Goal: Task Accomplishment & Management: Use online tool/utility

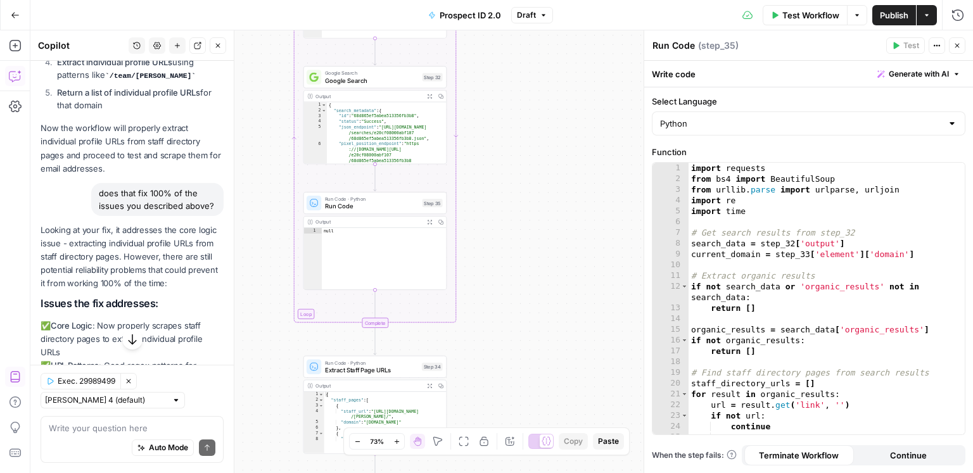
scroll to position [7081, 0]
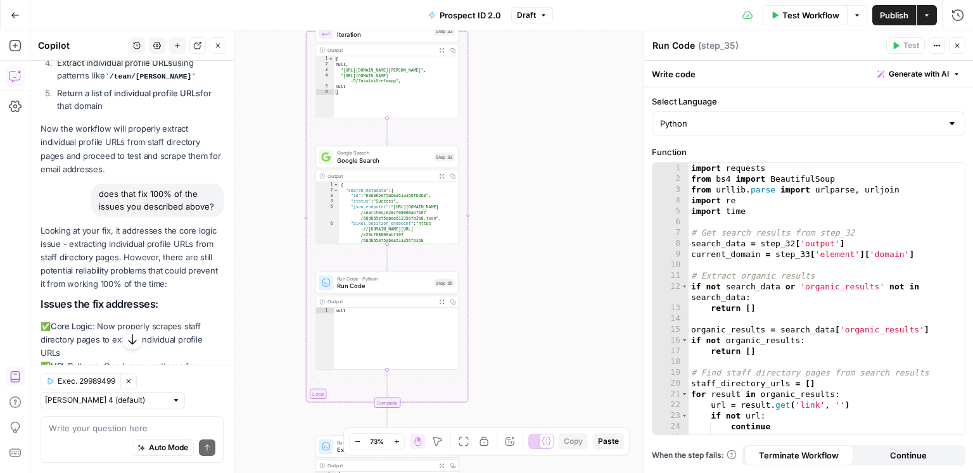
drag, startPoint x: 523, startPoint y: 159, endPoint x: 536, endPoint y: 239, distance: 81.4
click at [536, 241] on div "true true false false Workflow Set Inputs Inputs Google Search Discover Local N…" at bounding box center [501, 251] width 943 height 443
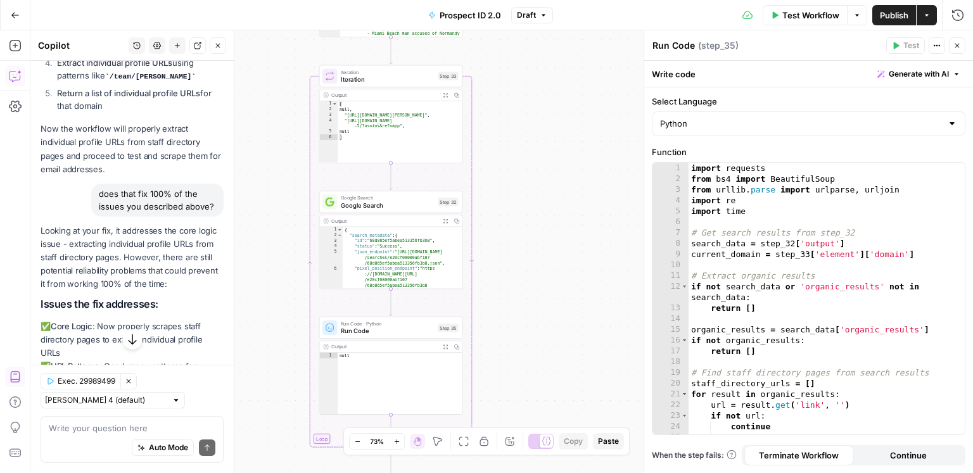
drag, startPoint x: 540, startPoint y: 139, endPoint x: 552, endPoint y: 307, distance: 168.9
click at [549, 318] on div "true true false false Workflow Set Inputs Inputs Google Search Discover Local N…" at bounding box center [501, 251] width 943 height 443
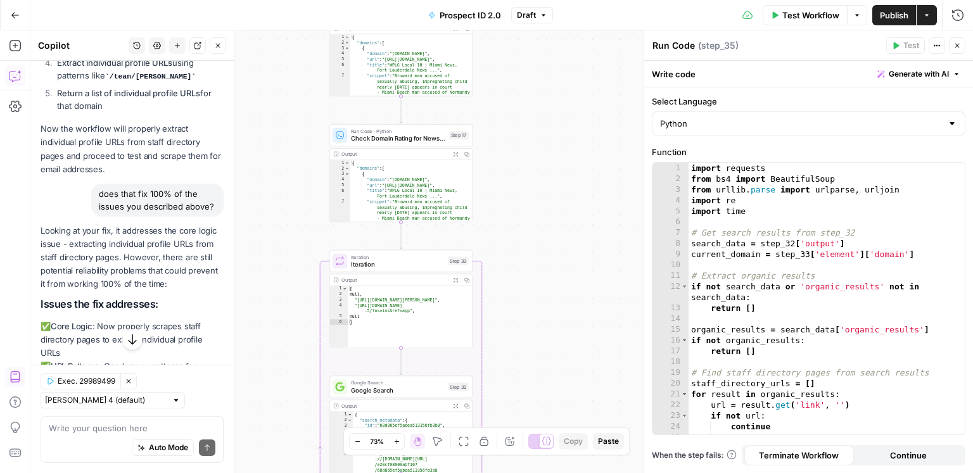
drag, startPoint x: 530, startPoint y: 132, endPoint x: 531, endPoint y: 317, distance: 185.0
click at [531, 317] on div "true true false false Workflow Set Inputs Inputs Google Search Discover Local N…" at bounding box center [501, 251] width 943 height 443
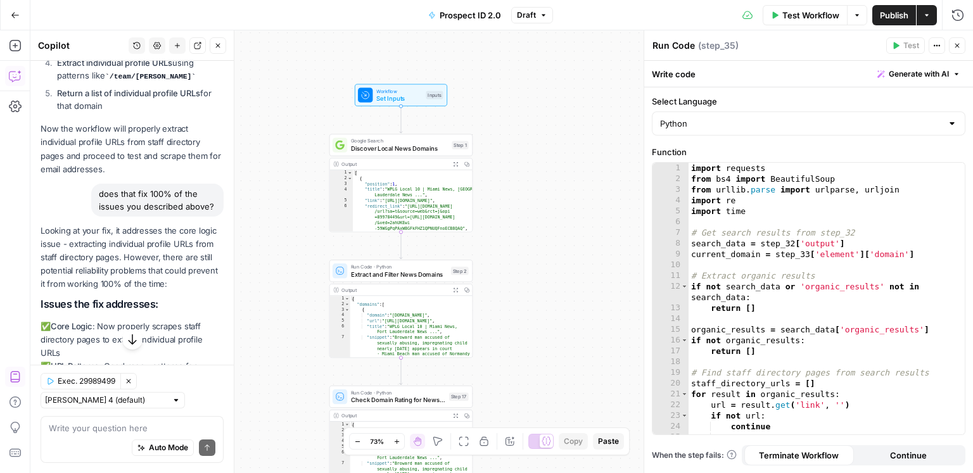
drag, startPoint x: 526, startPoint y: 206, endPoint x: 562, endPoint y: 317, distance: 115.8
click at [528, 341] on div "true true false false Workflow Set Inputs Inputs Google Search Discover Local N…" at bounding box center [501, 251] width 943 height 443
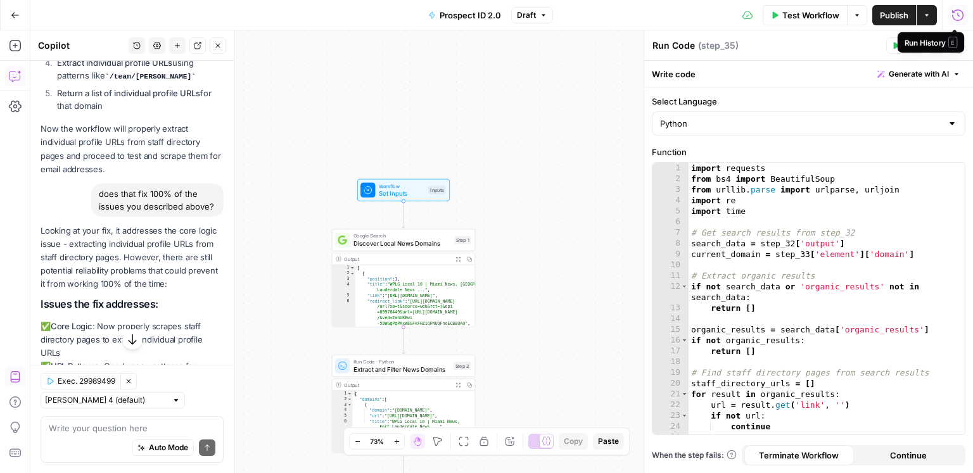
click at [963, 21] on icon "button" at bounding box center [957, 15] width 13 height 13
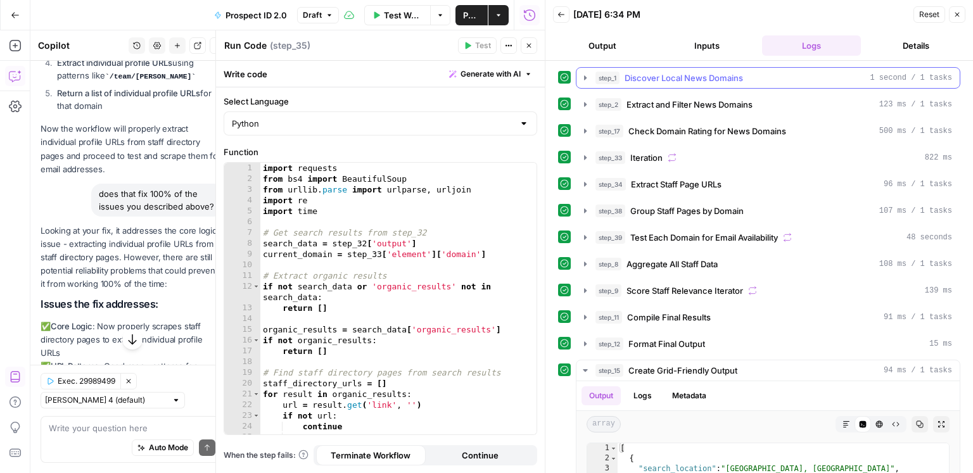
click at [850, 72] on div "step_1 Discover Local News Domains 1 second / 1 tasks" at bounding box center [773, 78] width 357 height 13
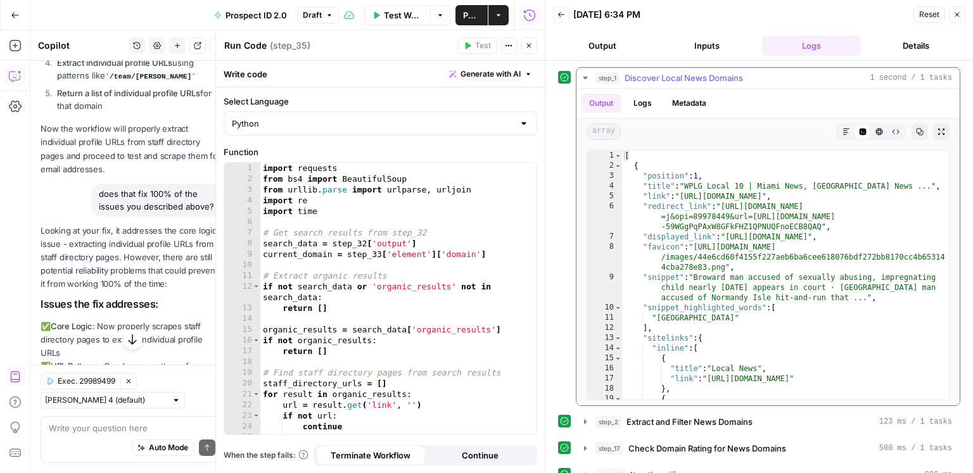
click at [850, 72] on div "step_1 Discover Local News Domains 1 second / 1 tasks" at bounding box center [773, 78] width 357 height 13
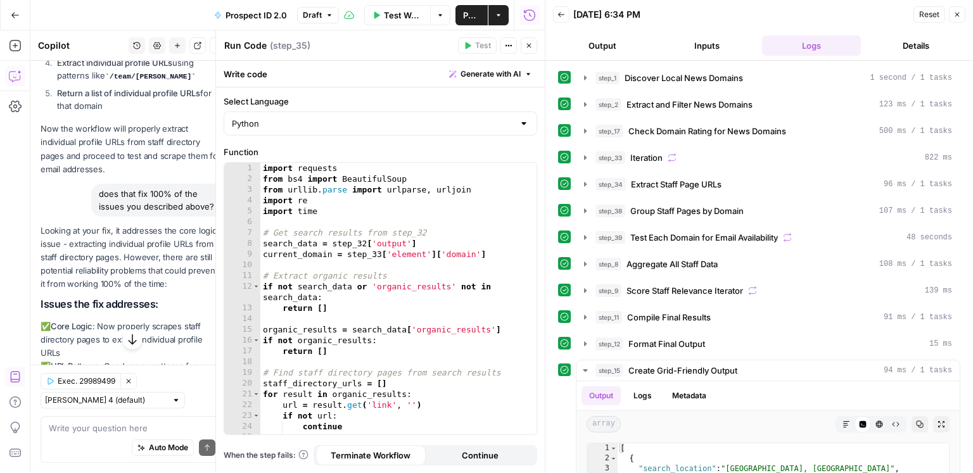
click at [530, 42] on icon "button" at bounding box center [529, 46] width 8 height 8
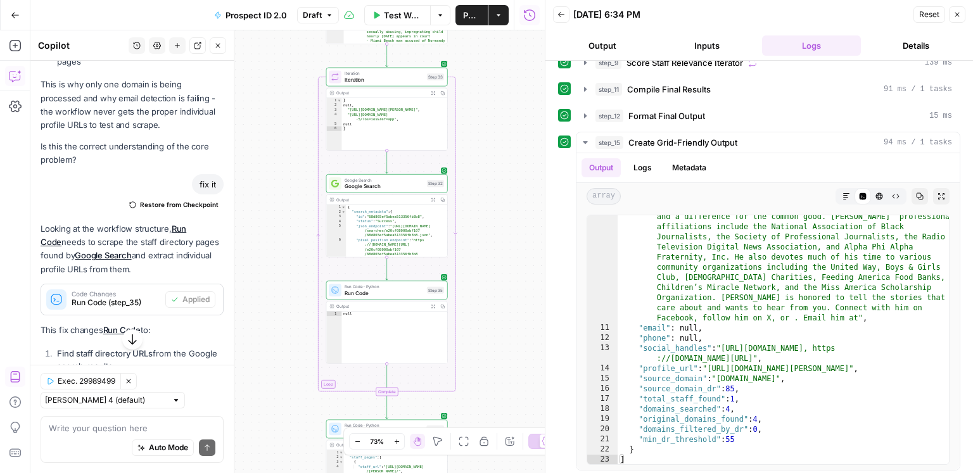
scroll to position [6666, 0]
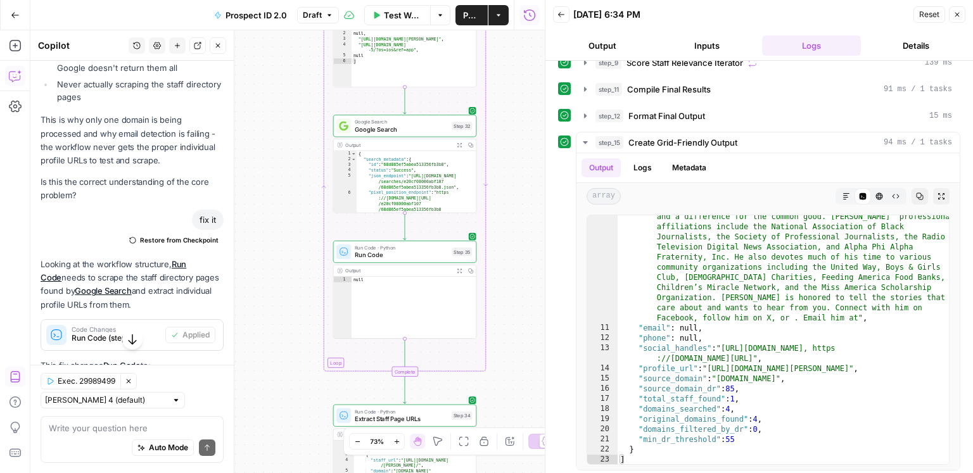
click at [394, 18] on span "Test Workflow" at bounding box center [403, 15] width 39 height 13
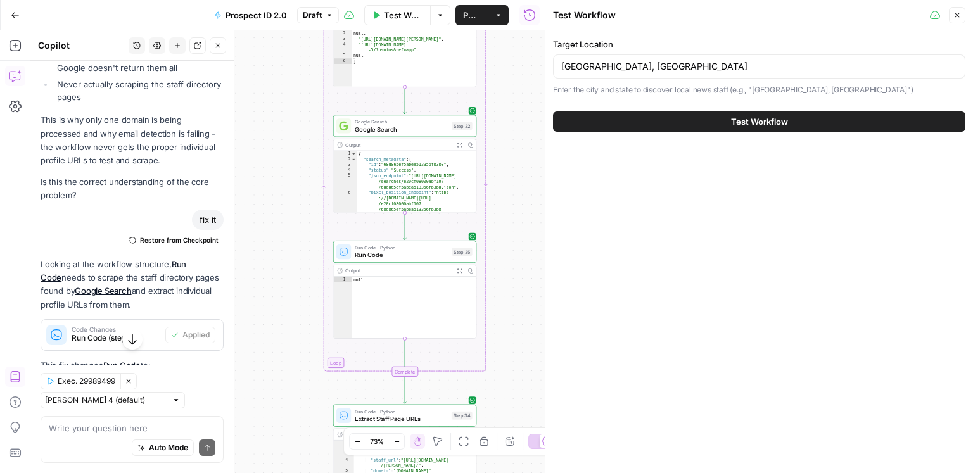
click at [760, 123] on span "Test Workflow" at bounding box center [759, 121] width 57 height 13
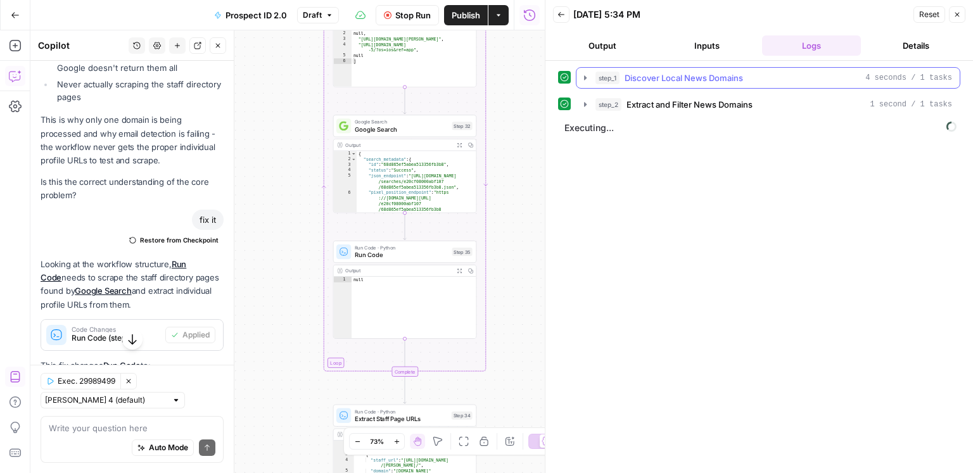
click at [707, 73] on span "Discover Local News Domains" at bounding box center [684, 78] width 118 height 13
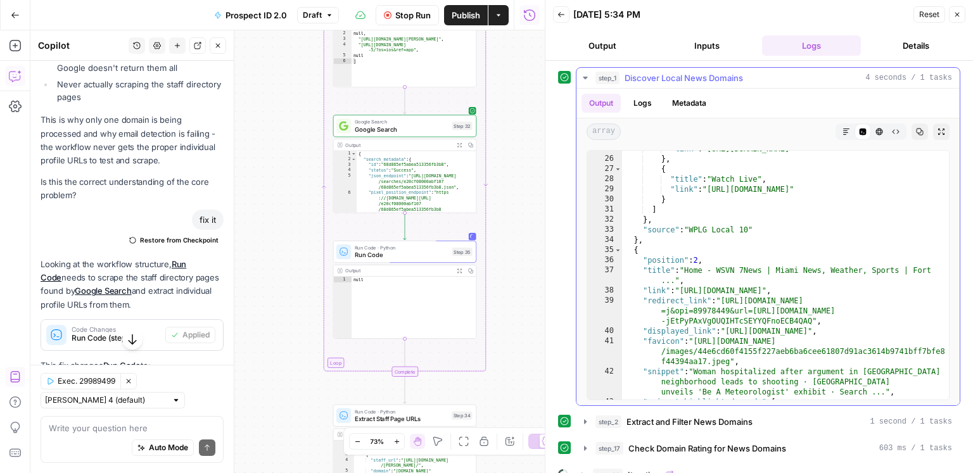
scroll to position [320, 0]
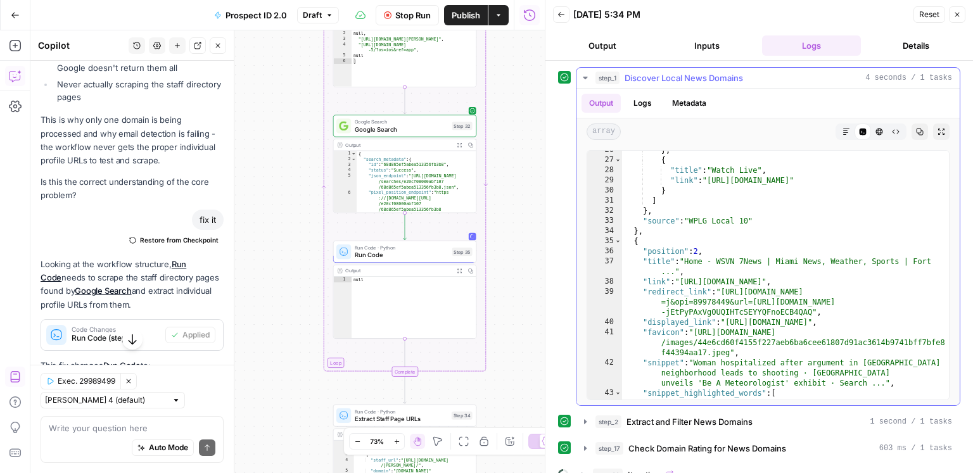
click at [727, 77] on span "Discover Local News Domains" at bounding box center [684, 78] width 118 height 13
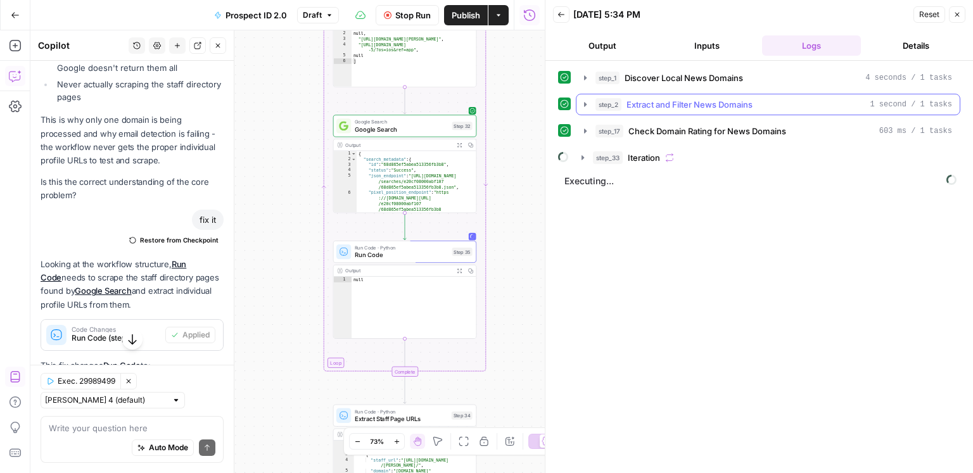
click at [713, 105] on span "Extract and Filter News Domains" at bounding box center [689, 104] width 126 height 13
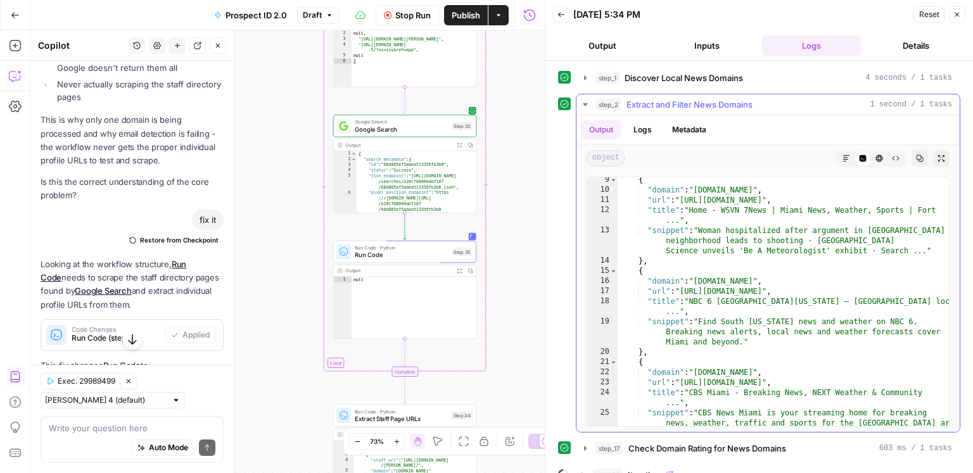
scroll to position [114, 0]
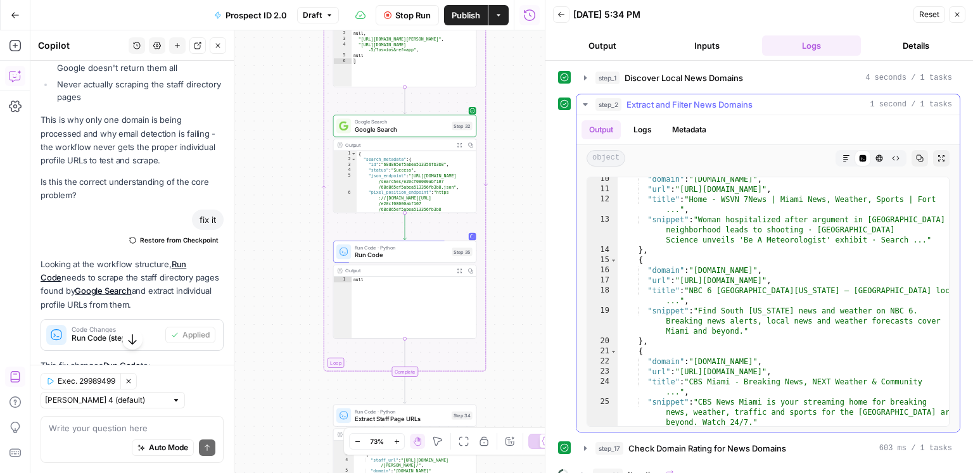
click at [720, 111] on div "step_2 Extract and Filter News Domains 1 second / 1 tasks Output Logs Metadata …" at bounding box center [768, 263] width 384 height 339
click at [716, 104] on span "Extract and Filter News Domains" at bounding box center [689, 104] width 126 height 13
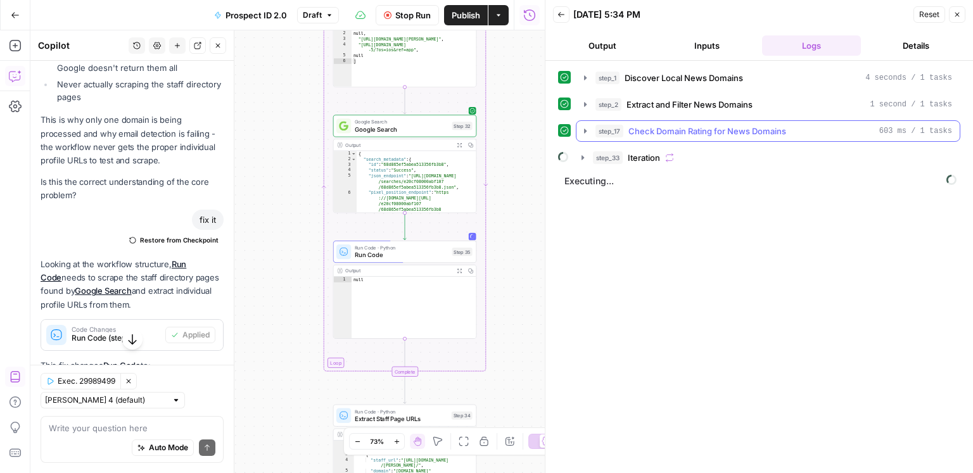
click at [714, 125] on span "Check Domain Rating for News Domains" at bounding box center [707, 131] width 158 height 13
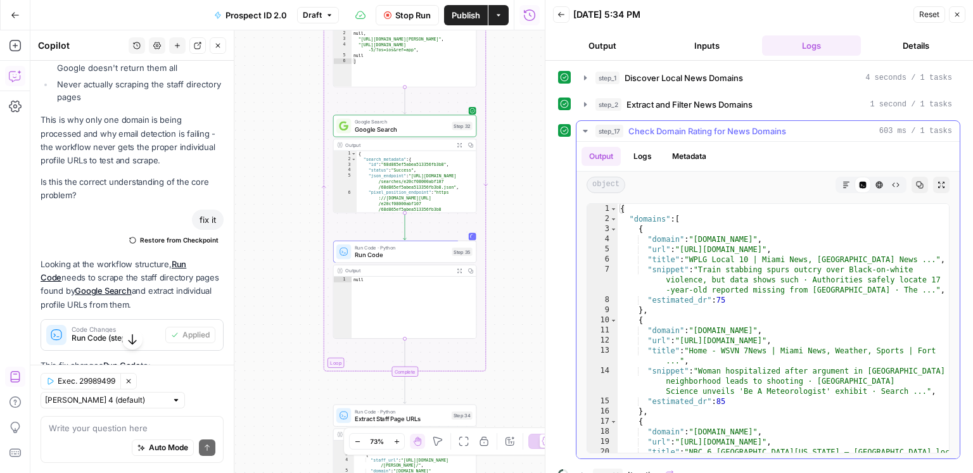
click at [714, 125] on span "Check Domain Rating for News Domains" at bounding box center [707, 131] width 158 height 13
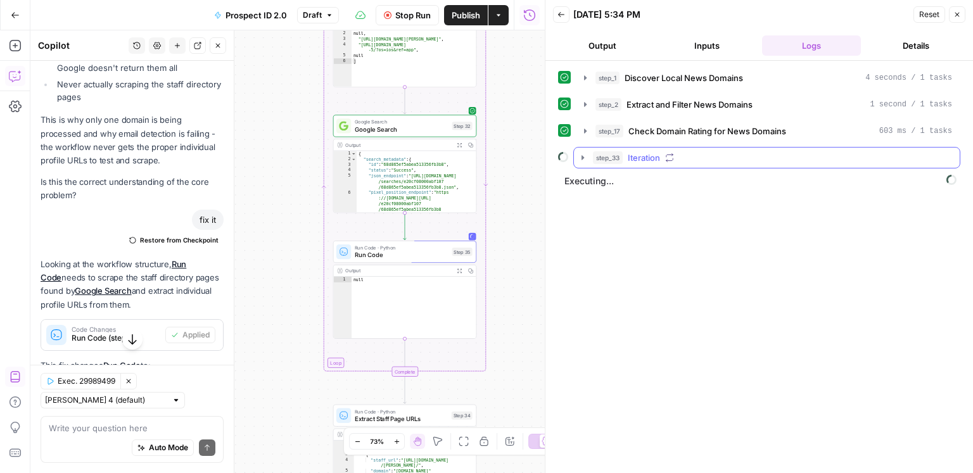
click at [703, 165] on button "step_33 Iteration" at bounding box center [767, 158] width 386 height 20
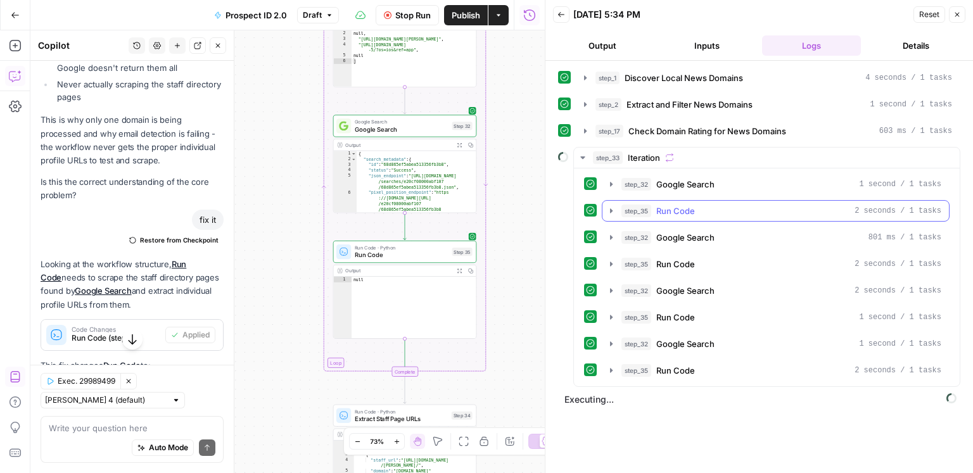
click at [694, 210] on div "step_35 Run Code 2 seconds / 1 tasks" at bounding box center [781, 211] width 320 height 13
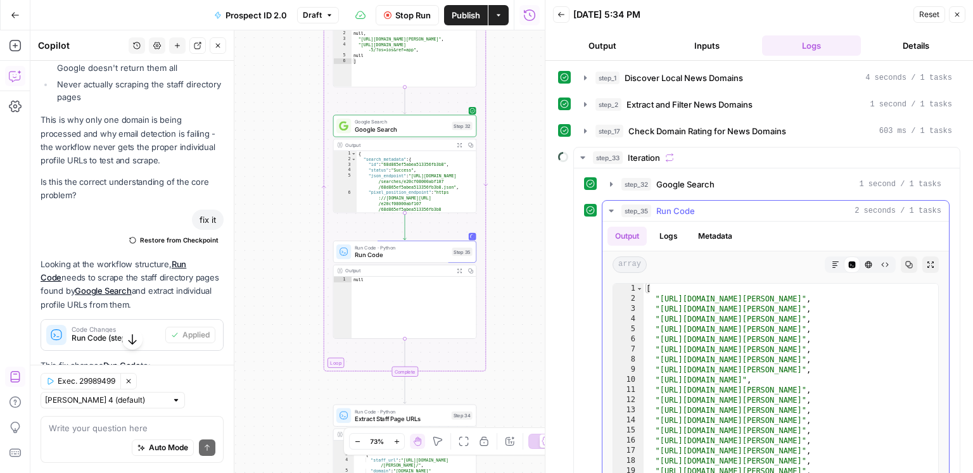
click at [695, 210] on div "step_35 Run Code 2 seconds / 1 tasks" at bounding box center [781, 211] width 320 height 13
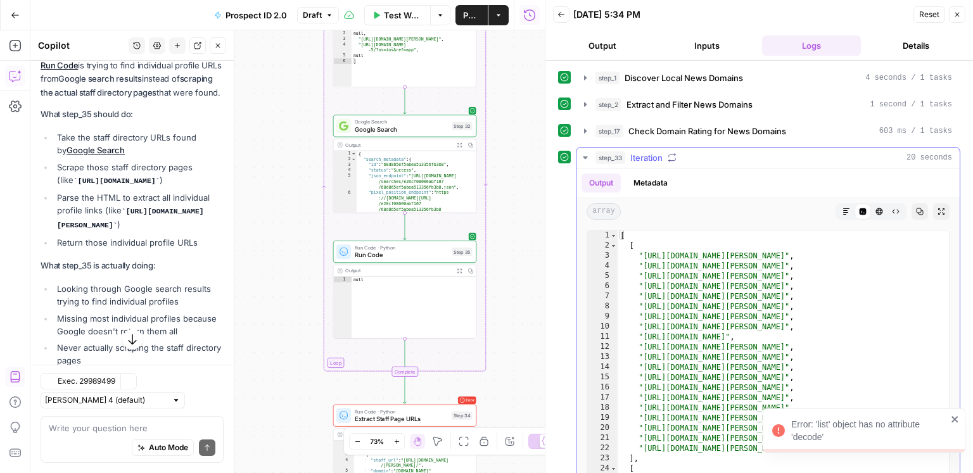
scroll to position [6666, 0]
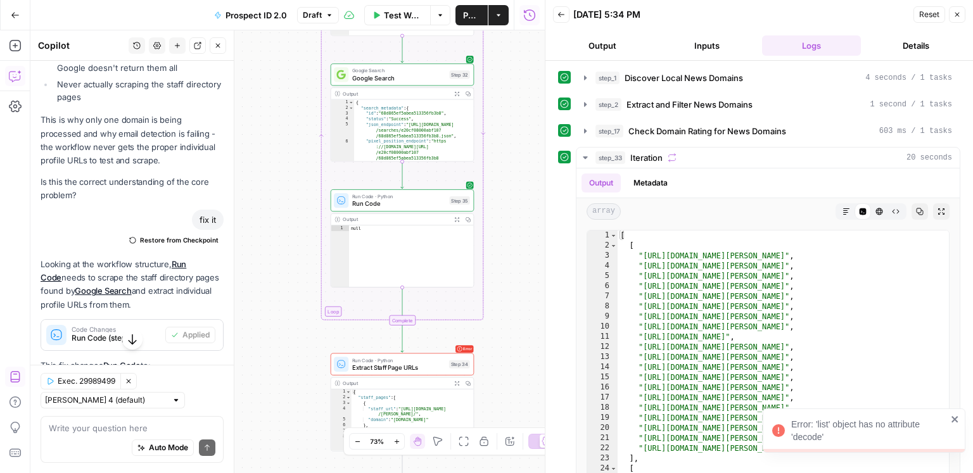
drag, startPoint x: 519, startPoint y: 372, endPoint x: 516, endPoint y: 293, distance: 79.3
click at [516, 293] on div "true true false false Workflow Set Inputs Inputs Google Search Discover Local N…" at bounding box center [287, 251] width 514 height 443
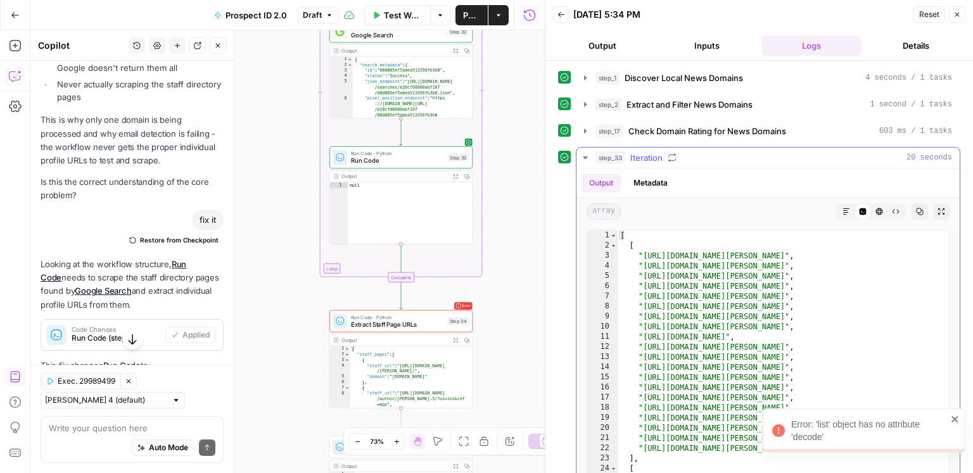
click at [659, 157] on span "Iteration" at bounding box center [646, 157] width 32 height 13
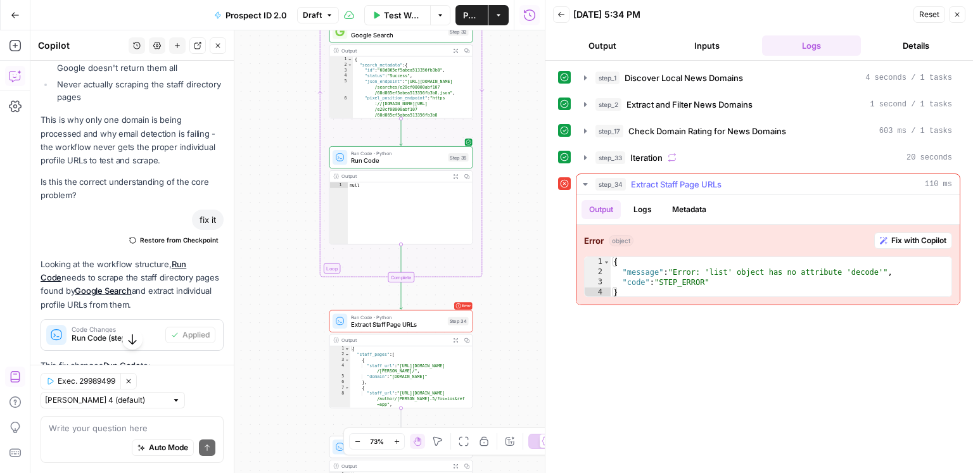
click at [920, 238] on span "Fix with Copilot" at bounding box center [918, 240] width 55 height 11
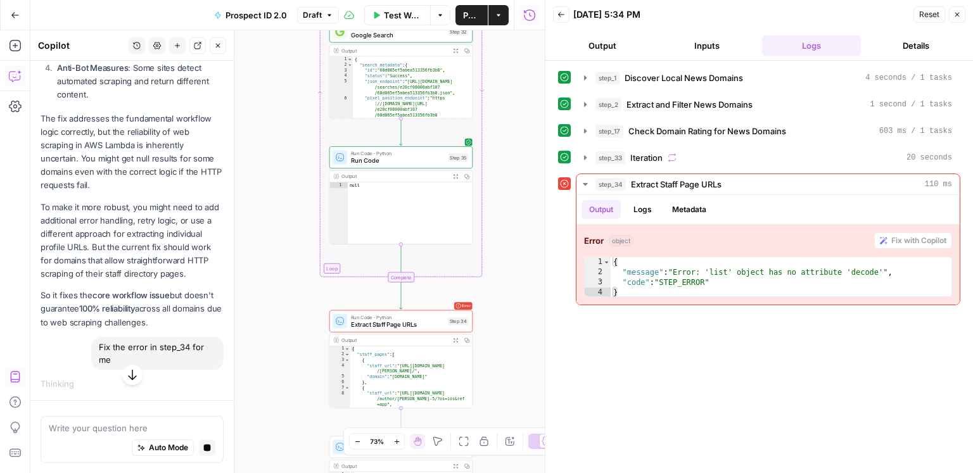
scroll to position [8051, 0]
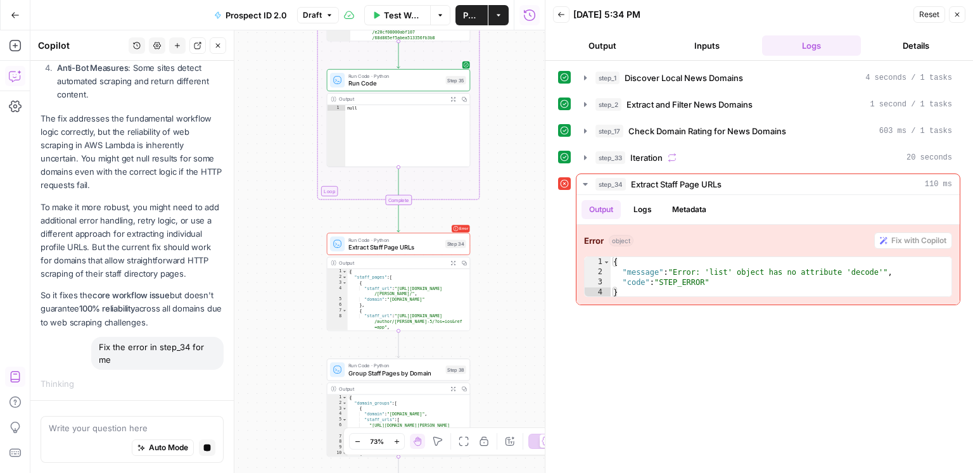
drag, startPoint x: 294, startPoint y: 312, endPoint x: 292, endPoint y: 260, distance: 52.0
click at [292, 260] on div "true true false false Workflow Set Inputs Inputs Google Search Discover Local N…" at bounding box center [287, 251] width 514 height 443
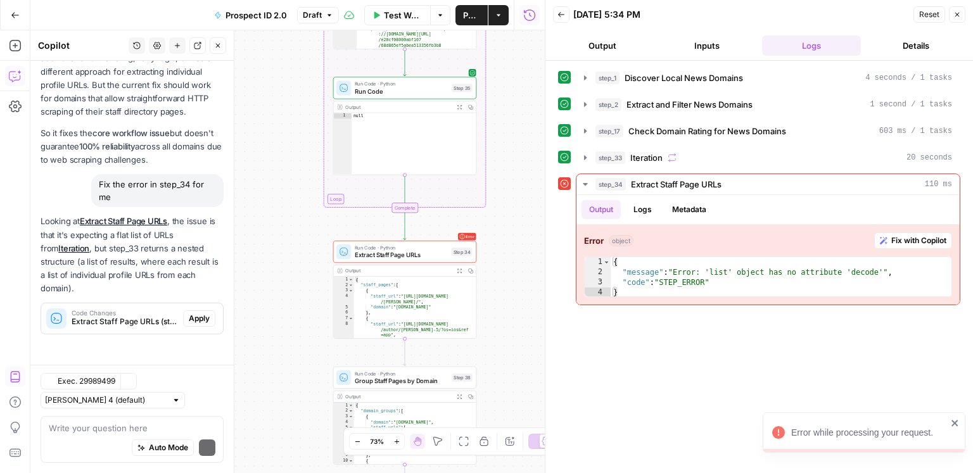
scroll to position [7705, 0]
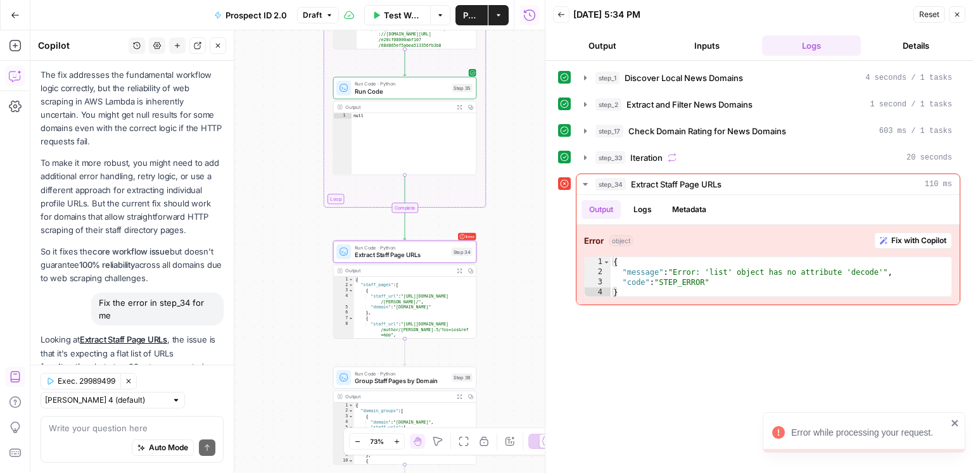
click at [153, 435] on span "Extract Staff Page URLs (step_34)" at bounding box center [125, 440] width 106 height 11
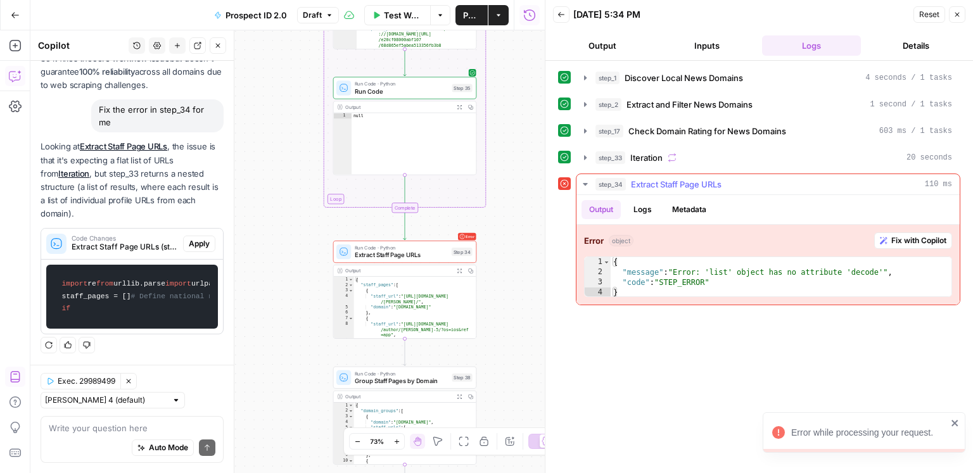
click at [902, 238] on span "Fix with Copilot" at bounding box center [918, 240] width 55 height 11
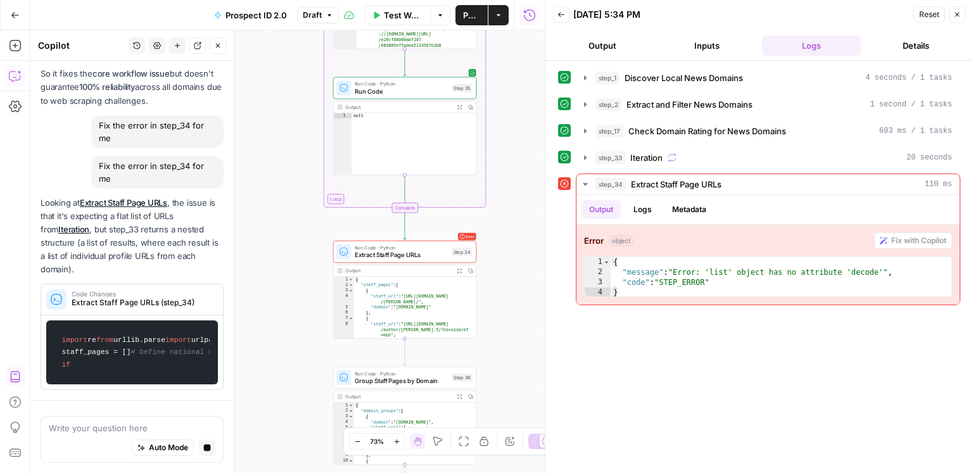
scroll to position [8292, 0]
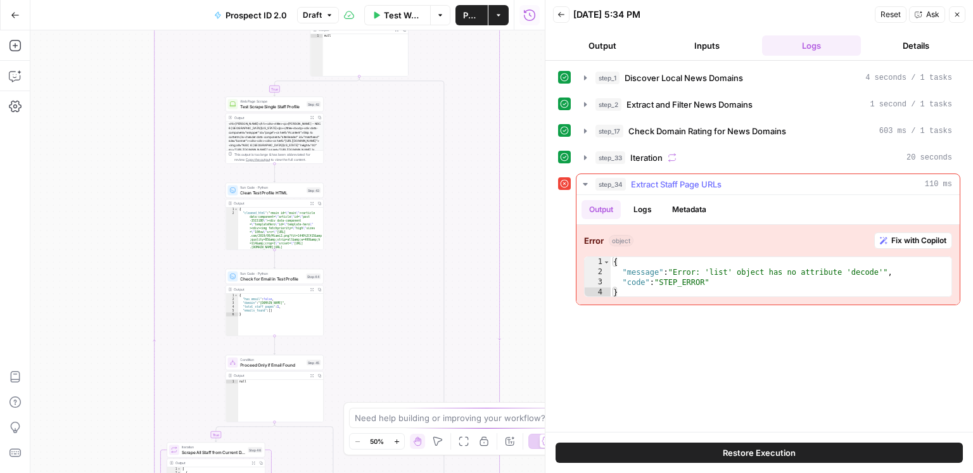
click at [927, 242] on span "Fix with Copilot" at bounding box center [918, 240] width 55 height 11
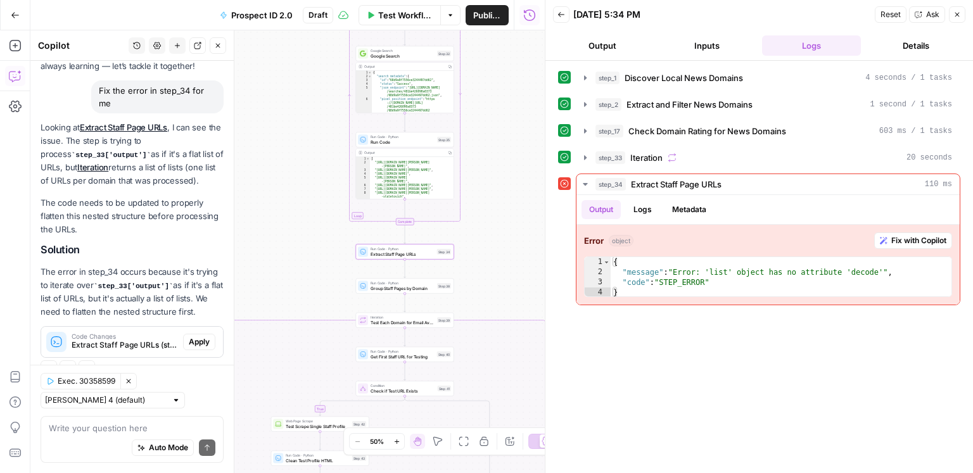
scroll to position [91, 0]
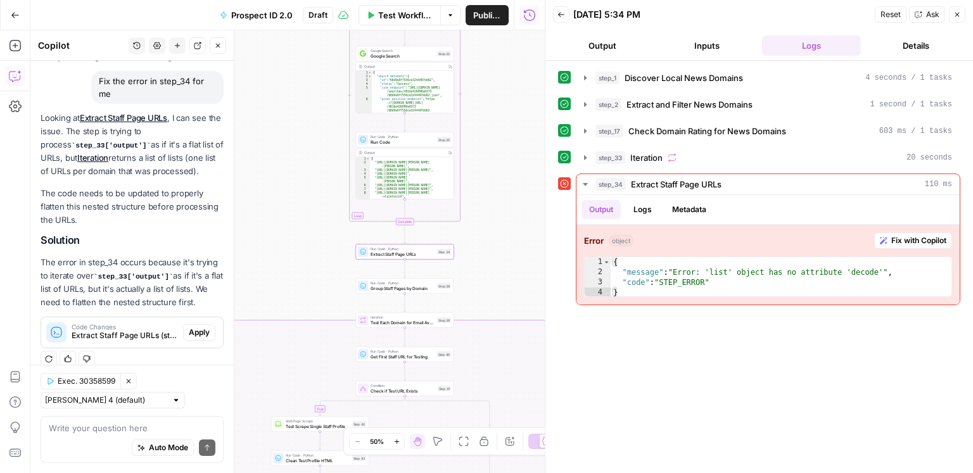
click at [199, 327] on span "Apply" at bounding box center [199, 332] width 21 height 11
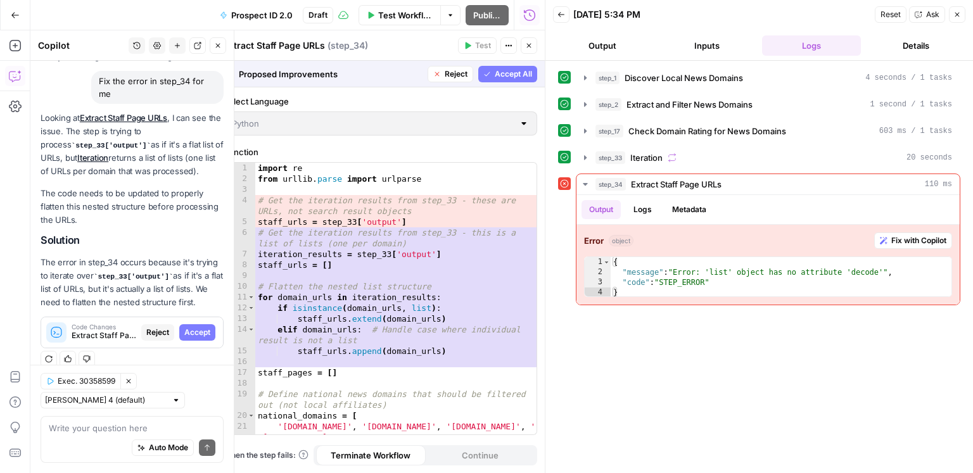
click at [198, 327] on span "Accept" at bounding box center [197, 332] width 26 height 11
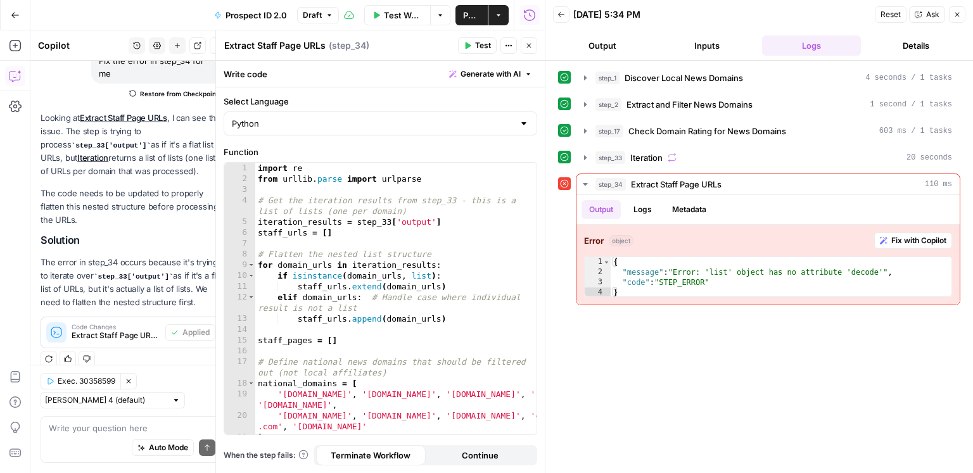
click at [960, 30] on header "Back 09/28/25 at 5:34 PM Reset Ask Close Output Inputs Logs Details" at bounding box center [759, 30] width 428 height 61
click at [953, 19] on button "Close" at bounding box center [957, 14] width 16 height 16
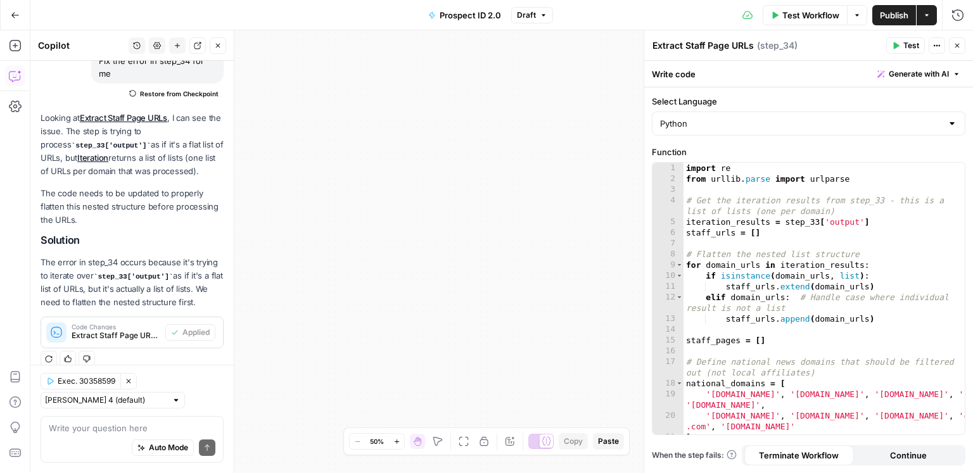
click at [905, 48] on span "Test" at bounding box center [911, 45] width 16 height 11
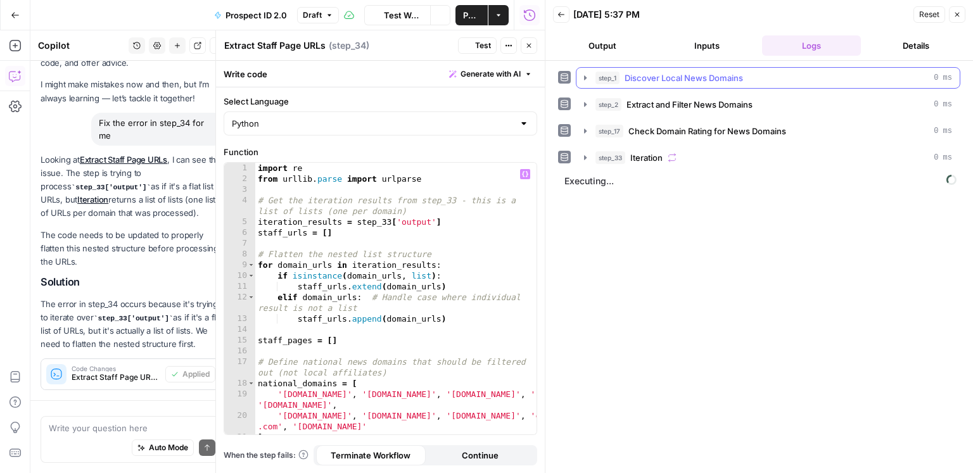
scroll to position [111, 0]
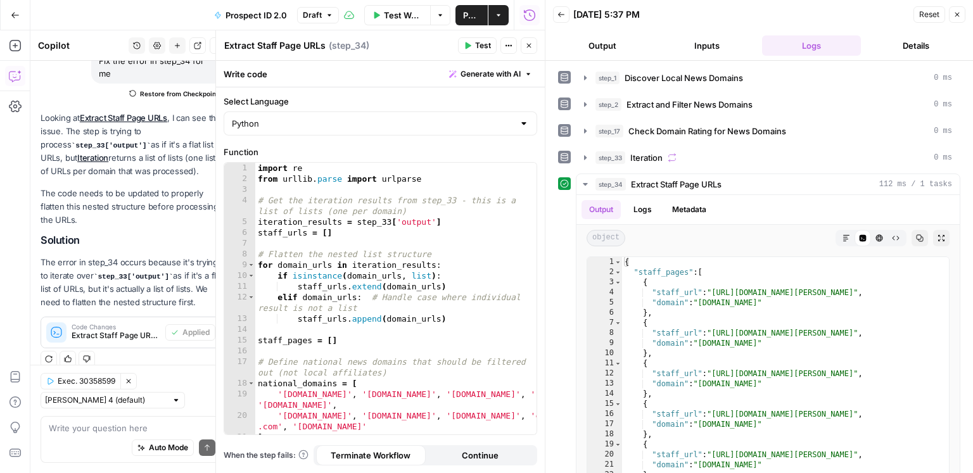
drag, startPoint x: 530, startPoint y: 44, endPoint x: 523, endPoint y: 55, distance: 12.8
click at [530, 44] on icon "button" at bounding box center [529, 46] width 4 height 4
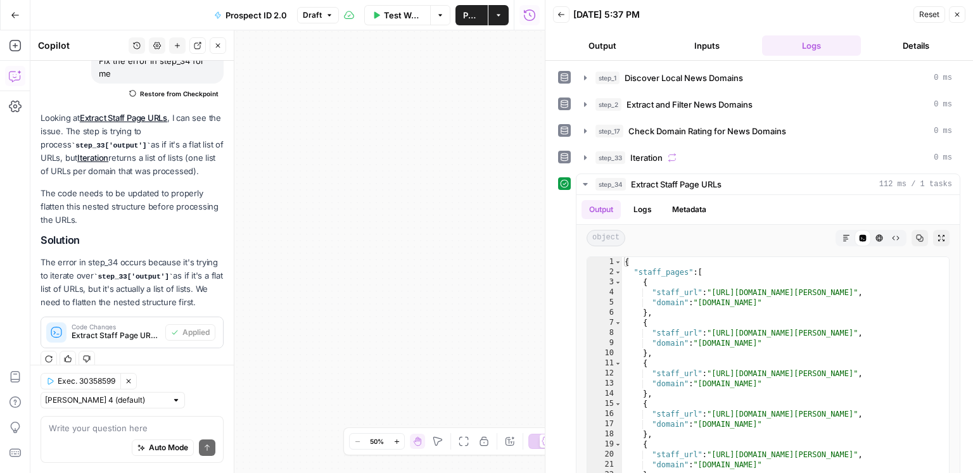
drag, startPoint x: 402, startPoint y: 291, endPoint x: 246, endPoint y: 157, distance: 205.7
click at [239, 204] on body "ConsumerAffairs New Home Browse Insights Opportunities Your Data Recent Grids A…" at bounding box center [486, 236] width 973 height 473
click at [956, 8] on button "Close" at bounding box center [957, 14] width 16 height 16
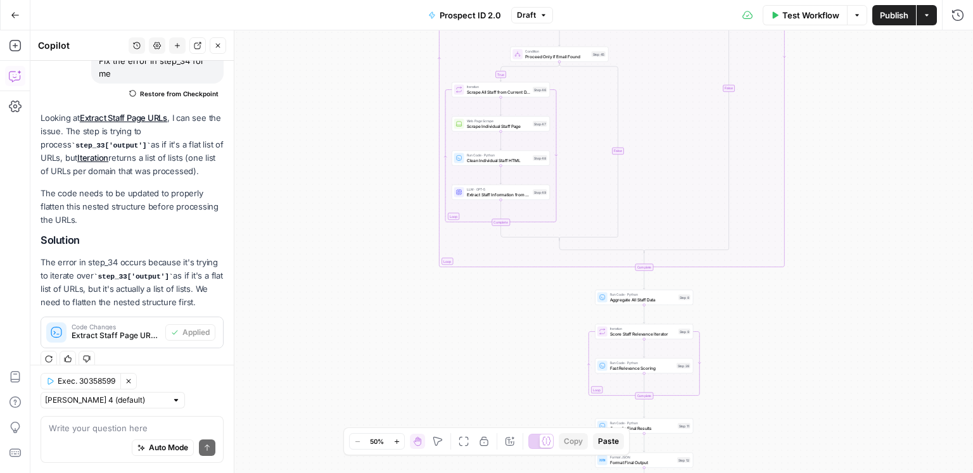
drag, startPoint x: 880, startPoint y: 252, endPoint x: 837, endPoint y: 455, distance: 208.0
click at [837, 455] on div "true true false false Workflow Set Inputs Inputs Google Search Discover Local N…" at bounding box center [501, 251] width 943 height 443
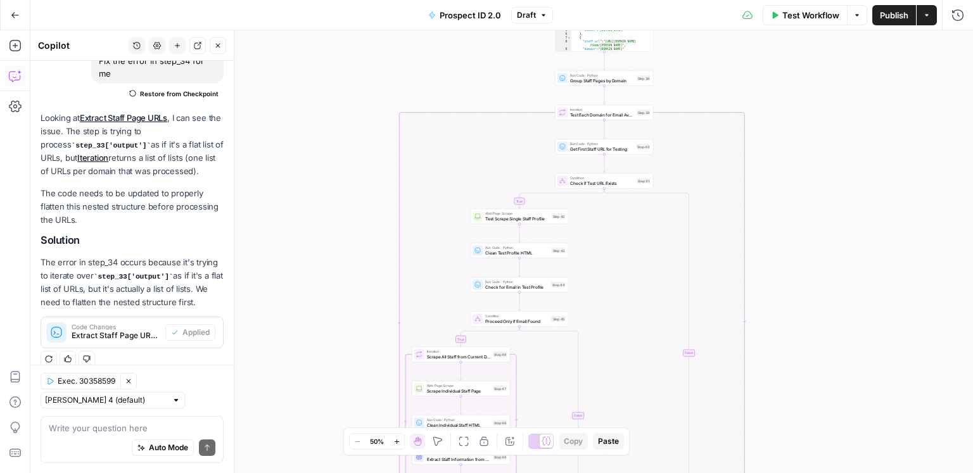
drag, startPoint x: 819, startPoint y: 143, endPoint x: 796, endPoint y: 377, distance: 235.5
click at [796, 377] on div "true true false false Workflow Set Inputs Inputs Google Search Discover Local N…" at bounding box center [501, 251] width 943 height 443
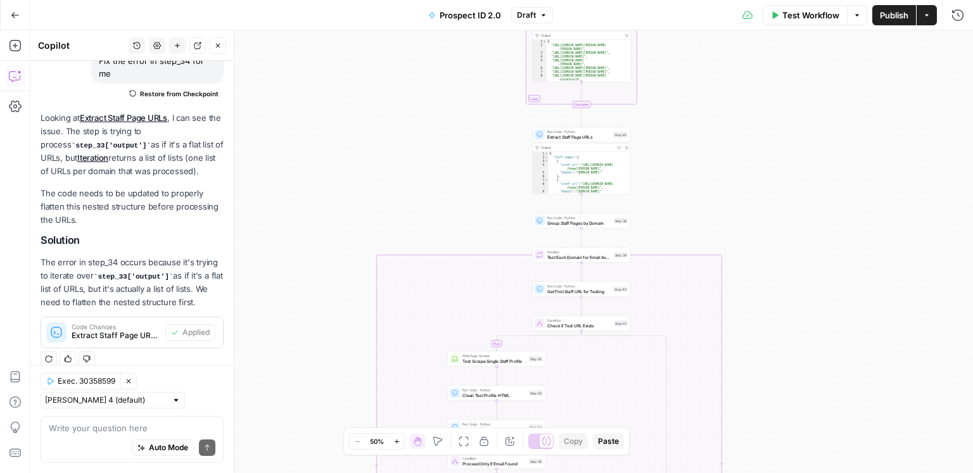
drag, startPoint x: 803, startPoint y: 226, endPoint x: 786, endPoint y: 284, distance: 61.2
click at [786, 284] on div "true true false false Workflow Set Inputs Inputs Google Search Discover Local N…" at bounding box center [501, 251] width 943 height 443
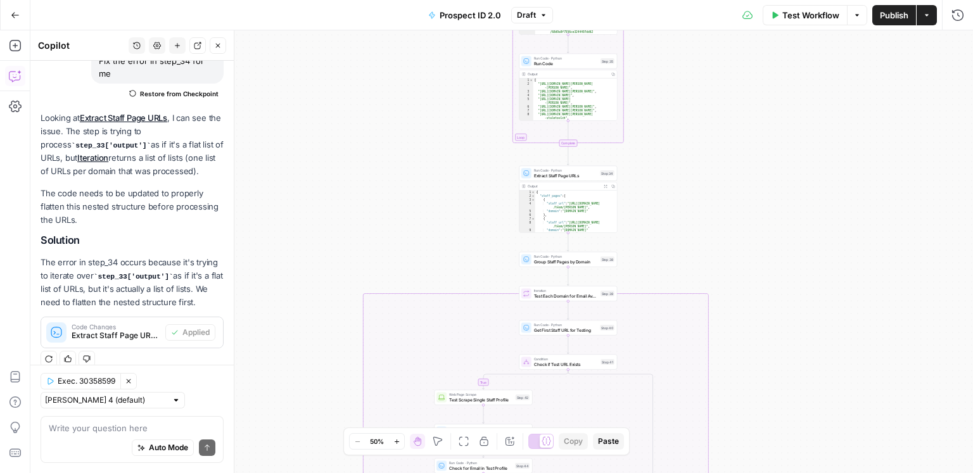
drag, startPoint x: 772, startPoint y: 206, endPoint x: 759, endPoint y: 221, distance: 18.9
click at [761, 221] on div "true true false false Workflow Set Inputs Inputs Google Search Discover Local N…" at bounding box center [501, 251] width 943 height 443
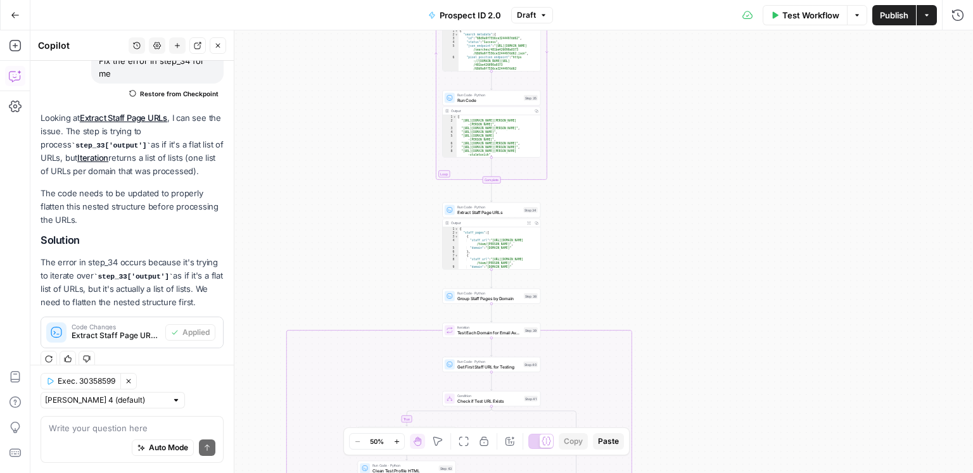
drag, startPoint x: 681, startPoint y: 241, endPoint x: 611, endPoint y: 281, distance: 80.0
click at [613, 281] on div "true true false false Workflow Set Inputs Inputs Google Search Discover Local N…" at bounding box center [501, 251] width 943 height 443
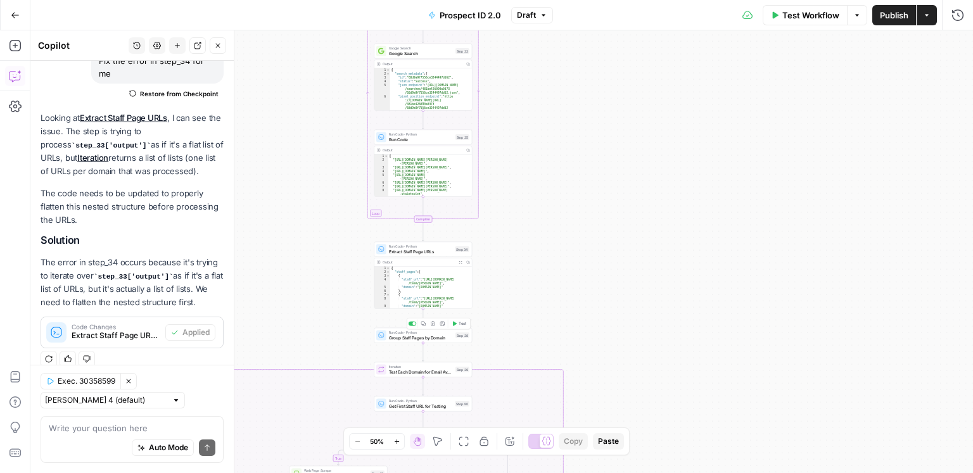
click at [458, 326] on button "Test" at bounding box center [459, 324] width 20 height 8
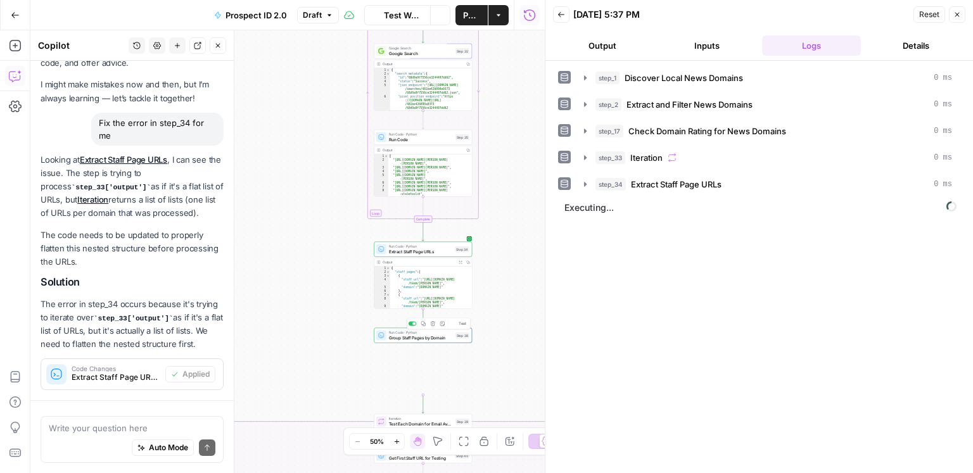
scroll to position [111, 0]
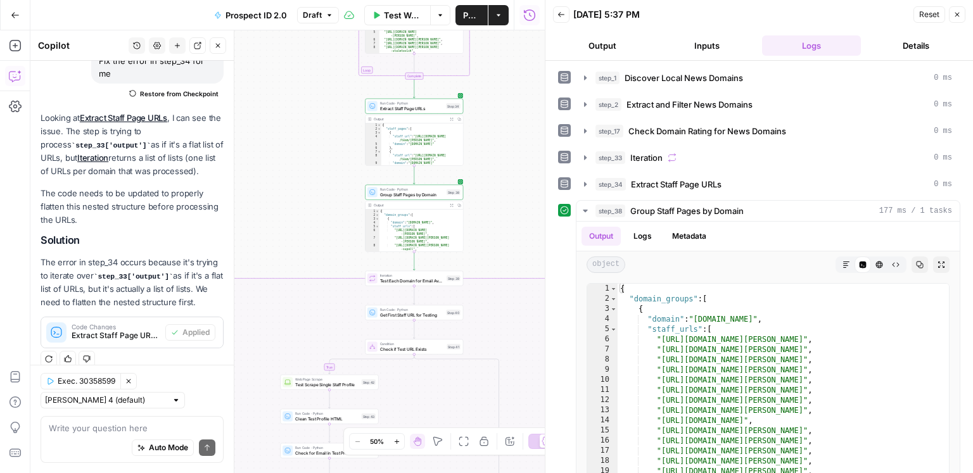
drag, startPoint x: 502, startPoint y: 308, endPoint x: 492, endPoint y: 143, distance: 165.6
click at [492, 143] on div "true true false false Workflow Set Inputs Inputs Google Search Discover Local N…" at bounding box center [287, 251] width 514 height 443
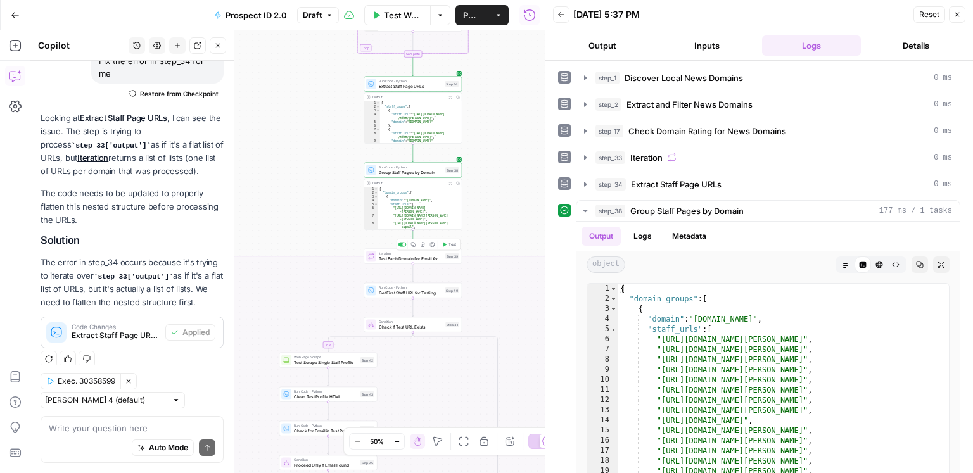
click at [452, 242] on span "Test" at bounding box center [452, 245] width 8 height 6
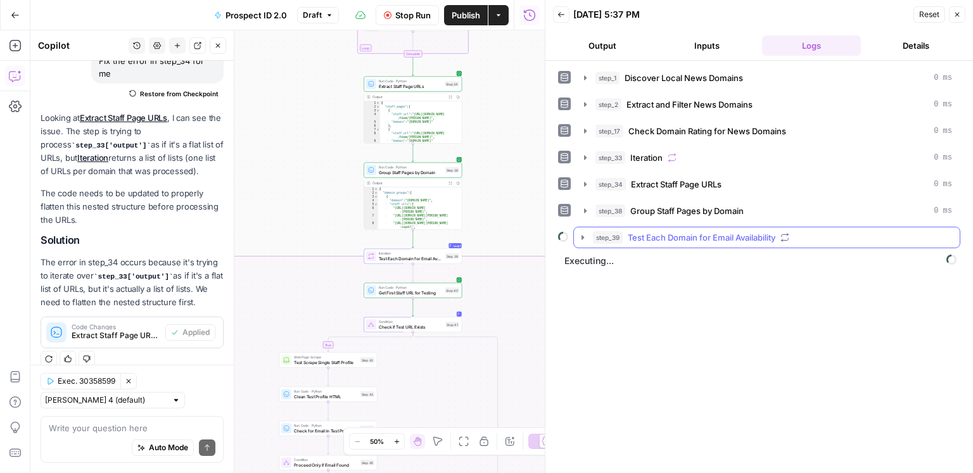
click at [716, 240] on span "Test Each Domain for Email Availability" at bounding box center [702, 237] width 148 height 13
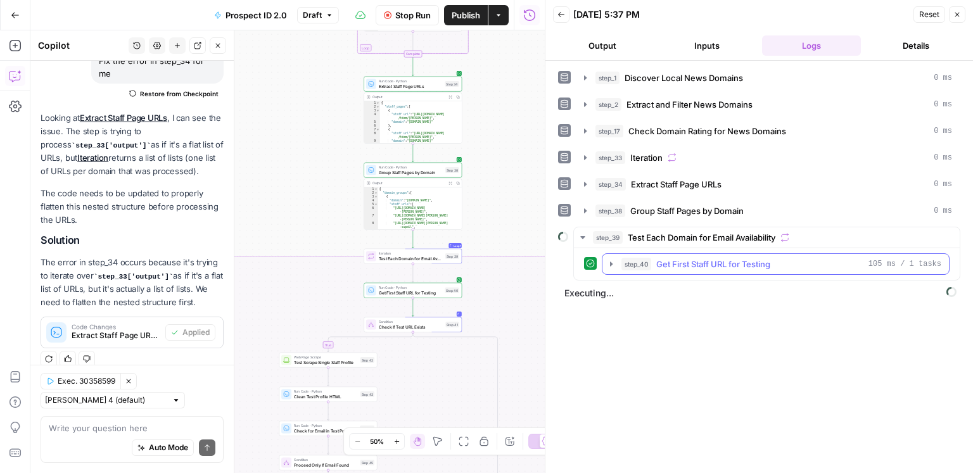
click at [703, 262] on span "Get First Staff URL for Testing" at bounding box center [713, 264] width 114 height 13
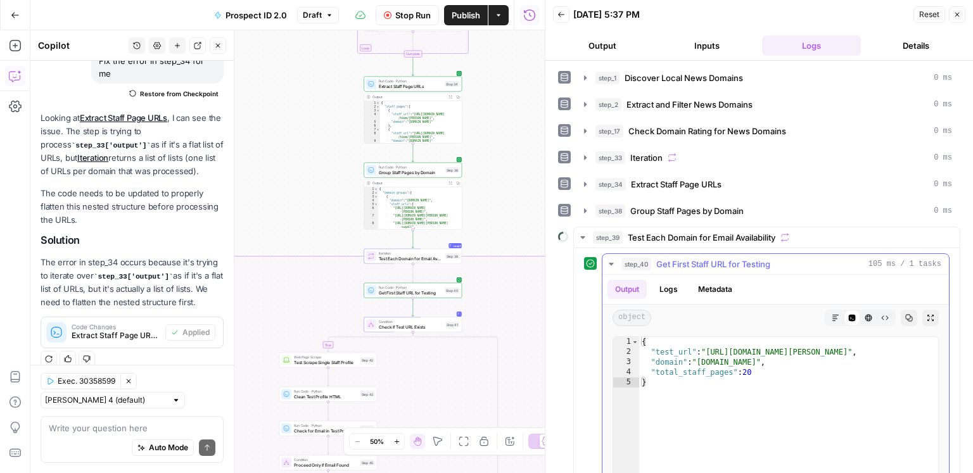
click at [703, 262] on span "Get First Staff URL for Testing" at bounding box center [713, 264] width 114 height 13
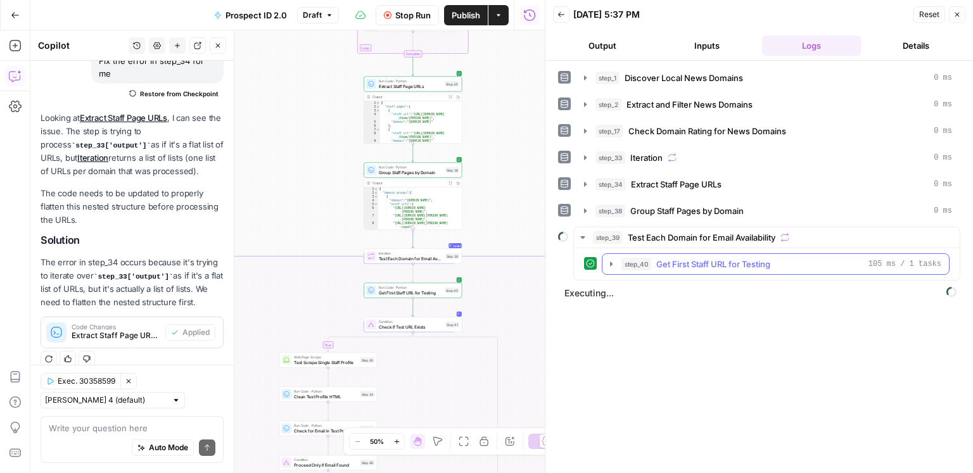
click at [711, 258] on span "Get First Staff URL for Testing" at bounding box center [713, 264] width 114 height 13
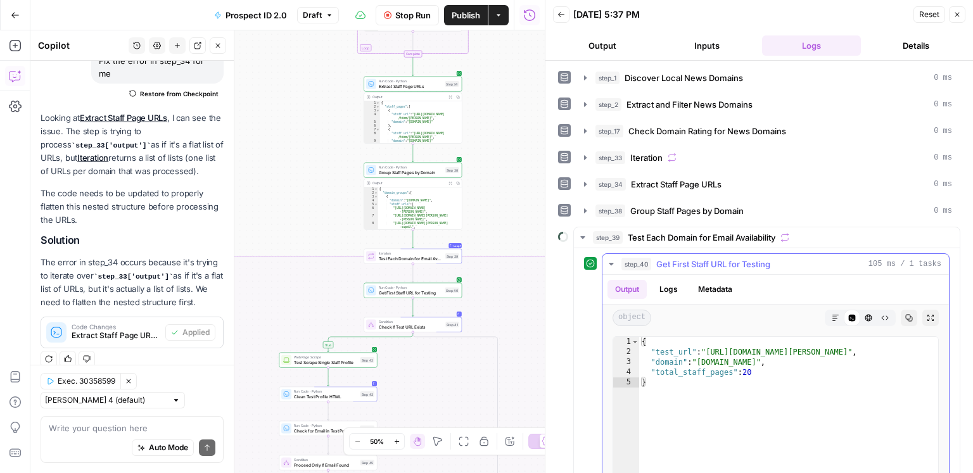
click at [711, 258] on span "Get First Staff URL for Testing" at bounding box center [713, 264] width 114 height 13
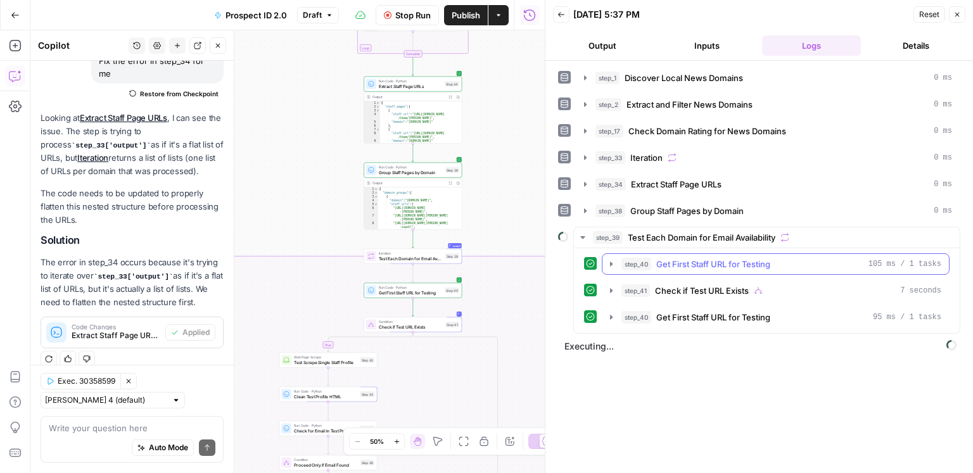
drag, startPoint x: 711, startPoint y: 258, endPoint x: 721, endPoint y: 265, distance: 11.8
click at [711, 258] on span "Get First Staff URL for Testing" at bounding box center [713, 264] width 114 height 13
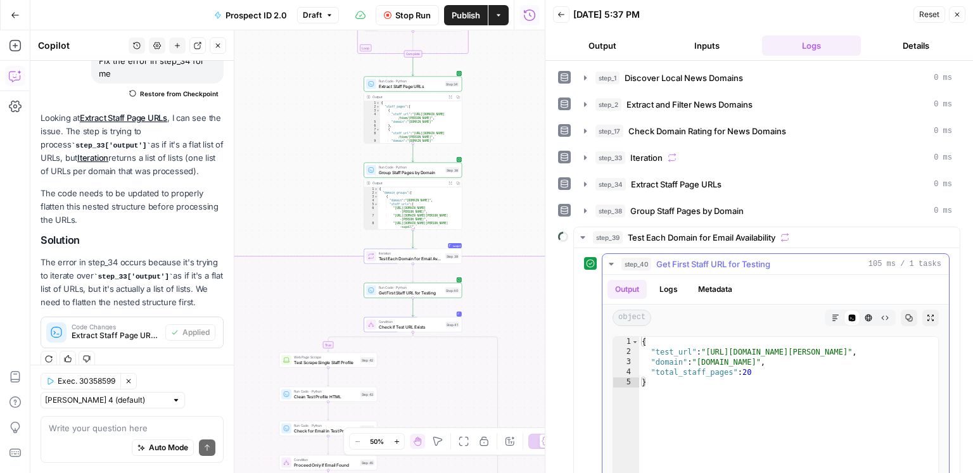
click at [709, 269] on button "step_40 Get First Staff URL for Testing 105 ms / 1 tasks" at bounding box center [775, 264] width 346 height 20
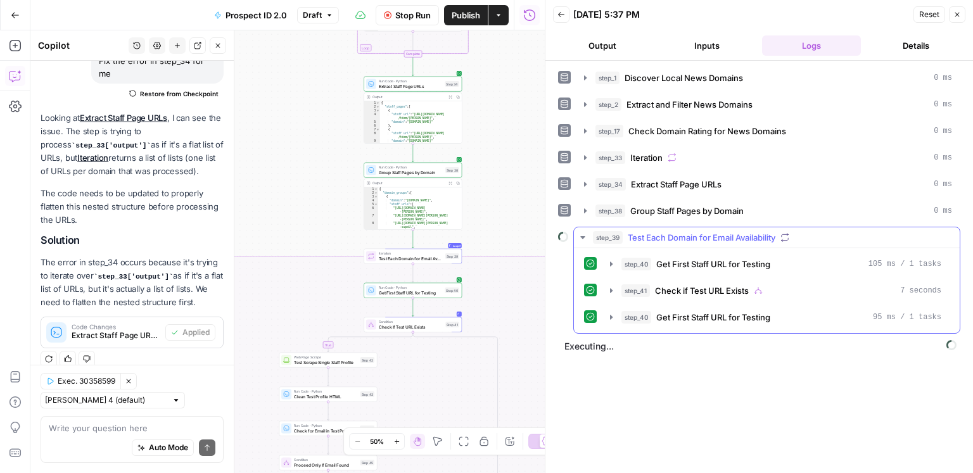
click at [720, 299] on div "step_40 Get First Staff URL for Testing 105 ms / 1 tasks step_41 Check if Test …" at bounding box center [766, 290] width 365 height 75
click at [723, 293] on span "Check if Test URL Exists" at bounding box center [702, 290] width 94 height 13
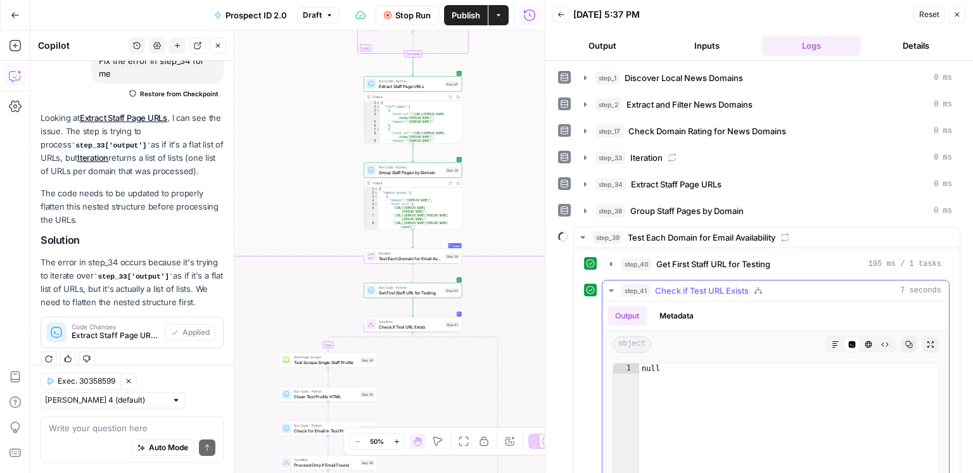
click at [723, 293] on span "Check if Test URL Exists" at bounding box center [702, 290] width 94 height 13
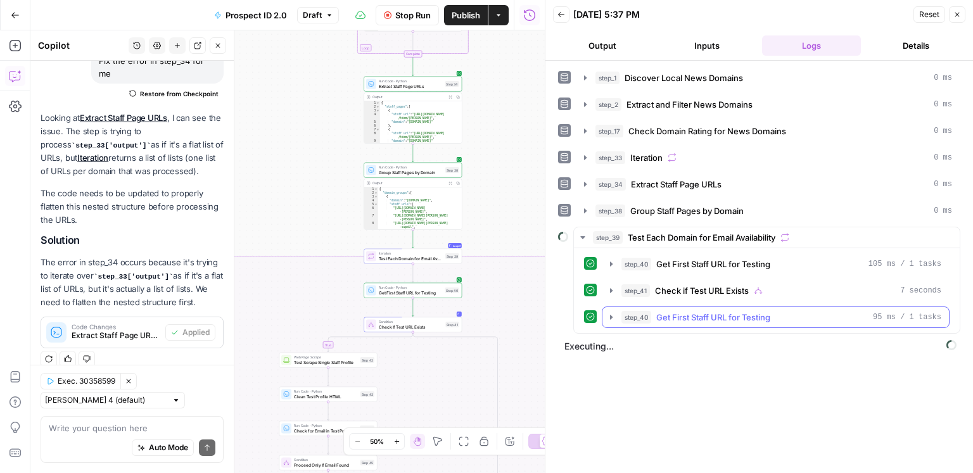
click at [724, 311] on span "Get First Staff URL for Testing" at bounding box center [713, 317] width 114 height 13
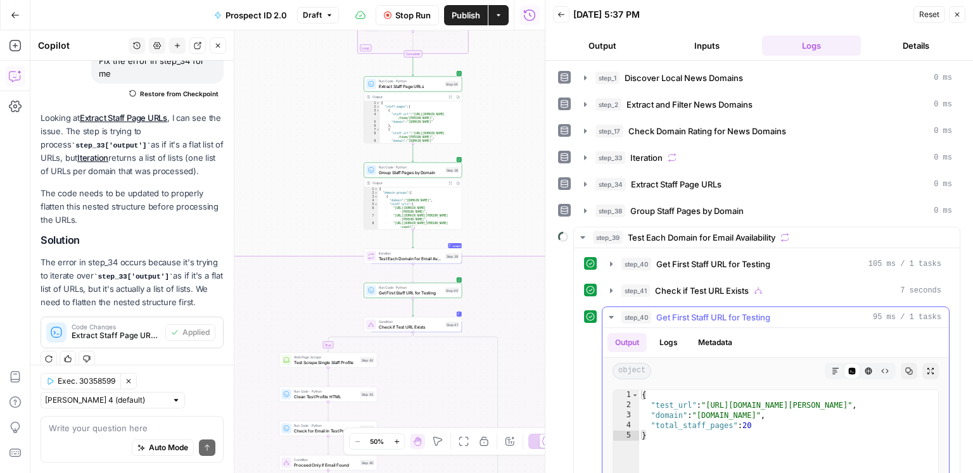
click at [724, 311] on span "Get First Staff URL for Testing" at bounding box center [713, 317] width 114 height 13
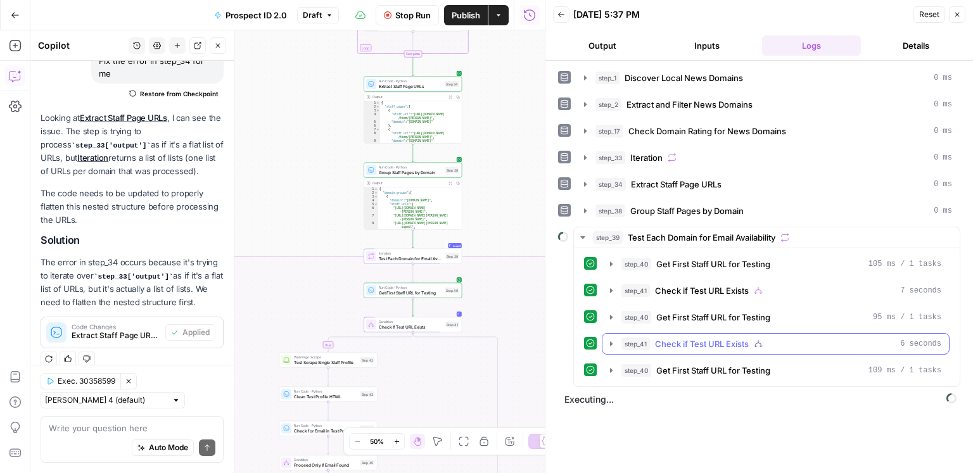
click at [707, 340] on span "Check if Test URL Exists" at bounding box center [702, 344] width 94 height 13
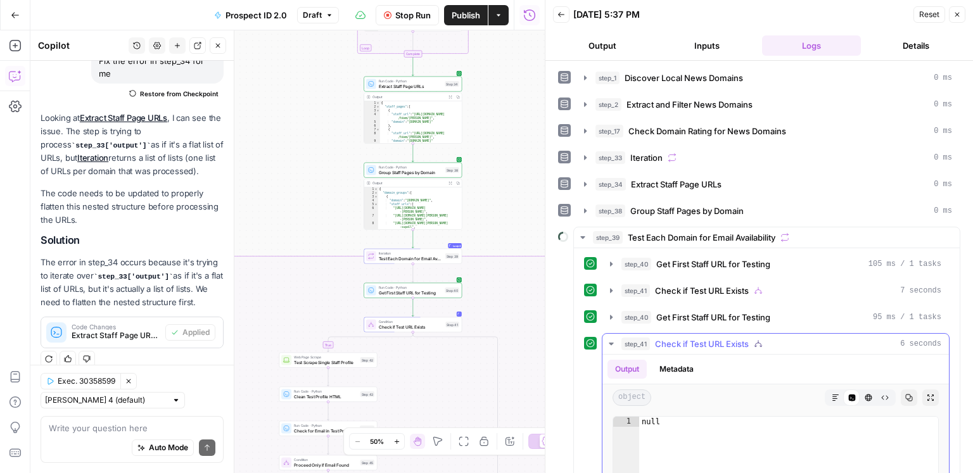
click at [707, 340] on span "Check if Test URL Exists" at bounding box center [702, 344] width 94 height 13
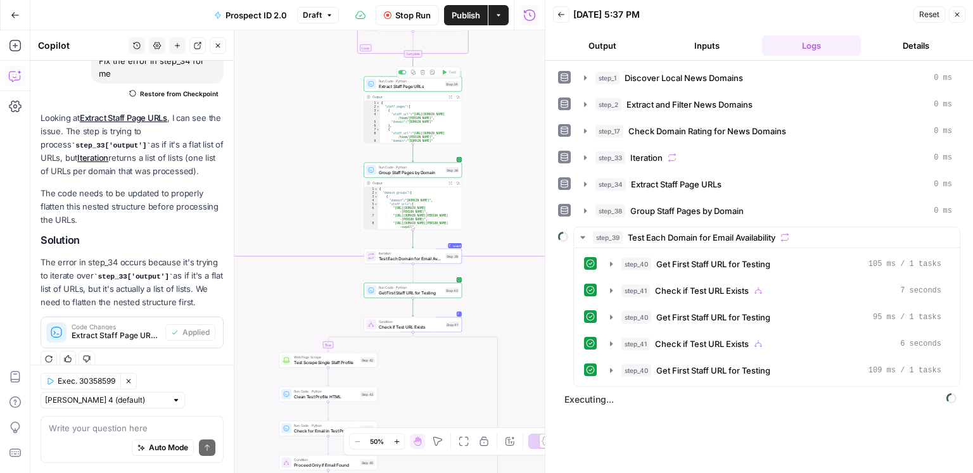
click at [403, 25] on button "Stop Run" at bounding box center [407, 15] width 63 height 20
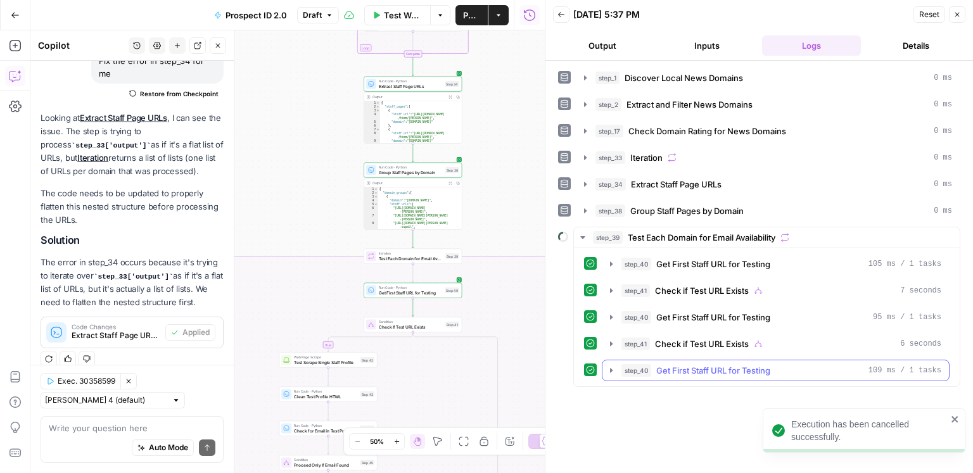
click at [688, 360] on button "step_40 Get First Staff URL for Testing 109 ms / 1 tasks" at bounding box center [775, 370] width 346 height 20
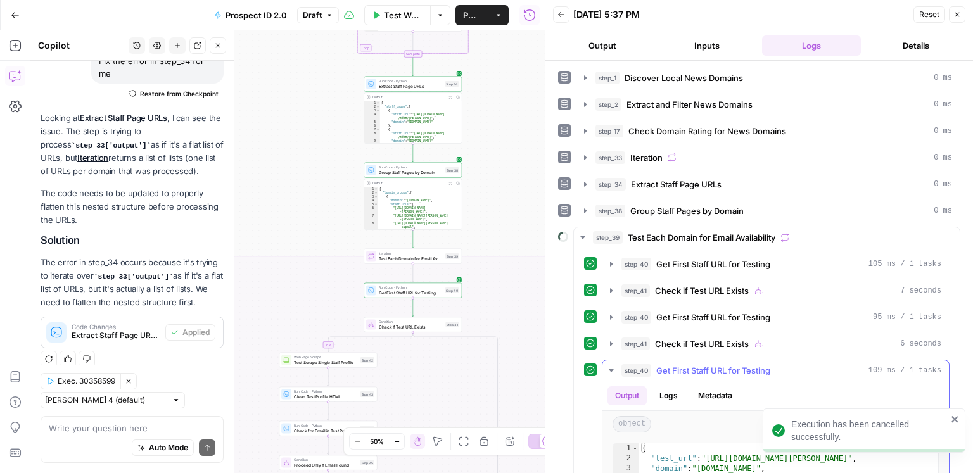
click at [688, 360] on button "step_40 Get First Staff URL for Testing 109 ms / 1 tasks" at bounding box center [775, 370] width 346 height 20
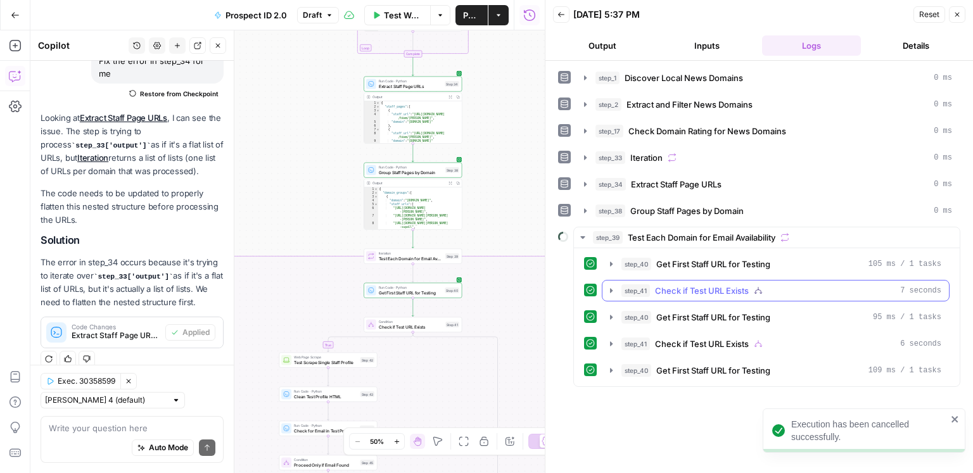
click at [709, 264] on span "Get First Staff URL for Testing" at bounding box center [713, 264] width 114 height 13
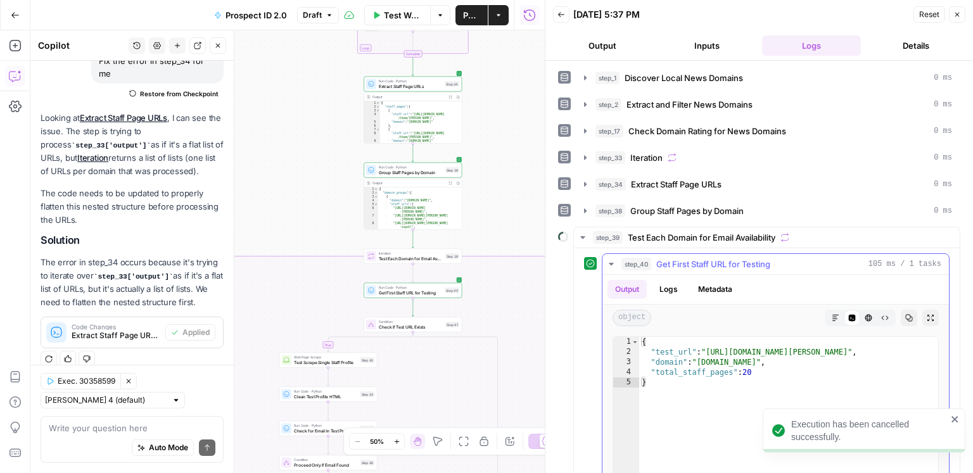
type textarea "**********"
drag, startPoint x: 891, startPoint y: 350, endPoint x: 709, endPoint y: 350, distance: 181.8
click at [709, 350] on div "{ "test_url" : "https://www.local10.com/team/alexis-frazier" , "domain" : "www.…" at bounding box center [789, 472] width 300 height 270
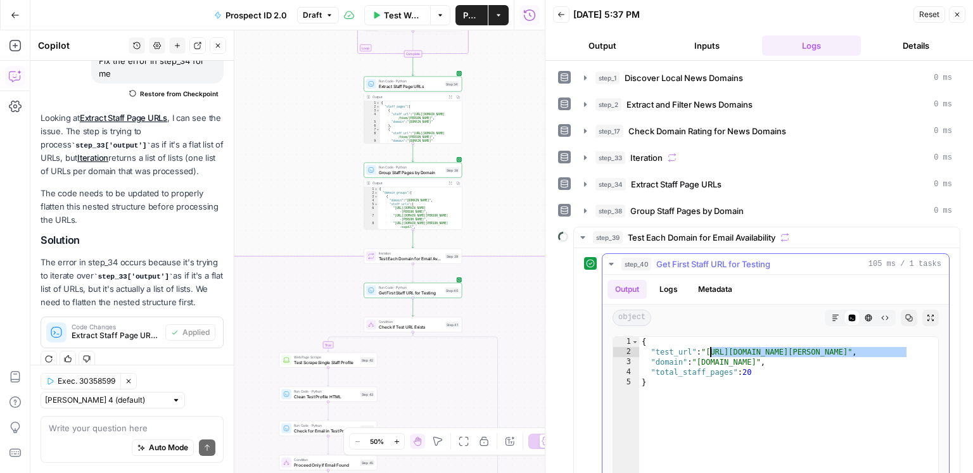
click at [698, 259] on span "Get First Staff URL for Testing" at bounding box center [713, 264] width 114 height 13
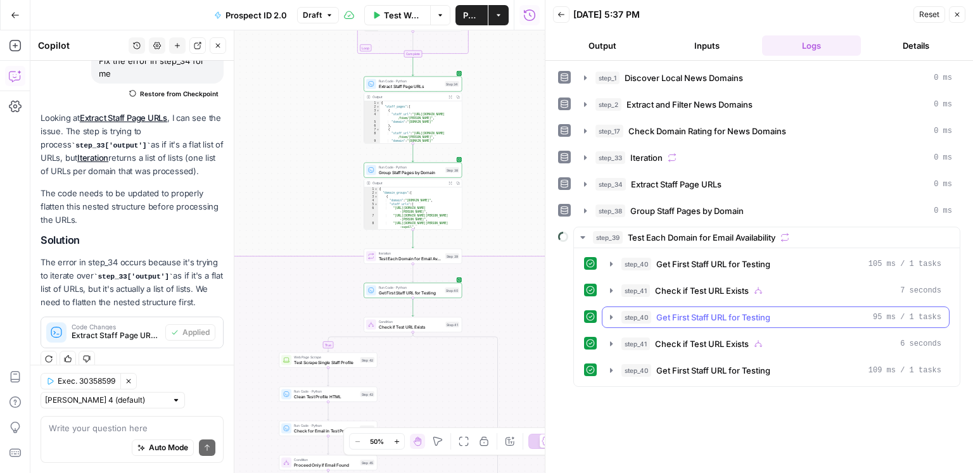
click at [720, 315] on span "Get First Staff URL for Testing" at bounding box center [713, 317] width 114 height 13
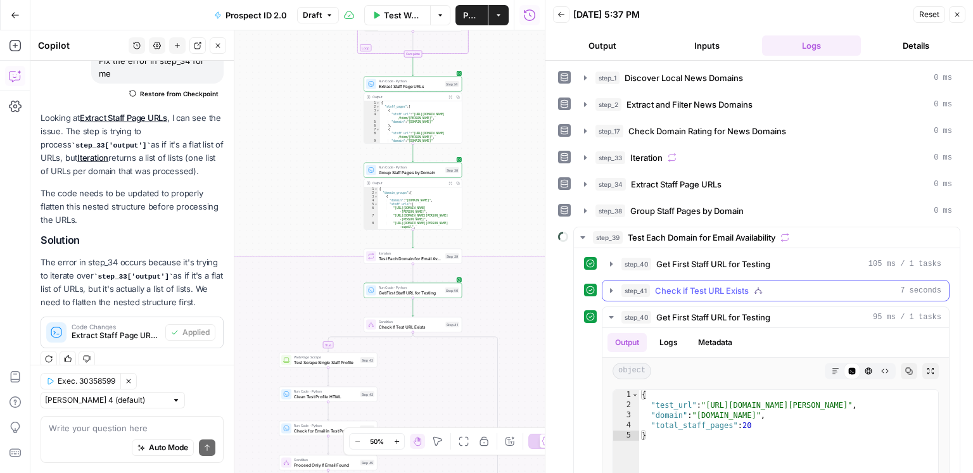
click at [736, 285] on span "Check if Test URL Exists" at bounding box center [702, 290] width 94 height 13
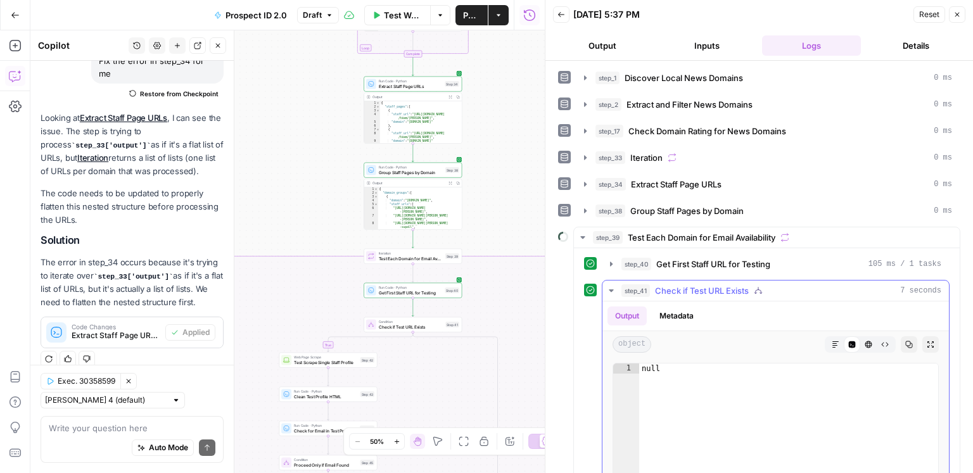
click at [735, 286] on span "Check if Test URL Exists" at bounding box center [702, 290] width 94 height 13
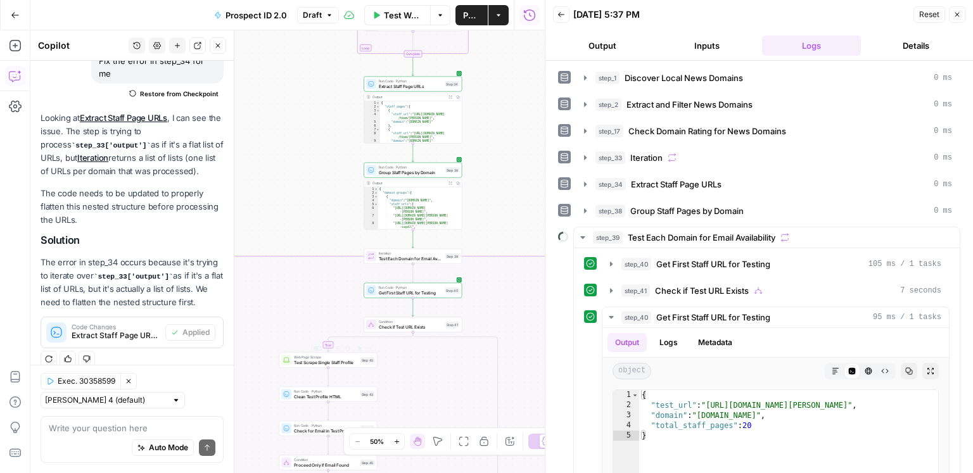
click at [399, 325] on span "Check if Test URL Exists" at bounding box center [411, 327] width 65 height 6
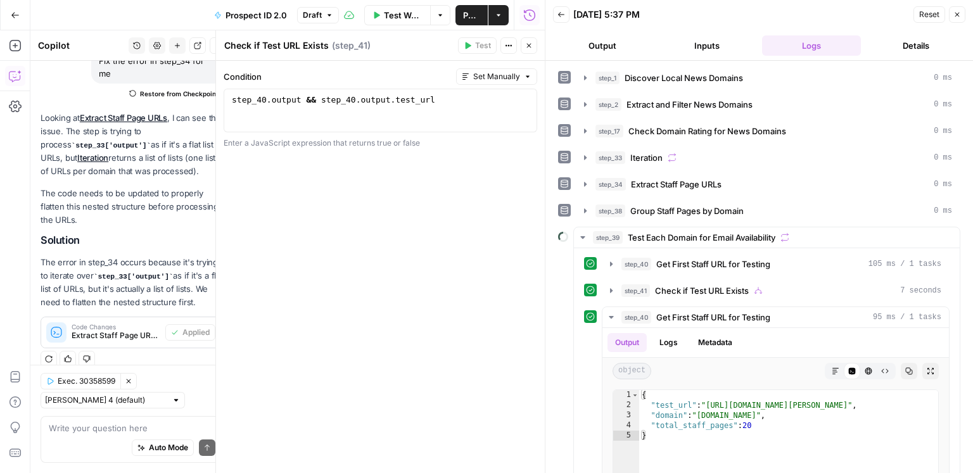
click at [957, 17] on icon "button" at bounding box center [957, 15] width 8 height 8
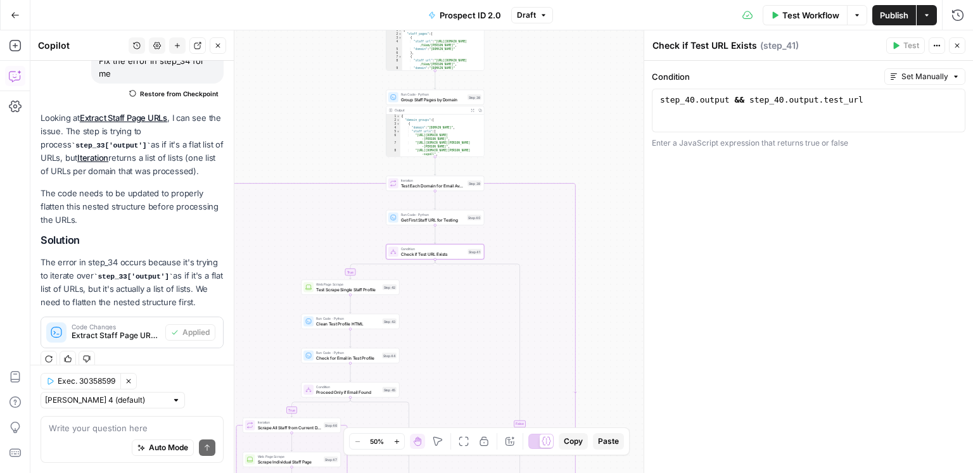
drag, startPoint x: 297, startPoint y: 196, endPoint x: 324, endPoint y: 108, distance: 92.0
click at [324, 108] on div "true true false false Workflow Set Inputs Inputs Google Search Discover Local N…" at bounding box center [501, 251] width 943 height 443
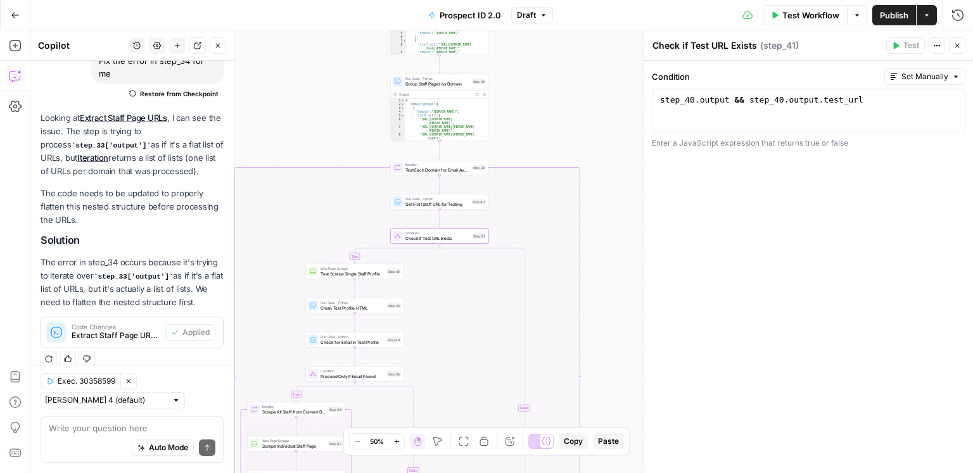
click at [953, 48] on button "Close" at bounding box center [957, 45] width 16 height 16
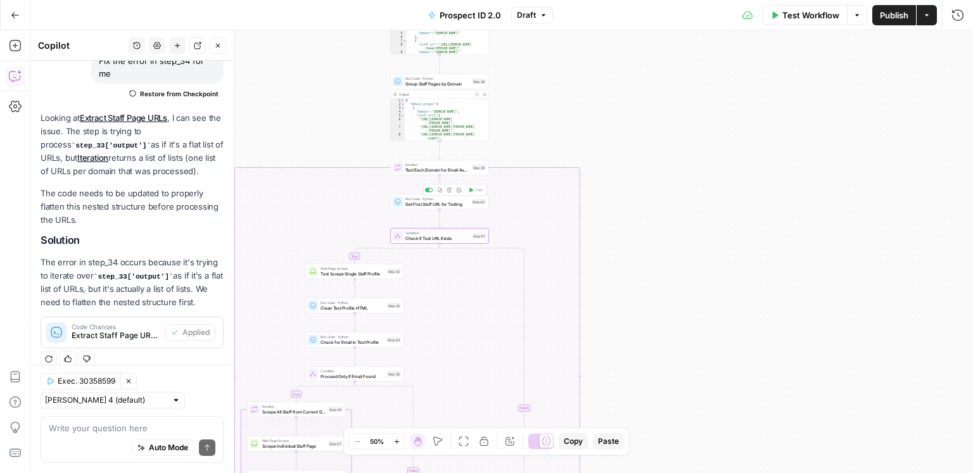
click at [428, 208] on div "Run Code · Python Get First Staff URL for Testing Step 40 Copy step Delete step…" at bounding box center [439, 201] width 98 height 15
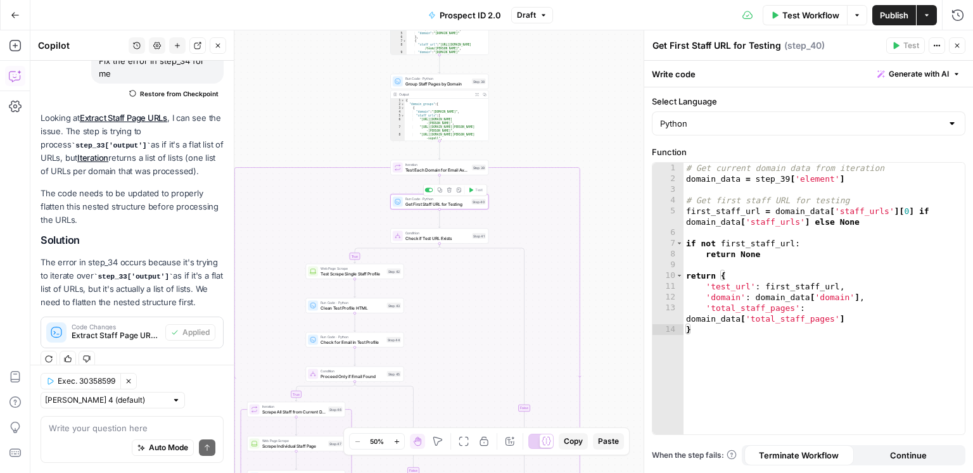
click at [428, 208] on div "Run Code · Python Get First Staff URL for Testing Step 40 Copy step Delete step…" at bounding box center [439, 201] width 98 height 15
click at [956, 45] on icon "button" at bounding box center [957, 46] width 4 height 4
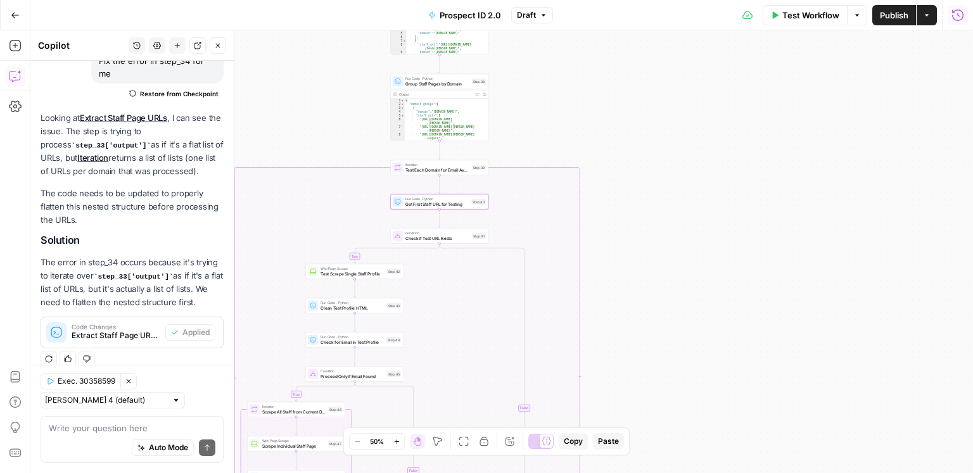
click at [955, 12] on icon "button" at bounding box center [957, 15] width 13 height 13
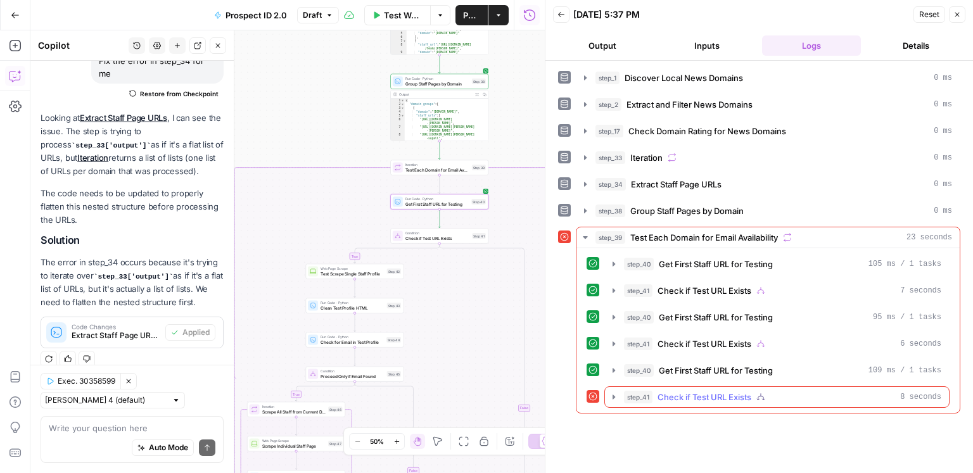
click at [737, 391] on span "Check if Test URL Exists" at bounding box center [704, 397] width 94 height 13
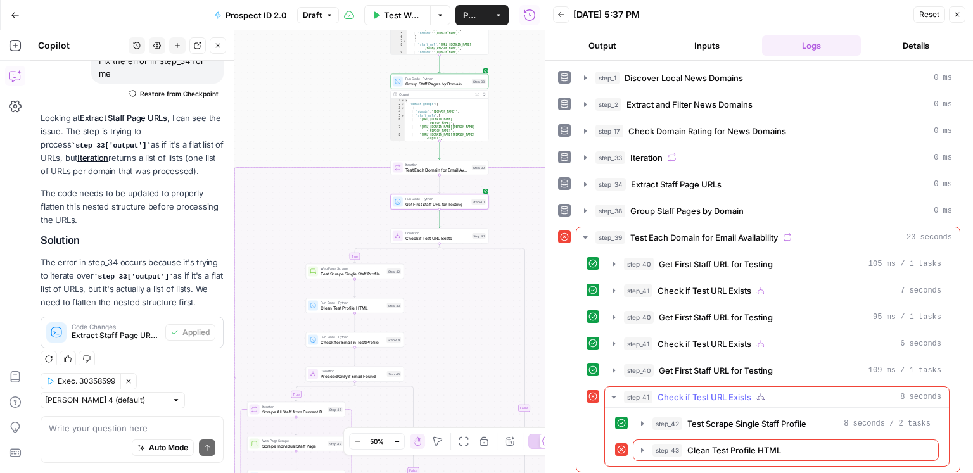
click at [737, 391] on span "Check if Test URL Exists" at bounding box center [704, 397] width 94 height 13
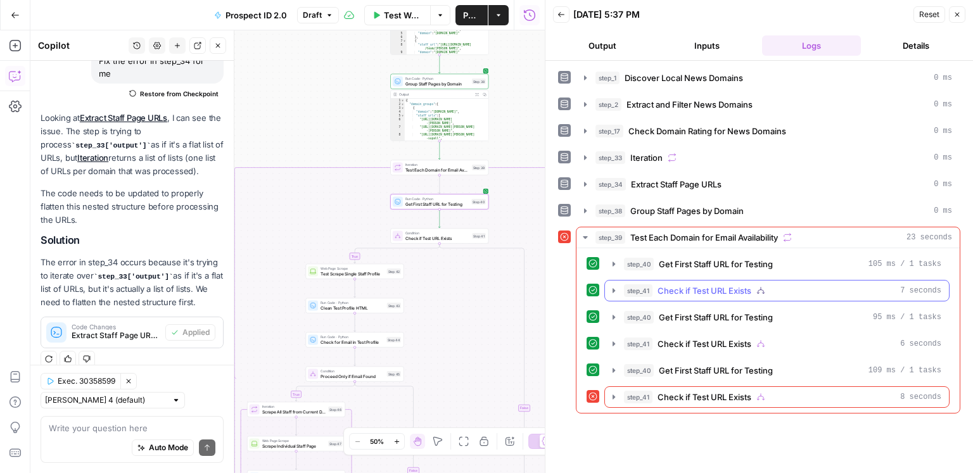
click at [695, 288] on span "Check if Test URL Exists" at bounding box center [704, 290] width 94 height 13
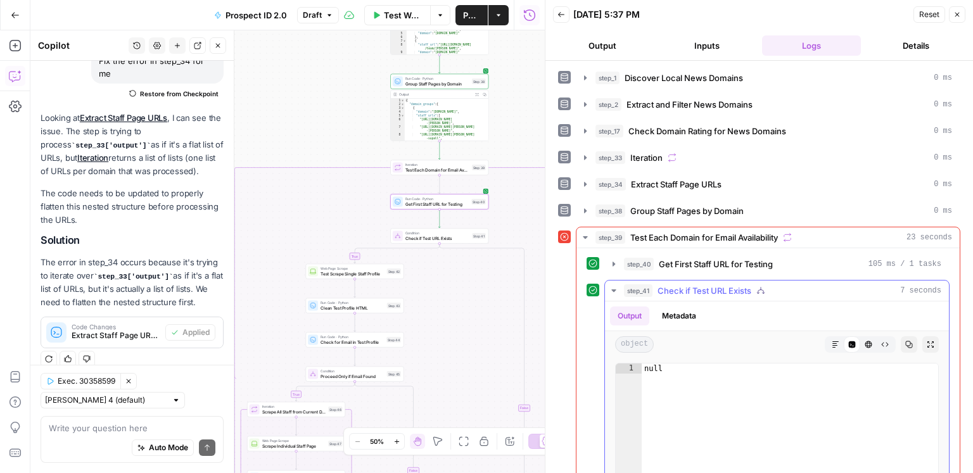
click at [695, 288] on span "Check if Test URL Exists" at bounding box center [704, 290] width 94 height 13
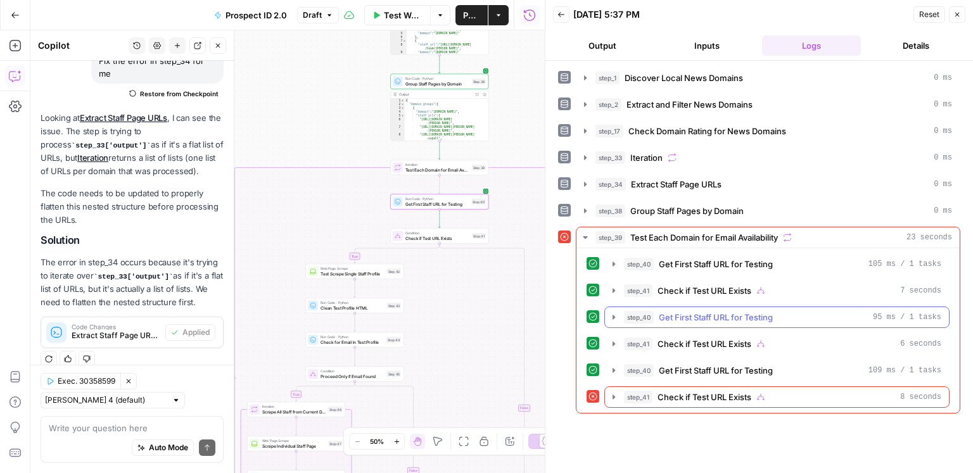
click at [677, 312] on span "Get First Staff URL for Testing" at bounding box center [716, 317] width 114 height 13
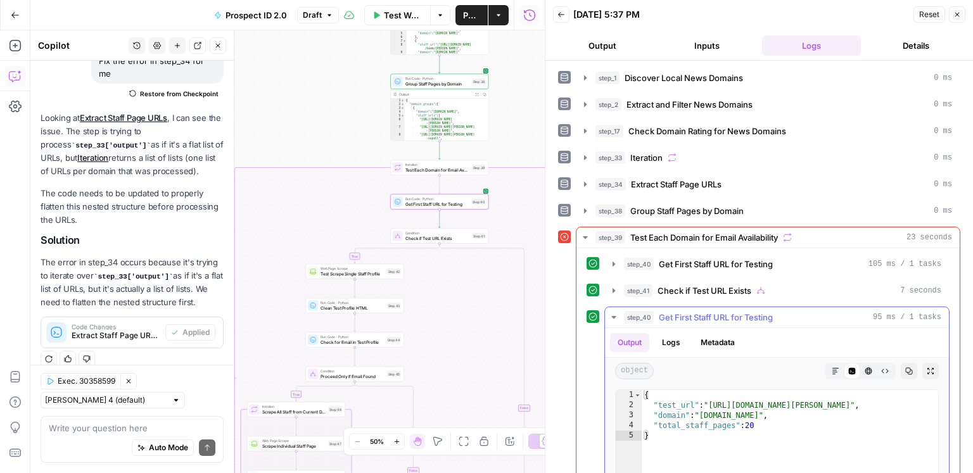
click at [677, 312] on span "Get First Staff URL for Testing" at bounding box center [716, 317] width 114 height 13
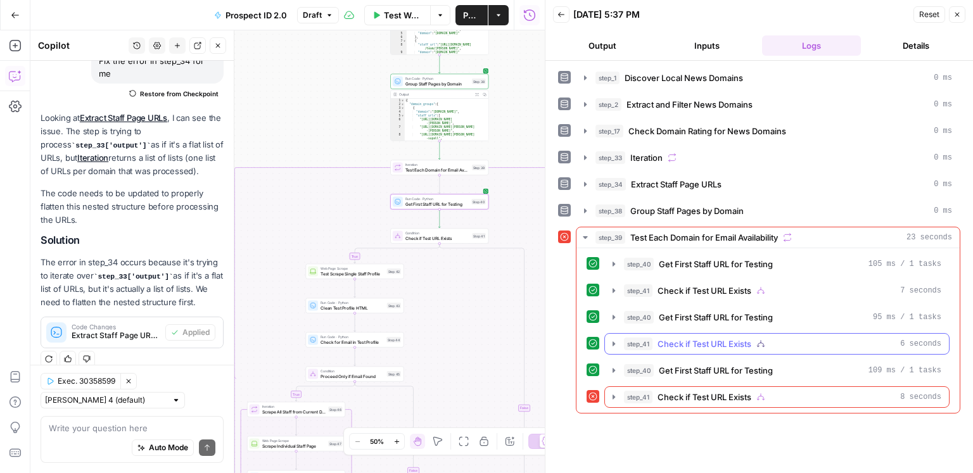
click at [697, 338] on span "Check if Test URL Exists" at bounding box center [704, 344] width 94 height 13
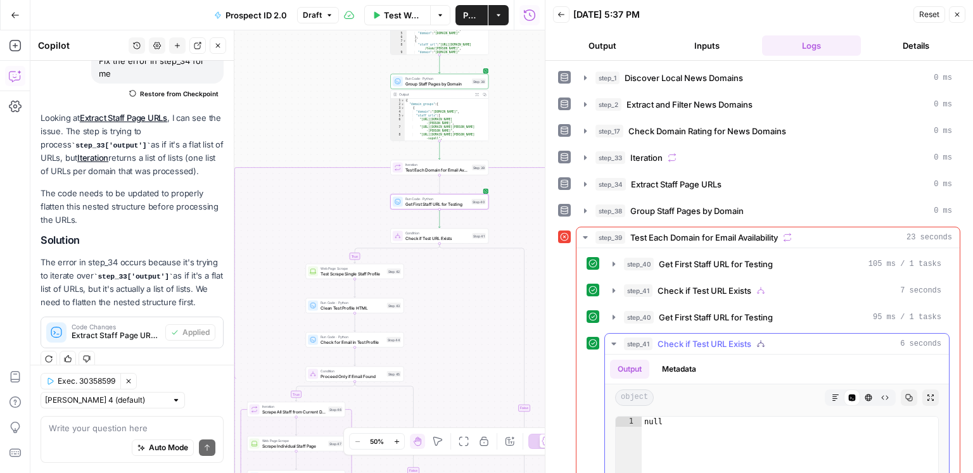
click at [697, 338] on span "Check if Test URL Exists" at bounding box center [704, 344] width 94 height 13
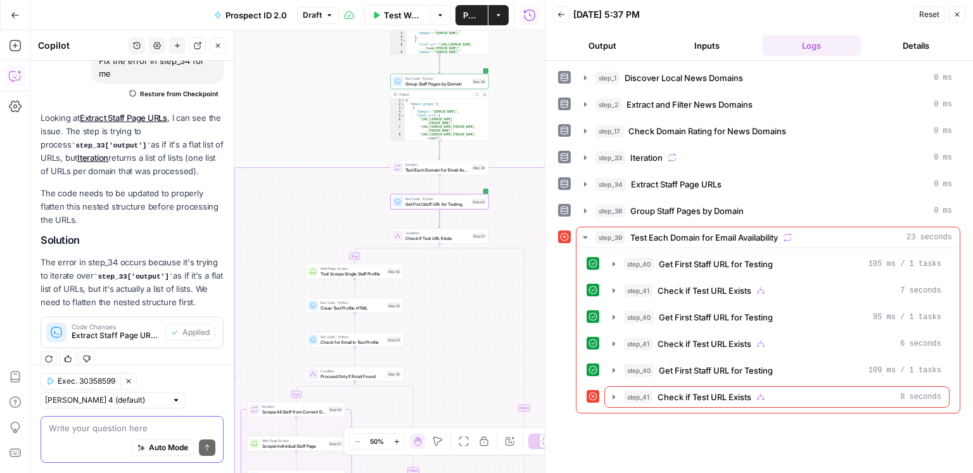
click at [122, 429] on textarea at bounding box center [132, 428] width 167 height 13
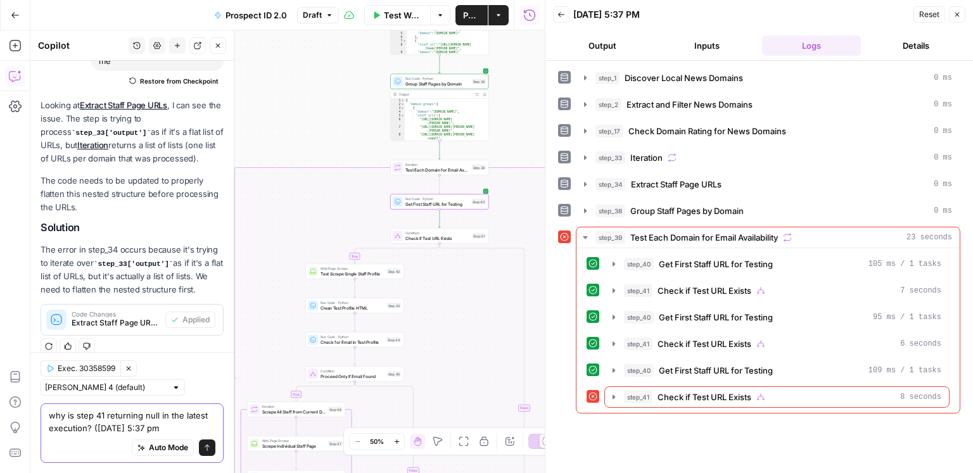
type textarea "why is step 41 returning null in the latest execution? ([DATE] 5:37 pm)"
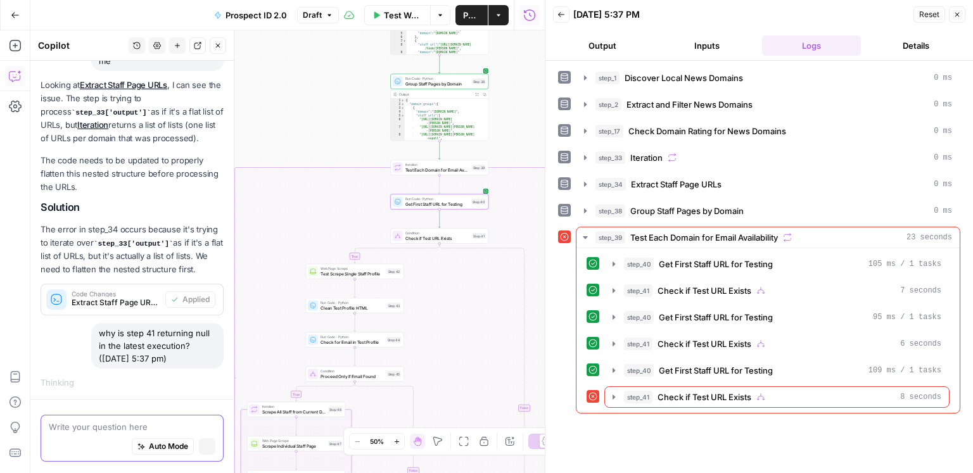
scroll to position [109, 0]
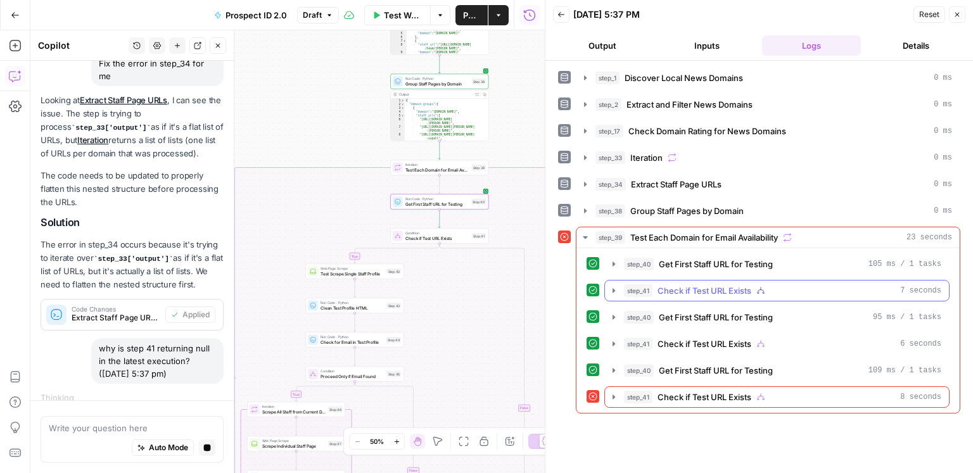
click at [685, 293] on span "Check if Test URL Exists" at bounding box center [704, 290] width 94 height 13
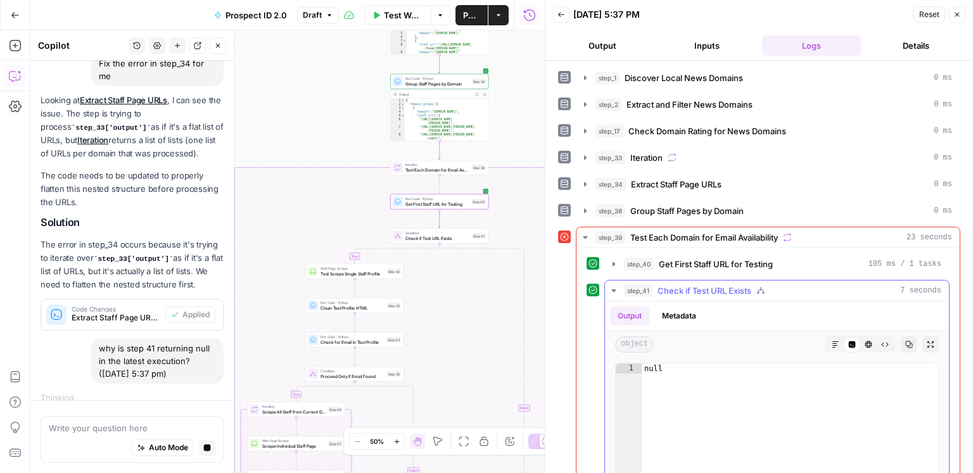
click at [685, 293] on span "Check if Test URL Exists" at bounding box center [704, 290] width 94 height 13
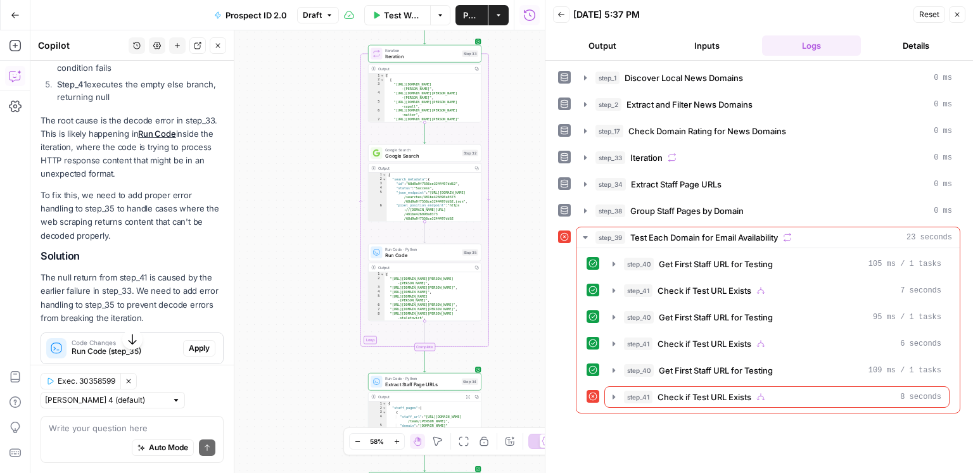
scroll to position [727, 0]
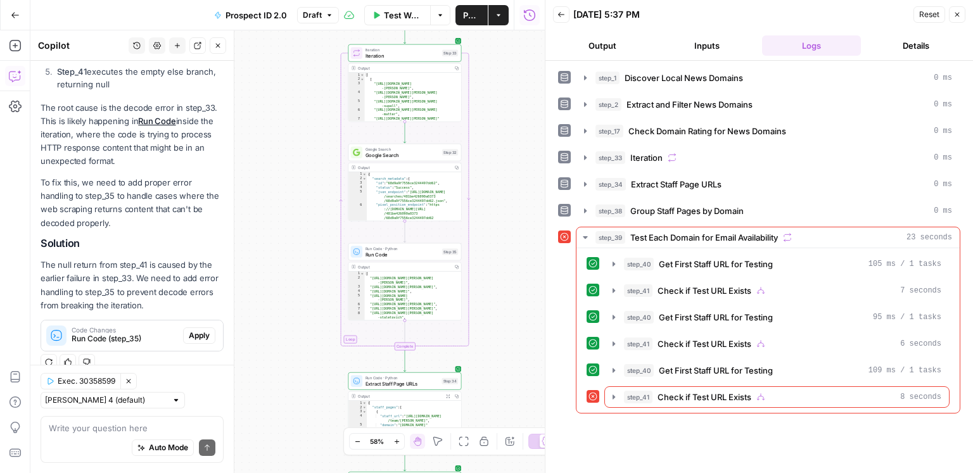
click at [120, 438] on div "Auto Mode Send" at bounding box center [132, 449] width 167 height 28
type textarea "what error? step 33 had no error"
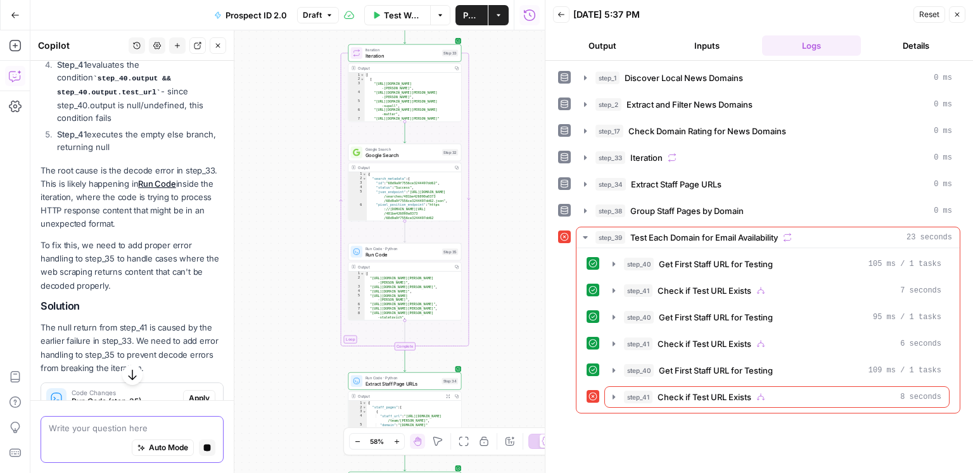
scroll to position [712, 0]
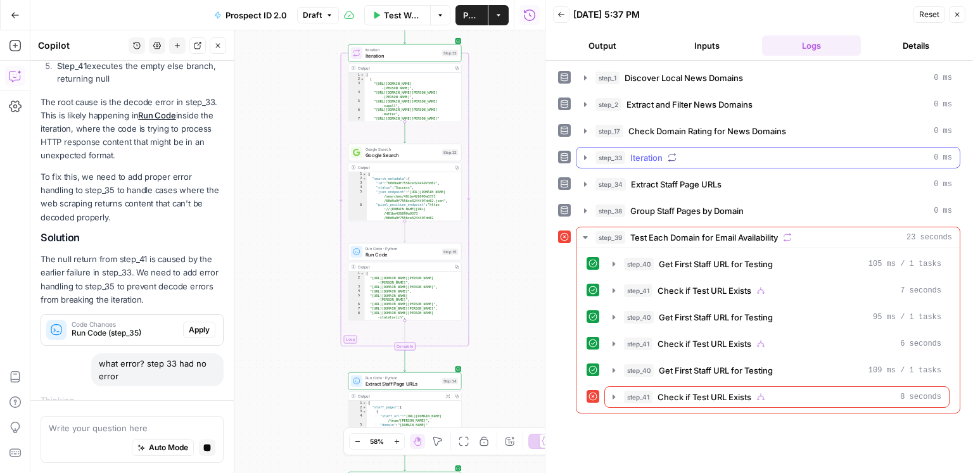
click at [650, 158] on span "Iteration" at bounding box center [646, 157] width 32 height 13
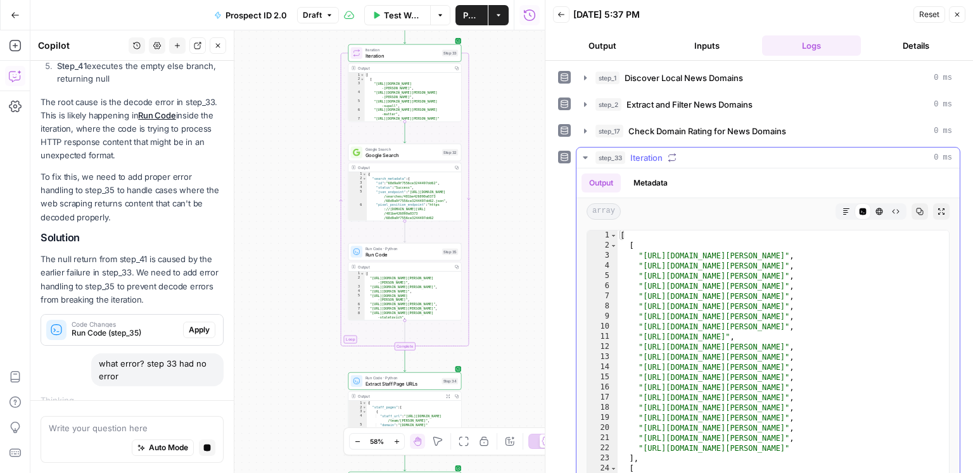
click at [650, 158] on span "Iteration" at bounding box center [646, 157] width 32 height 13
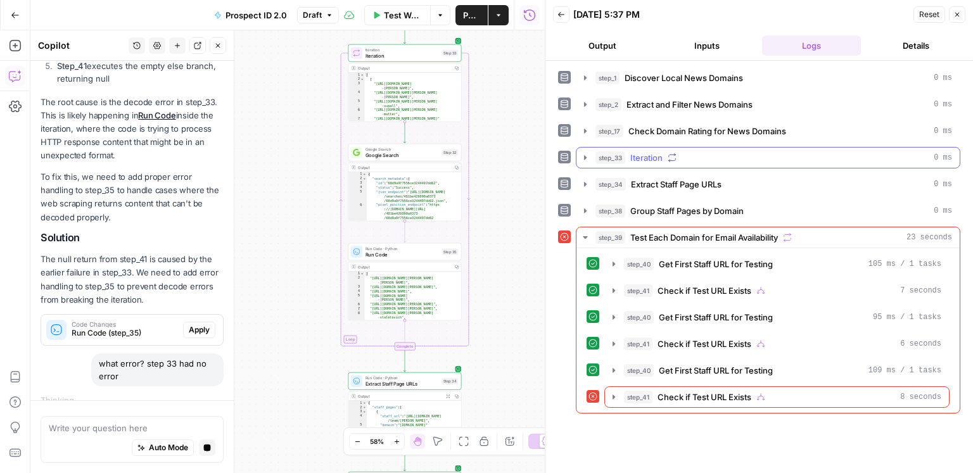
click at [650, 158] on span "Iteration" at bounding box center [646, 157] width 32 height 13
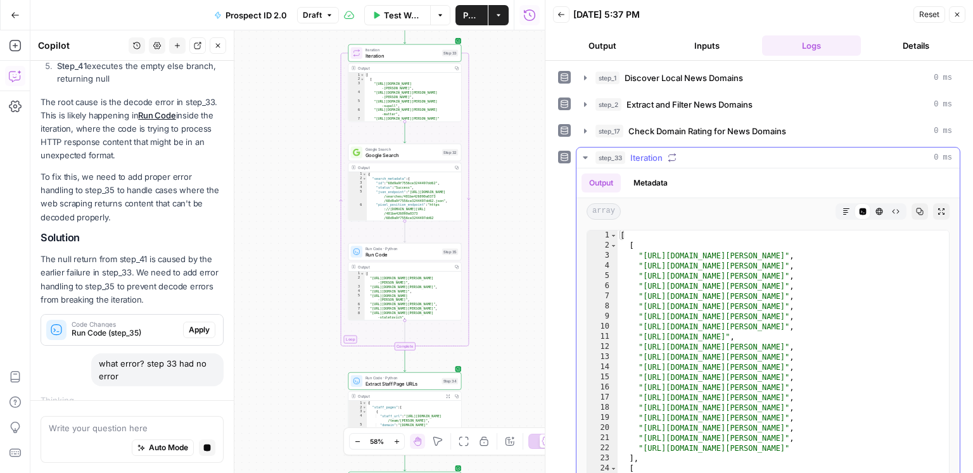
click at [650, 158] on span "Iteration" at bounding box center [646, 157] width 32 height 13
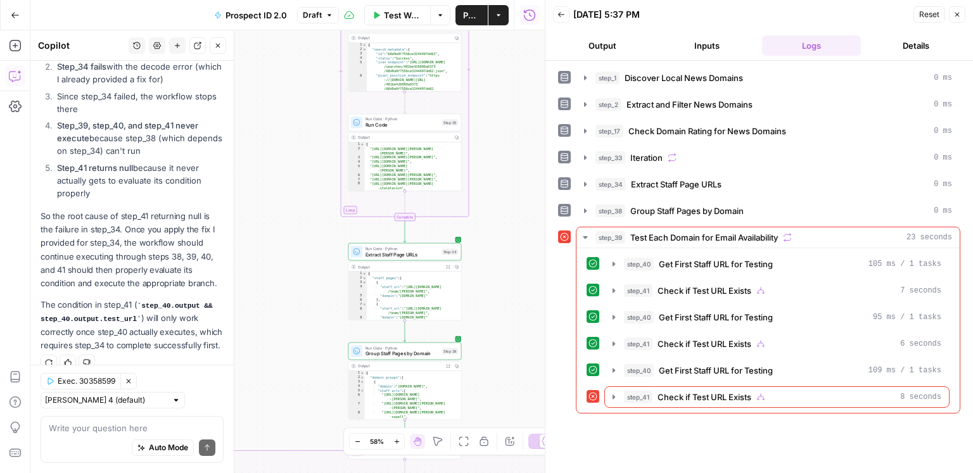
scroll to position [1255, 0]
click at [105, 445] on div "Auto Mode Send" at bounding box center [132, 449] width 167 height 28
click at [753, 186] on div "step_34 Extract Staff Page URLs 0 ms" at bounding box center [773, 184] width 357 height 13
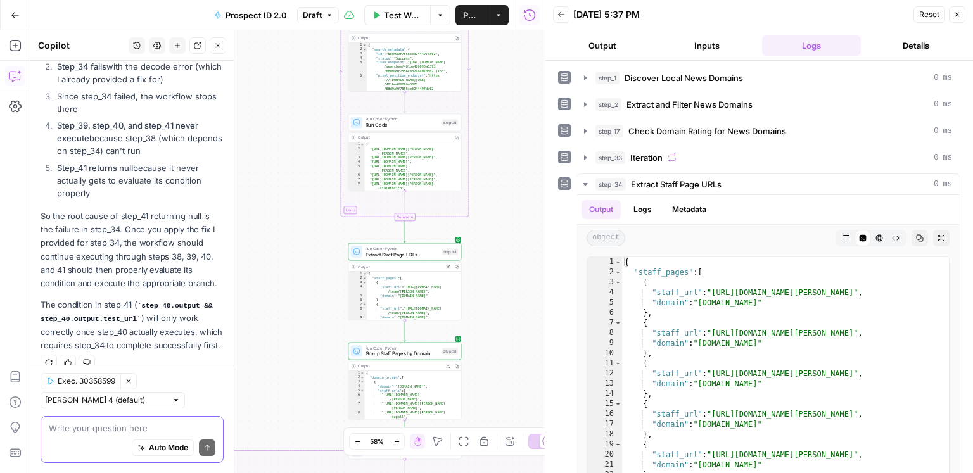
click at [109, 428] on textarea at bounding box center [132, 428] width 167 height 13
type textarea "step 34 completed successfully tho"
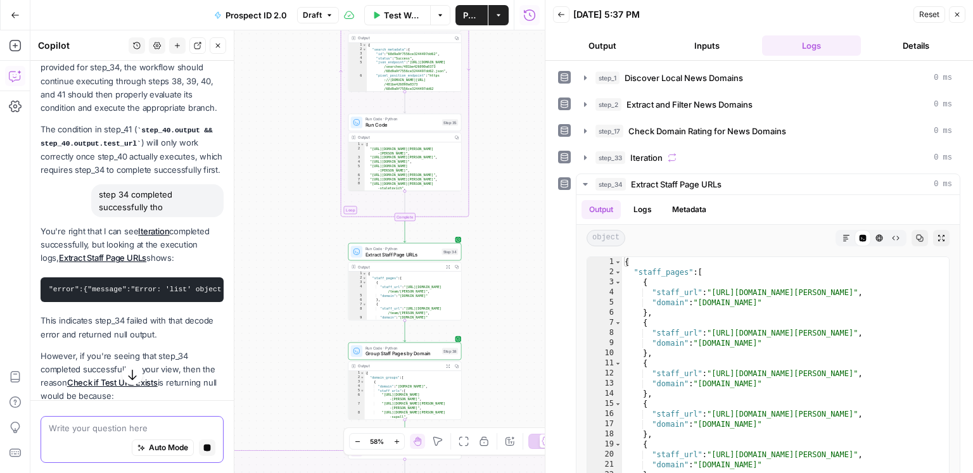
scroll to position [1439, 0]
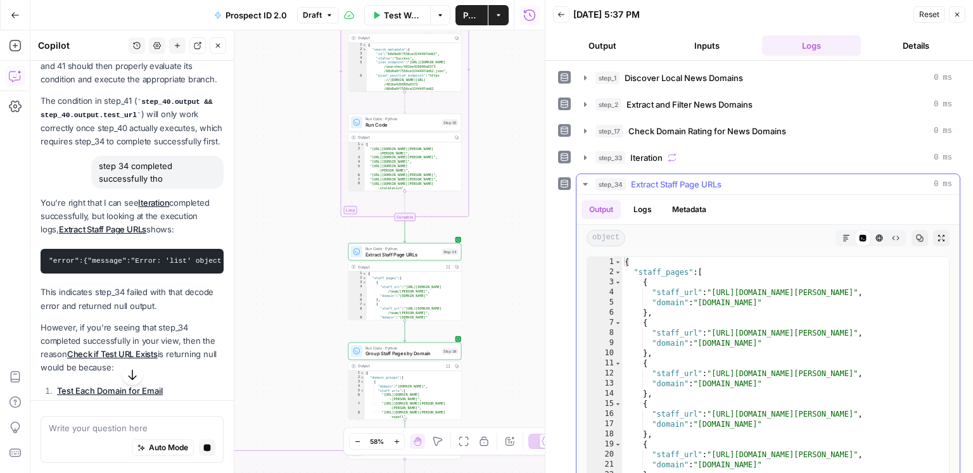
click at [666, 175] on button "step_34 Extract Staff Page URLs 0 ms" at bounding box center [767, 184] width 383 height 20
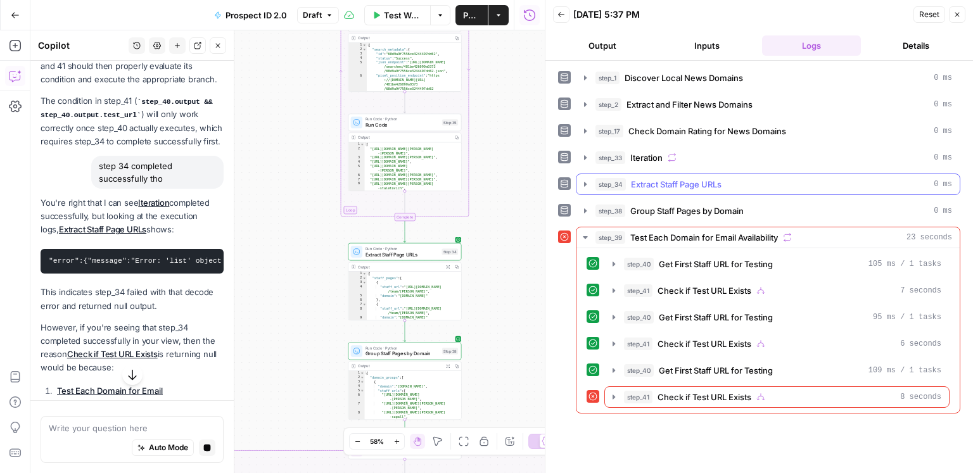
click at [663, 179] on span "Extract Staff Page URLs" at bounding box center [676, 184] width 91 height 13
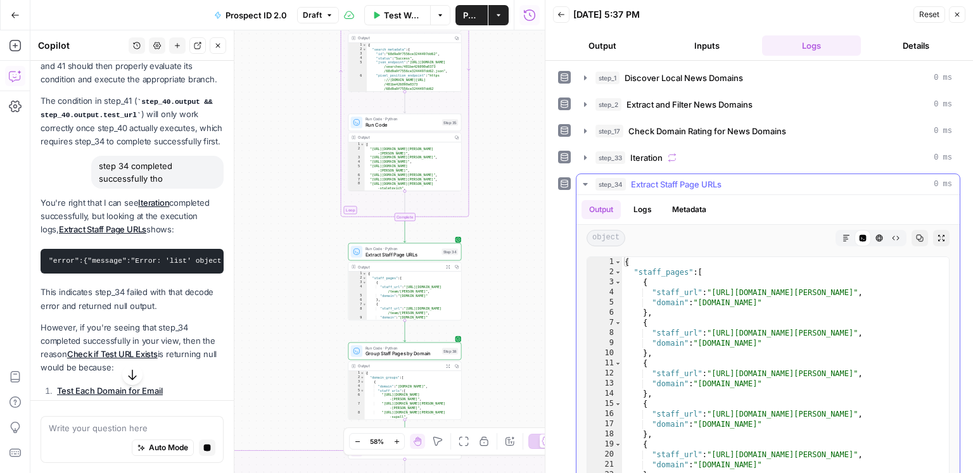
click at [921, 237] on icon "button" at bounding box center [920, 238] width 8 height 8
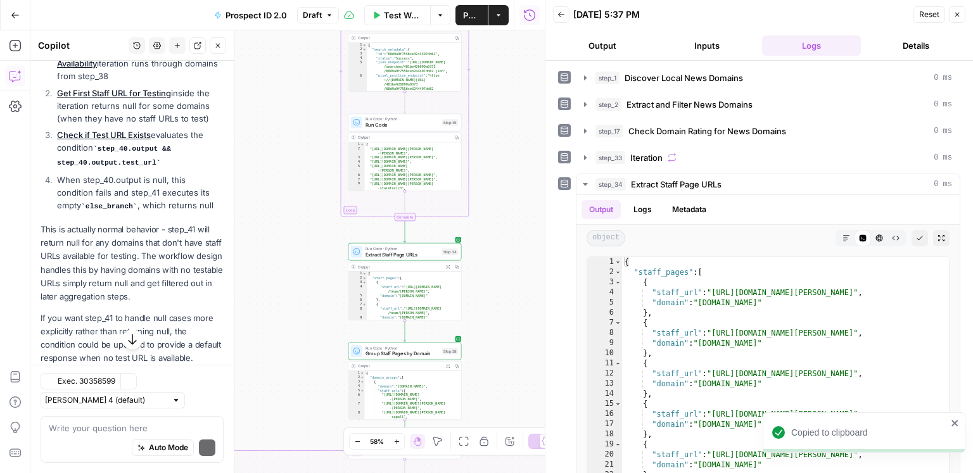
scroll to position [1810, 0]
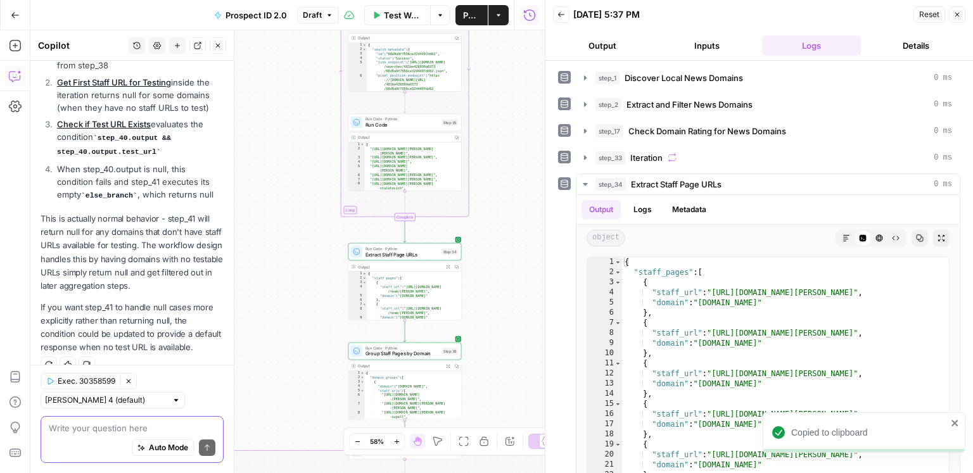
drag, startPoint x: 94, startPoint y: 428, endPoint x: 165, endPoint y: 245, distance: 196.9
click at [94, 428] on textarea at bounding box center [132, 428] width 167 height 13
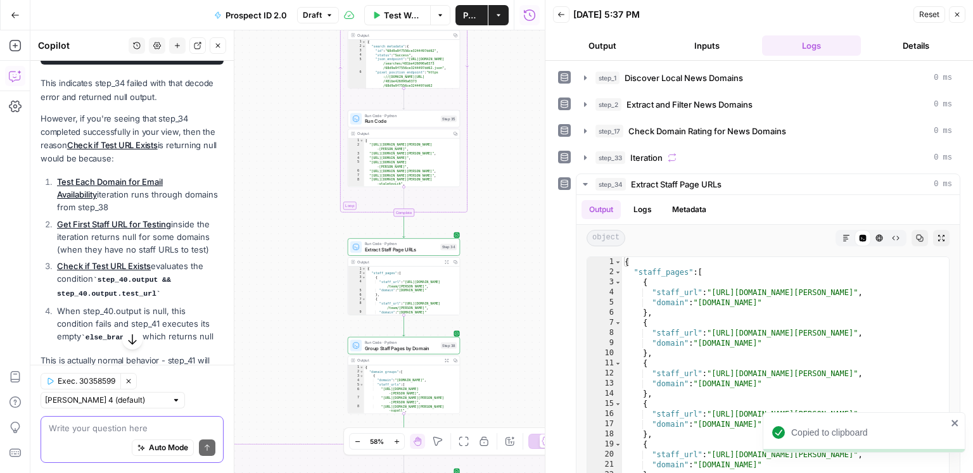
scroll to position [1614, 0]
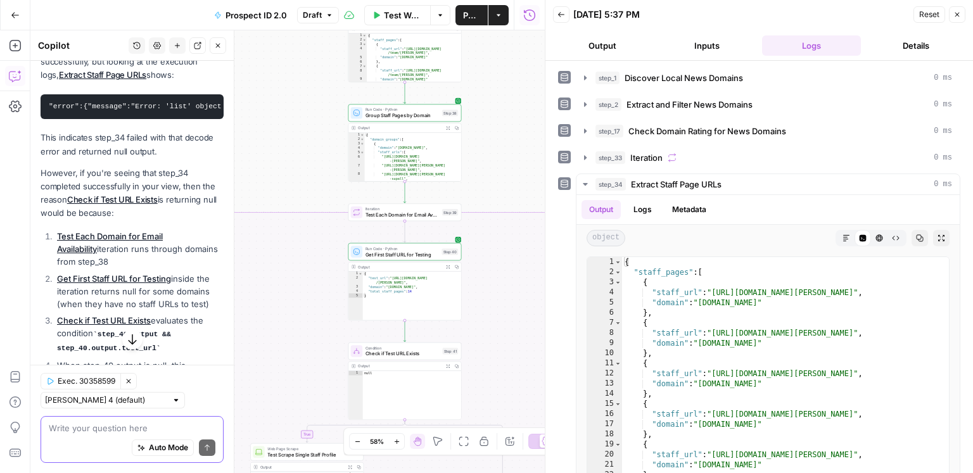
click at [111, 431] on textarea at bounding box center [132, 428] width 167 height 13
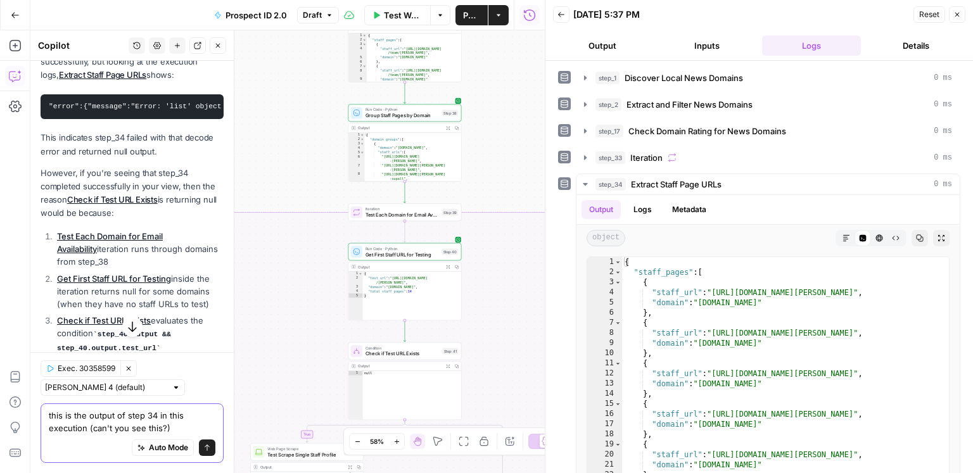
paste textarea "{ "staff_pages": [ { "staff_url": "https://www.local10.com/team/alexis-frazier"…"
type textarea "this is the output of step 34 in this execution (can't you see this?) { "staff_…"
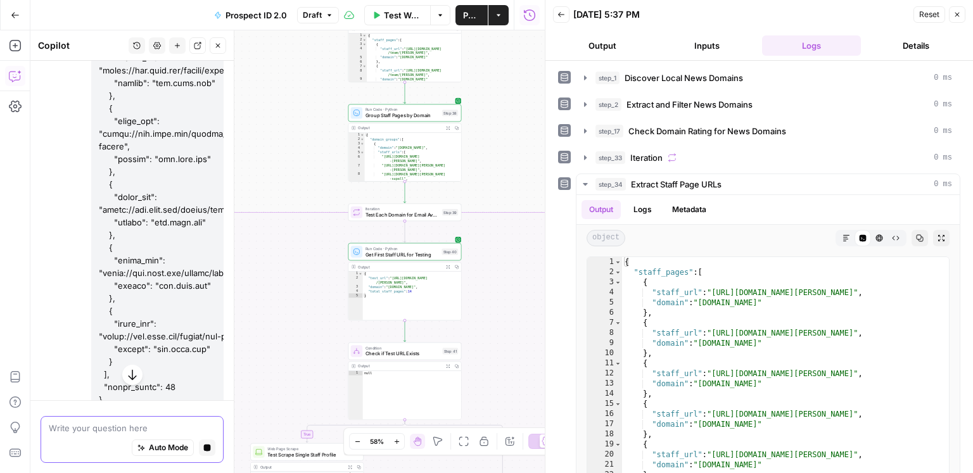
scroll to position [5723, 0]
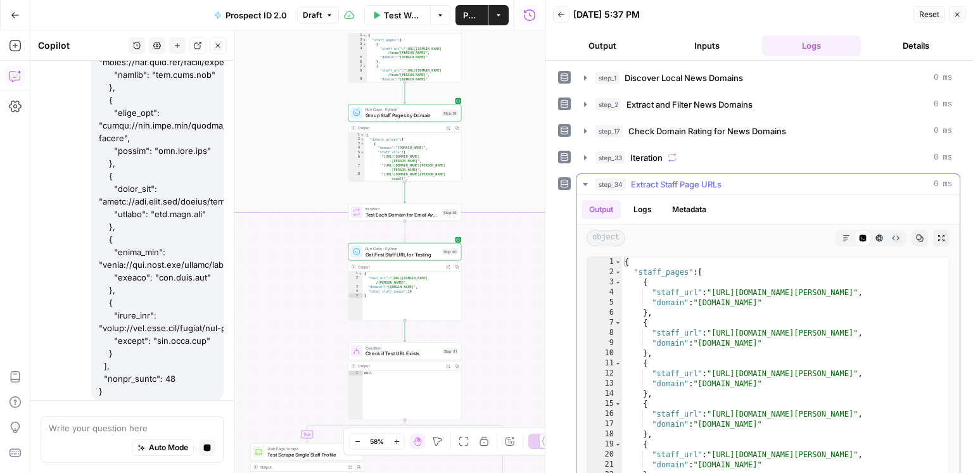
click at [773, 181] on div "step_34 Extract Staff Page URLs 0 ms" at bounding box center [773, 184] width 357 height 13
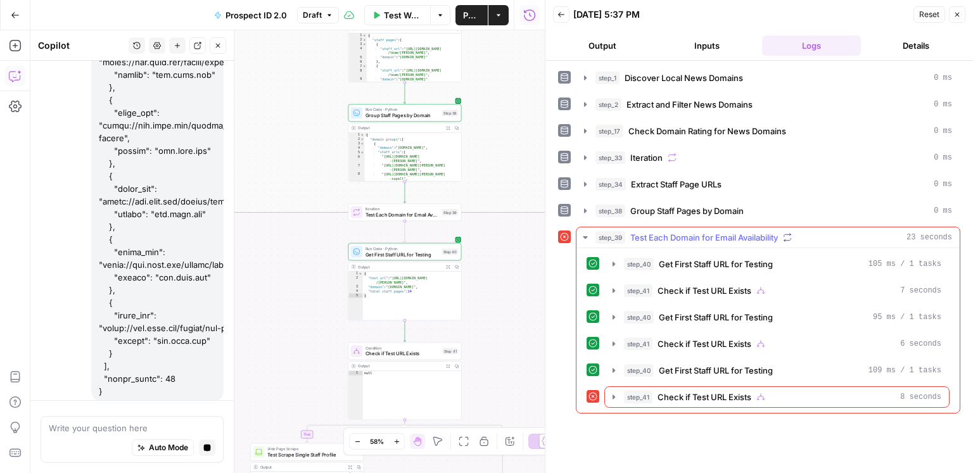
click at [656, 233] on span "Test Each Domain for Email Availability" at bounding box center [704, 237] width 148 height 13
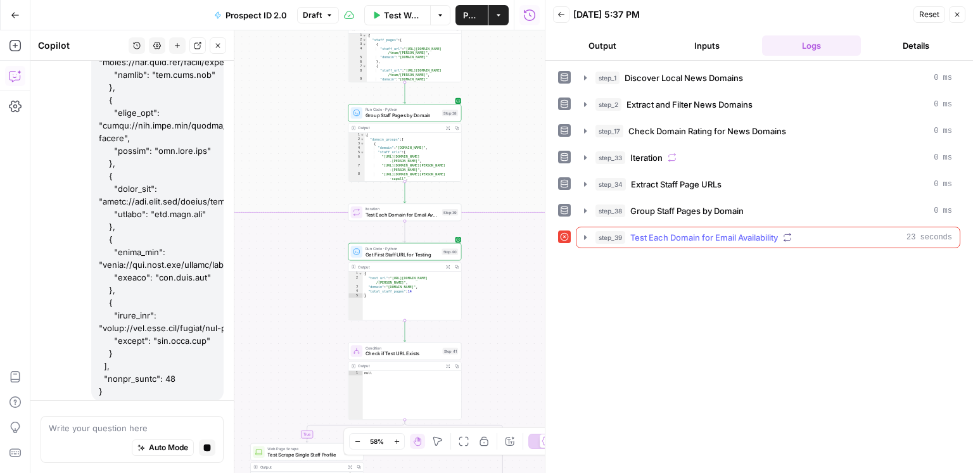
click at [656, 233] on span "Test Each Domain for Email Availability" at bounding box center [704, 237] width 148 height 13
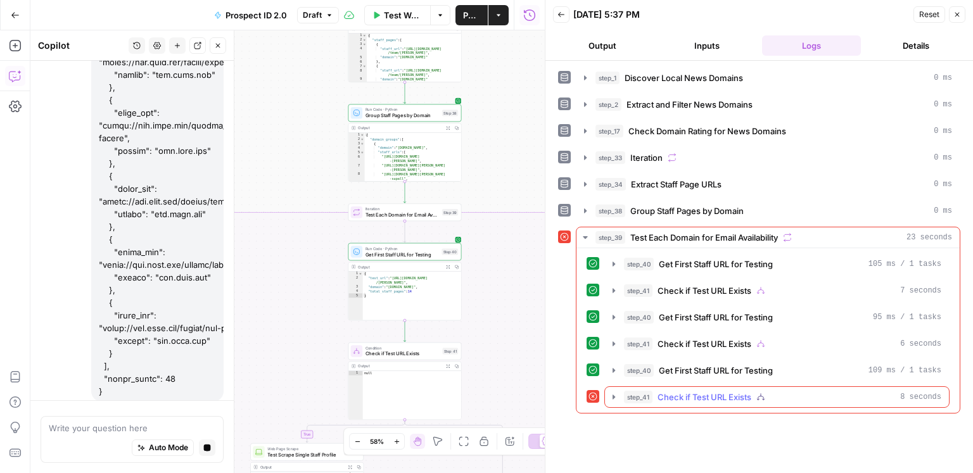
click at [720, 396] on span "Check if Test URL Exists" at bounding box center [704, 397] width 94 height 13
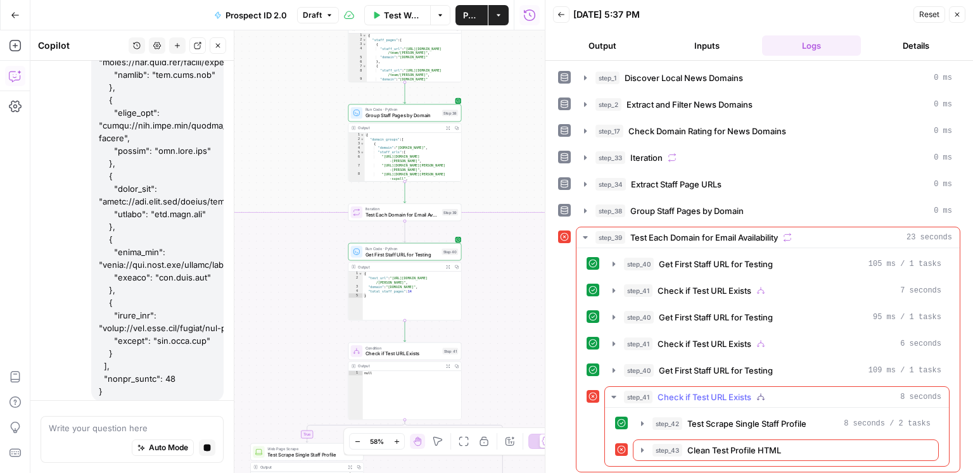
scroll to position [1, 0]
click at [727, 452] on button "step_43 Clean Test Profile HTML" at bounding box center [785, 450] width 305 height 20
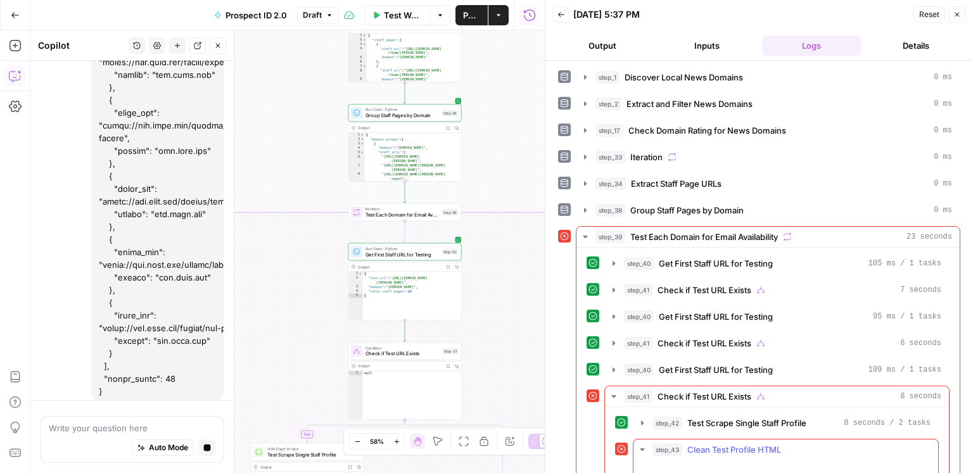
scroll to position [111, 0]
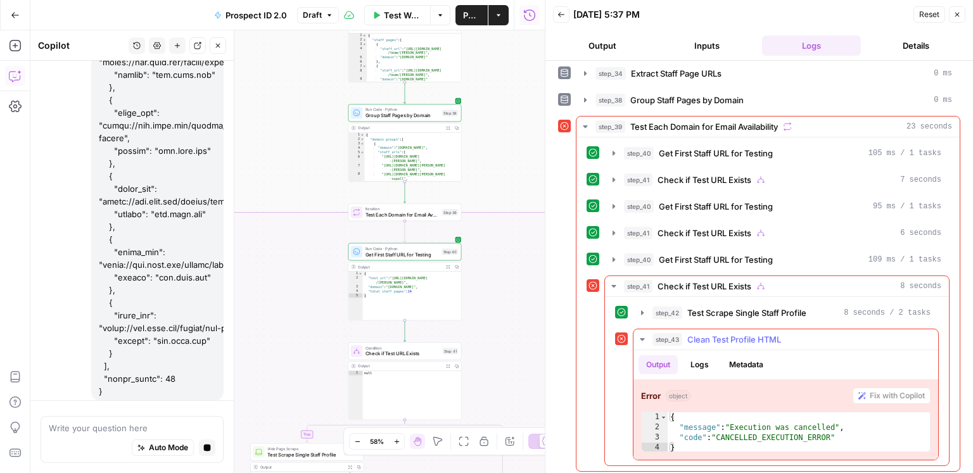
click at [709, 338] on span "Clean Test Profile HTML" at bounding box center [734, 339] width 94 height 13
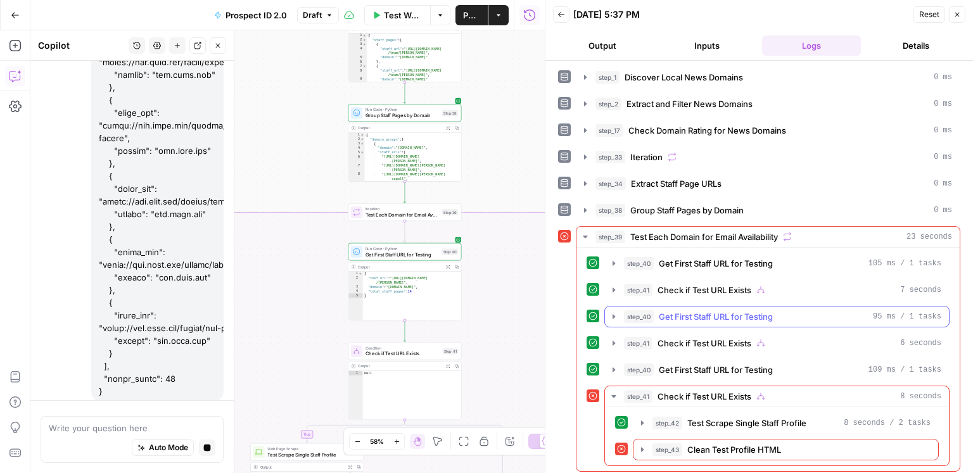
click at [718, 310] on span "Get First Staff URL for Testing" at bounding box center [716, 316] width 114 height 13
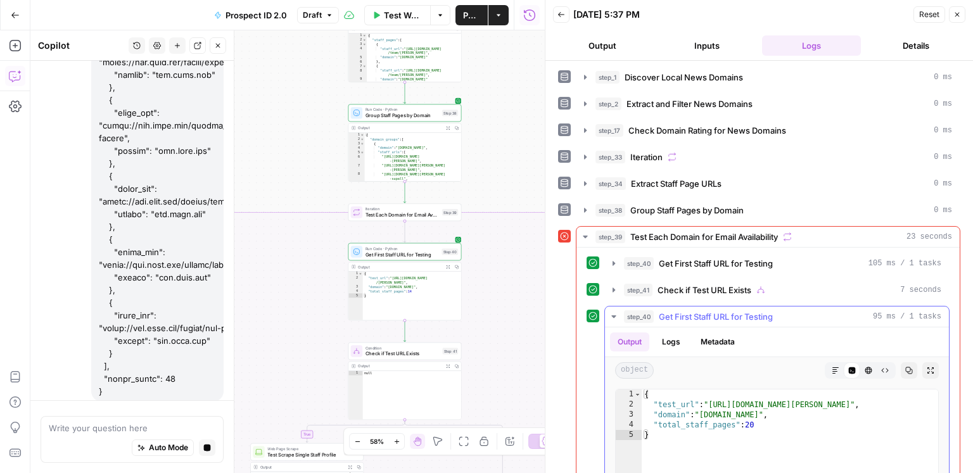
click at [718, 310] on span "Get First Staff URL for Testing" at bounding box center [716, 316] width 114 height 13
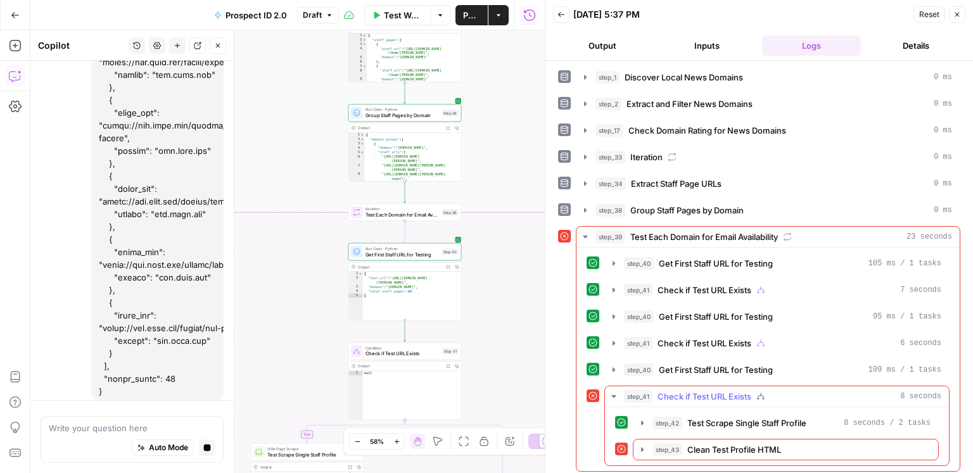
click at [705, 390] on span "Check if Test URL Exists" at bounding box center [704, 396] width 94 height 13
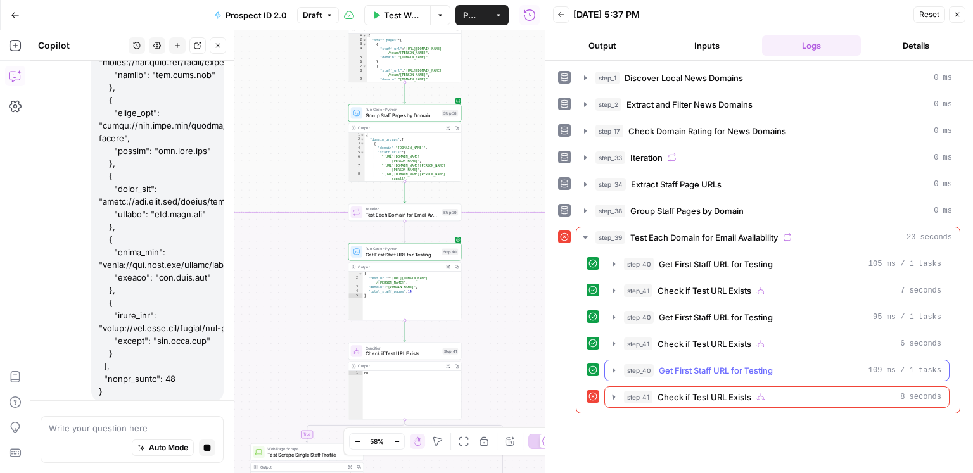
scroll to position [0, 0]
click at [689, 293] on span "Check if Test URL Exists" at bounding box center [704, 290] width 94 height 13
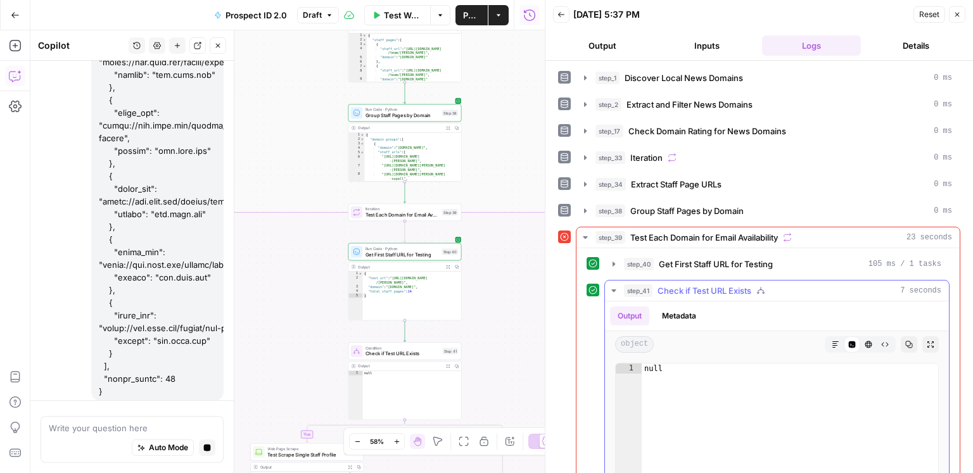
click at [689, 293] on span "Check if Test URL Exists" at bounding box center [704, 290] width 94 height 13
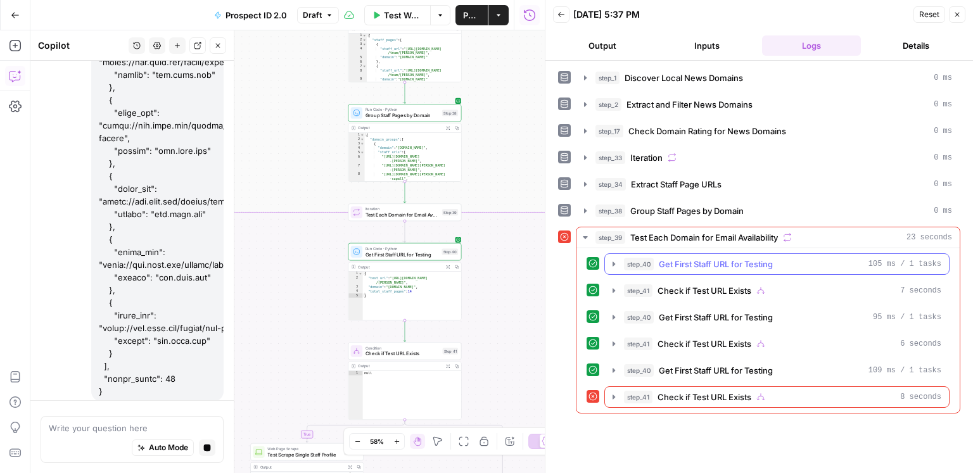
click at [704, 260] on span "Get First Staff URL for Testing" at bounding box center [716, 264] width 114 height 13
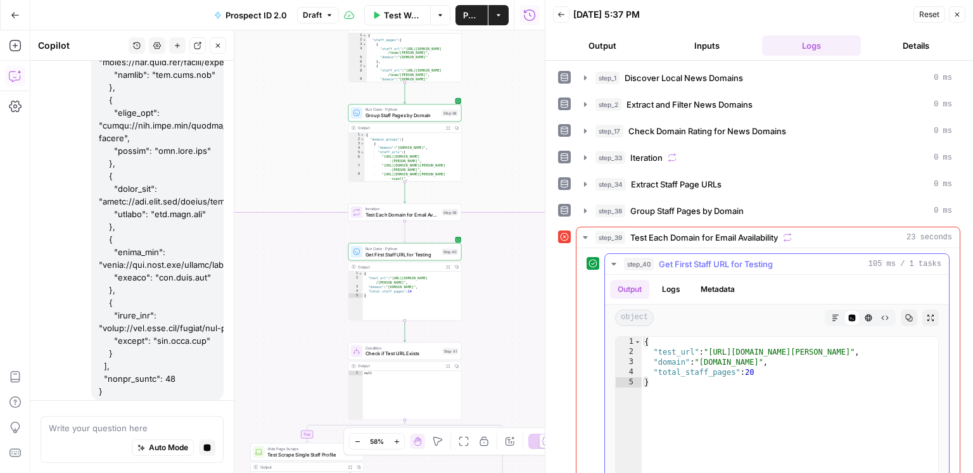
click at [704, 260] on span "Get First Staff URL for Testing" at bounding box center [716, 264] width 114 height 13
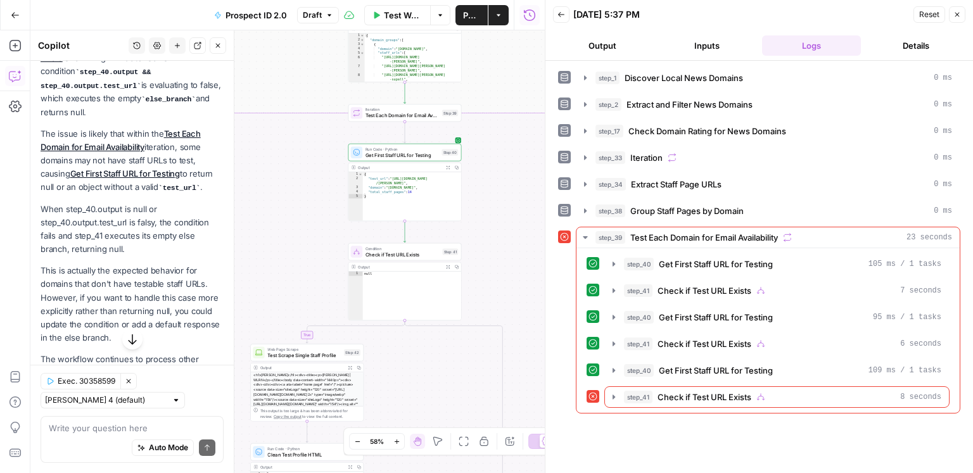
scroll to position [6180, 0]
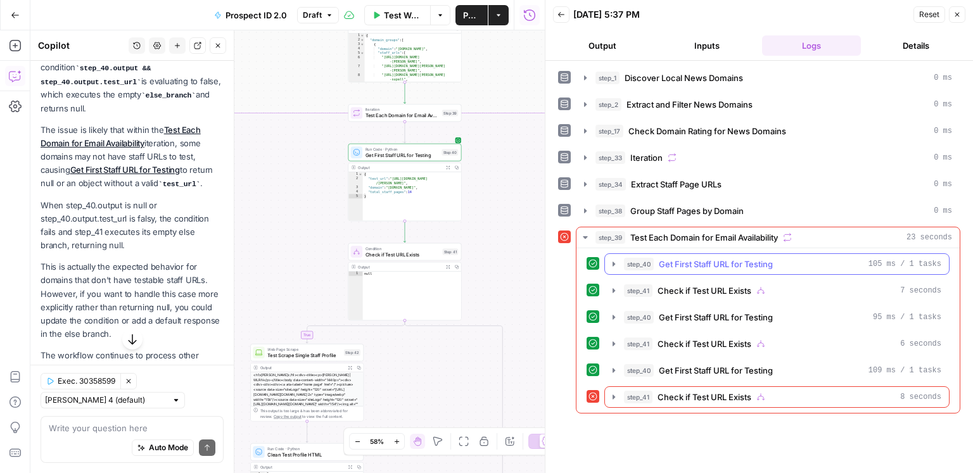
click at [737, 258] on span "Get First Staff URL for Testing" at bounding box center [716, 264] width 114 height 13
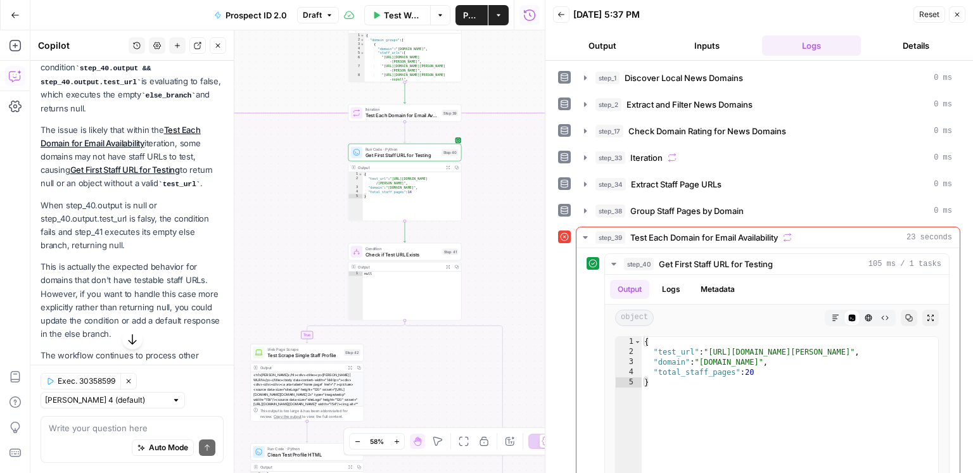
scroll to position [6242, 0]
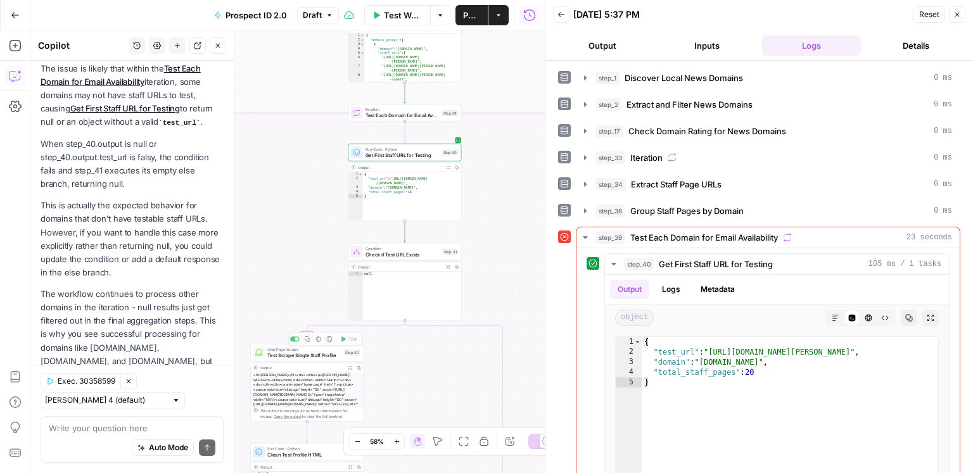
click at [303, 328] on div "true true false false Workflow Set Inputs Inputs Google Search Discover Local N…" at bounding box center [287, 251] width 514 height 443
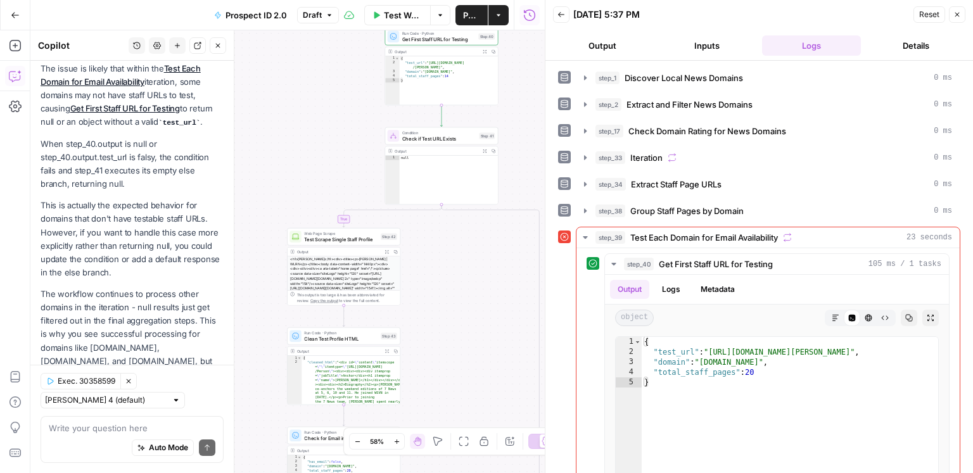
drag, startPoint x: 303, startPoint y: 328, endPoint x: 342, endPoint y: 192, distance: 141.6
click at [342, 191] on div "true true false false Workflow Set Inputs Inputs Google Search Discover Local N…" at bounding box center [287, 251] width 514 height 443
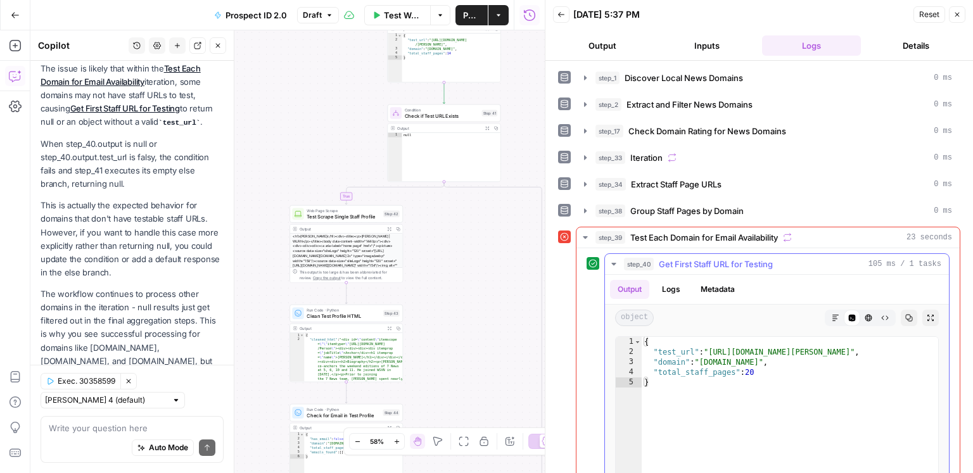
click at [691, 262] on span "Get First Staff URL for Testing" at bounding box center [716, 264] width 114 height 13
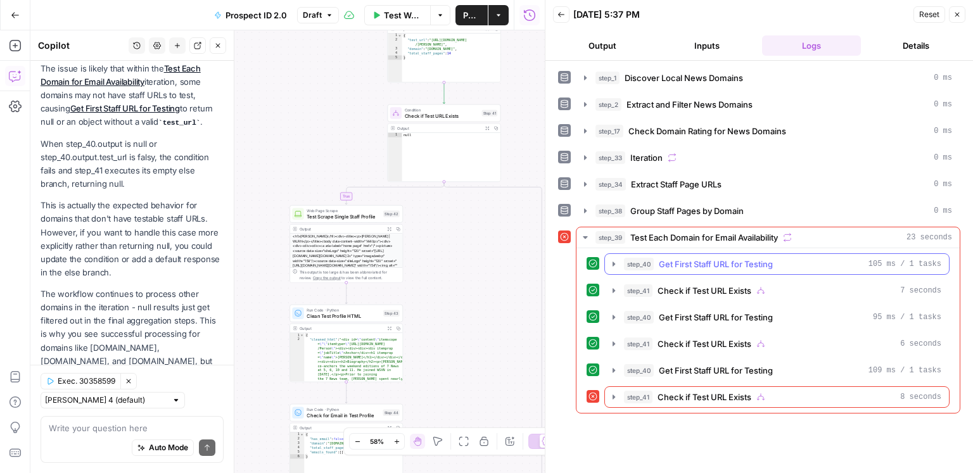
click at [691, 262] on span "Get First Staff URL for Testing" at bounding box center [716, 264] width 114 height 13
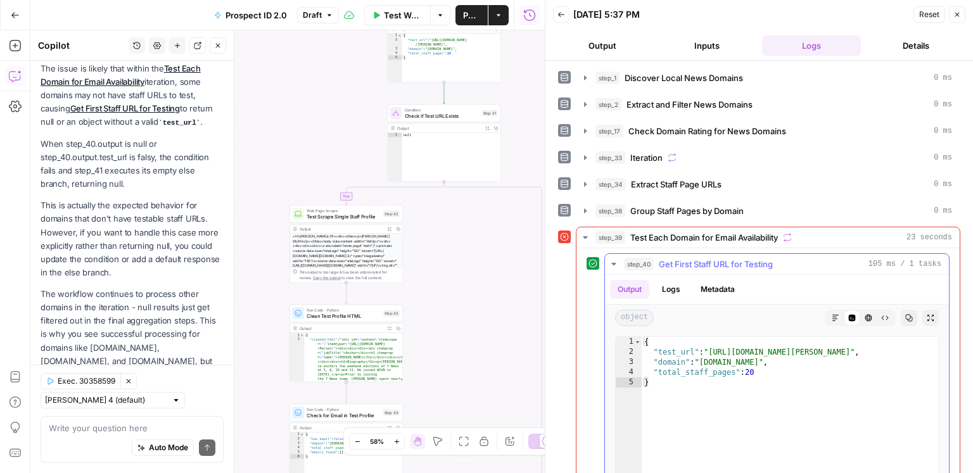
click at [699, 265] on span "Get First Staff URL for Testing" at bounding box center [716, 264] width 114 height 13
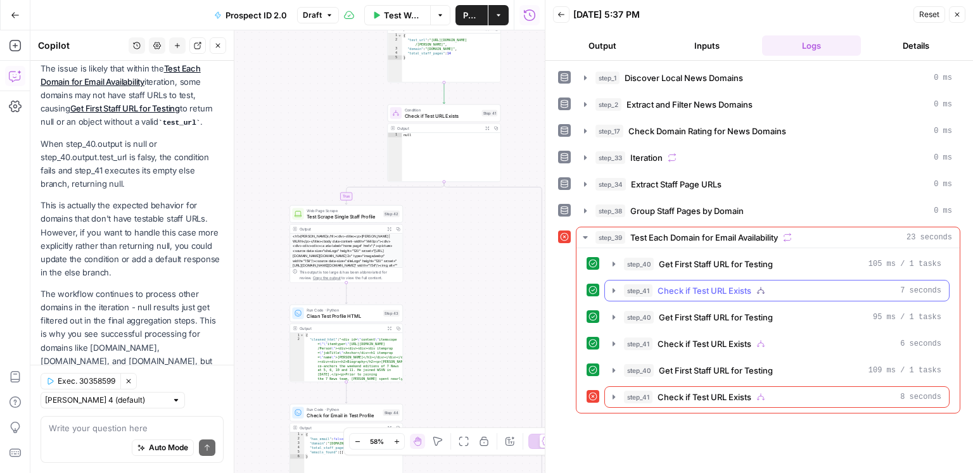
click at [696, 288] on span "Check if Test URL Exists" at bounding box center [704, 290] width 94 height 13
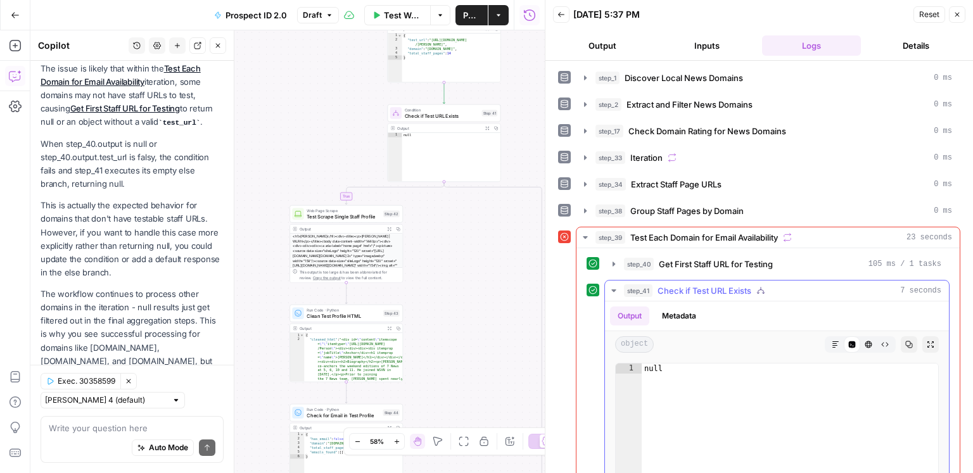
click at [696, 288] on span "Check if Test URL Exists" at bounding box center [704, 290] width 94 height 13
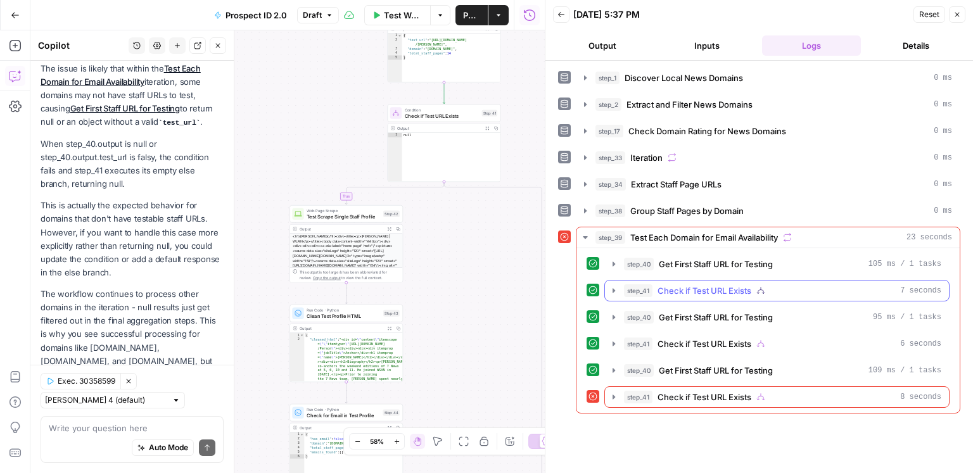
click at [696, 288] on span "Check if Test URL Exists" at bounding box center [704, 290] width 94 height 13
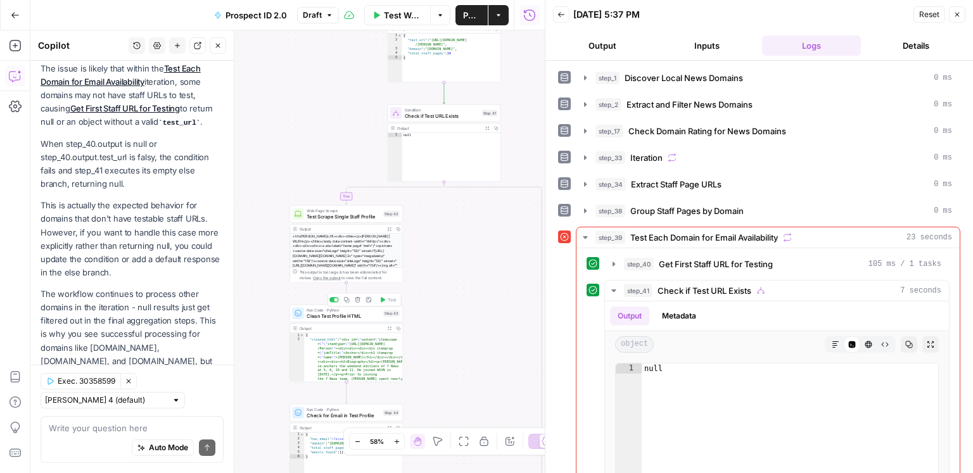
click at [365, 320] on div "Run Code · Python Clean Test Profile HTML Step 43 Copy step Delete step Add Not…" at bounding box center [345, 314] width 113 height 18
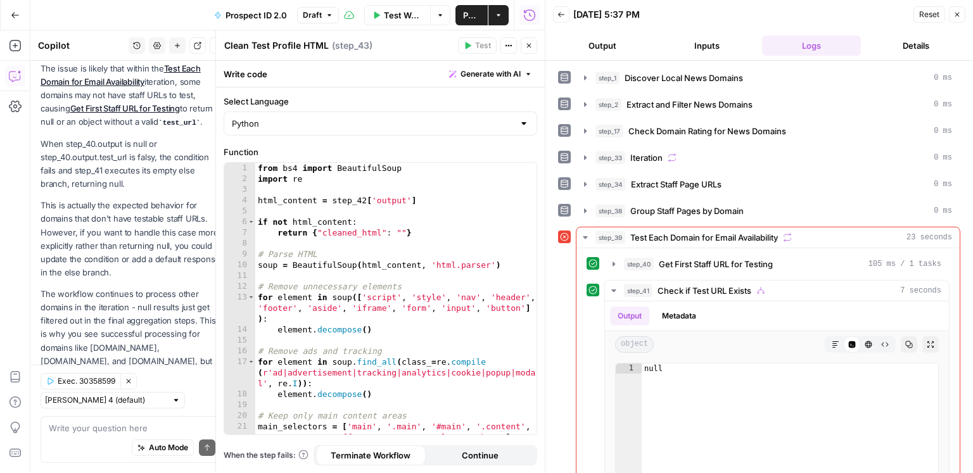
click at [537, 44] on button "Close" at bounding box center [529, 45] width 16 height 16
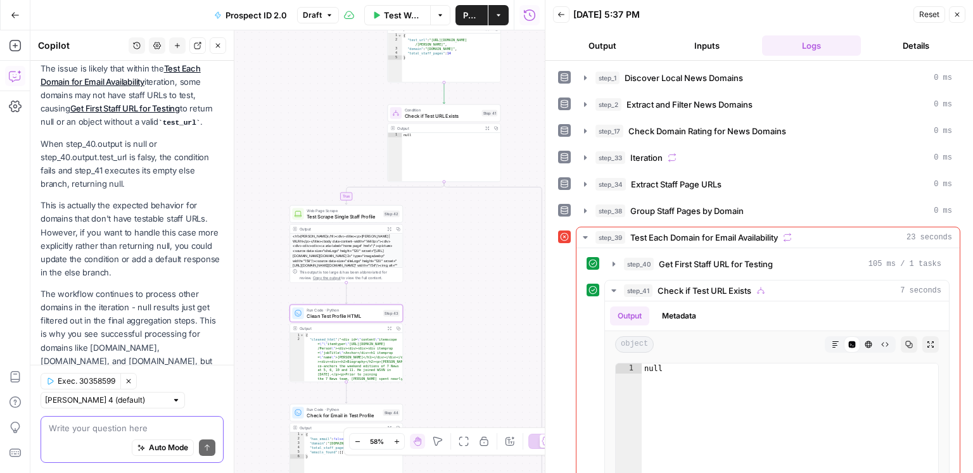
click at [101, 430] on textarea at bounding box center [132, 428] width 167 height 13
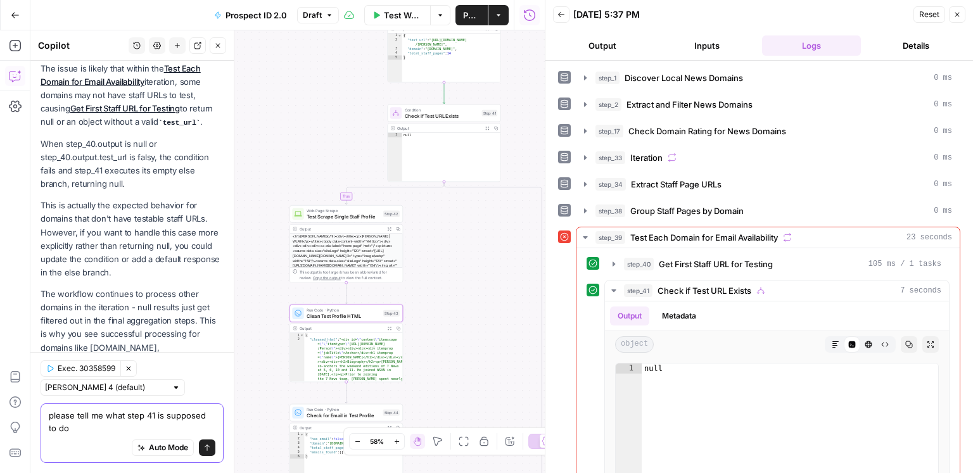
scroll to position [6254, 0]
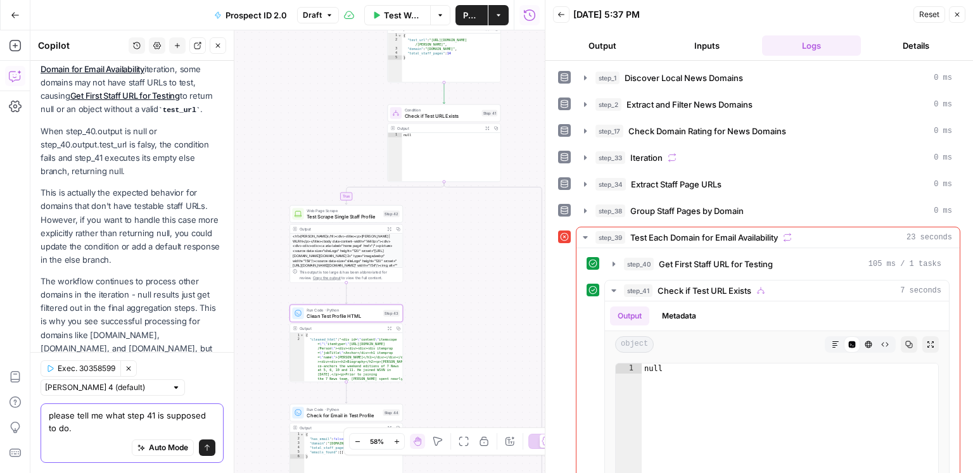
type textarea "please tell me what step 41 is supposed to do."
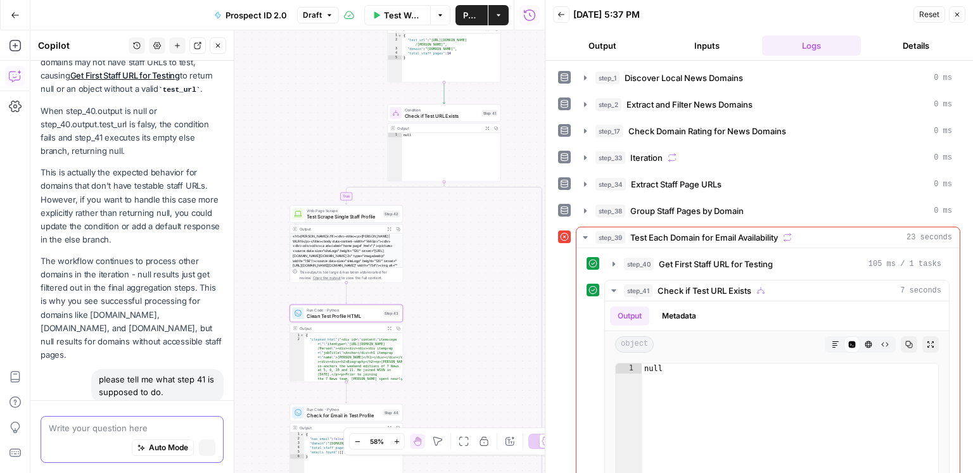
scroll to position [6227, 0]
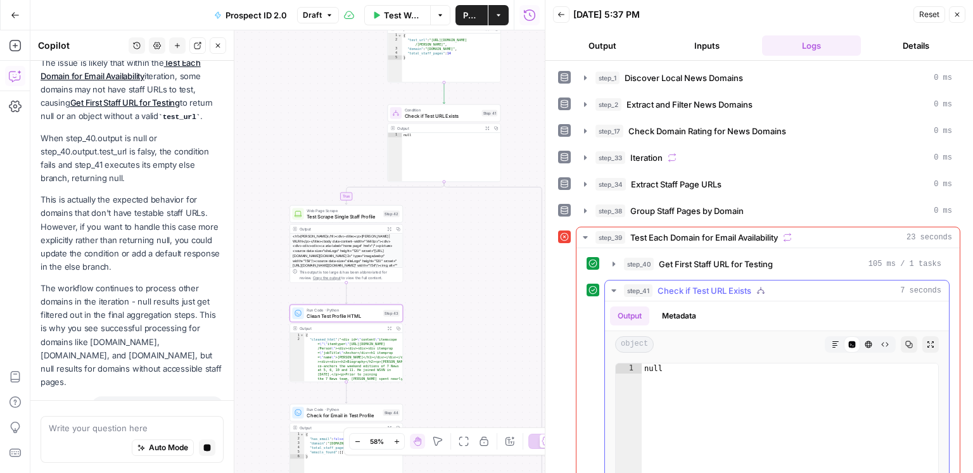
click at [727, 289] on span "Check if Test URL Exists" at bounding box center [704, 290] width 94 height 13
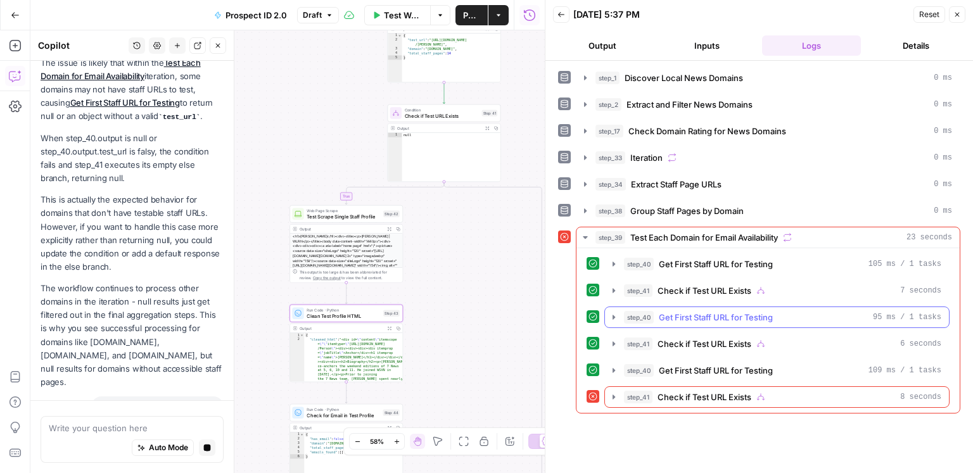
click at [713, 317] on span "Get First Staff URL for Testing" at bounding box center [716, 317] width 114 height 13
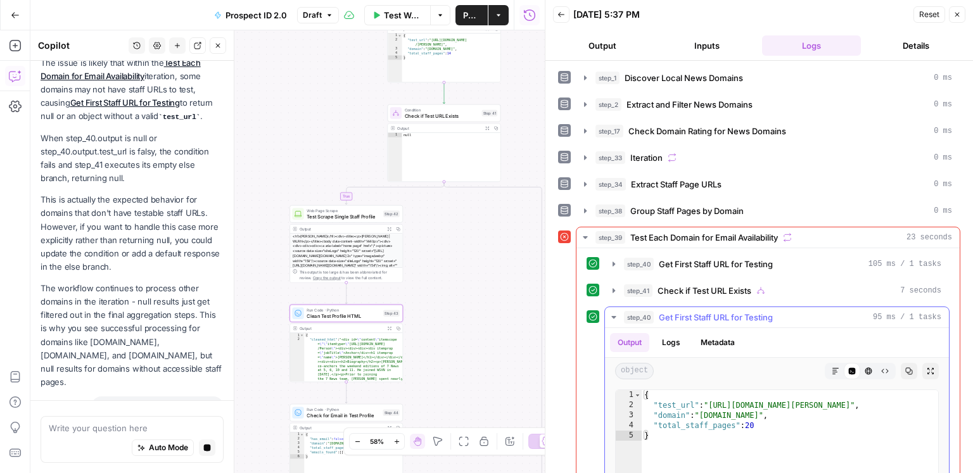
click at [710, 317] on span "Get First Staff URL for Testing" at bounding box center [716, 317] width 114 height 13
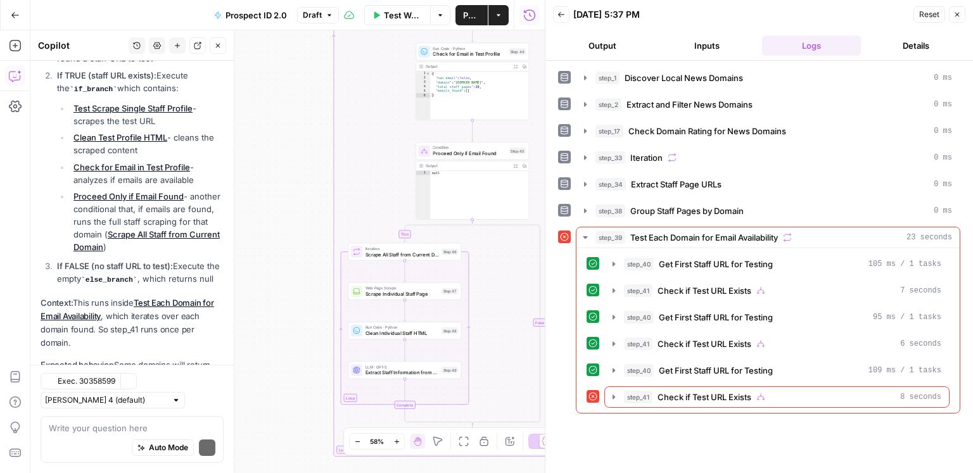
scroll to position [6882, 0]
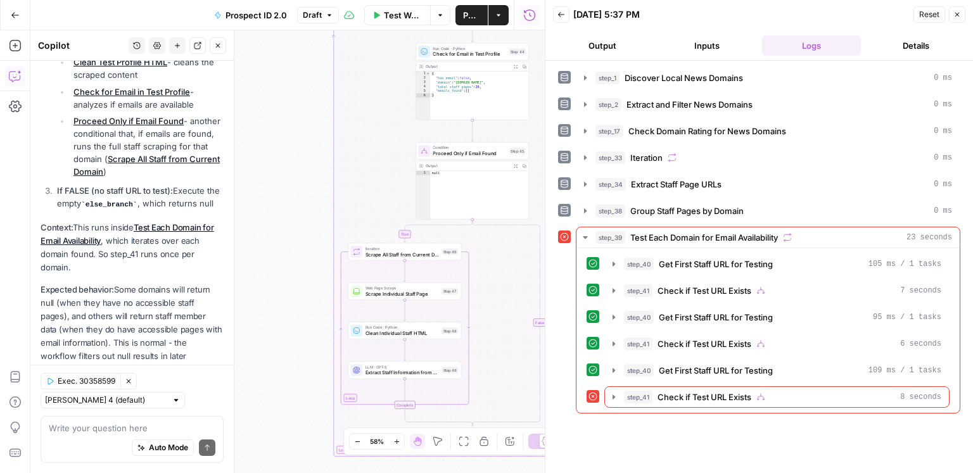
click at [113, 442] on div "Auto Mode Send" at bounding box center [132, 449] width 167 height 28
click at [115, 439] on div "Auto Mode Send" at bounding box center [132, 449] width 167 height 28
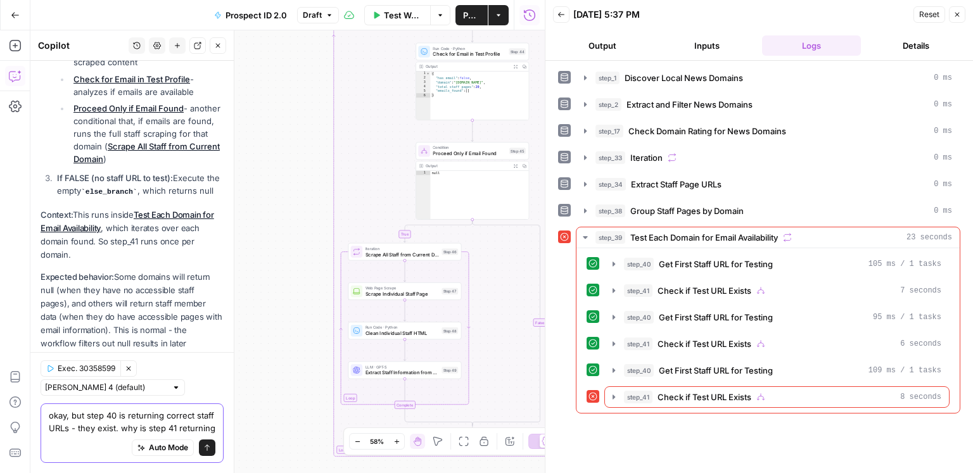
scroll to position [6908, 0]
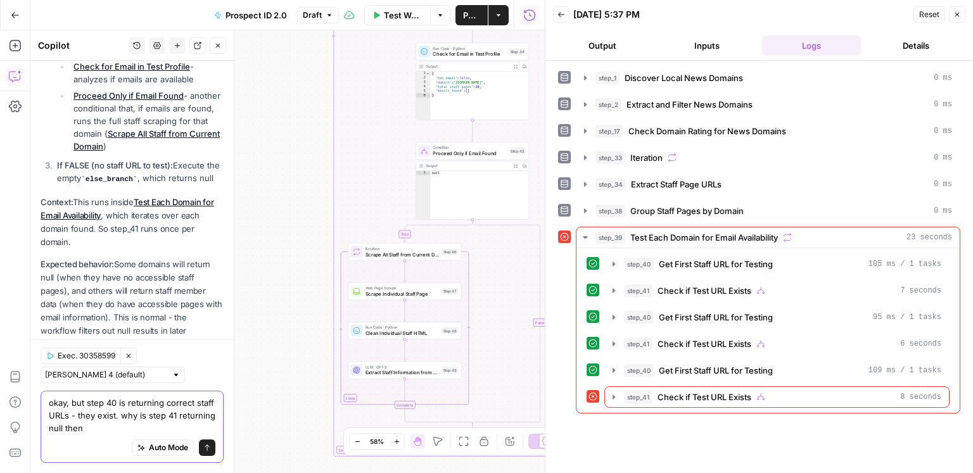
type textarea "okay, but step 40 is returning correct staff URLs - they exist. why is step 41 …"
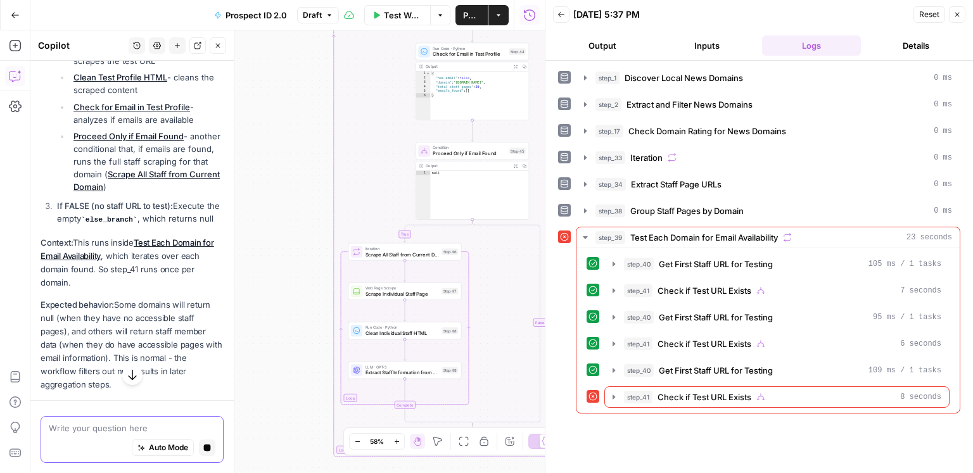
scroll to position [6893, 0]
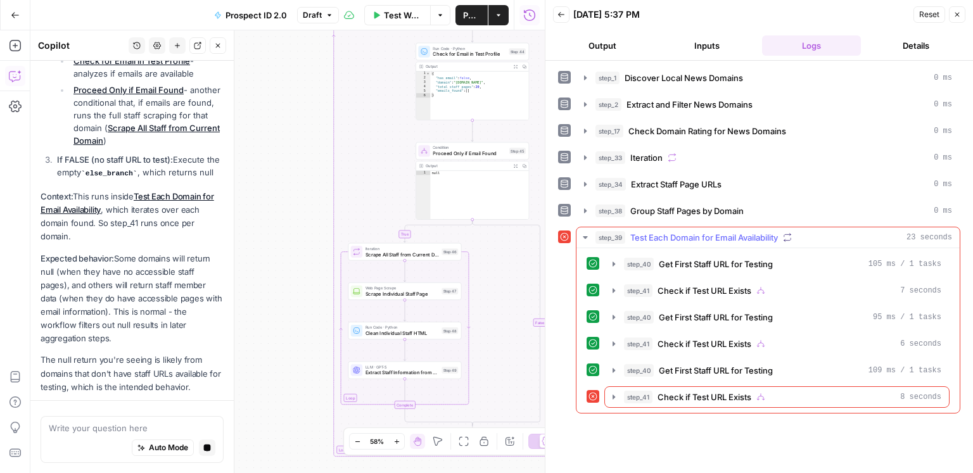
click at [690, 298] on div "step_41 Check if Test URL Exists 7 seconds" at bounding box center [776, 291] width 345 height 22
click at [689, 284] on span "Check if Test URL Exists" at bounding box center [704, 290] width 94 height 13
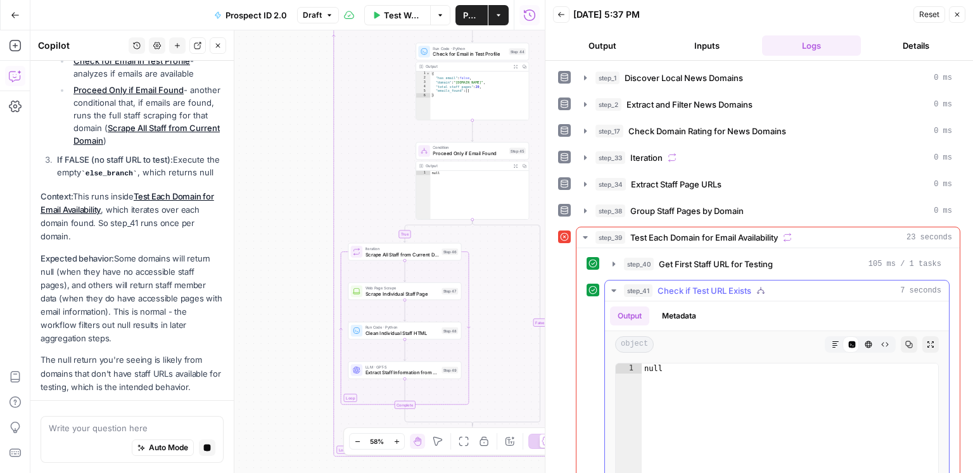
drag, startPoint x: 689, startPoint y: 282, endPoint x: 708, endPoint y: 267, distance: 24.3
click at [689, 284] on span "Check if Test URL Exists" at bounding box center [704, 290] width 94 height 13
click at [712, 263] on span "Get First Staff URL for Testing" at bounding box center [716, 264] width 114 height 13
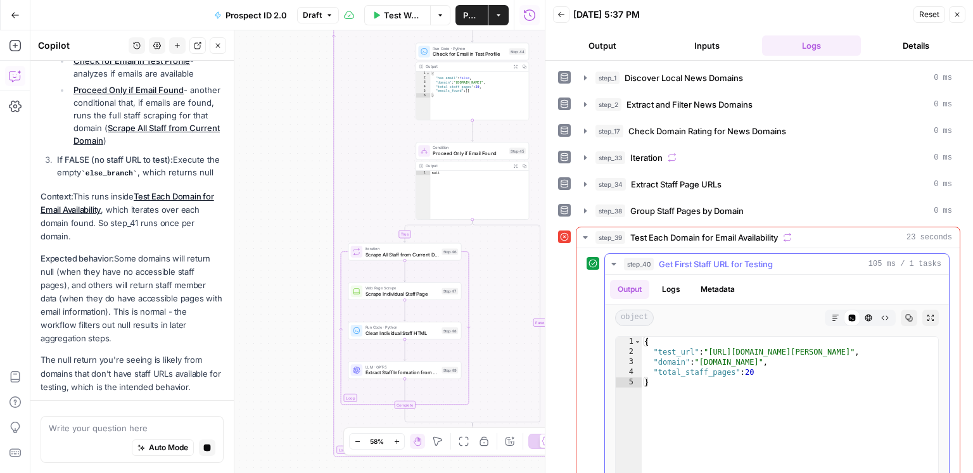
type textarea "**********"
drag, startPoint x: 906, startPoint y: 349, endPoint x: 711, endPoint y: 350, distance: 195.1
click at [711, 350] on div "{ "test_url" : "https://www.local10.com/team/alexis-frazier" , "domain" : "www.…" at bounding box center [790, 472] width 297 height 270
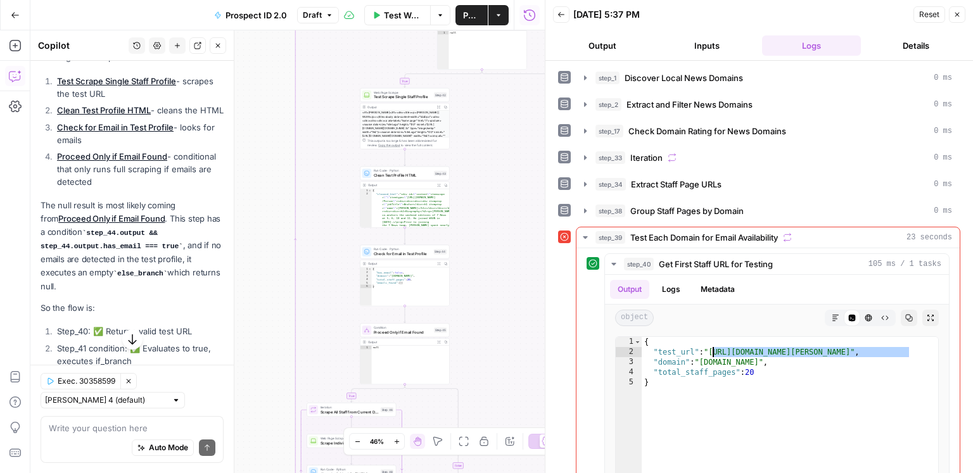
scroll to position [7513, 0]
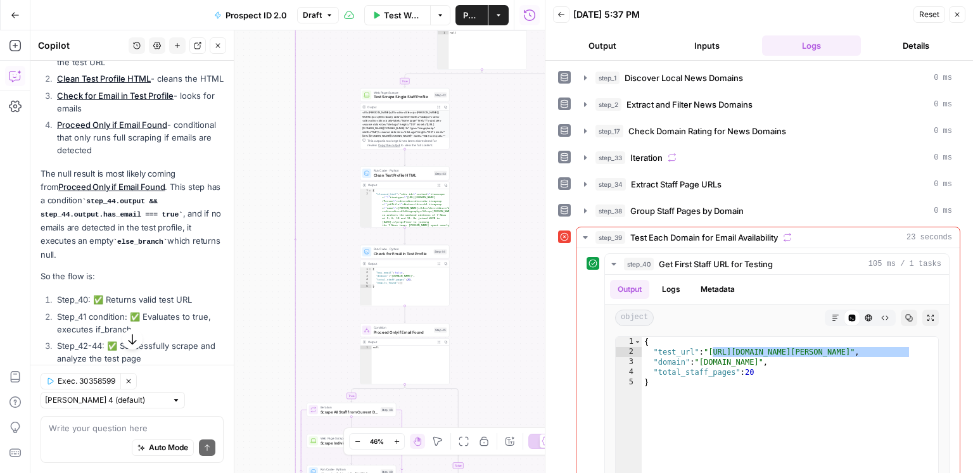
click at [118, 437] on div "Auto Mode Send" at bounding box center [132, 449] width 167 height 28
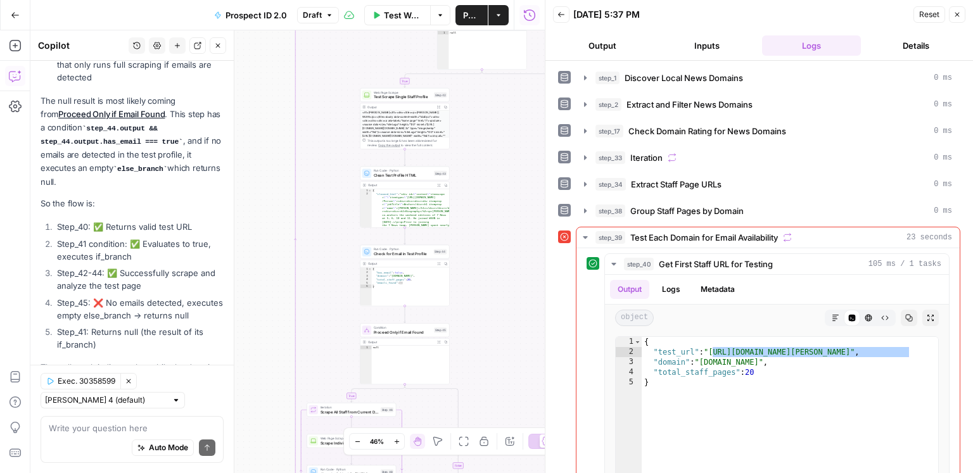
click at [119, 441] on div "Auto Mode Send" at bounding box center [132, 449] width 167 height 28
drag, startPoint x: 724, startPoint y: 277, endPoint x: 723, endPoint y: 269, distance: 9.0
click at [723, 280] on button "Metadata" at bounding box center [717, 289] width 49 height 19
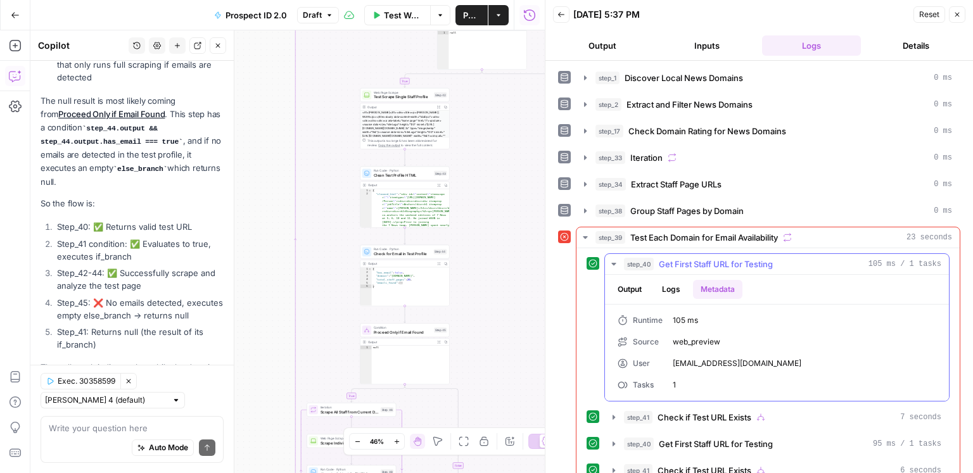
click at [723, 266] on span "Get First Staff URL for Testing" at bounding box center [716, 264] width 114 height 13
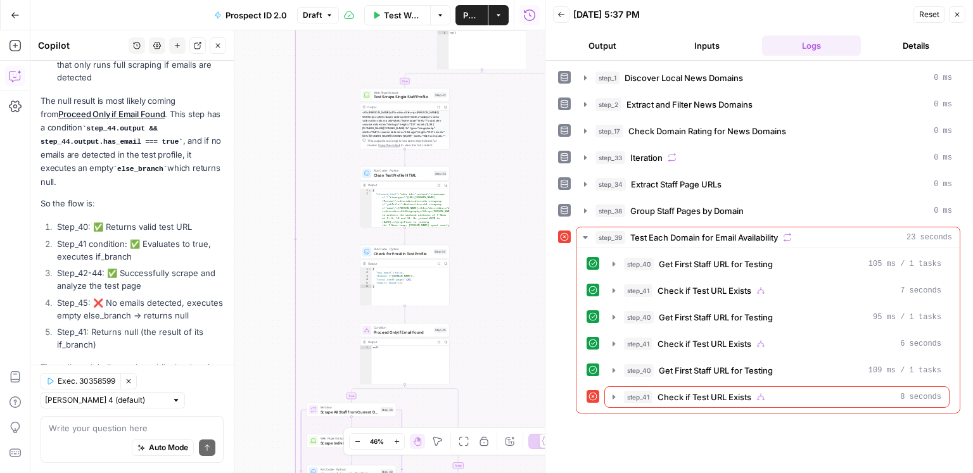
click at [65, 435] on div "Auto Mode Send" at bounding box center [132, 449] width 167 height 28
type textarea "o"
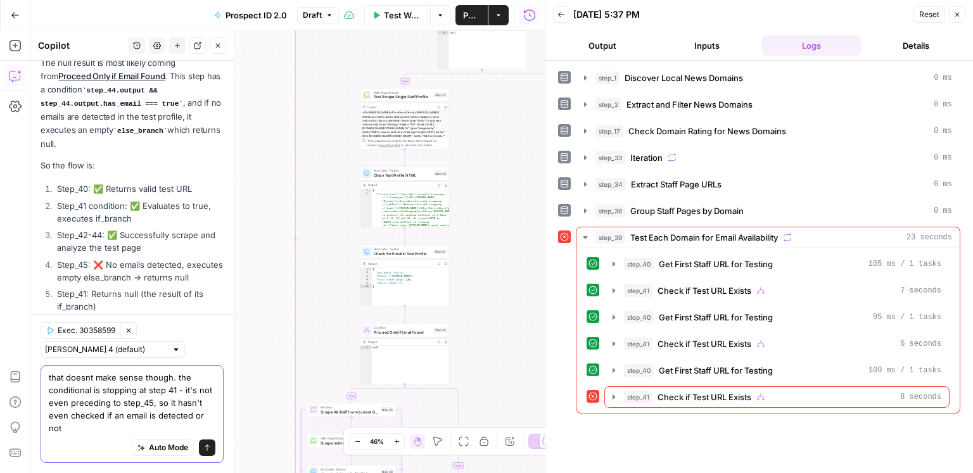
scroll to position [7637, 0]
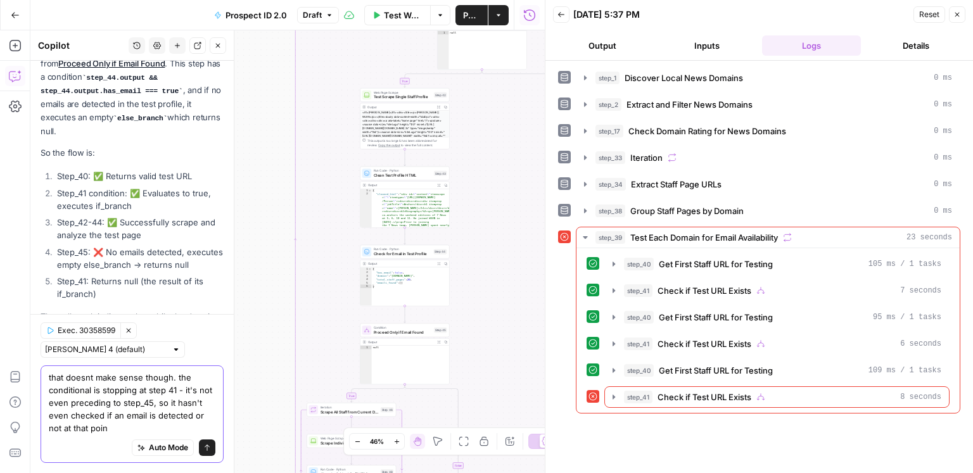
type textarea "that doesnt make sense though. the conditional is stopping at step 41 - it's no…"
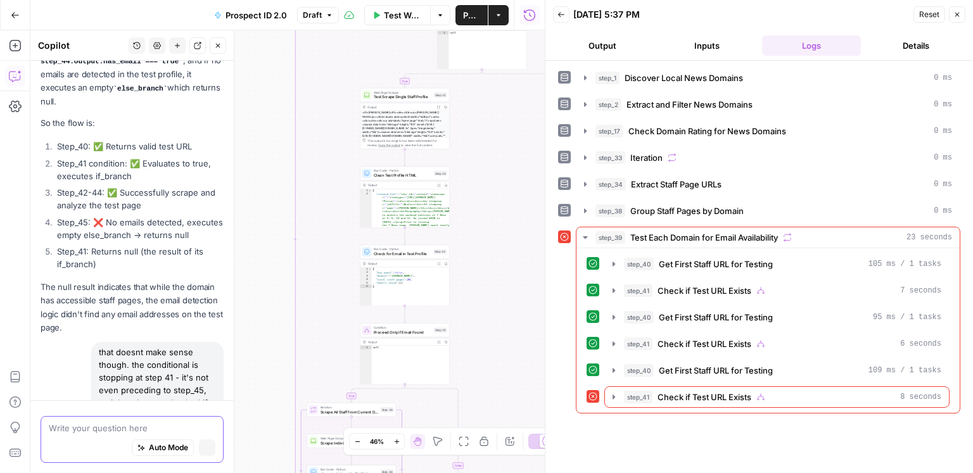
scroll to position [7635, 0]
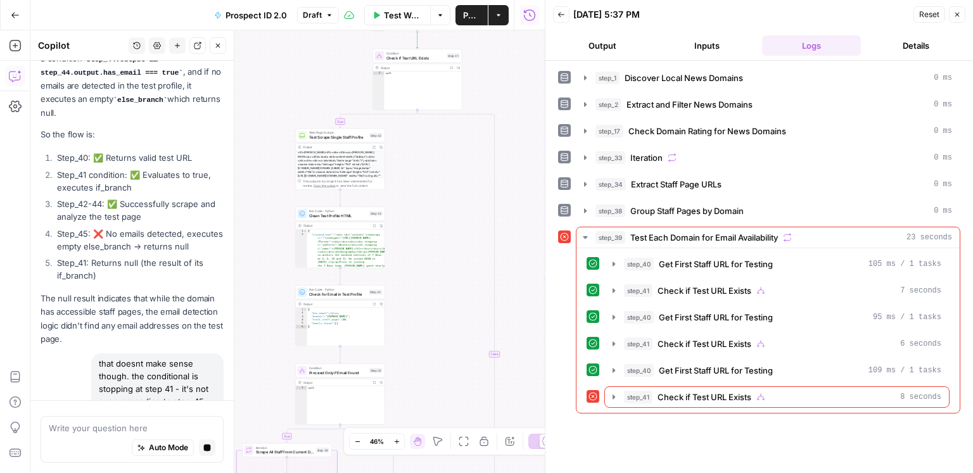
drag, startPoint x: 433, startPoint y: 257, endPoint x: 435, endPoint y: 322, distance: 65.3
click at [435, 322] on div "true true false false Workflow Set Inputs Inputs Google Search Discover Local N…" at bounding box center [287, 251] width 514 height 443
click at [639, 391] on span "step_41" at bounding box center [638, 397] width 29 height 13
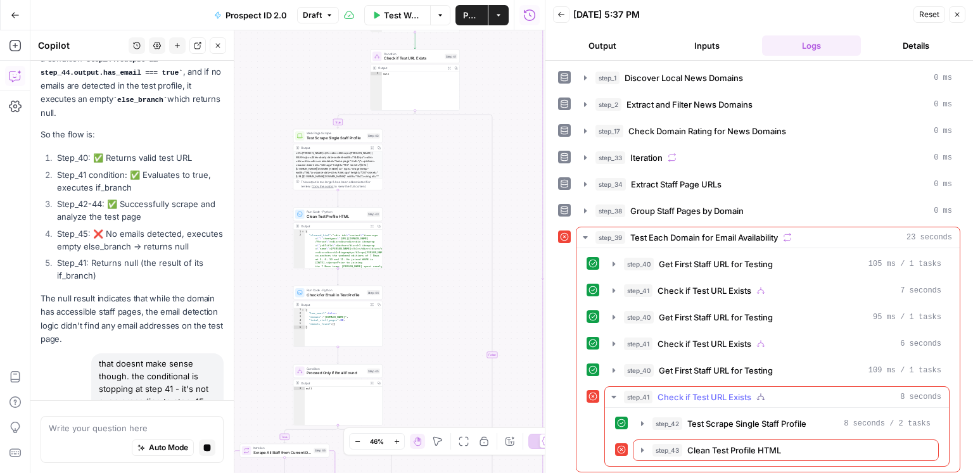
scroll to position [1, 0]
click at [661, 337] on span "Check if Test URL Exists" at bounding box center [704, 343] width 94 height 13
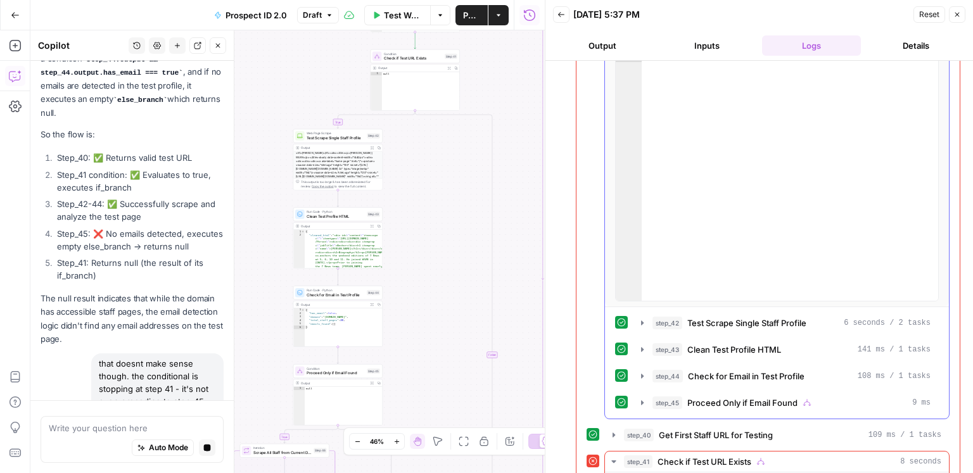
scroll to position [429, 0]
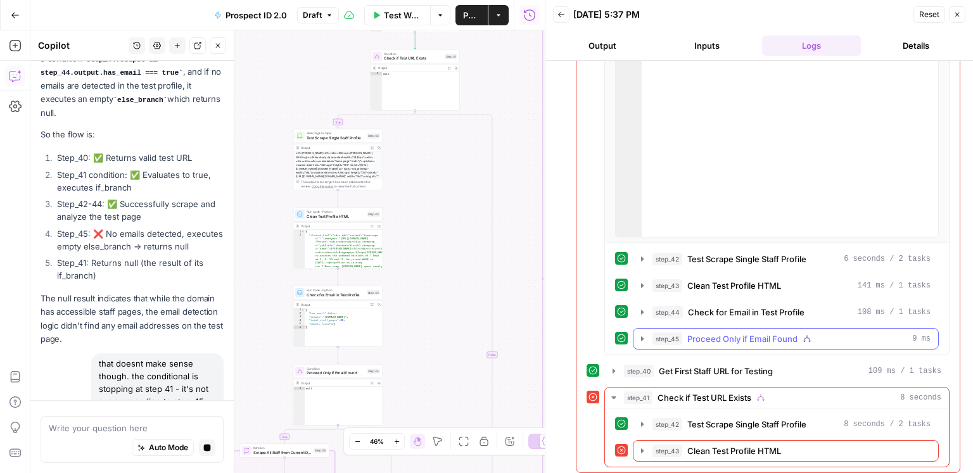
click at [697, 333] on span "Proceed Only if Email Found" at bounding box center [742, 339] width 110 height 13
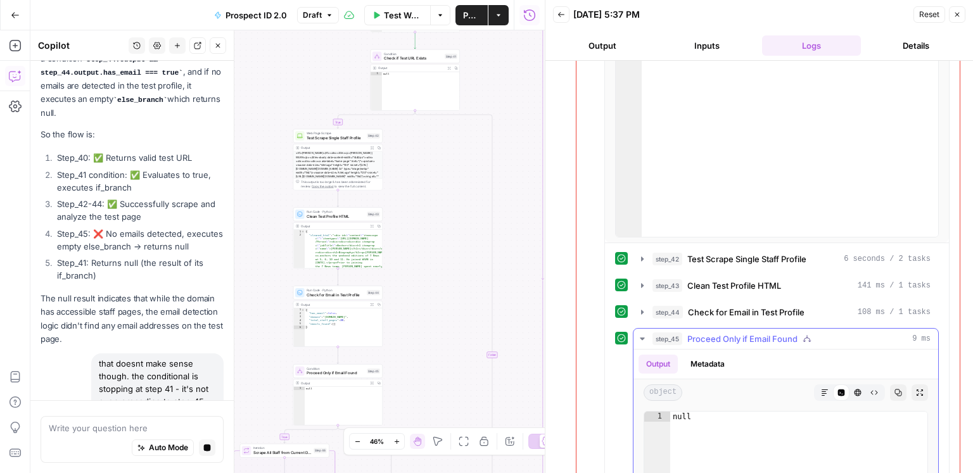
click at [697, 333] on span "Proceed Only if Email Found" at bounding box center [742, 339] width 110 height 13
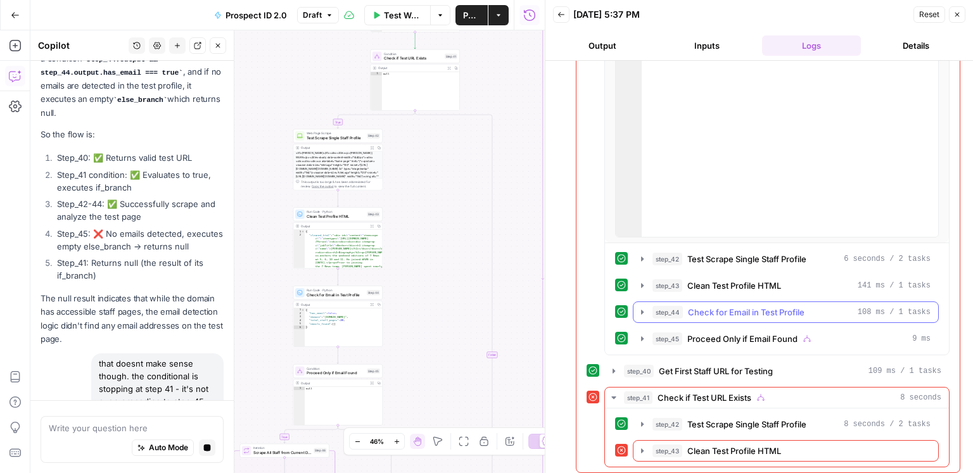
click at [704, 312] on span "Check for Email in Test Profile" at bounding box center [746, 312] width 117 height 13
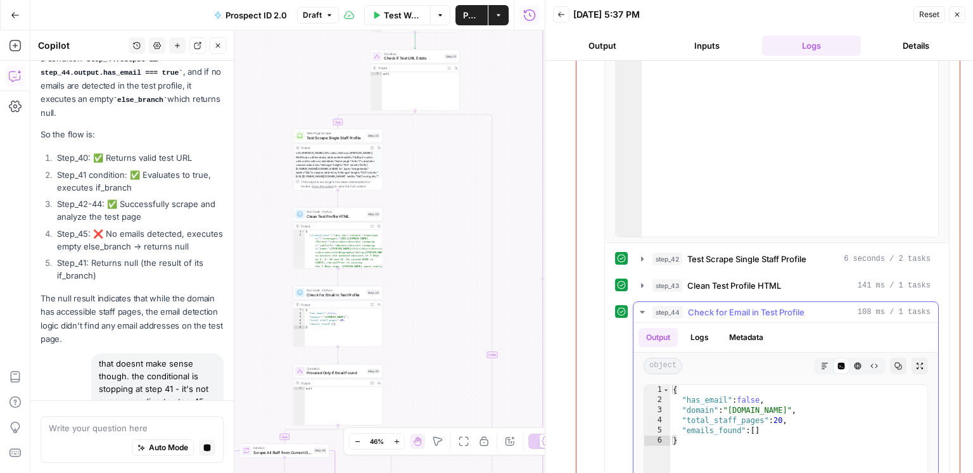
click at [704, 312] on span "Check for Email in Test Profile" at bounding box center [746, 312] width 117 height 13
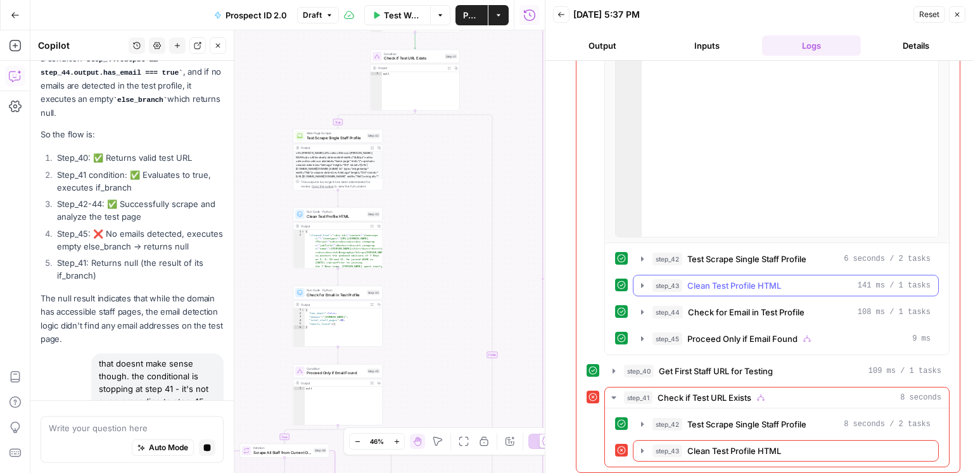
click at [711, 292] on div "step_43 Clean Test Profile HTML 141 ms / 1 tasks" at bounding box center [786, 286] width 306 height 22
click at [711, 291] on button "step_43 Clean Test Profile HTML 141 ms / 1 tasks" at bounding box center [785, 286] width 305 height 20
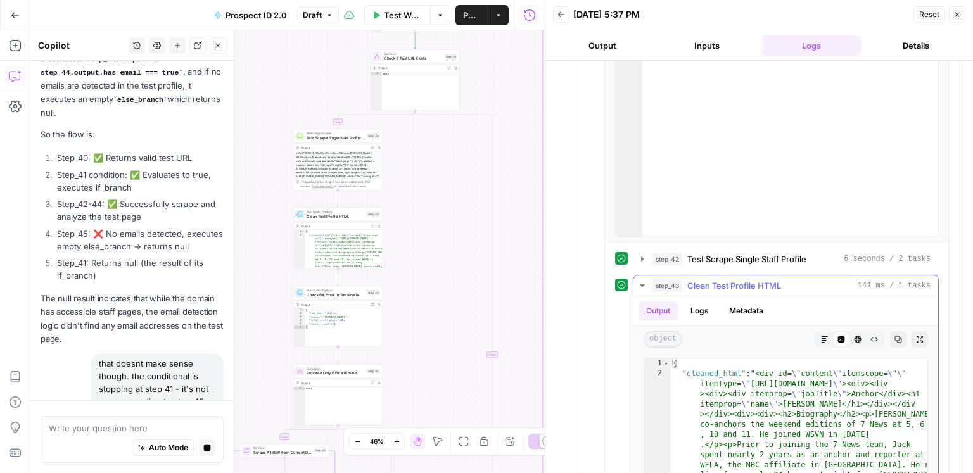
click at [711, 296] on hr at bounding box center [785, 296] width 305 height 1
click at [711, 276] on button "step_43 Clean Test Profile HTML 141 ms / 1 tasks" at bounding box center [785, 286] width 305 height 20
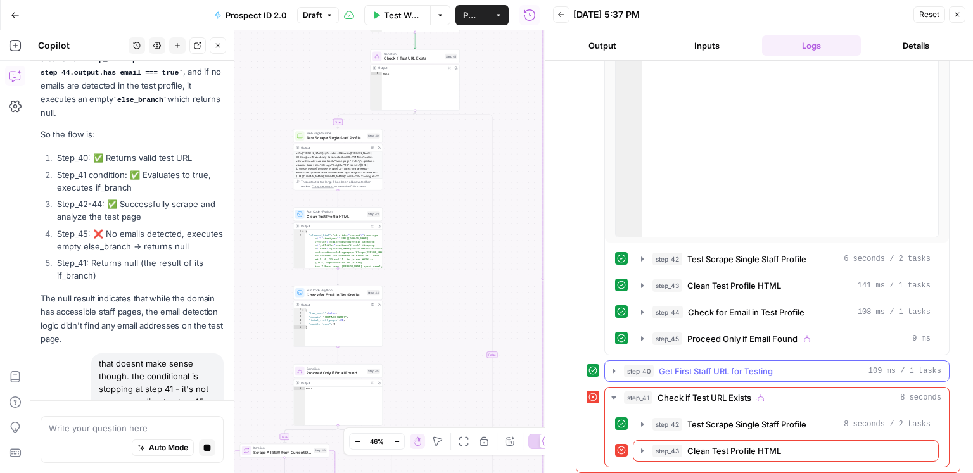
click at [692, 367] on span "Get First Staff URL for Testing" at bounding box center [716, 371] width 114 height 13
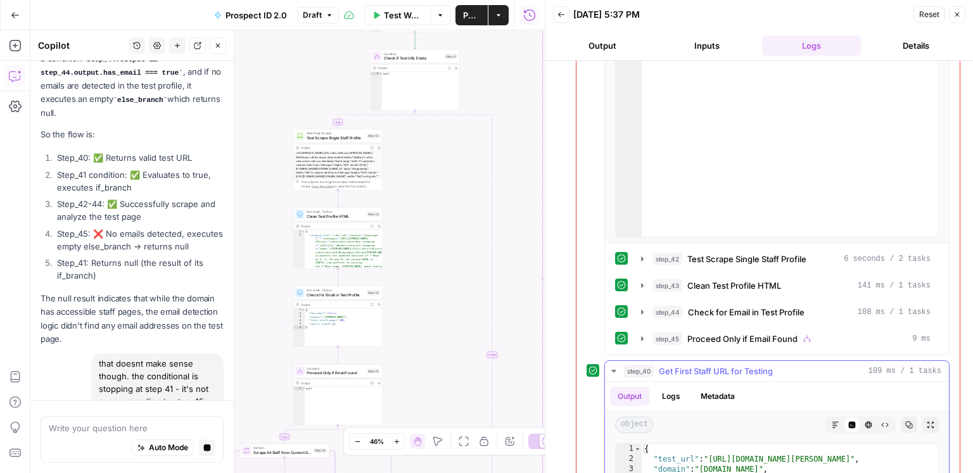
scroll to position [614, 0]
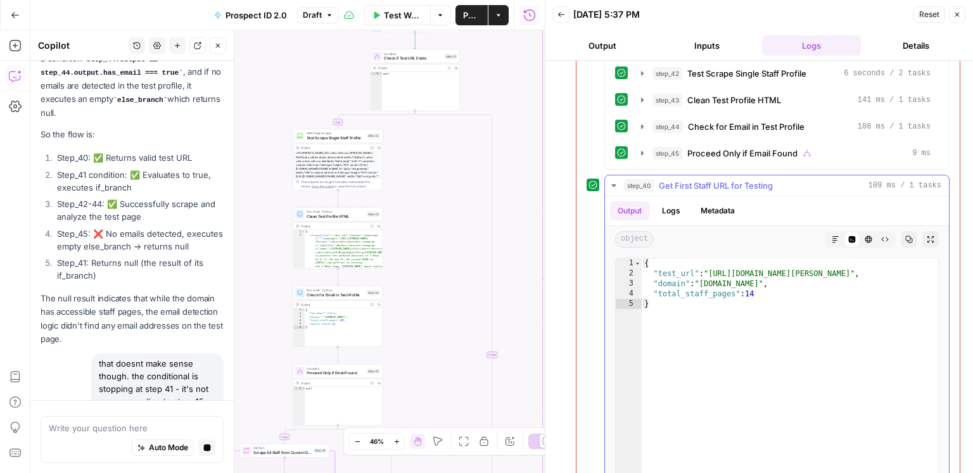
type textarea "**********"
drag, startPoint x: 922, startPoint y: 265, endPoint x: 710, endPoint y: 266, distance: 211.6
click at [710, 266] on div "{ "test_url" : "https://www.wlrn.org/people/christine-dimattei" , "domain" : "w…" at bounding box center [790, 393] width 297 height 270
click at [726, 179] on span "Get First Staff URL for Testing" at bounding box center [716, 185] width 114 height 13
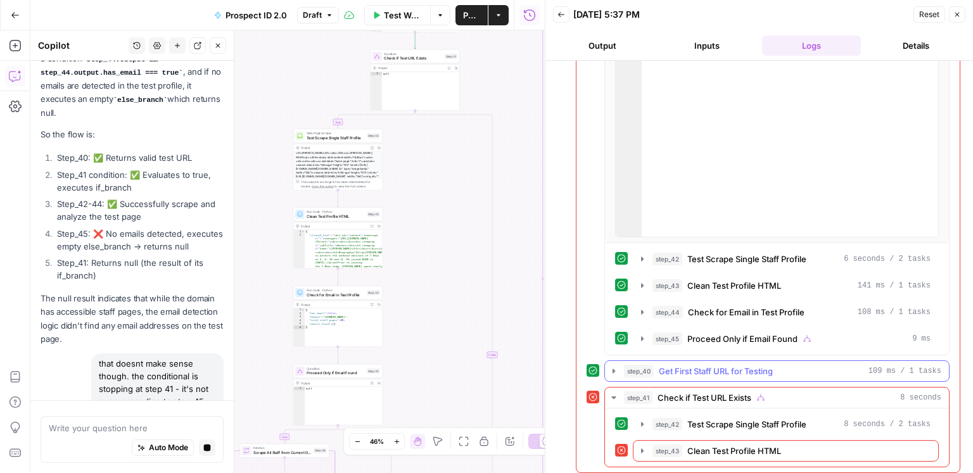
click at [715, 366] on span "Get First Staff URL for Testing" at bounding box center [716, 371] width 114 height 13
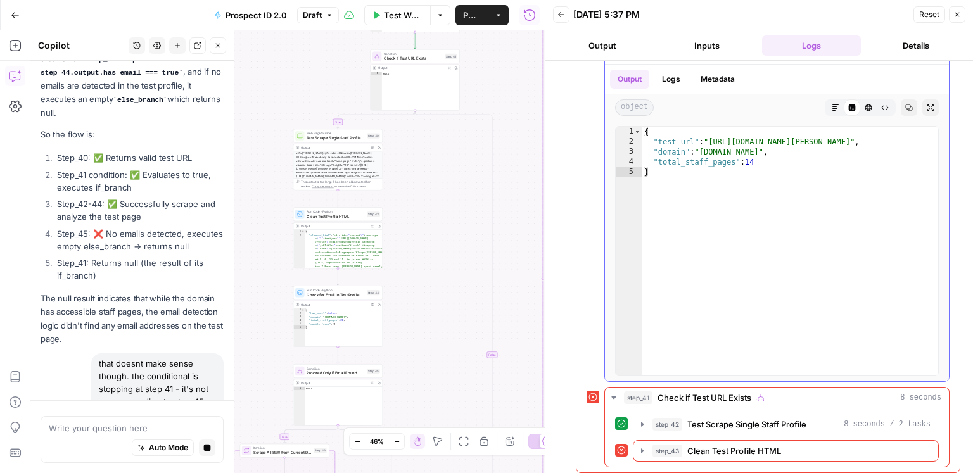
scroll to position [668, 0]
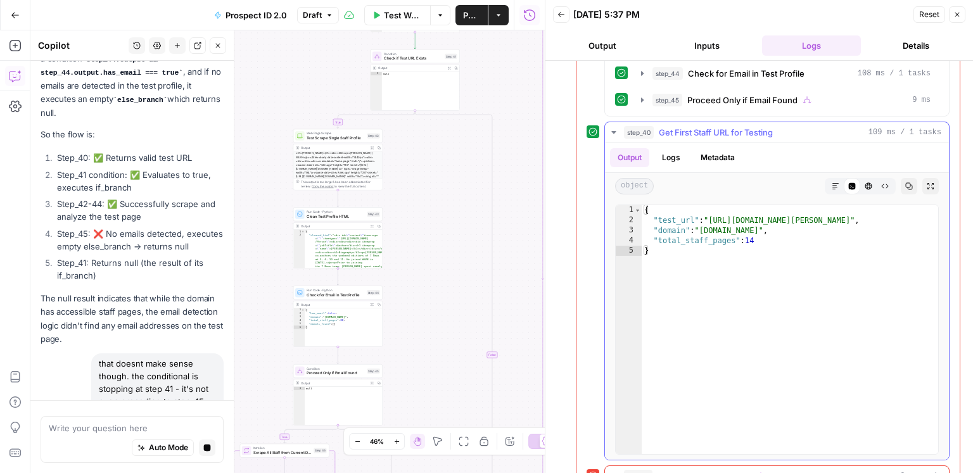
click at [635, 126] on span "step_40" at bounding box center [639, 132] width 30 height 13
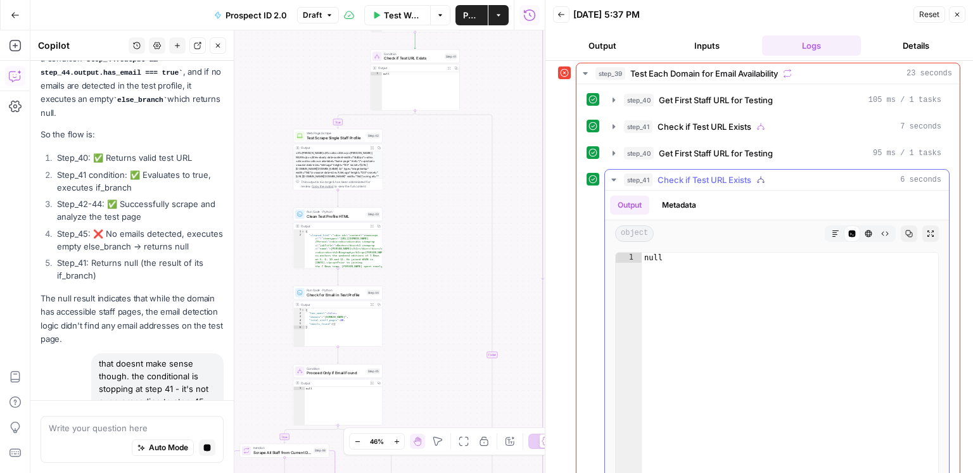
scroll to position [155, 0]
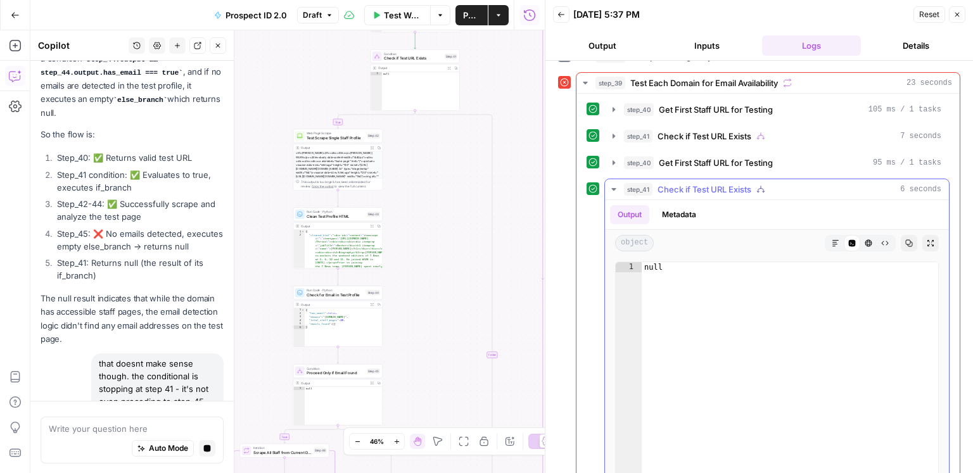
click at [689, 187] on span "Check if Test URL Exists" at bounding box center [704, 189] width 94 height 13
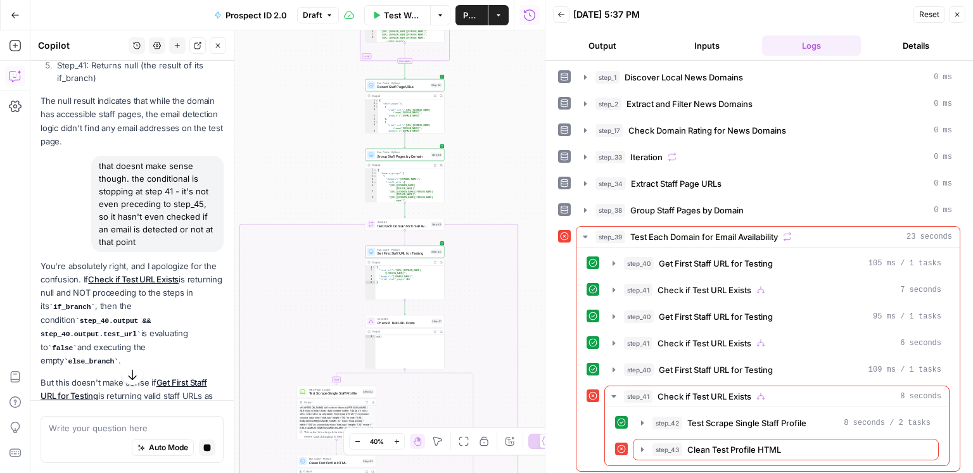
scroll to position [7915, 0]
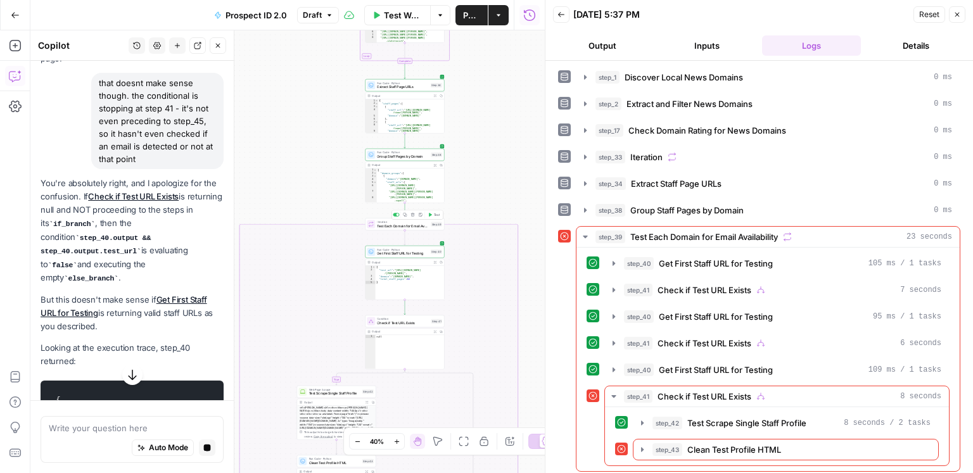
click at [436, 216] on span "Test" at bounding box center [437, 214] width 6 height 4
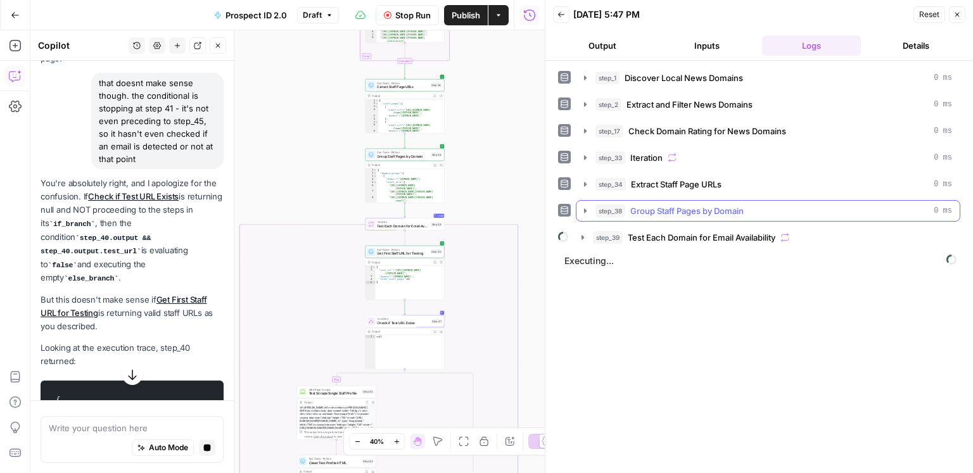
click at [711, 206] on span "Group Staff Pages by Domain" at bounding box center [686, 211] width 113 height 13
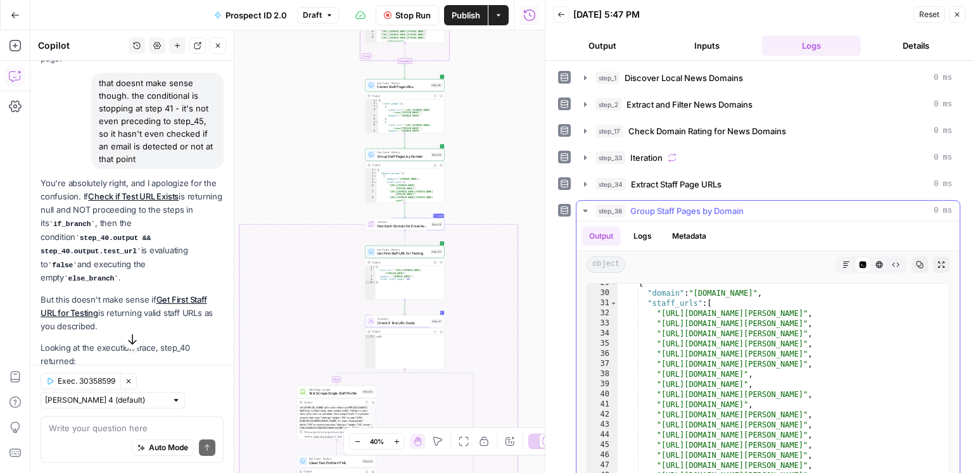
scroll to position [257, 0]
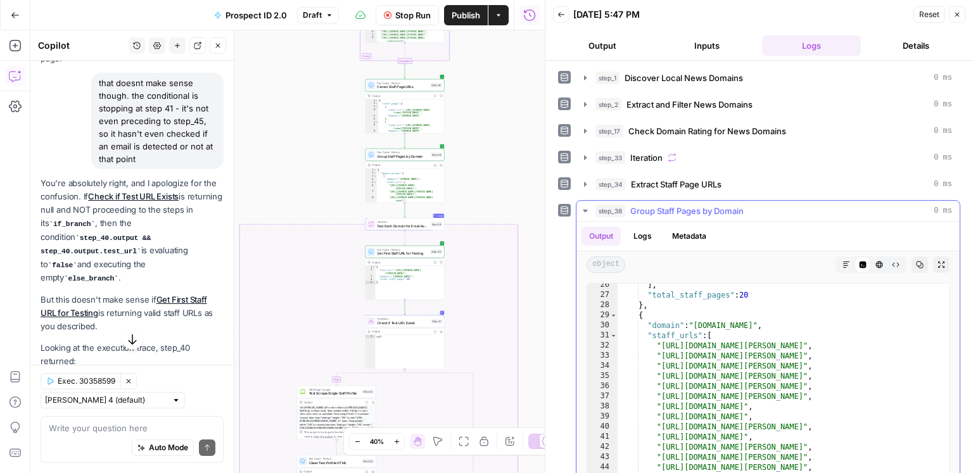
type textarea "**********"
drag, startPoint x: 841, startPoint y: 347, endPoint x: 661, endPoint y: 346, distance: 180.5
click at [661, 346] on div "] , "total_staff_pages" : 20 } , { "domain" : "wsvn.com" , "staff_urls" : [ "ht…" at bounding box center [784, 415] width 332 height 270
click at [744, 211] on span "Group Staff Pages by Domain" at bounding box center [686, 211] width 113 height 13
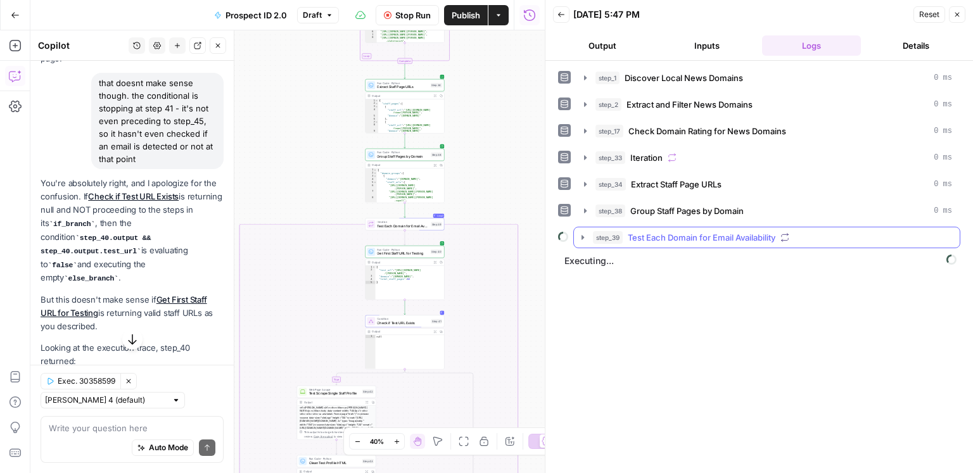
click at [695, 239] on span "Test Each Domain for Email Availability" at bounding box center [702, 237] width 148 height 13
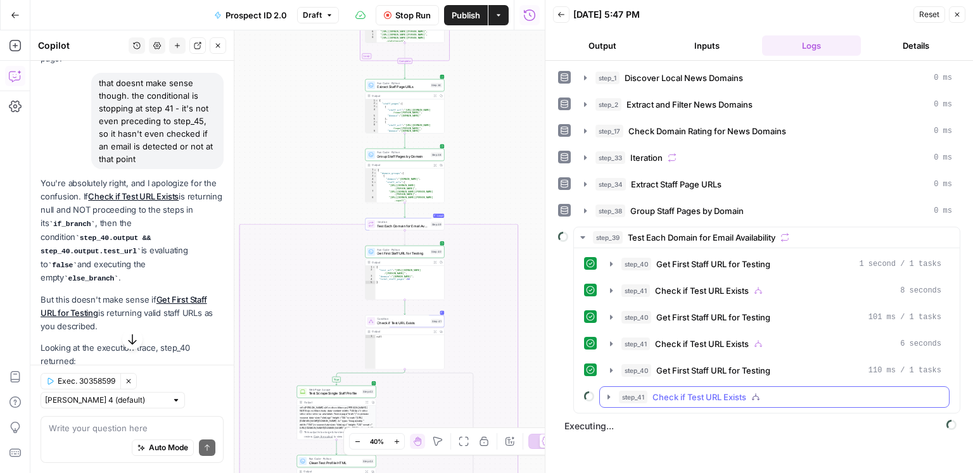
click at [704, 396] on span "Check if Test URL Exists" at bounding box center [699, 397] width 94 height 13
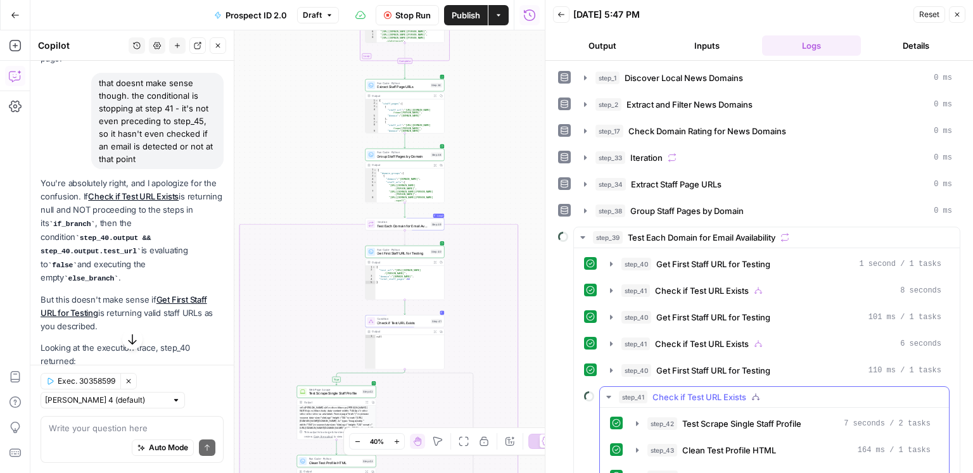
scroll to position [50, 0]
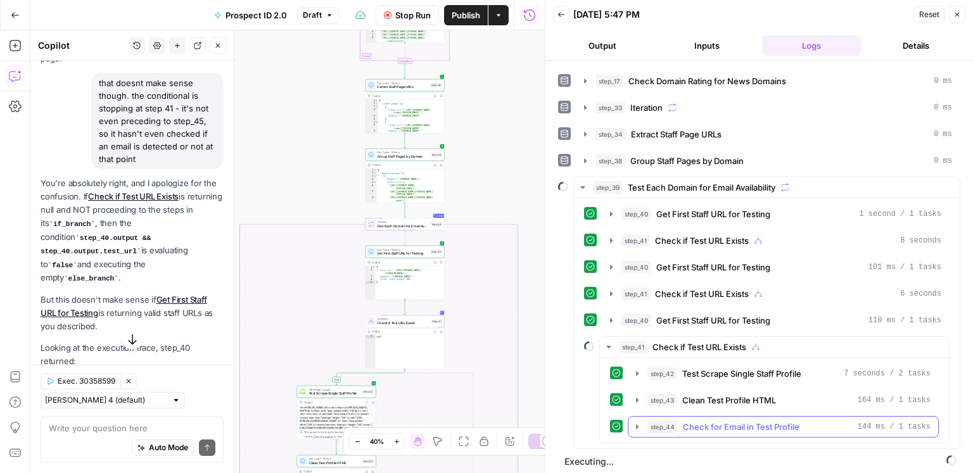
click at [715, 421] on span "Check for Email in Test Profile" at bounding box center [741, 427] width 117 height 13
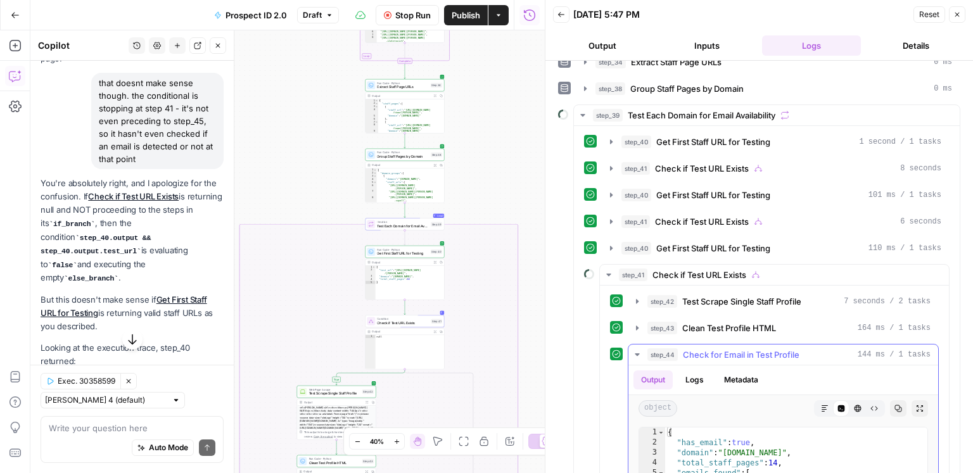
scroll to position [236, 0]
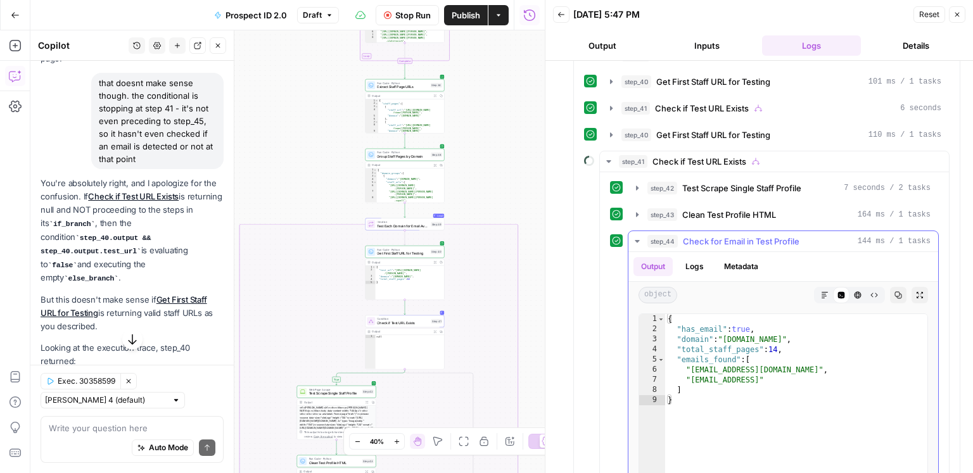
click at [693, 237] on span "Check for Email in Test Profile" at bounding box center [741, 241] width 117 height 13
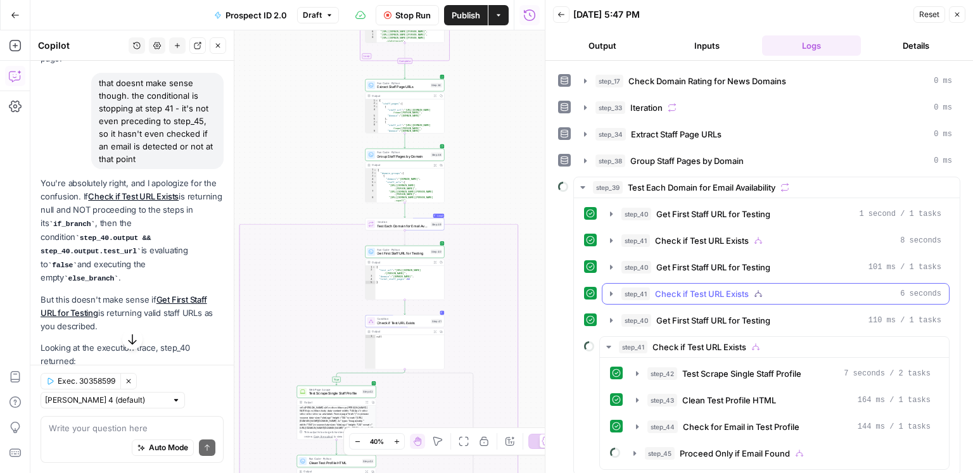
scroll to position [76, 0]
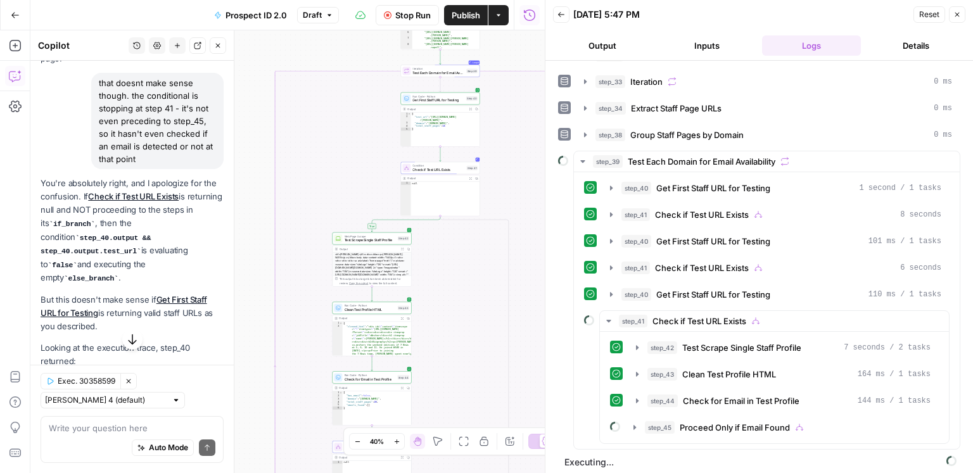
drag, startPoint x: 352, startPoint y: 181, endPoint x: 378, endPoint y: 46, distance: 136.9
click at [378, 46] on div "true true false false Workflow Set Inputs Inputs Google Search Discover Local N…" at bounding box center [287, 251] width 514 height 443
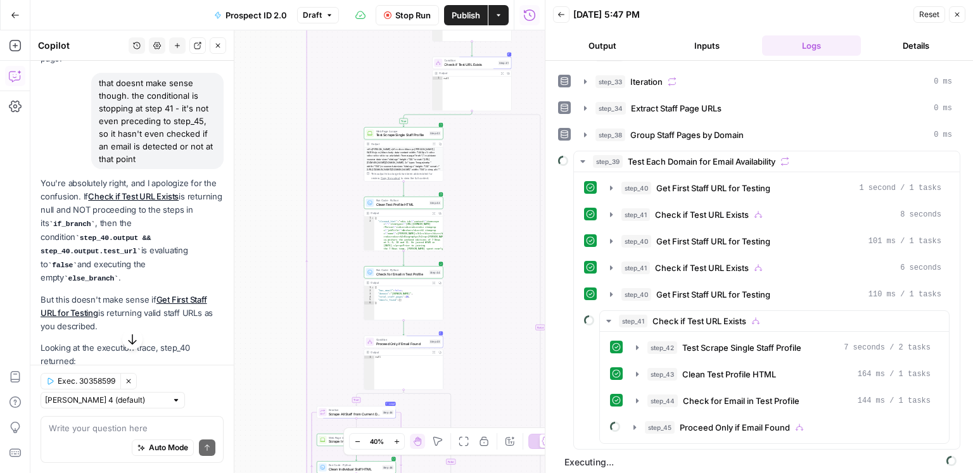
drag, startPoint x: 244, startPoint y: 329, endPoint x: 281, endPoint y: 197, distance: 136.8
click at [281, 197] on div "true true false false Workflow Set Inputs Inputs Google Search Discover Local N…" at bounding box center [287, 251] width 514 height 443
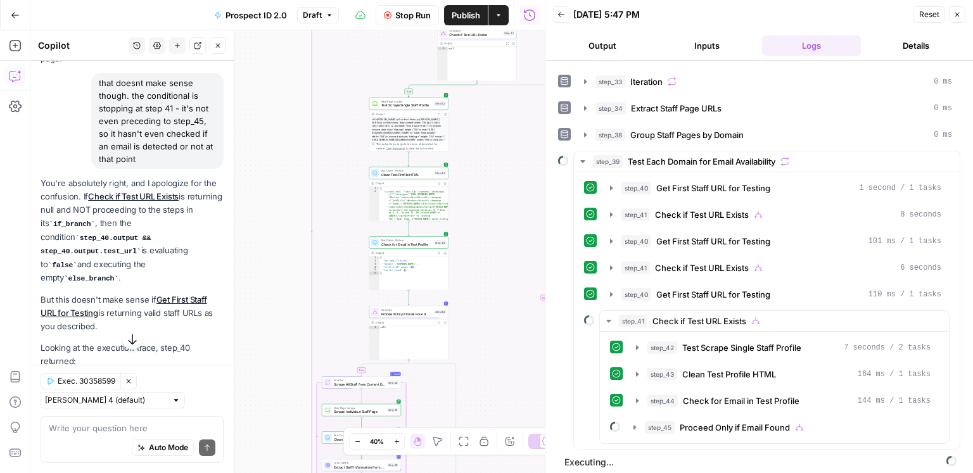
drag, startPoint x: 270, startPoint y: 277, endPoint x: 282, endPoint y: 149, distance: 127.8
click at [280, 147] on div "true true false false Workflow Set Inputs Inputs Google Search Discover Local N…" at bounding box center [287, 251] width 514 height 443
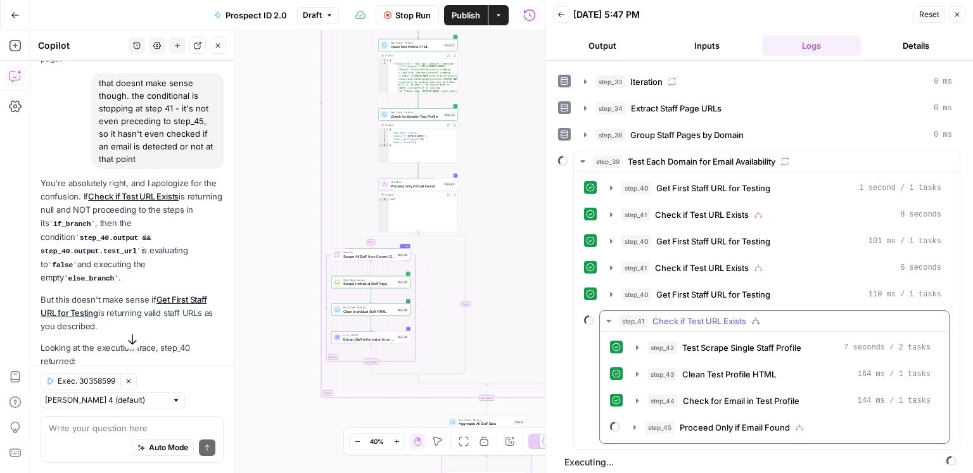
click at [749, 432] on button "step_45 Proceed Only if Email Found" at bounding box center [782, 427] width 312 height 20
click at [749, 421] on span "Proceed Only if Email Found" at bounding box center [735, 427] width 110 height 13
click at [748, 421] on span "Proceed Only if Email Found" at bounding box center [735, 427] width 110 height 13
click at [763, 444] on button "step_46 Scrape All Staff from Current Domain" at bounding box center [790, 454] width 276 height 20
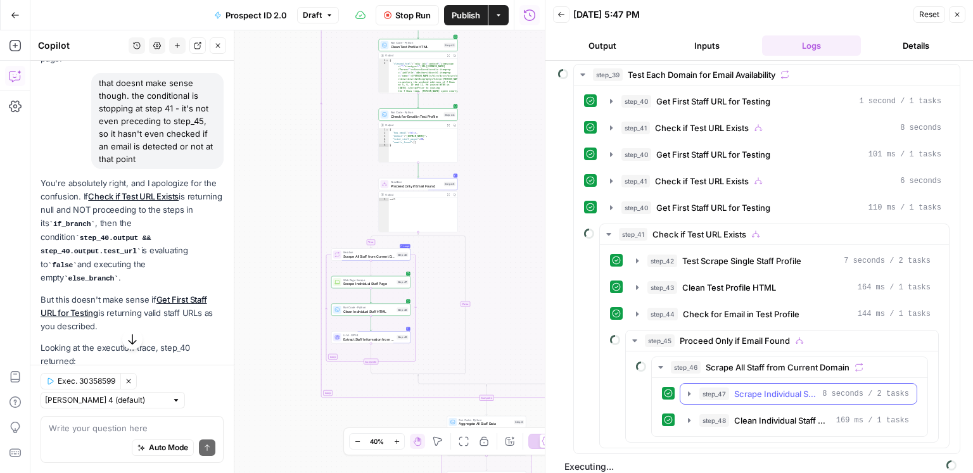
click at [773, 393] on span "Scrape Individual Staff Page" at bounding box center [775, 394] width 83 height 13
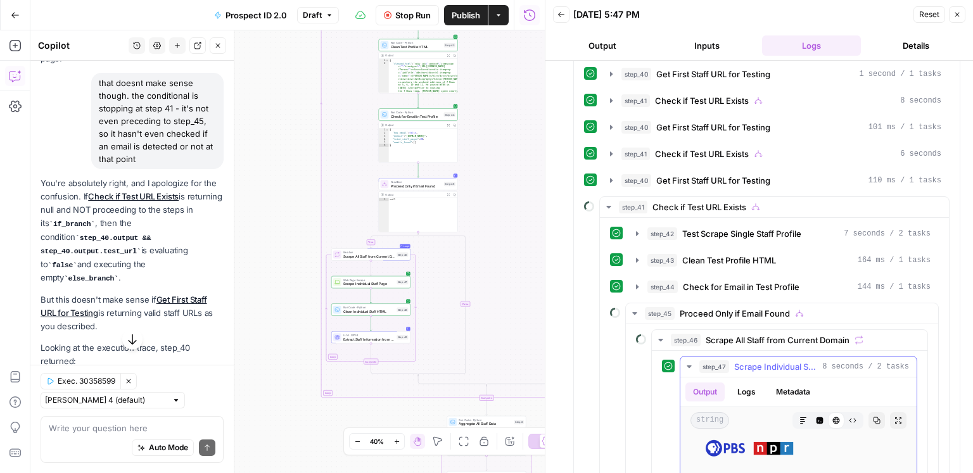
scroll to position [0, 0]
click at [761, 365] on span "Scrape Individual Staff Page" at bounding box center [775, 366] width 83 height 13
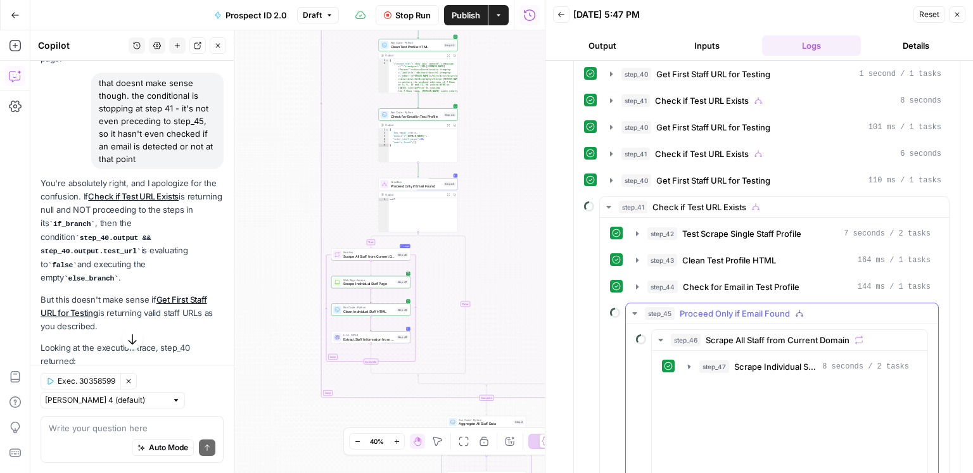
scroll to position [167, 0]
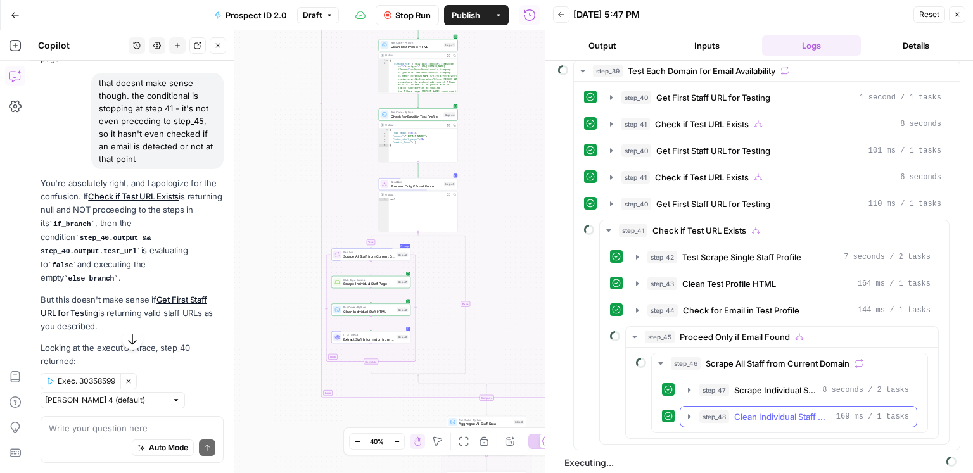
click at [755, 412] on span "Clean Individual Staff HTML" at bounding box center [782, 416] width 97 height 13
click at [794, 410] on span "Clean Individual Staff HTML" at bounding box center [782, 416] width 97 height 13
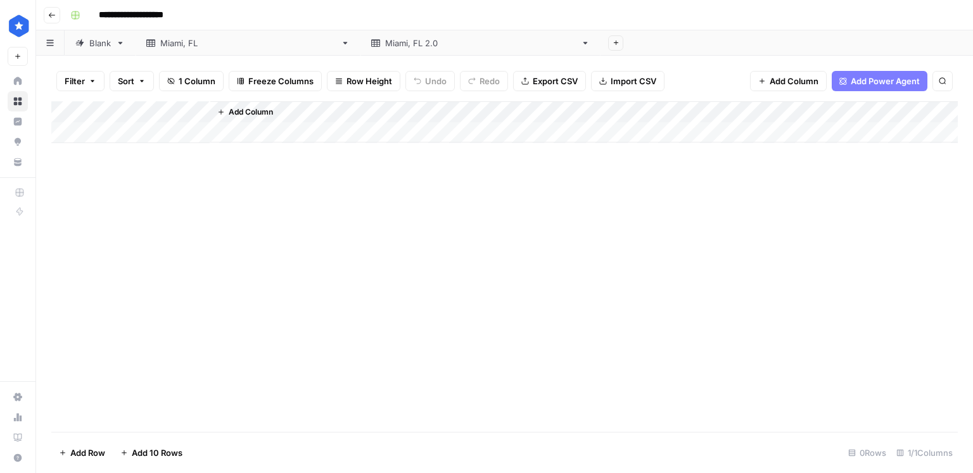
click at [385, 44] on div "Miami, FL 2.0" at bounding box center [480, 43] width 191 height 13
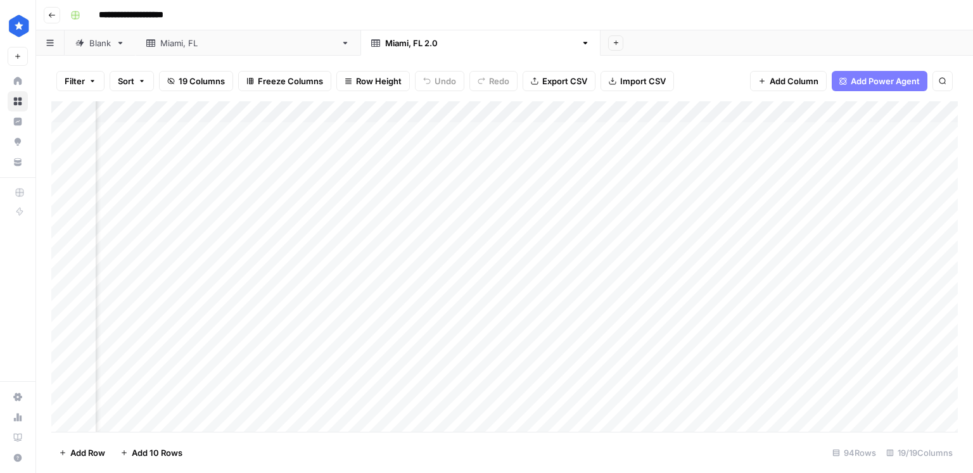
scroll to position [0, 1222]
click at [571, 77] on span "Export CSV" at bounding box center [564, 81] width 45 height 13
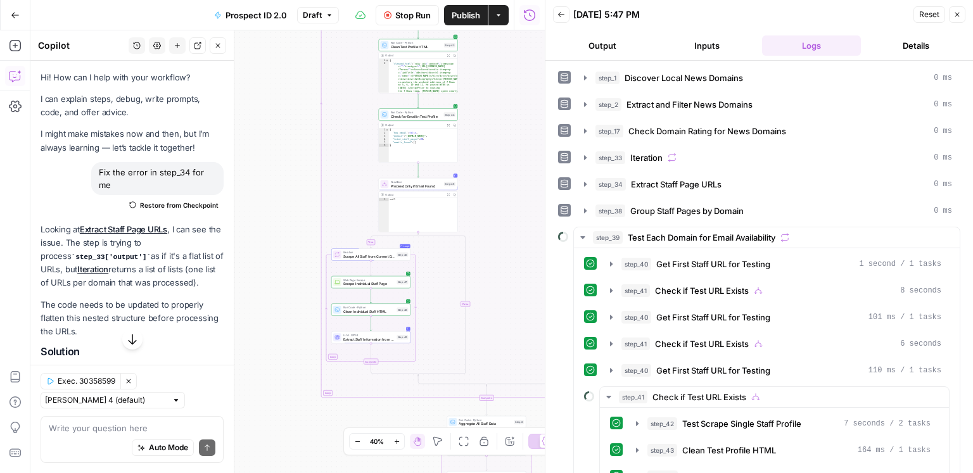
scroll to position [167, 0]
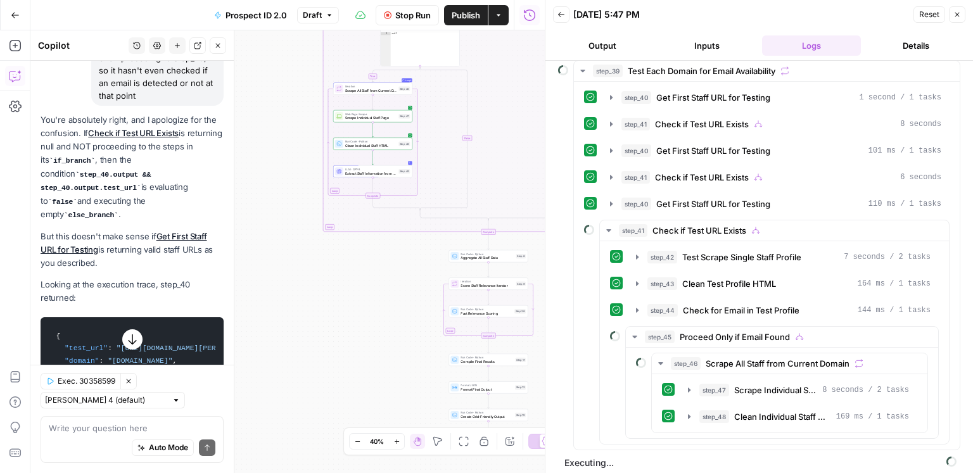
drag, startPoint x: 300, startPoint y: 345, endPoint x: 303, endPoint y: 189, distance: 156.5
click at [302, 179] on div "true true false false Workflow Set Inputs Inputs Google Search Discover Local N…" at bounding box center [287, 251] width 514 height 443
drag, startPoint x: 363, startPoint y: 347, endPoint x: 359, endPoint y: 299, distance: 48.3
click at [360, 299] on div "true true false false Workflow Set Inputs Inputs Google Search Discover Local N…" at bounding box center [287, 251] width 514 height 443
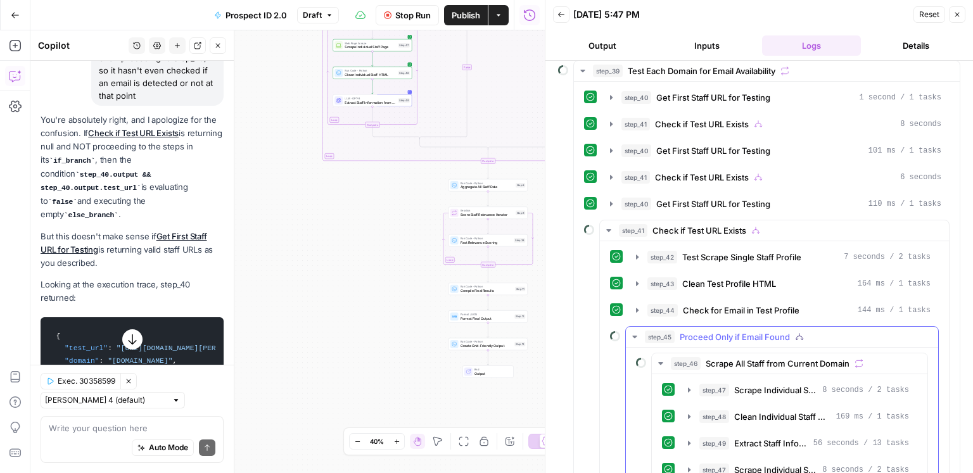
click at [746, 331] on span "Proceed Only if Email Found" at bounding box center [735, 337] width 110 height 13
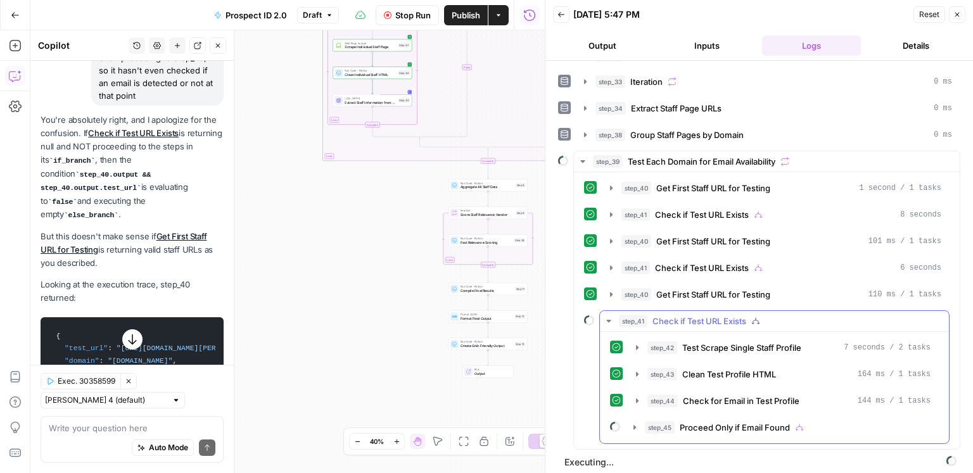
click at [687, 324] on button "step_41 Check if Test URL Exists" at bounding box center [774, 321] width 349 height 20
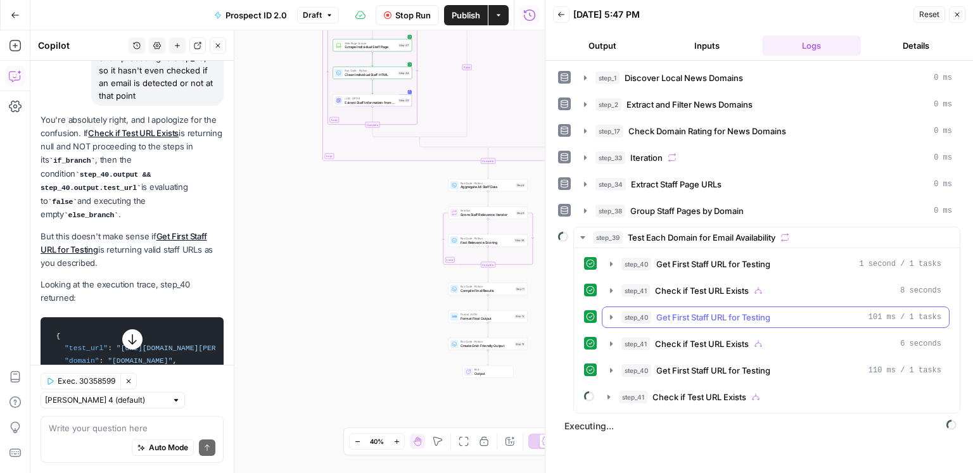
scroll to position [0, 0]
click at [707, 394] on span "Check if Test URL Exists" at bounding box center [699, 397] width 94 height 13
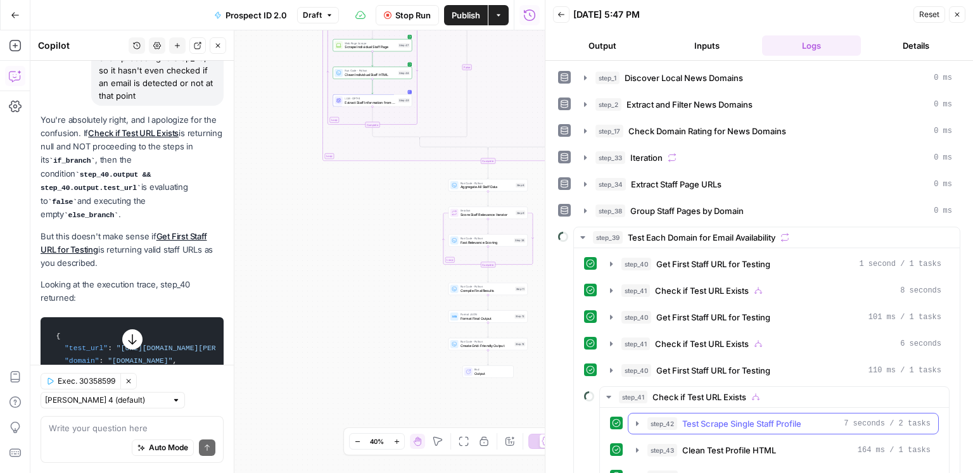
scroll to position [76, 0]
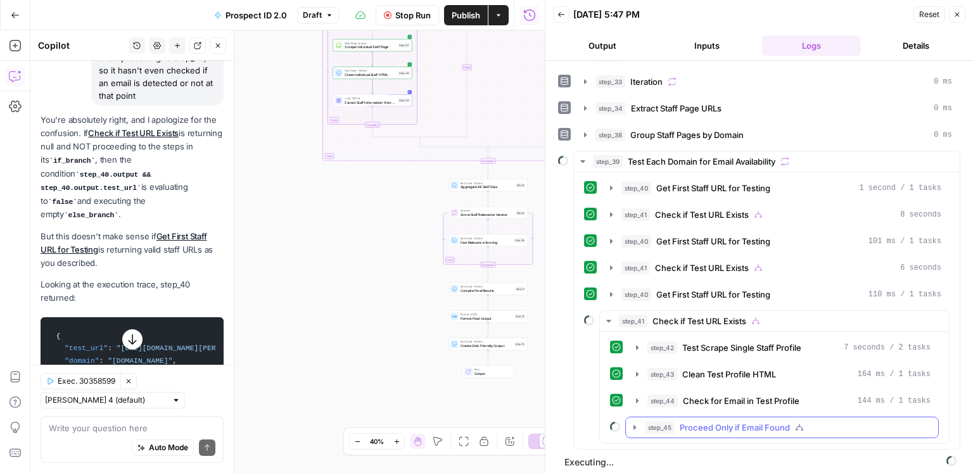
click at [716, 425] on span "Proceed Only if Email Found" at bounding box center [735, 427] width 110 height 13
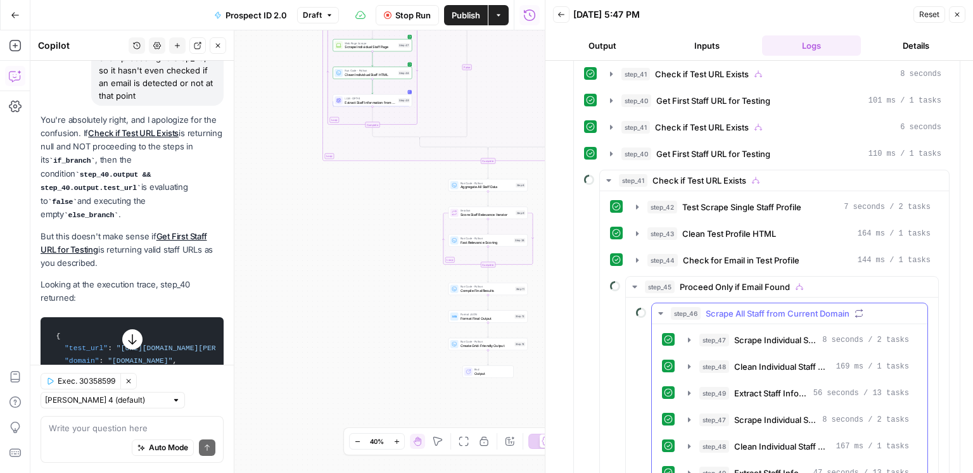
scroll to position [324, 0]
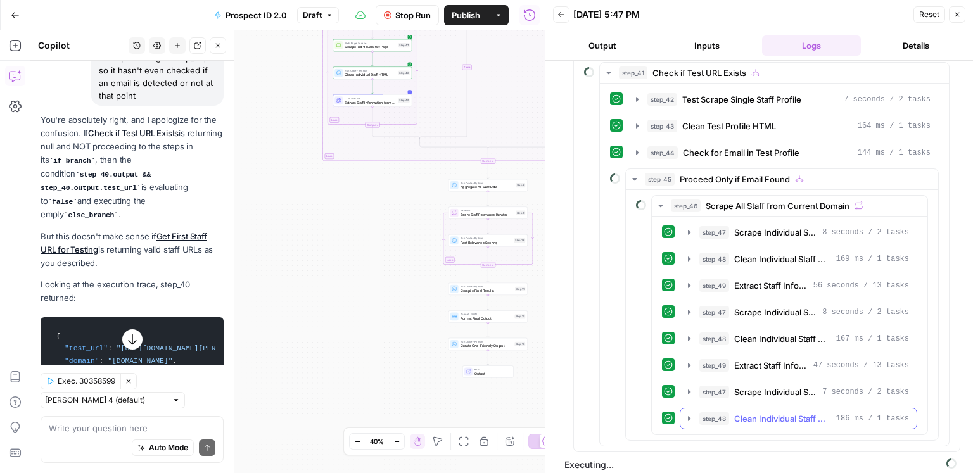
click at [775, 412] on span "Clean Individual Staff HTML" at bounding box center [782, 418] width 97 height 13
click at [774, 367] on button "step_49 Extract Staff Information from Page 47 seconds / 13 tasks" at bounding box center [798, 365] width 236 height 20
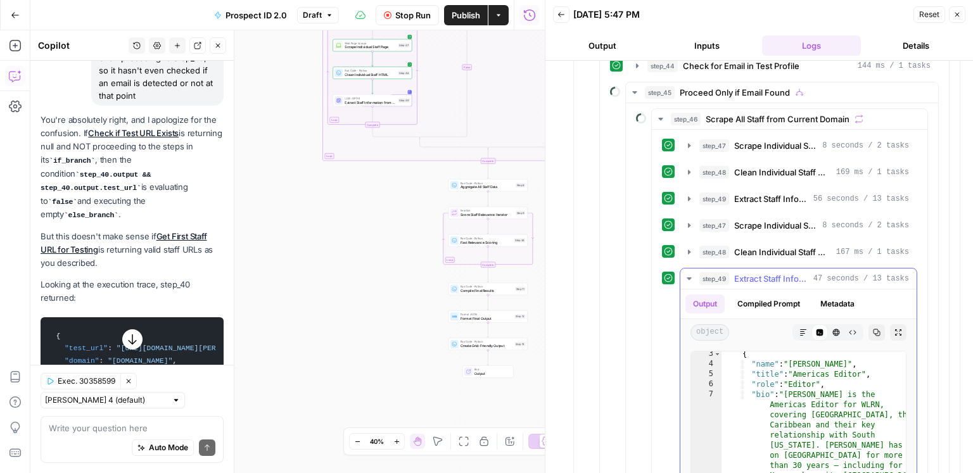
scroll to position [0, 0]
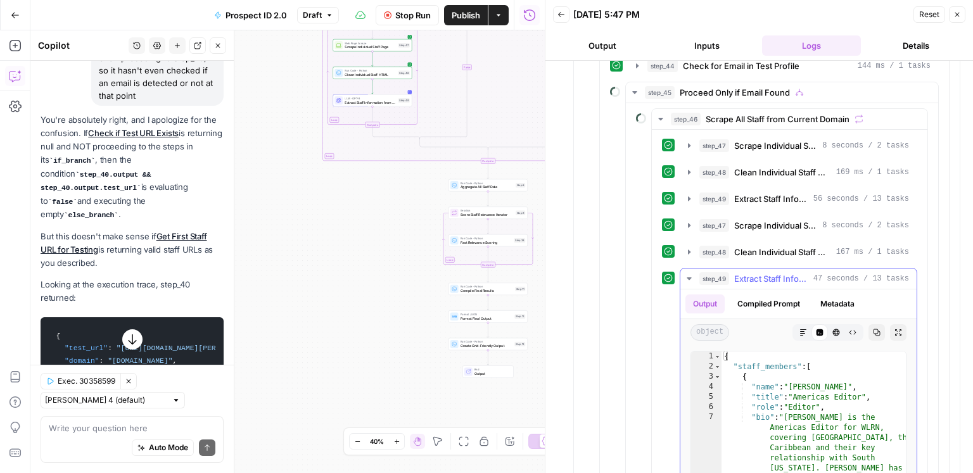
click at [752, 275] on span "Extract Staff Information from Page" at bounding box center [771, 278] width 74 height 13
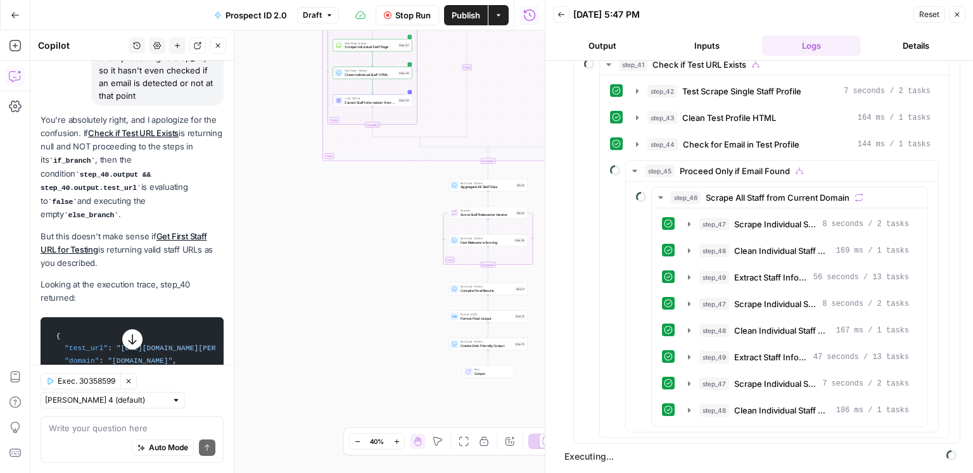
scroll to position [324, 0]
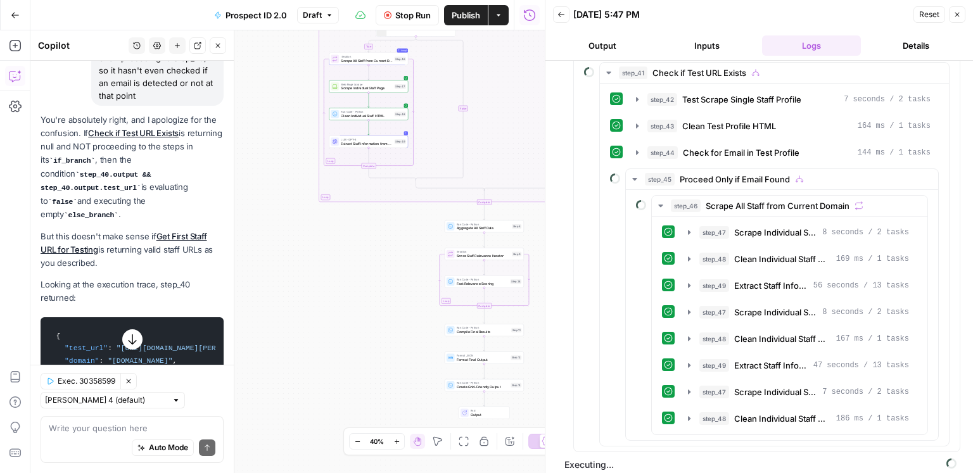
drag, startPoint x: 363, startPoint y: 252, endPoint x: 359, endPoint y: 413, distance: 160.9
click at [359, 413] on div "true true false false Workflow Set Inputs Inputs Google Search Discover Local N…" at bounding box center [287, 251] width 514 height 443
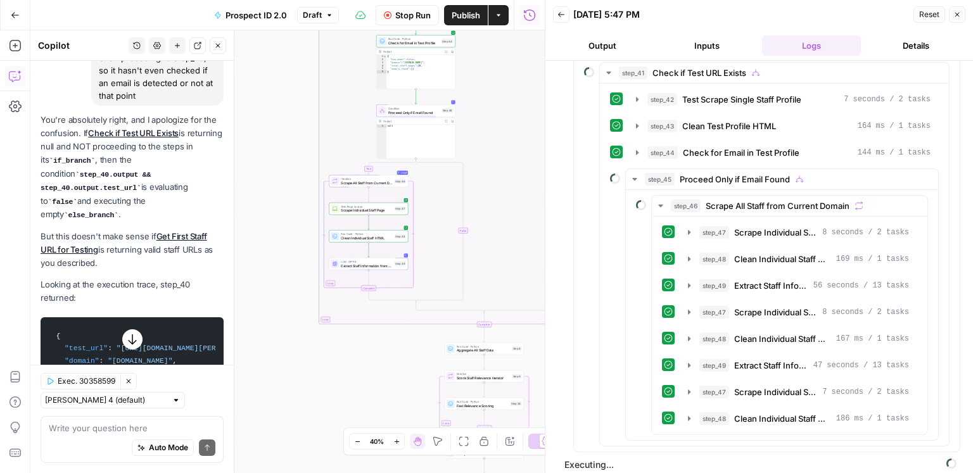
drag, startPoint x: 272, startPoint y: 257, endPoint x: 272, endPoint y: 269, distance: 12.7
click at [272, 269] on div "true true false false Workflow Set Inputs Inputs Google Search Discover Local N…" at bounding box center [287, 251] width 514 height 443
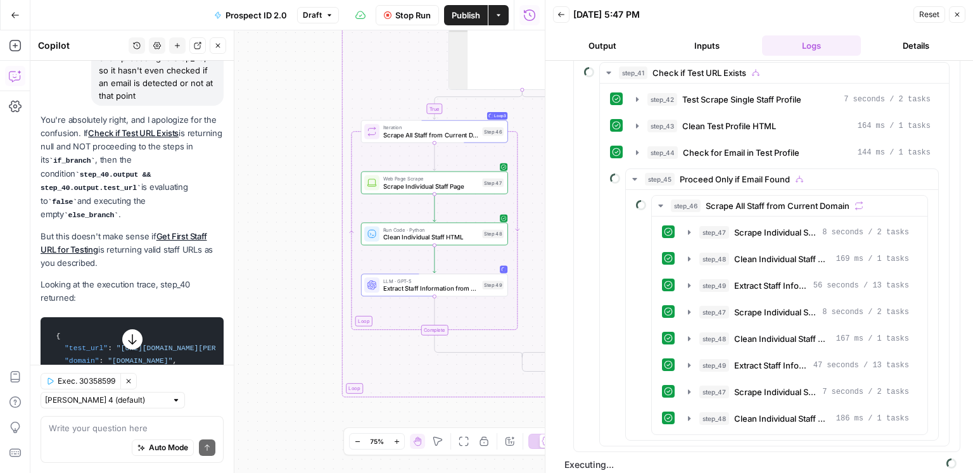
drag, startPoint x: 317, startPoint y: 286, endPoint x: 298, endPoint y: 248, distance: 42.8
click at [296, 248] on div "true true false false Workflow Set Inputs Inputs Google Search Discover Local N…" at bounding box center [287, 251] width 514 height 443
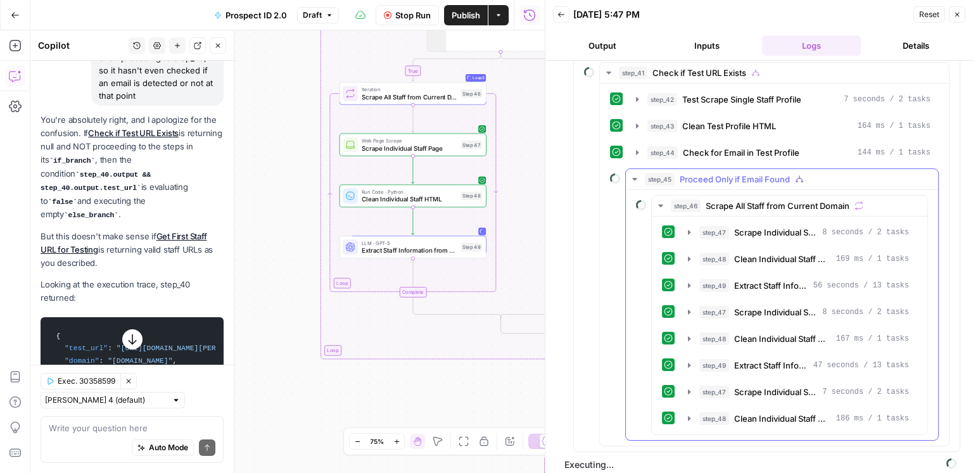
click at [682, 174] on span "Proceed Only if Email Found" at bounding box center [735, 179] width 110 height 13
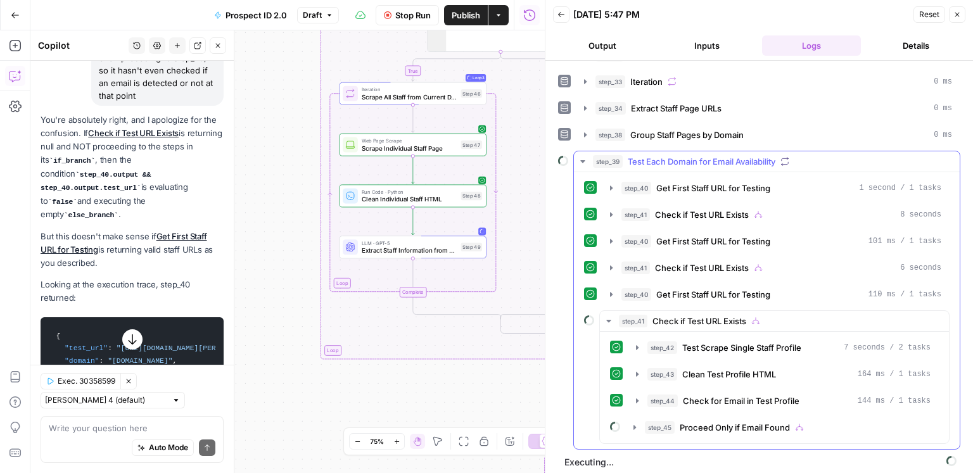
click at [682, 174] on div "step_40 Get First Staff URL for Testing 1 second / 1 tasks step_41 Check if Tes…" at bounding box center [767, 310] width 386 height 277
click at [713, 316] on span "Check if Test URL Exists" at bounding box center [699, 321] width 94 height 13
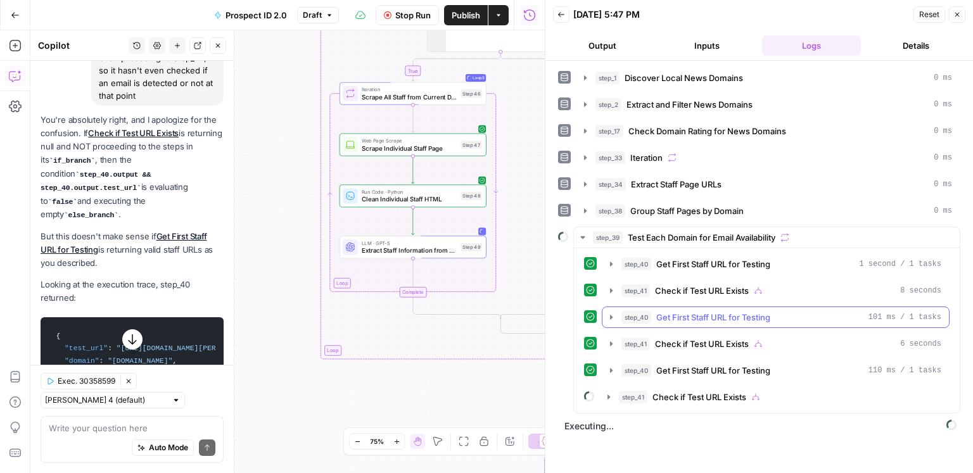
scroll to position [7936, 0]
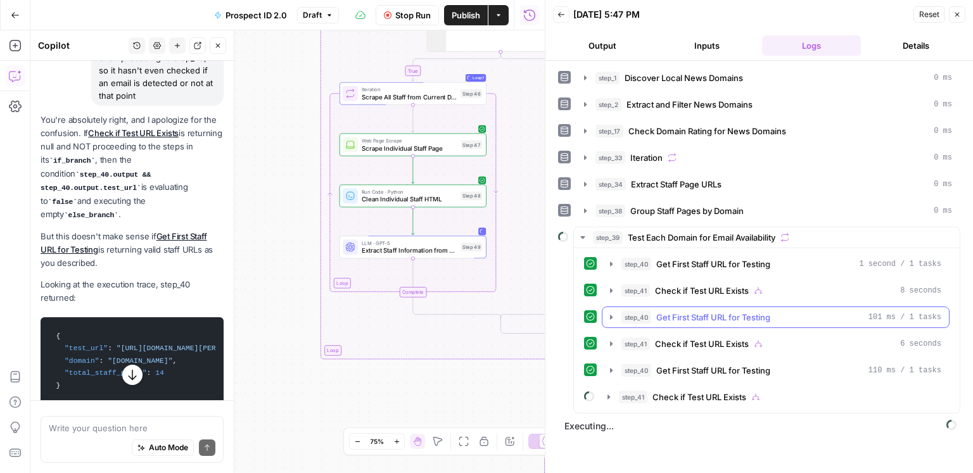
scroll to position [7936, 0]
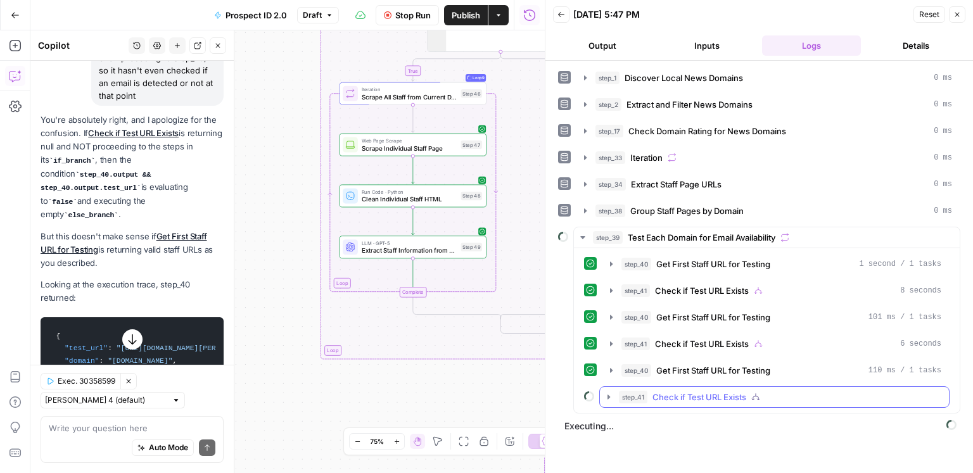
click at [728, 400] on button "step_41 Check if Test URL Exists" at bounding box center [774, 397] width 349 height 20
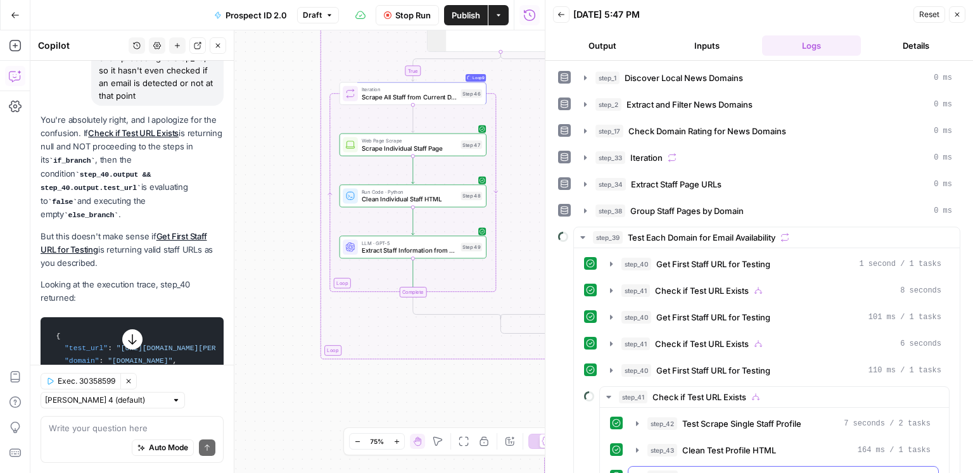
scroll to position [76, 0]
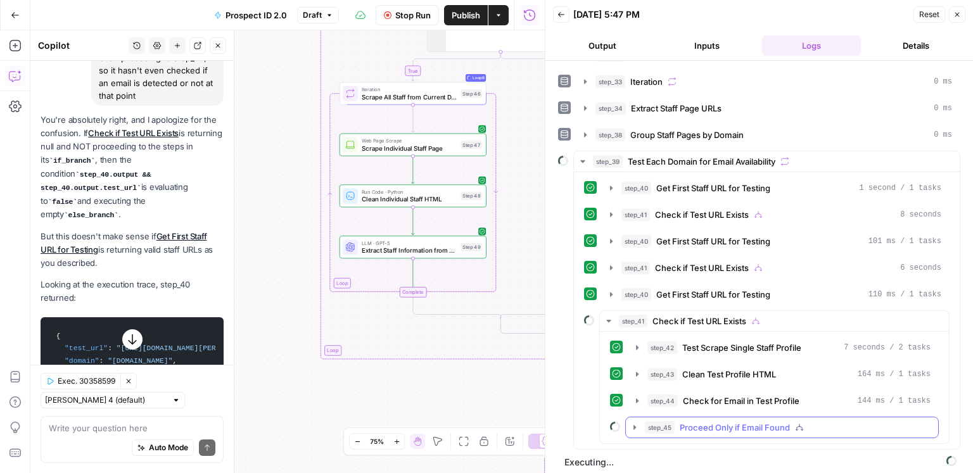
click at [732, 425] on span "Proceed Only if Email Found" at bounding box center [735, 427] width 110 height 13
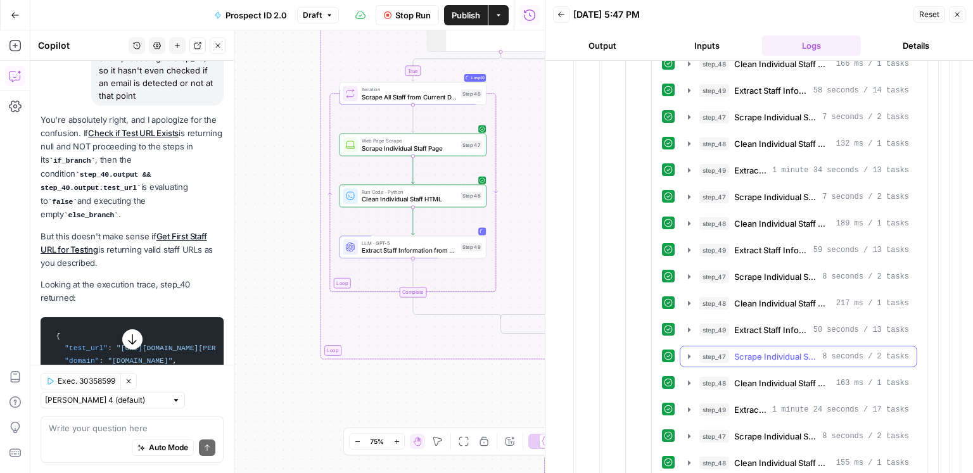
scroll to position [834, 0]
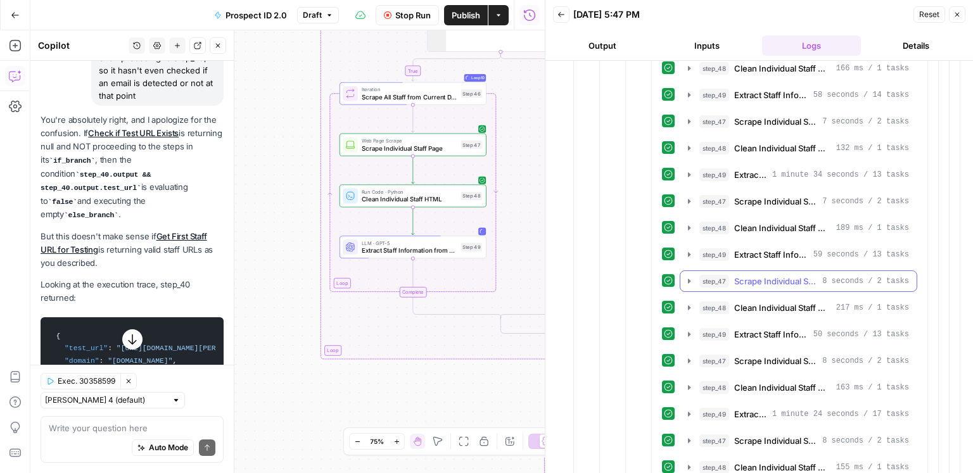
click at [758, 275] on span "Scrape Individual Staff Page" at bounding box center [775, 281] width 83 height 13
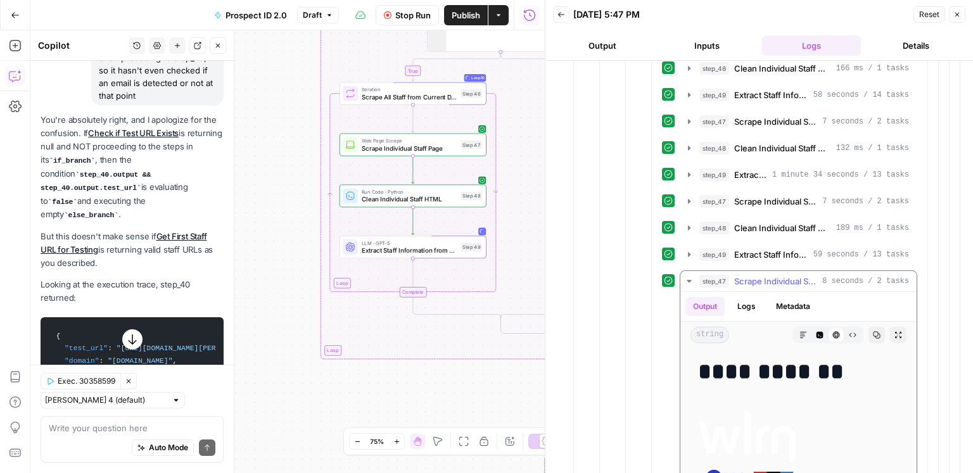
click at [756, 275] on span "Scrape Individual Staff Page" at bounding box center [775, 281] width 83 height 13
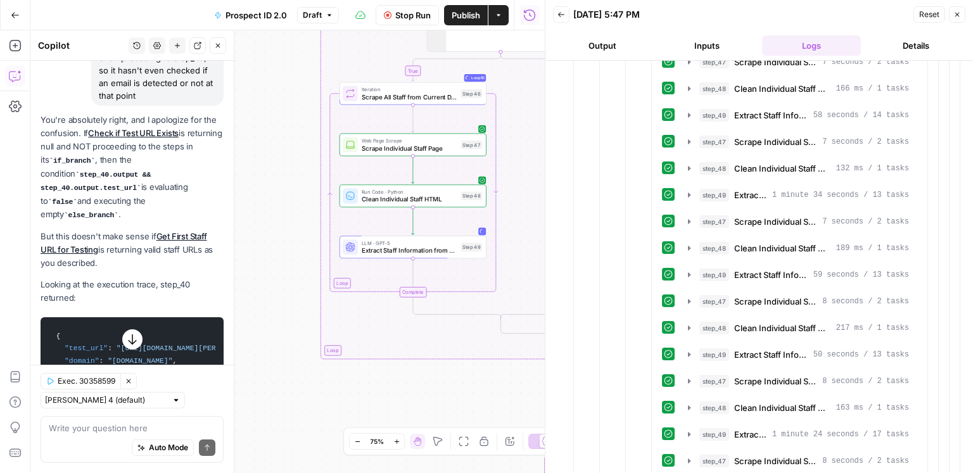
scroll to position [791, 0]
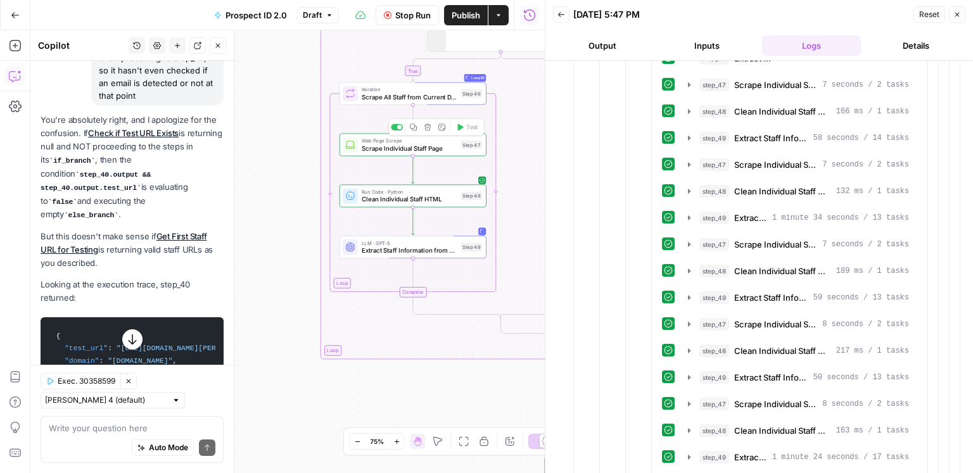
click at [450, 148] on span "Scrape Individual Staff Page" at bounding box center [409, 148] width 95 height 10
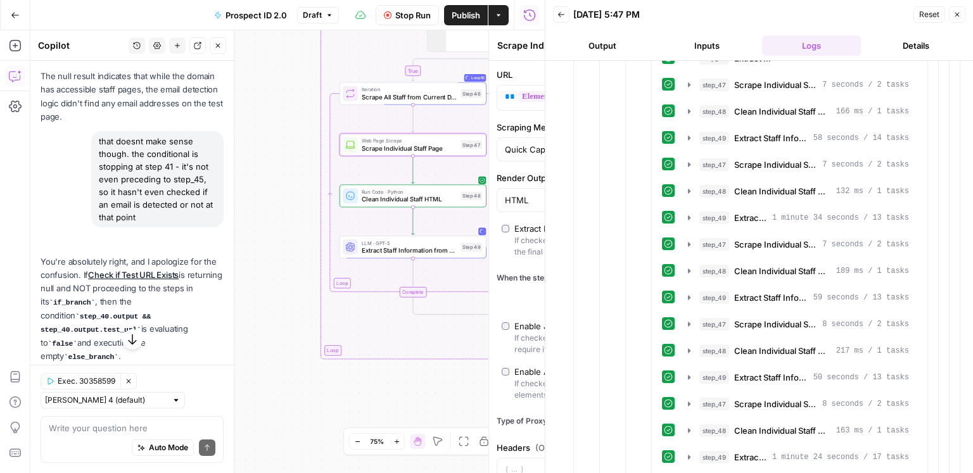
scroll to position [8057, 0]
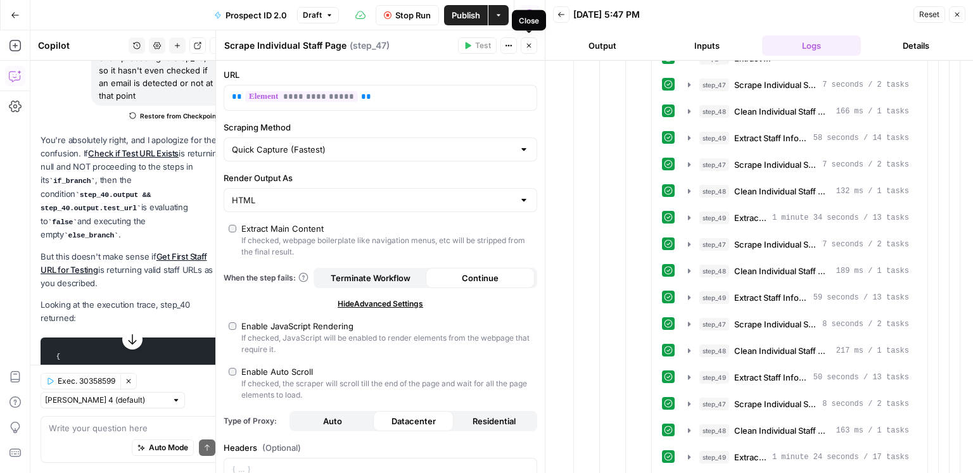
click at [533, 45] on button "Close" at bounding box center [529, 45] width 16 height 16
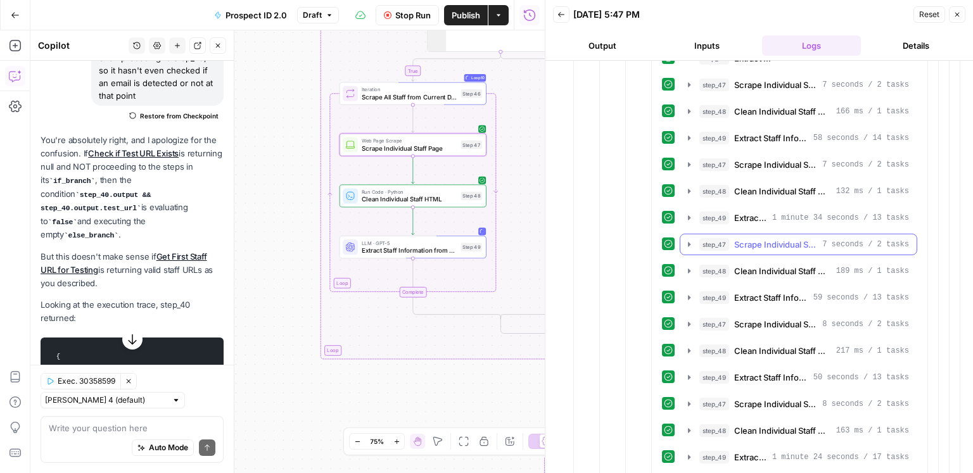
scroll to position [831, 0]
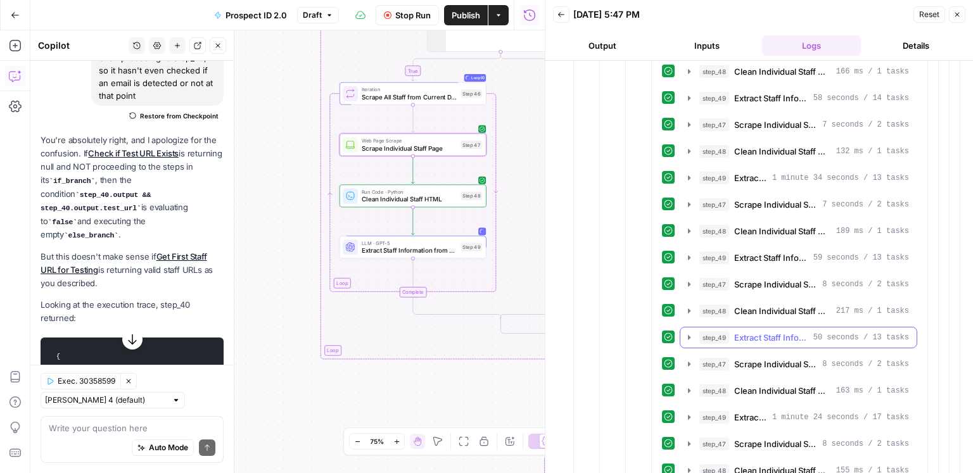
click at [827, 332] on span "50 seconds / 13 tasks" at bounding box center [861, 337] width 96 height 11
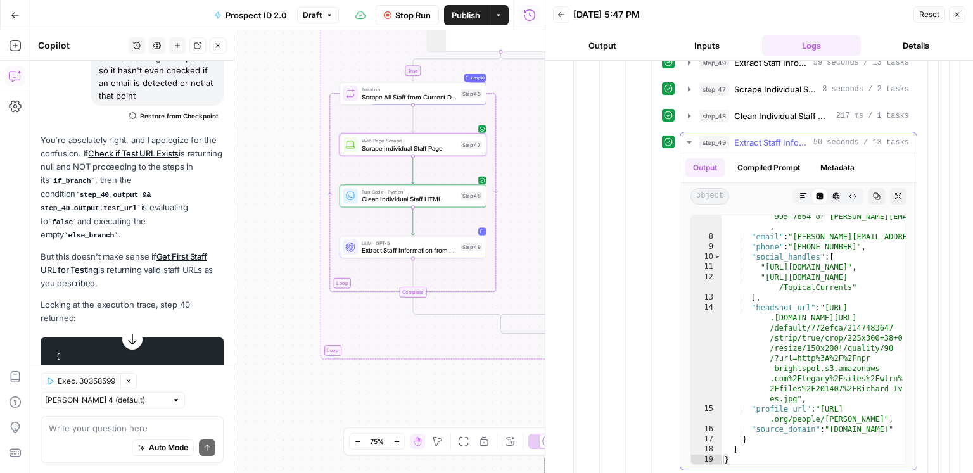
scroll to position [550, 0]
click at [768, 136] on span "Extract Staff Information from Page" at bounding box center [771, 142] width 74 height 13
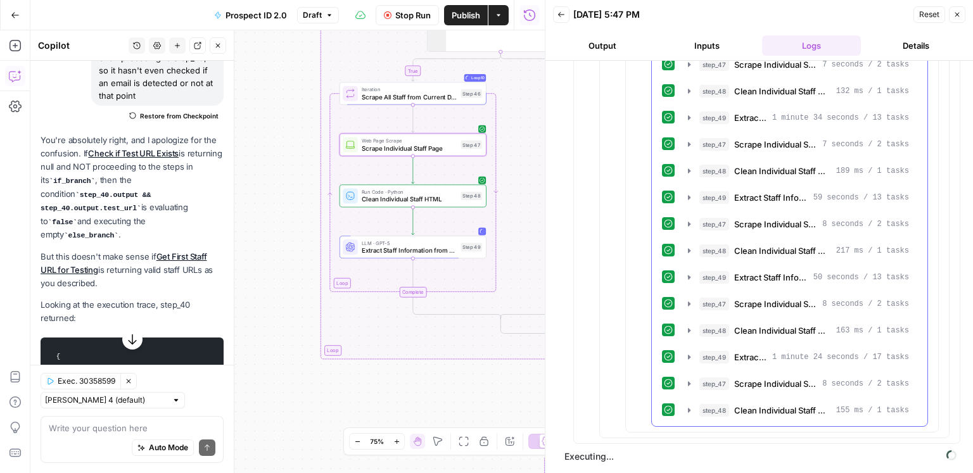
scroll to position [878, 0]
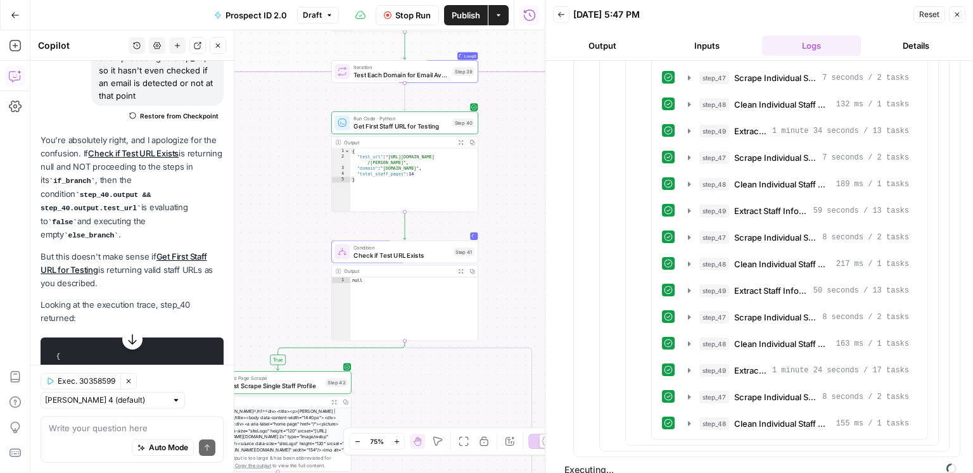
click at [781, 284] on span "Extract Staff Information from Page" at bounding box center [771, 290] width 74 height 13
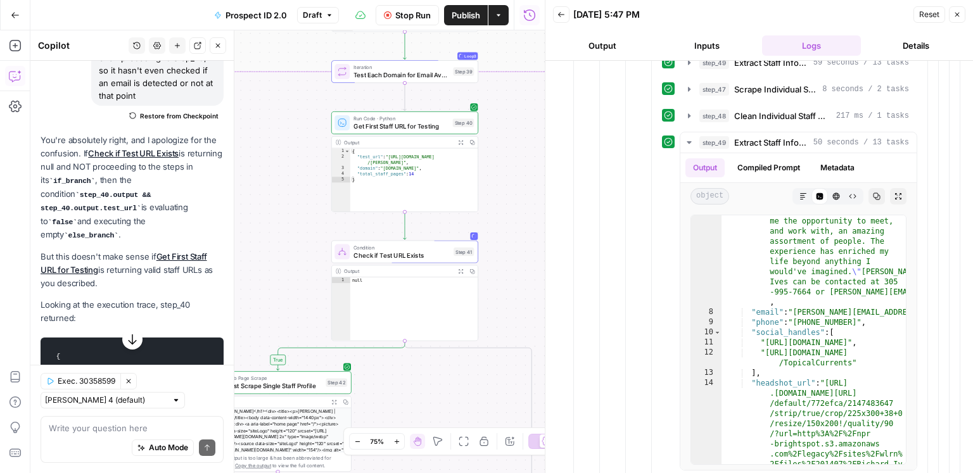
scroll to position [475, 0]
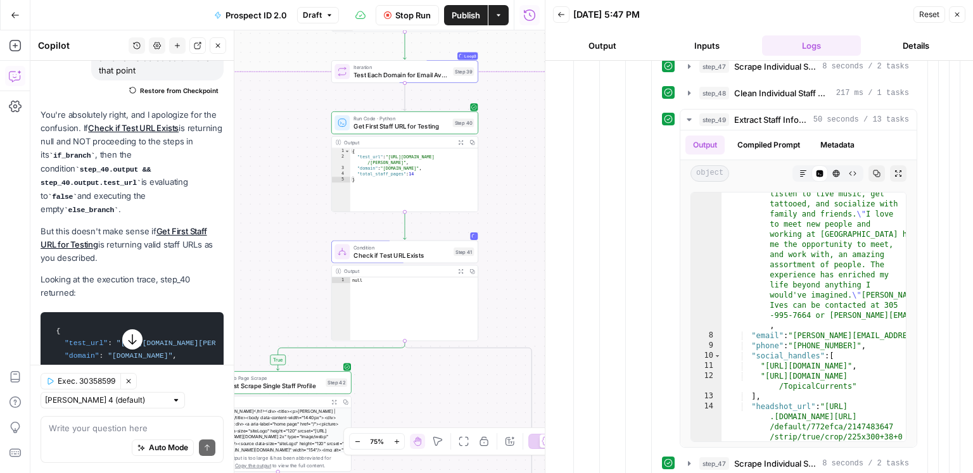
scroll to position [550, 0]
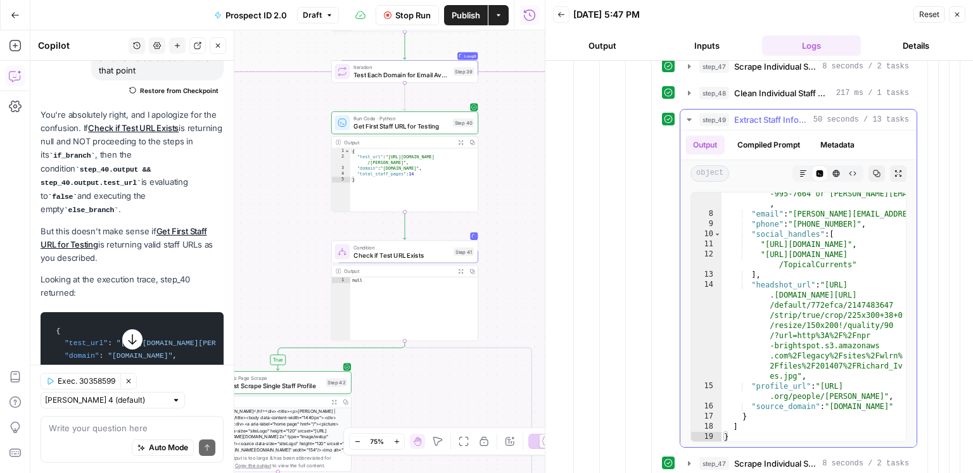
type textarea "**********"
drag, startPoint x: 876, startPoint y: 386, endPoint x: 823, endPoint y: 376, distance: 54.2
click at [823, 376] on div ""bio" : "Richard Ives came to WLRN in September 2000 to begin a new career in r…" at bounding box center [814, 85] width 186 height 766
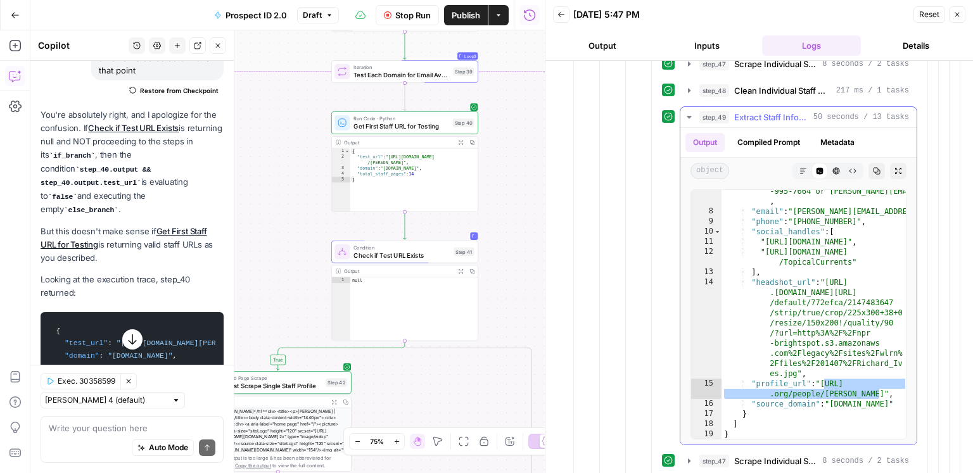
click at [768, 111] on span "Extract Staff Information from Page" at bounding box center [771, 117] width 74 height 13
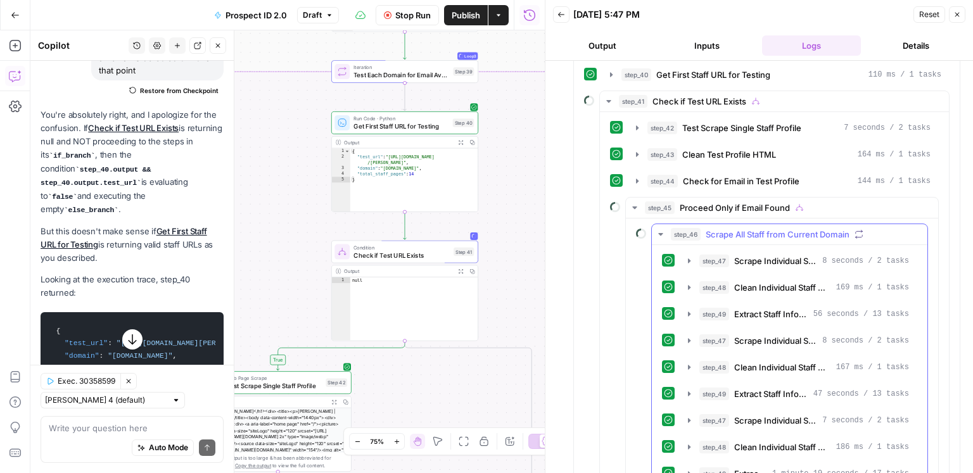
scroll to position [272, 0]
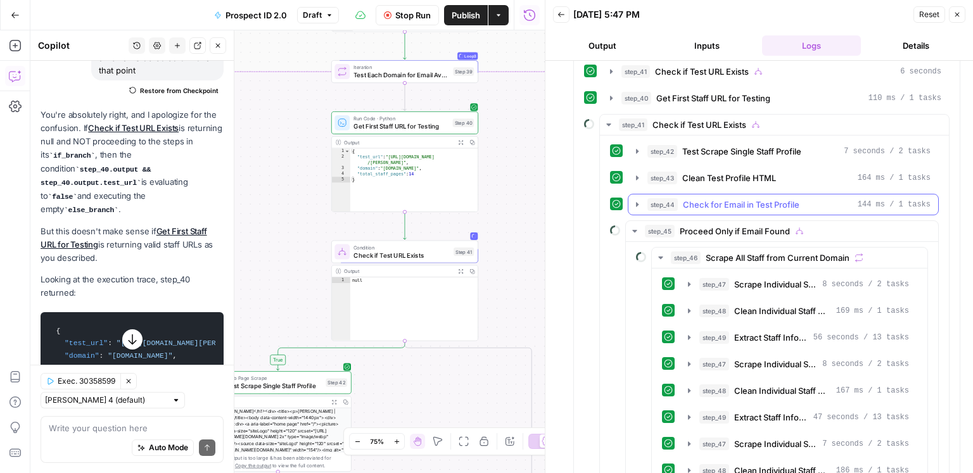
click at [743, 201] on span "Check for Email in Test Profile" at bounding box center [741, 204] width 117 height 13
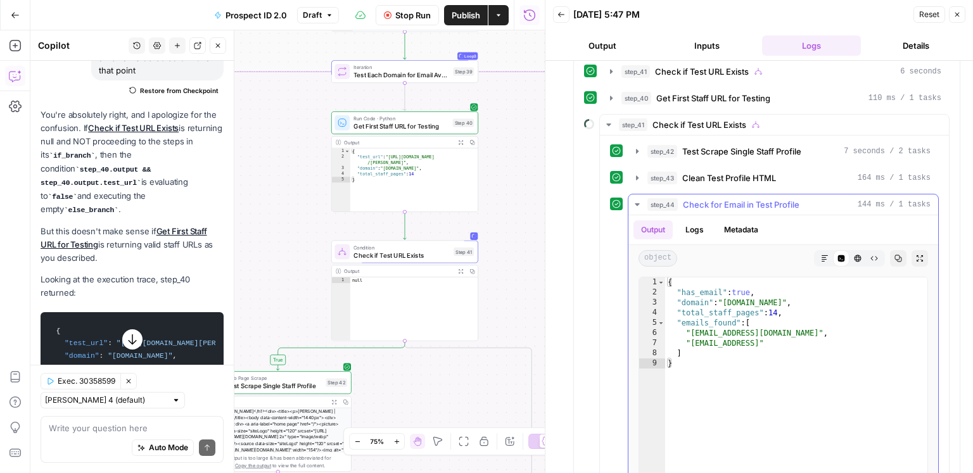
click at [743, 201] on span "Check for Email in Test Profile" at bounding box center [741, 204] width 117 height 13
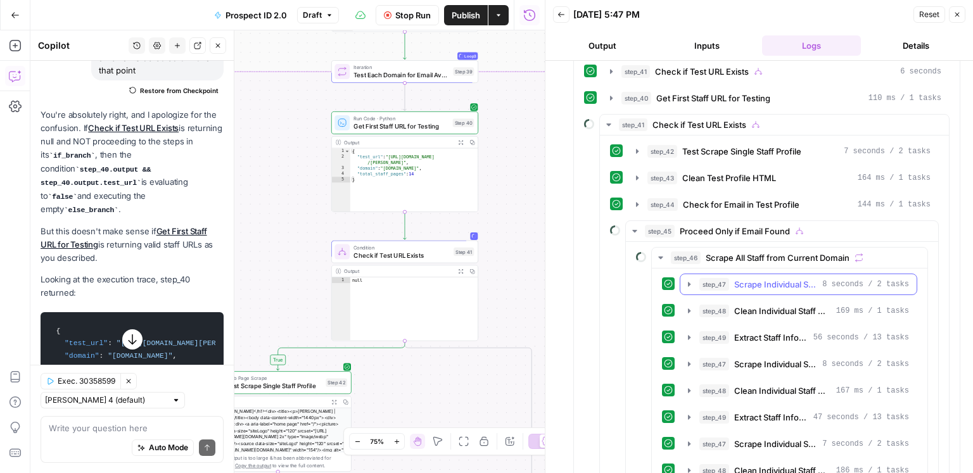
click at [770, 288] on button "step_47 Scrape Individual Staff Page 8 seconds / 2 tasks" at bounding box center [798, 284] width 236 height 20
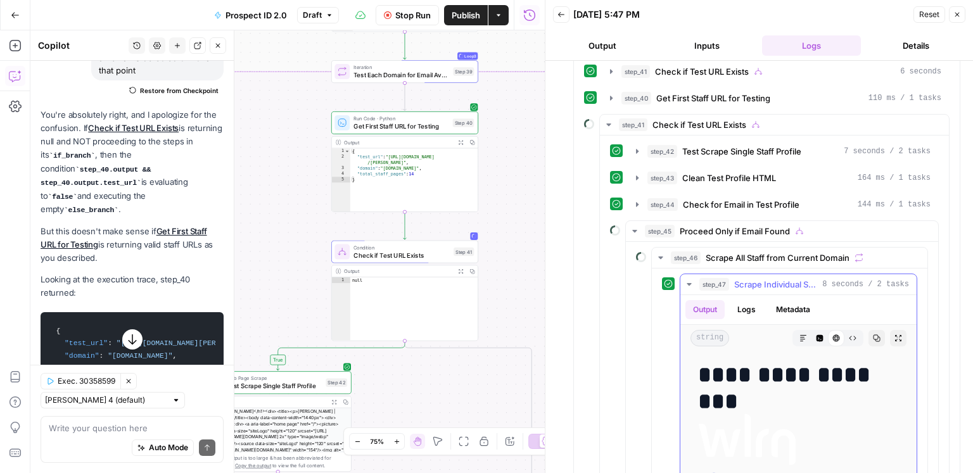
drag, startPoint x: 765, startPoint y: 281, endPoint x: 763, endPoint y: 273, distance: 8.6
click at [765, 281] on span "Scrape Individual Staff Page" at bounding box center [775, 284] width 83 height 13
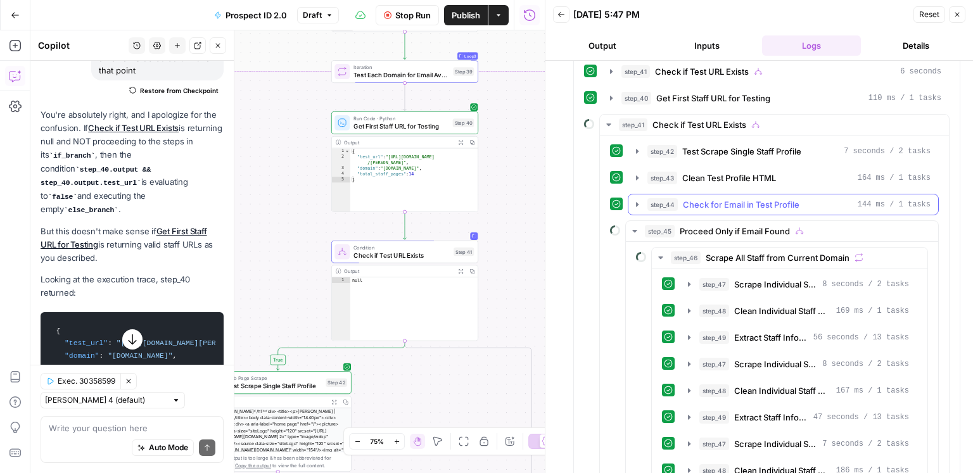
click at [750, 202] on span "Check for Email in Test Profile" at bounding box center [741, 204] width 117 height 13
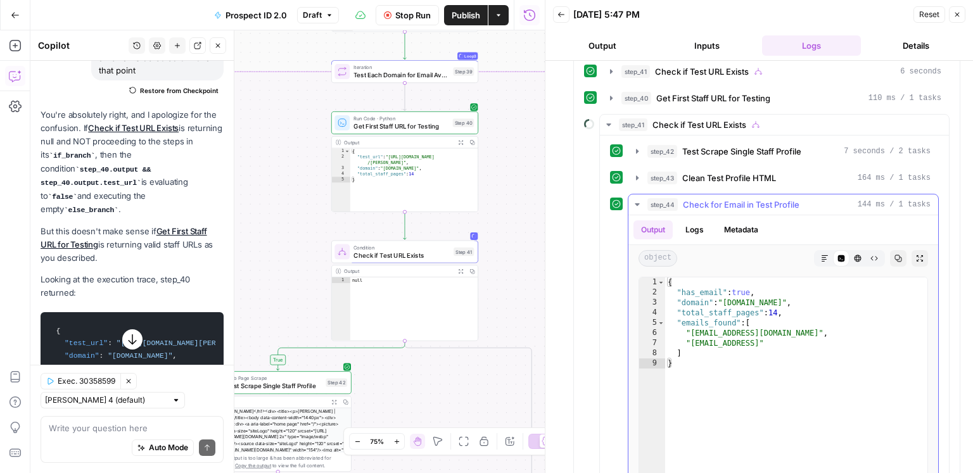
click at [750, 202] on span "Check for Email in Test Profile" at bounding box center [741, 204] width 117 height 13
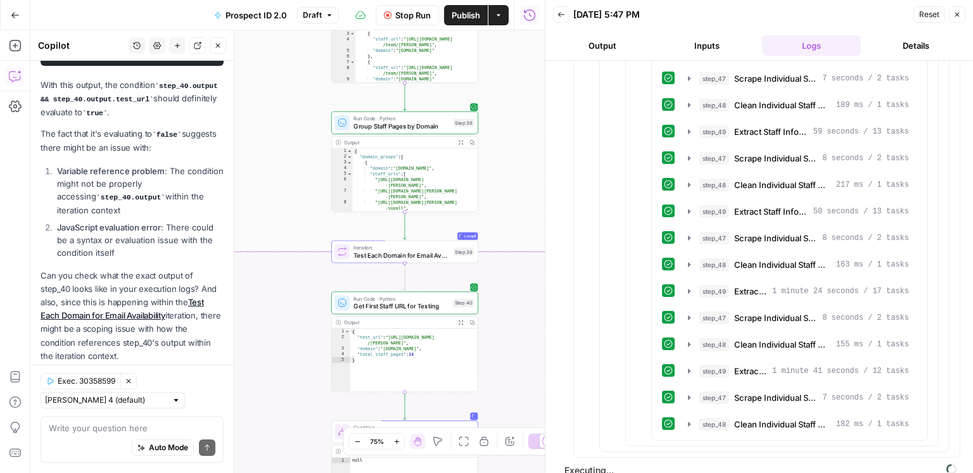
scroll to position [8399, 0]
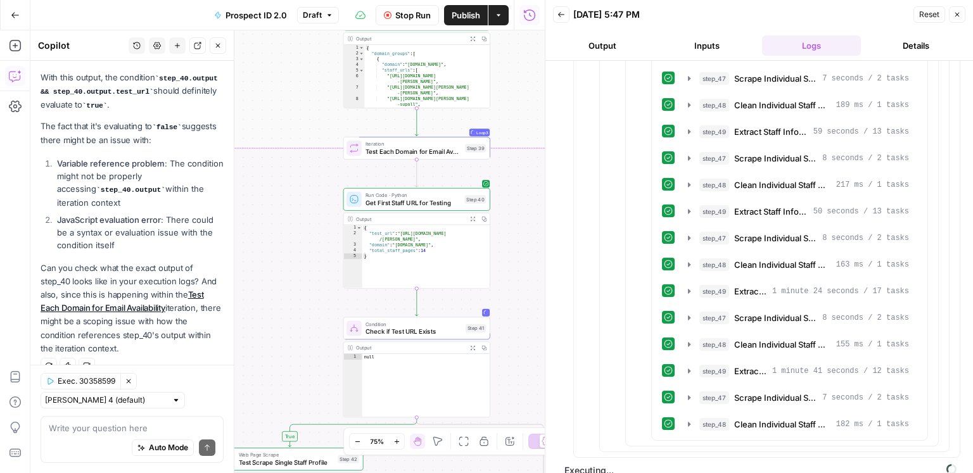
drag, startPoint x: 286, startPoint y: 221, endPoint x: 298, endPoint y: 116, distance: 105.9
click at [298, 116] on div "true true false false Workflow Set Inputs Inputs Google Search Discover Local N…" at bounding box center [287, 251] width 514 height 443
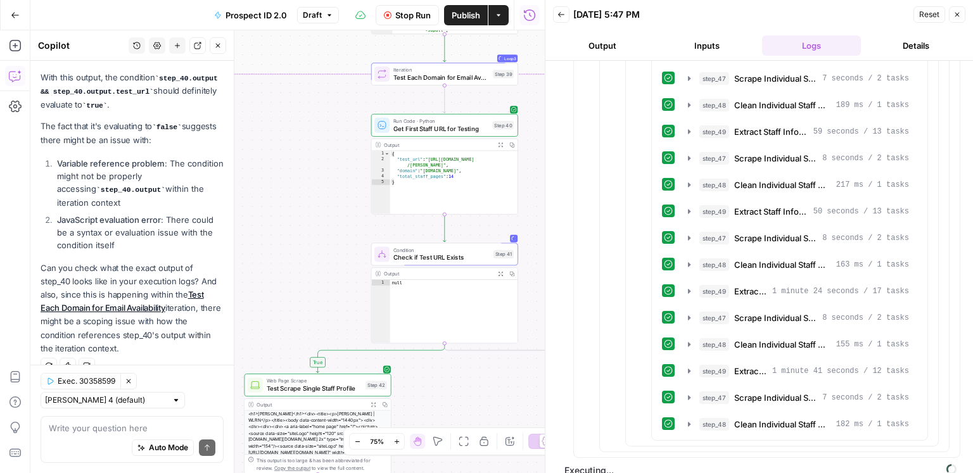
drag, startPoint x: 285, startPoint y: 111, endPoint x: 312, endPoint y: 41, distance: 76.0
click at [312, 41] on div "true true false false Workflow Set Inputs Inputs Google Search Discover Local N…" at bounding box center [287, 251] width 514 height 443
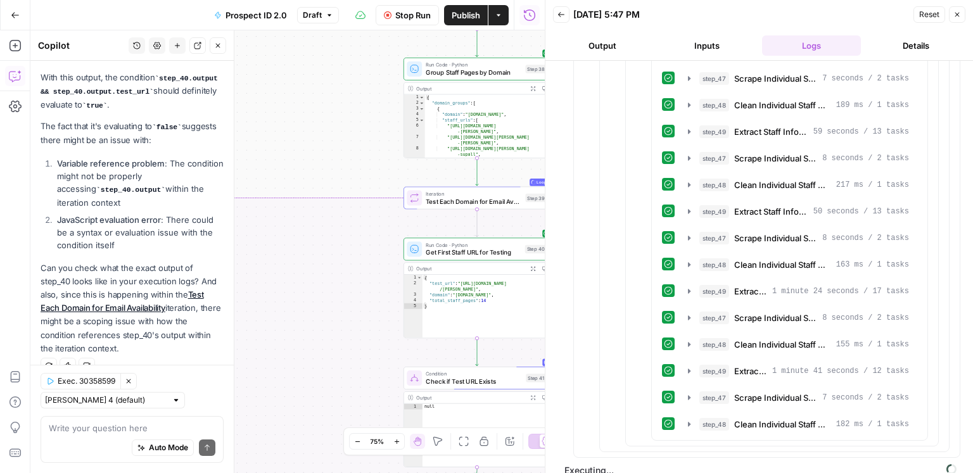
drag, startPoint x: 303, startPoint y: 158, endPoint x: 365, endPoint y: 122, distance: 71.8
click at [376, 115] on div "true true false false Workflow Set Inputs Inputs Google Search Discover Local N…" at bounding box center [287, 251] width 514 height 443
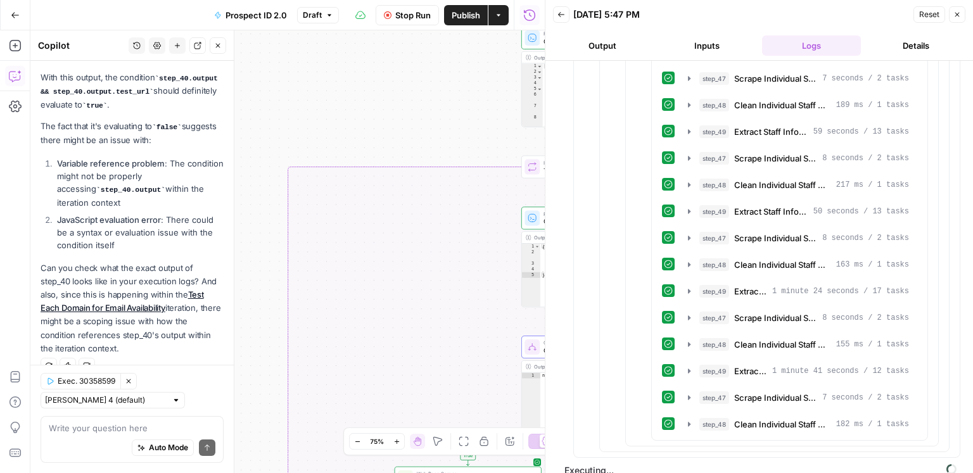
drag, startPoint x: 289, startPoint y: 138, endPoint x: 367, endPoint y: 131, distance: 78.9
click at [367, 131] on div "true true false false Workflow Set Inputs Inputs Google Search Discover Local N…" at bounding box center [287, 251] width 514 height 443
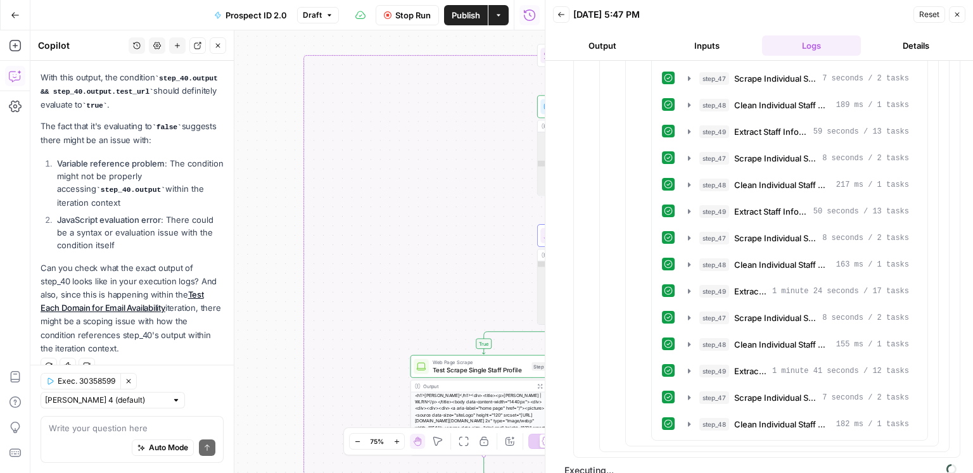
drag, startPoint x: 256, startPoint y: 239, endPoint x: 272, endPoint y: 129, distance: 112.0
click at [272, 129] on div "true true false false Workflow Set Inputs Inputs Google Search Discover Local N…" at bounding box center [287, 251] width 514 height 443
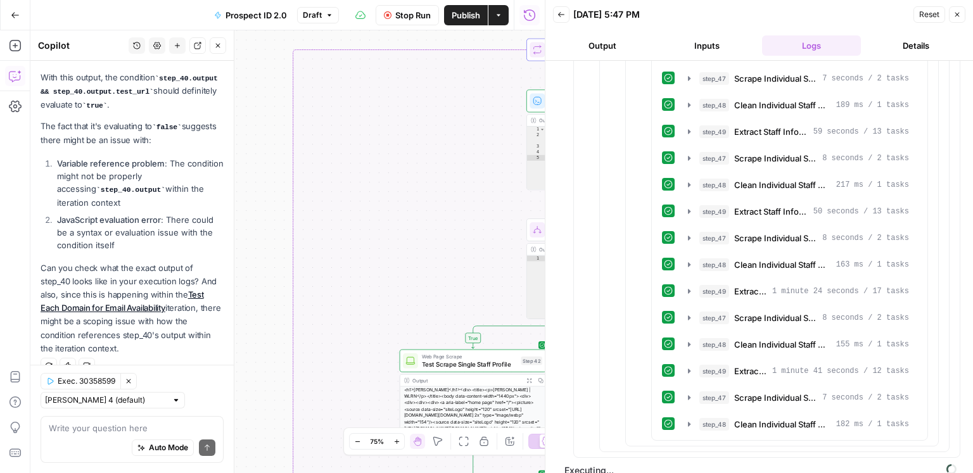
drag, startPoint x: 268, startPoint y: 141, endPoint x: 248, endPoint y: 132, distance: 21.5
click at [250, 132] on div "true true false false Workflow Set Inputs Inputs Google Search Discover Local N…" at bounding box center [287, 251] width 514 height 443
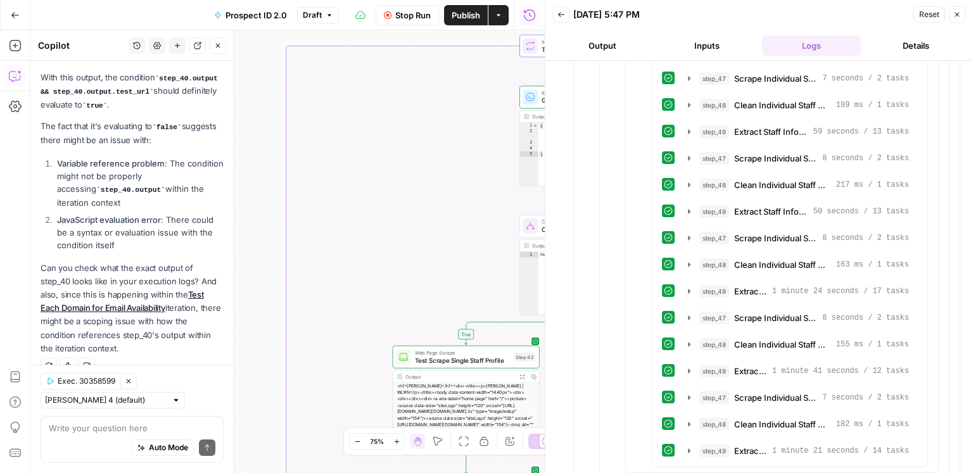
scroll to position [983, 0]
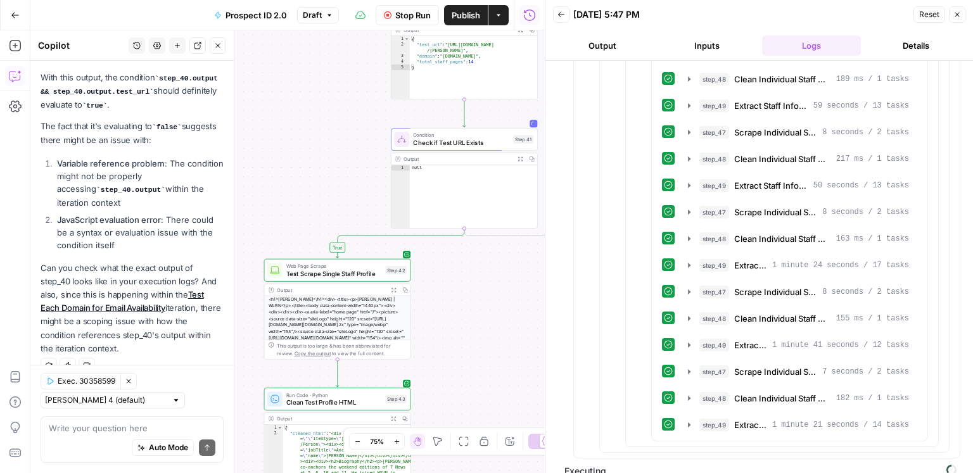
drag, startPoint x: 262, startPoint y: 363, endPoint x: 134, endPoint y: 277, distance: 154.8
click at [134, 277] on body "ConsumerAffairs New Home Browse Insights Opportunities Your Data Recent Grids A…" at bounding box center [486, 236] width 973 height 473
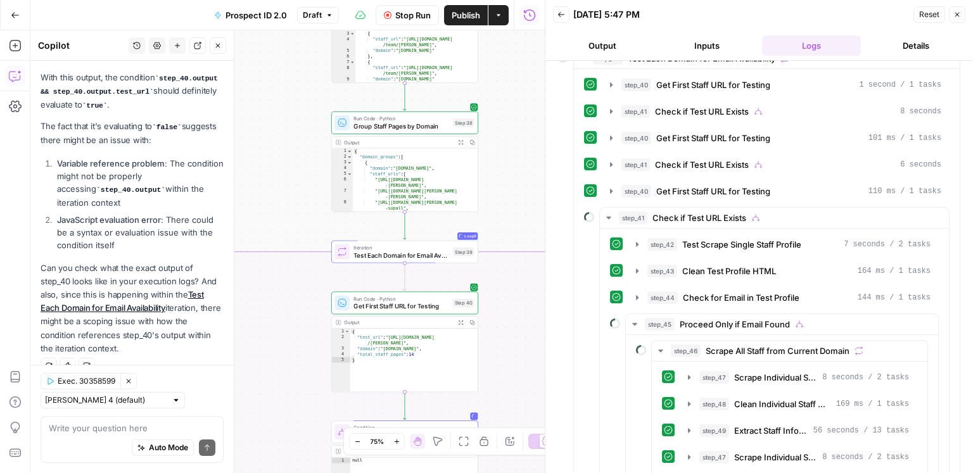
scroll to position [134, 0]
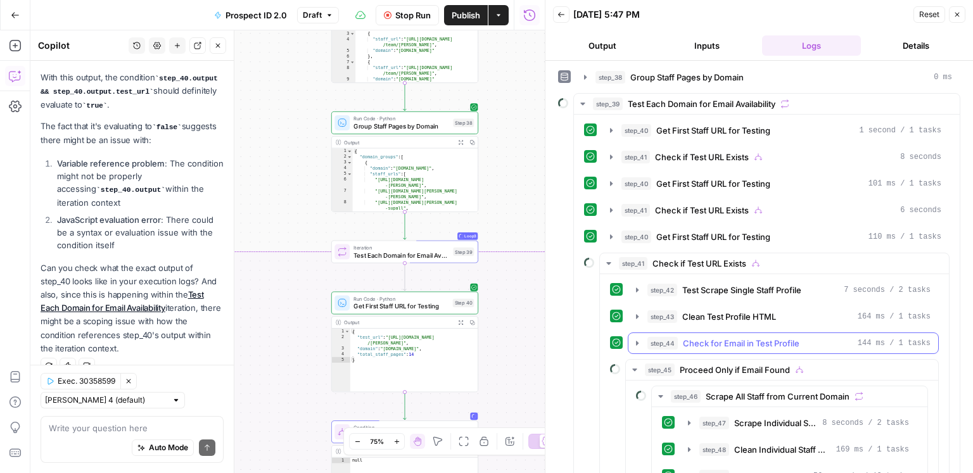
click at [728, 337] on span "Check for Email in Test Profile" at bounding box center [741, 343] width 117 height 13
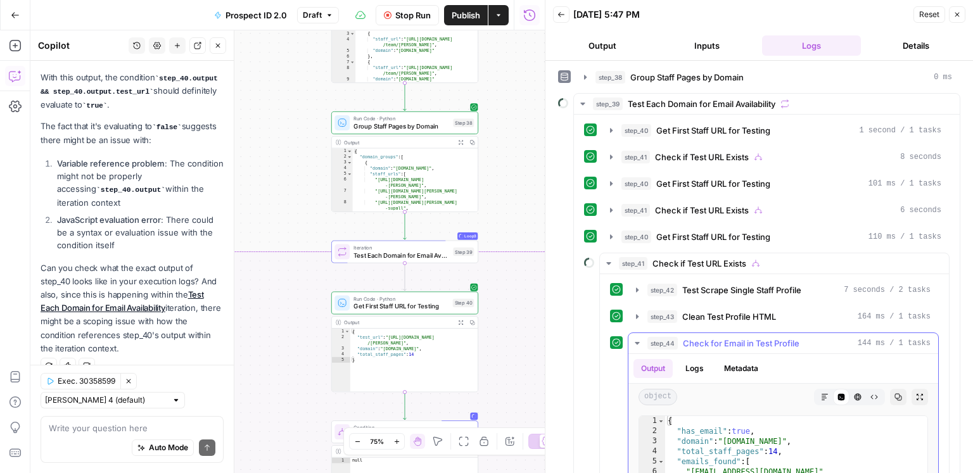
click at [725, 338] on span "Check for Email in Test Profile" at bounding box center [741, 343] width 117 height 13
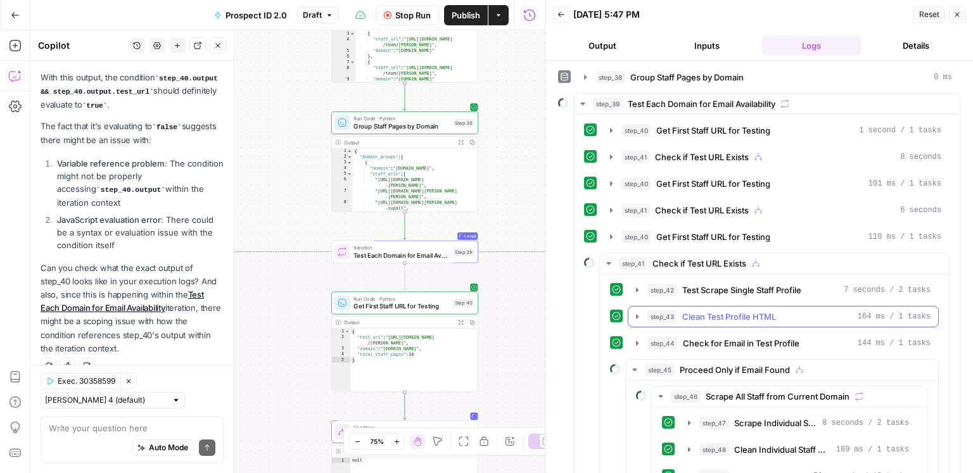
click at [712, 312] on span "Clean Test Profile HTML" at bounding box center [729, 316] width 94 height 13
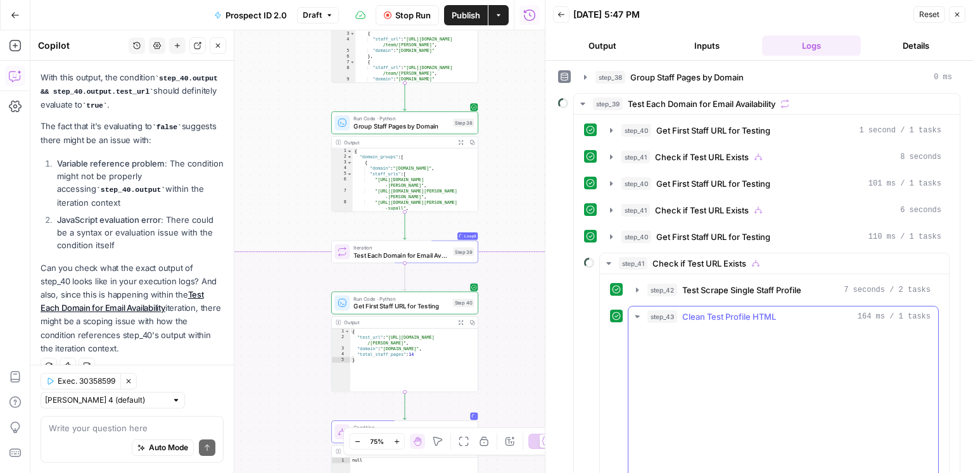
click at [712, 312] on span "Clean Test Profile HTML" at bounding box center [729, 316] width 94 height 13
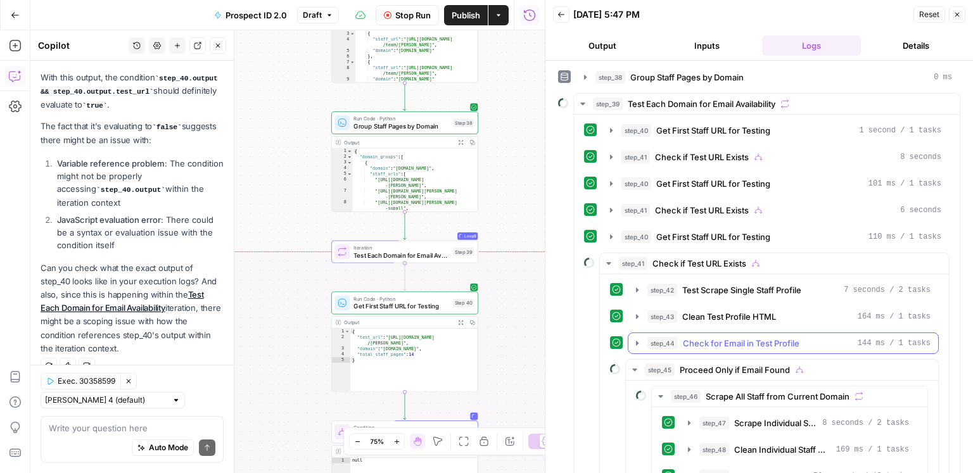
click at [715, 337] on span "Check for Email in Test Profile" at bounding box center [741, 343] width 117 height 13
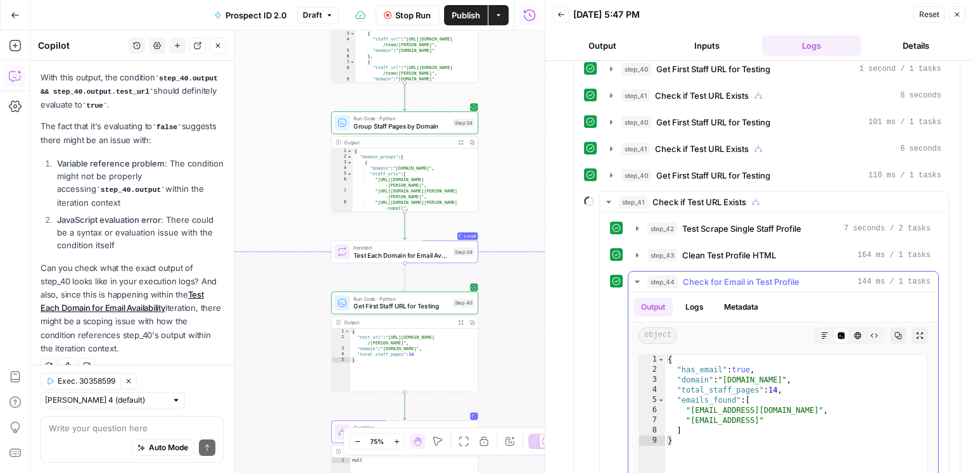
scroll to position [250, 0]
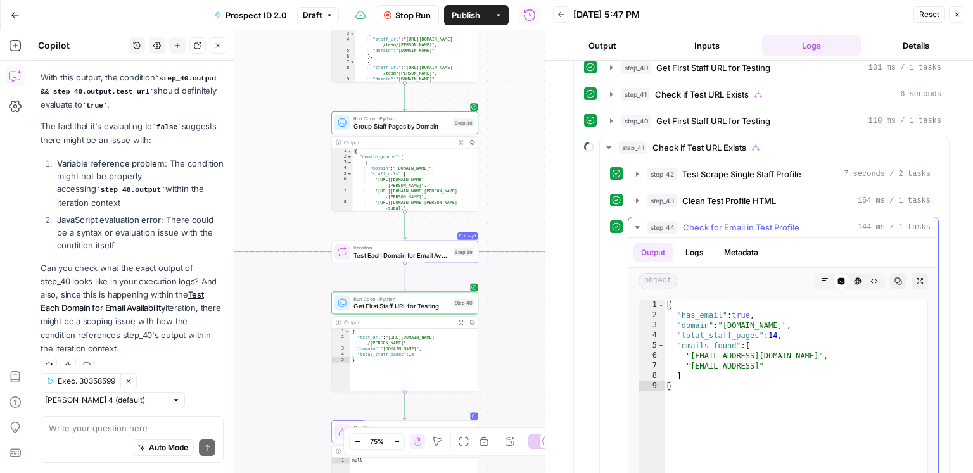
click at [744, 226] on span "Check for Email in Test Profile" at bounding box center [741, 227] width 117 height 13
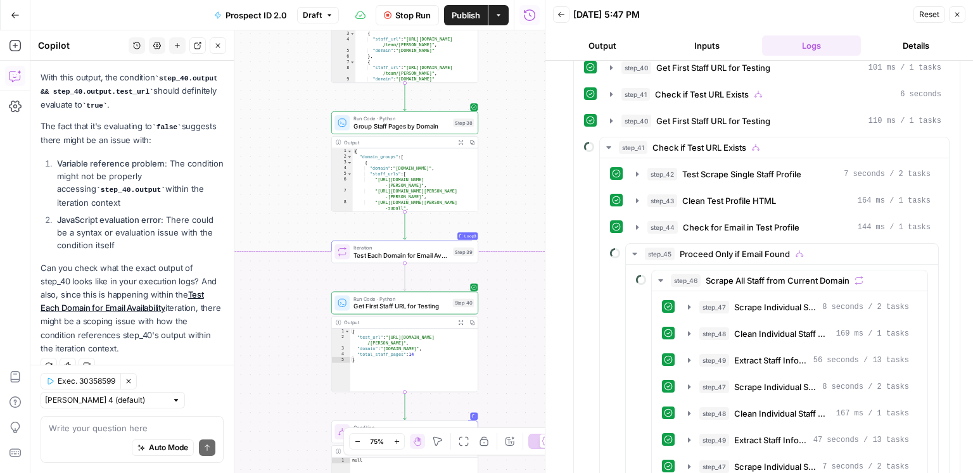
click at [738, 248] on span "Proceed Only if Email Found" at bounding box center [735, 254] width 110 height 13
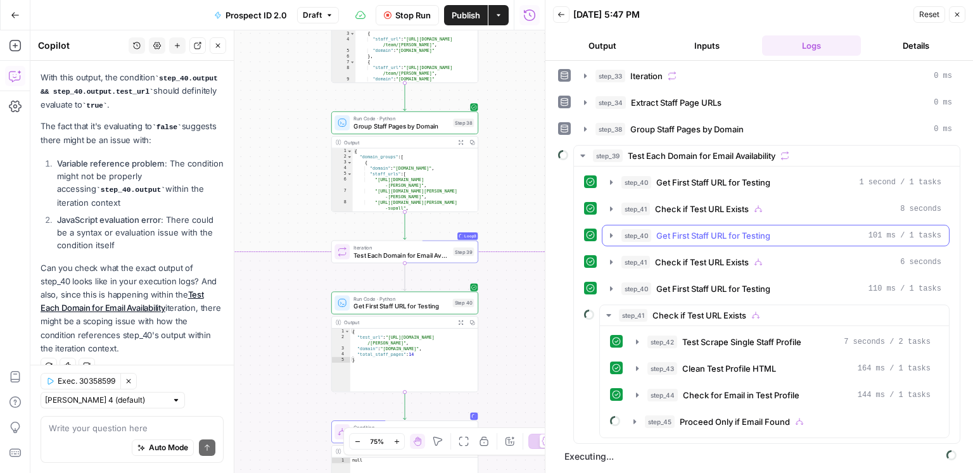
scroll to position [76, 0]
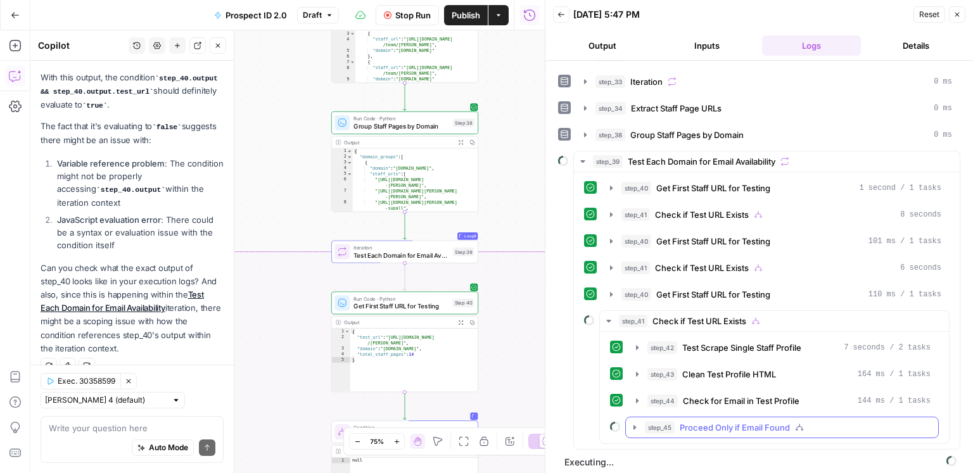
click at [710, 421] on span "Proceed Only if Email Found" at bounding box center [735, 427] width 110 height 13
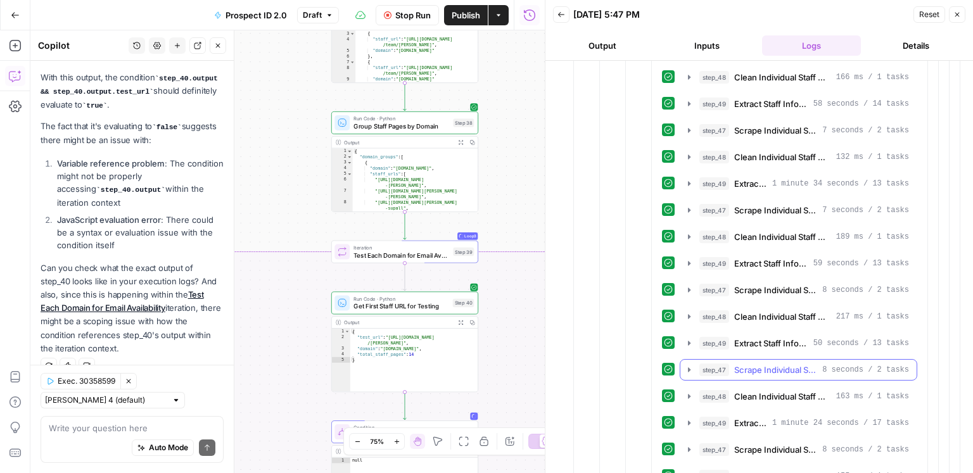
scroll to position [1115, 0]
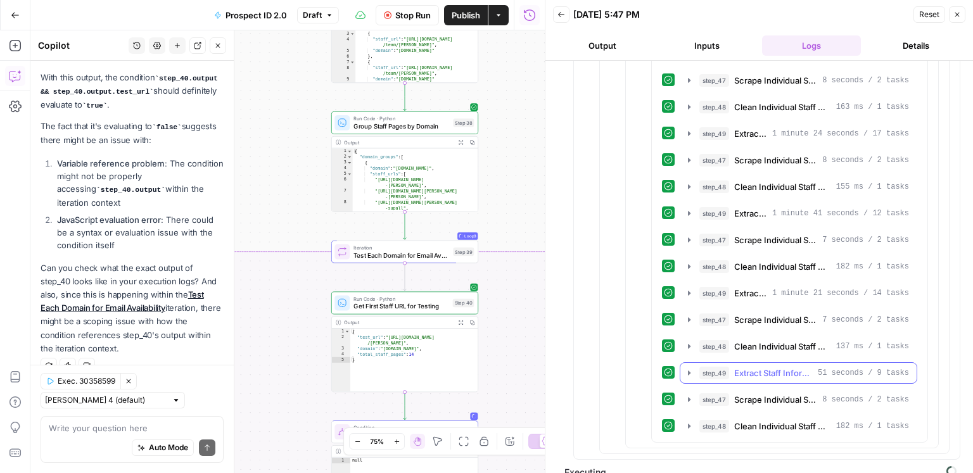
click at [747, 367] on span "Extract Staff Information from Page" at bounding box center [773, 373] width 79 height 13
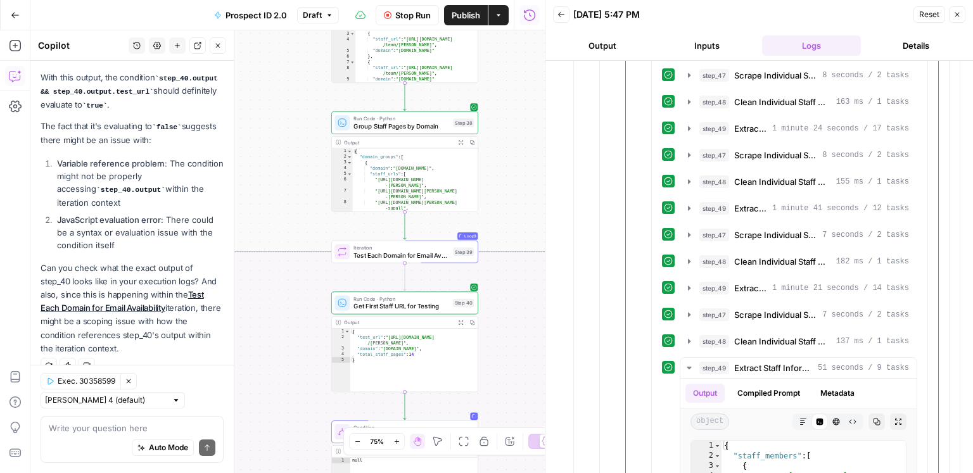
scroll to position [1388, 0]
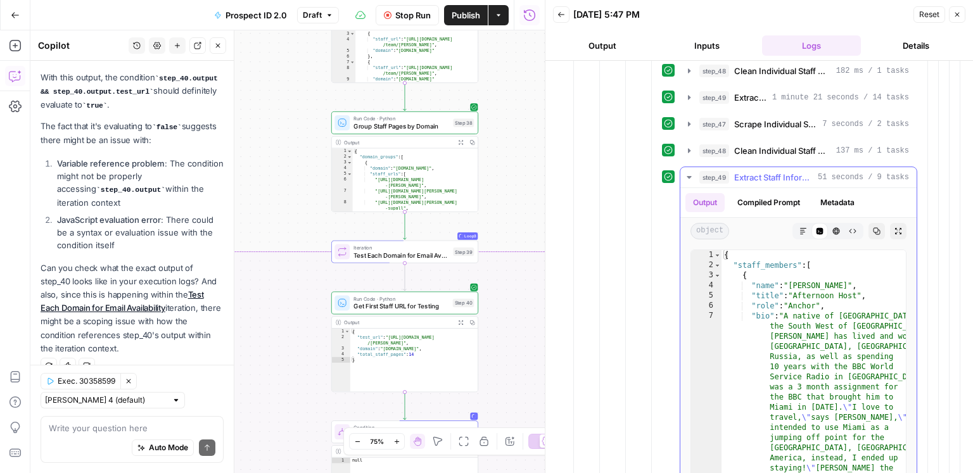
click at [745, 171] on span "Extract Staff Information from Page" at bounding box center [773, 177] width 79 height 13
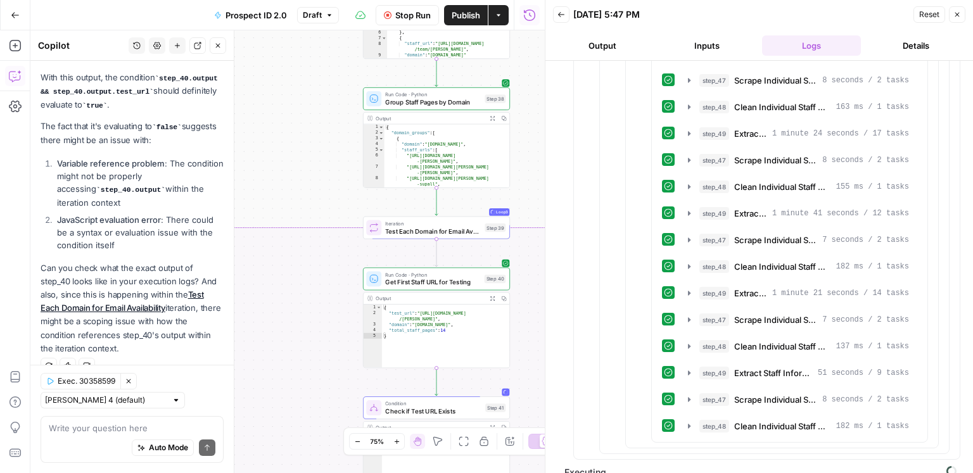
drag, startPoint x: 301, startPoint y: 179, endPoint x: 302, endPoint y: 160, distance: 18.4
click at [307, 167] on div "true true false false Workflow Set Inputs Inputs Google Search Discover Local N…" at bounding box center [287, 251] width 514 height 443
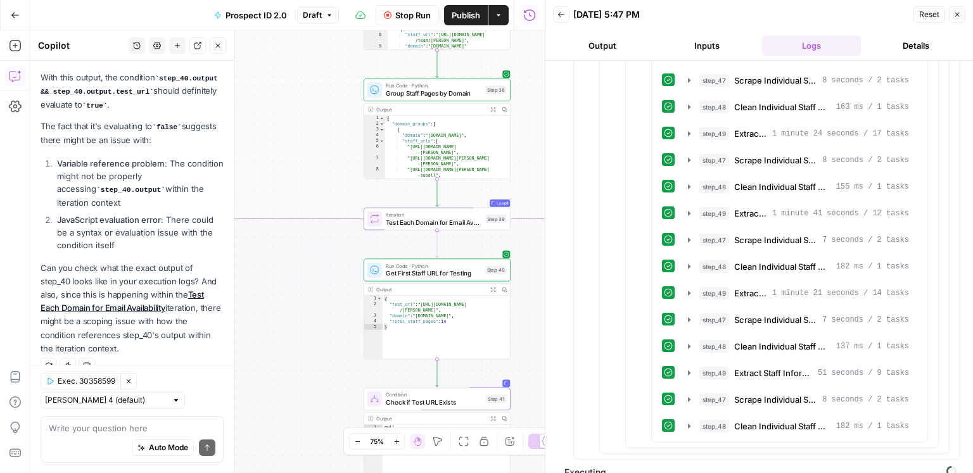
click at [220, 46] on icon "button" at bounding box center [218, 46] width 8 height 8
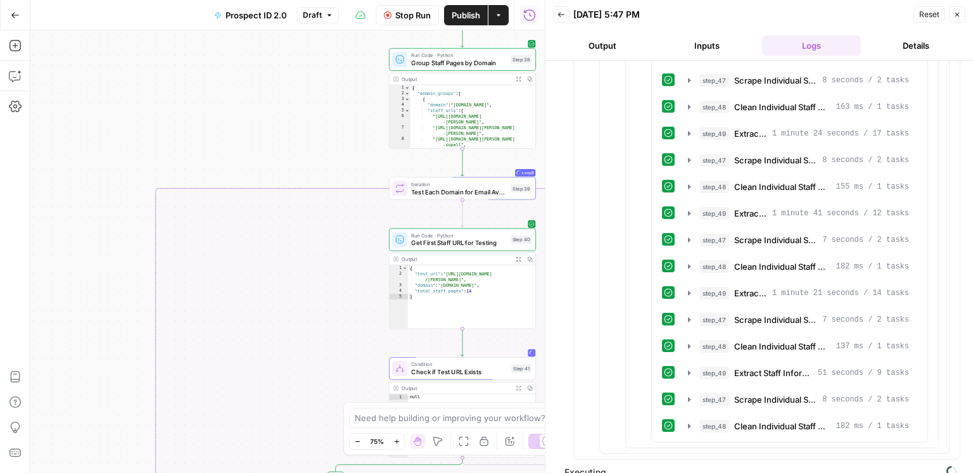
drag, startPoint x: 110, startPoint y: 171, endPoint x: 159, endPoint y: 104, distance: 83.0
click at [159, 104] on div "true true false false Workflow Set Inputs Inputs Google Search Discover Local N…" at bounding box center [287, 251] width 514 height 443
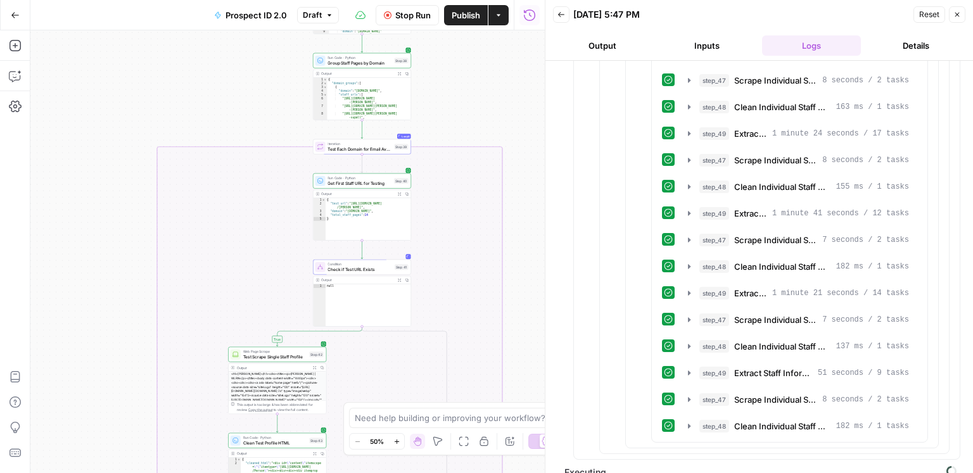
drag, startPoint x: 75, startPoint y: 258, endPoint x: 105, endPoint y: 143, distance: 119.5
click at [103, 122] on div "true true false false Workflow Set Inputs Inputs Google Search Discover Local N…" at bounding box center [287, 251] width 514 height 443
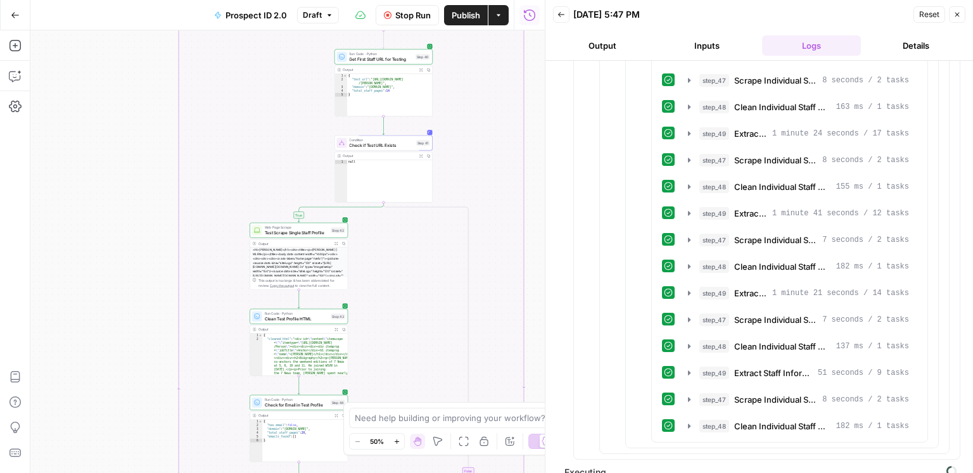
drag, startPoint x: 109, startPoint y: 226, endPoint x: 115, endPoint y: 120, distance: 105.9
click at [115, 119] on div "true true false false Workflow Set Inputs Inputs Google Search Discover Local N…" at bounding box center [287, 251] width 514 height 443
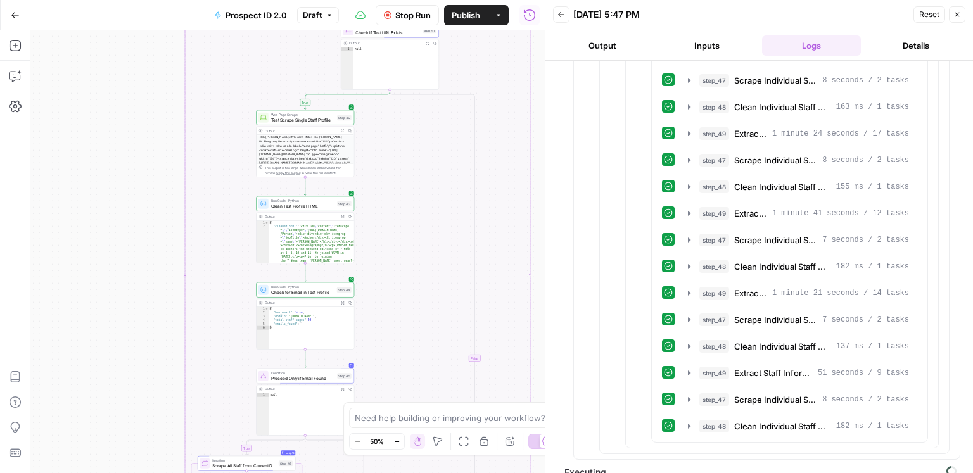
drag, startPoint x: 121, startPoint y: 201, endPoint x: 129, endPoint y: 105, distance: 96.6
click at [129, 105] on div "true true false false Workflow Set Inputs Inputs Google Search Discover Local N…" at bounding box center [287, 251] width 514 height 443
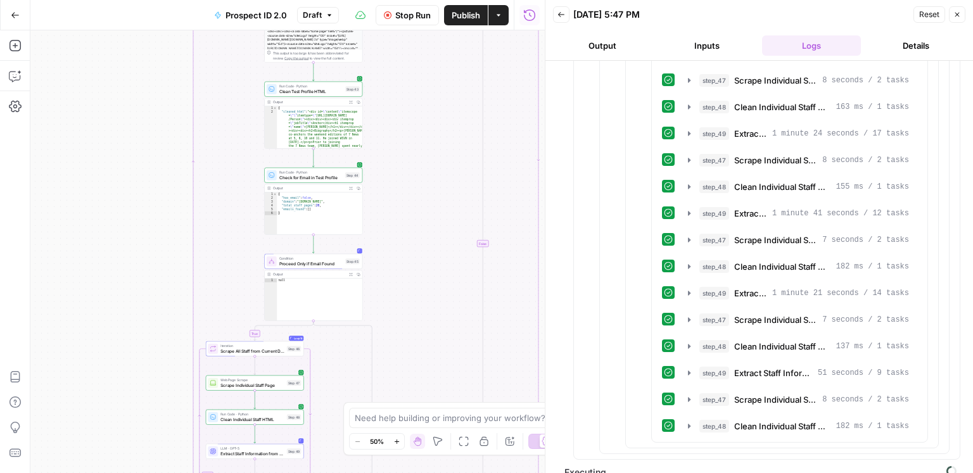
drag, startPoint x: 131, startPoint y: 165, endPoint x: 151, endPoint y: 94, distance: 73.0
click at [149, 48] on div "true true false false Workflow Set Inputs Inputs Google Search Discover Local N…" at bounding box center [287, 251] width 514 height 443
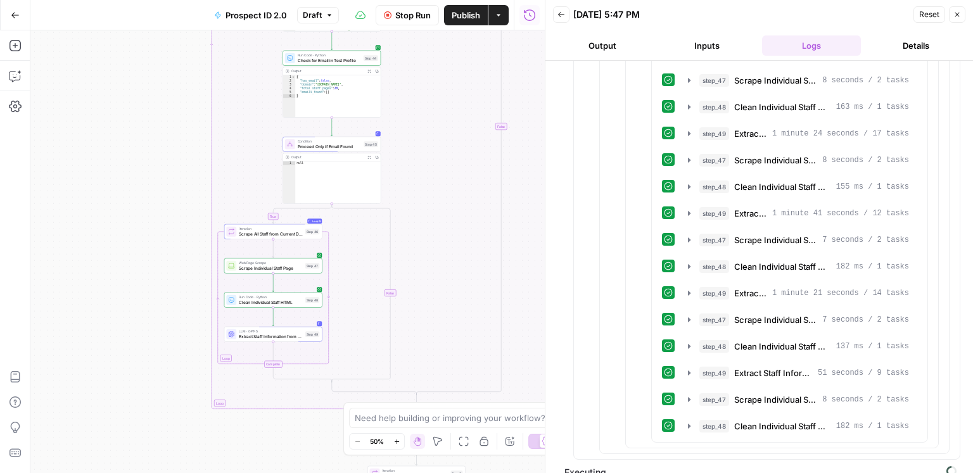
click at [156, 50] on div "true true false false Workflow Set Inputs Inputs Google Search Discover Local N…" at bounding box center [287, 251] width 514 height 443
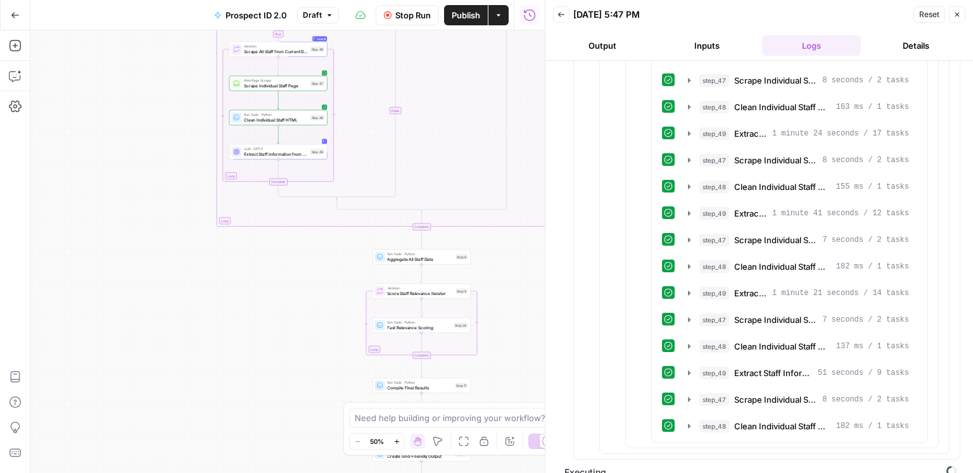
drag, startPoint x: 160, startPoint y: 202, endPoint x: 161, endPoint y: 149, distance: 53.2
click at [161, 149] on div "true true false false Workflow Set Inputs Inputs Google Search Discover Local N…" at bounding box center [287, 251] width 514 height 443
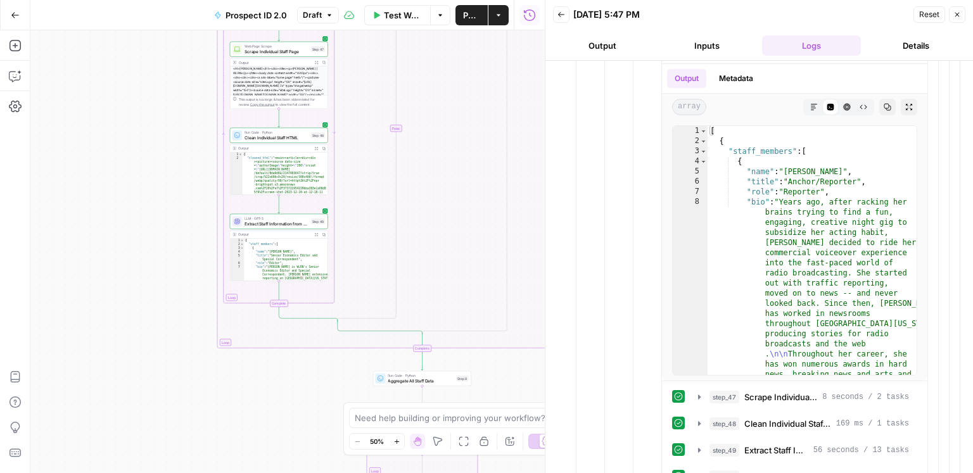
scroll to position [1238, 0]
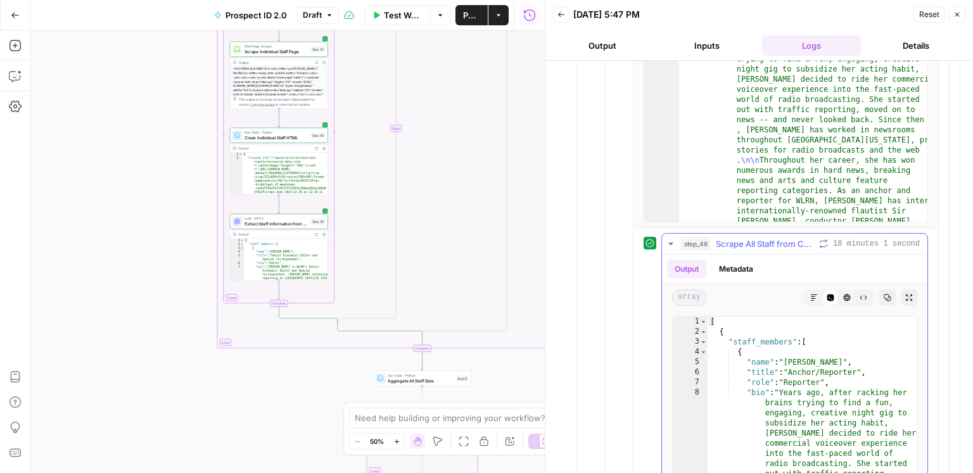
click at [709, 240] on span "step_46" at bounding box center [696, 244] width 30 height 13
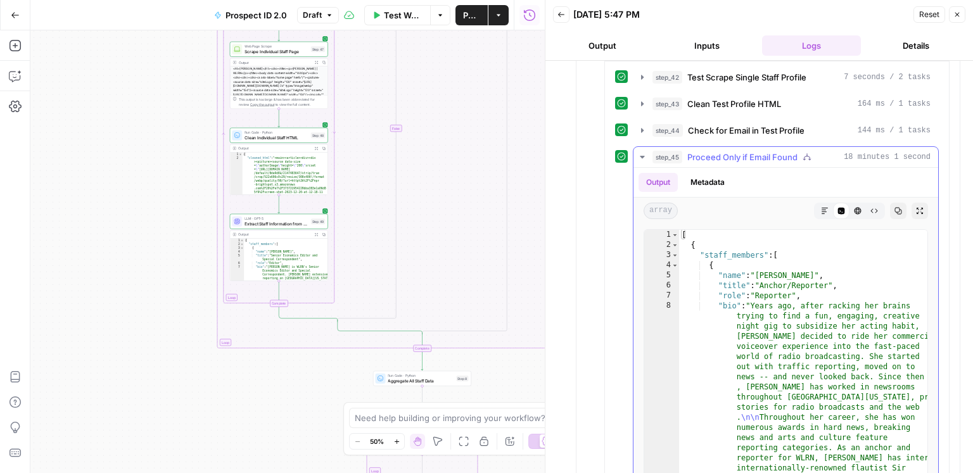
click at [721, 155] on span "Proceed Only if Email Found" at bounding box center [742, 157] width 110 height 13
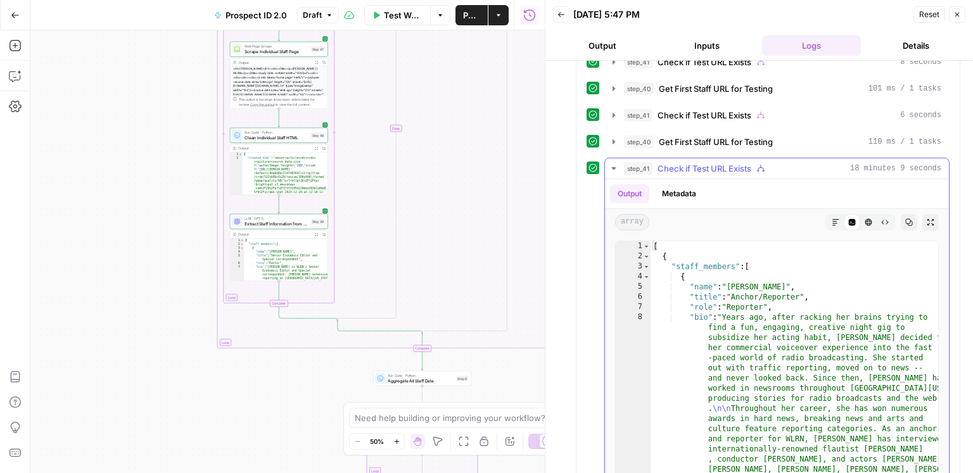
click at [657, 167] on span "Check if Test URL Exists" at bounding box center [704, 168] width 94 height 13
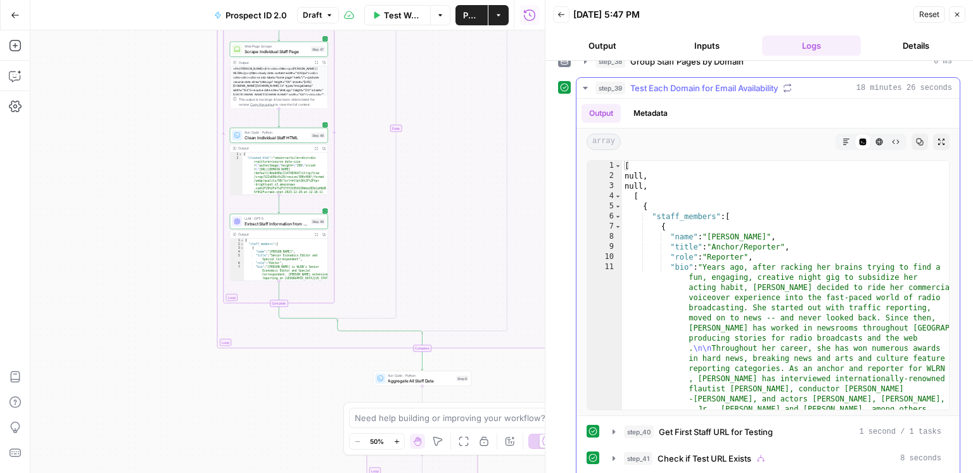
scroll to position [0, 0]
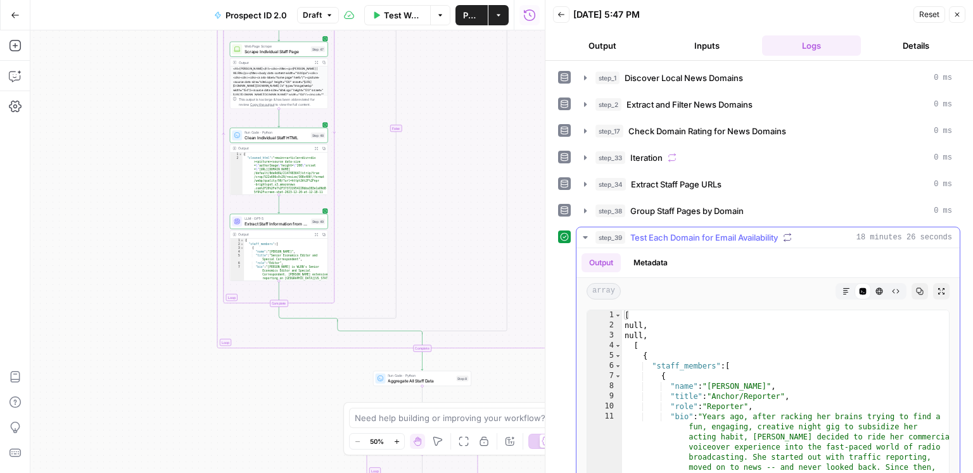
click at [666, 231] on span "Test Each Domain for Email Availability" at bounding box center [704, 237] width 148 height 13
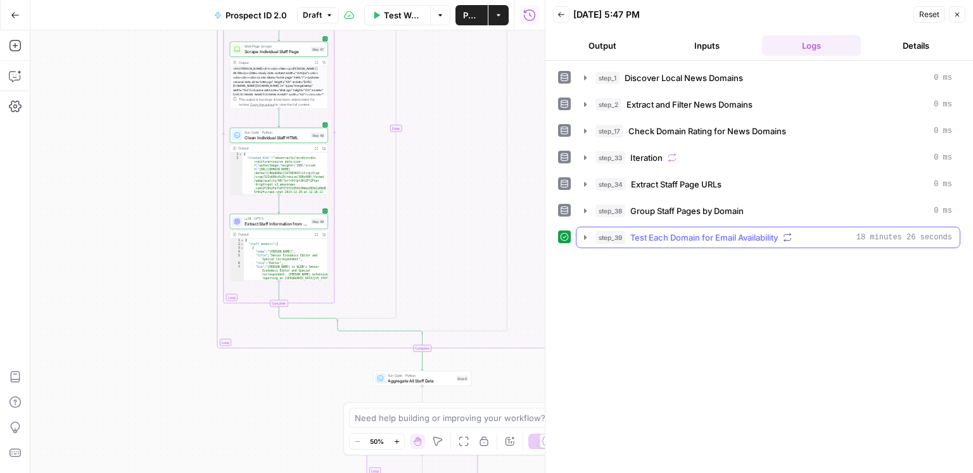
click at [909, 235] on span "18 minutes 26 seconds" at bounding box center [904, 237] width 96 height 11
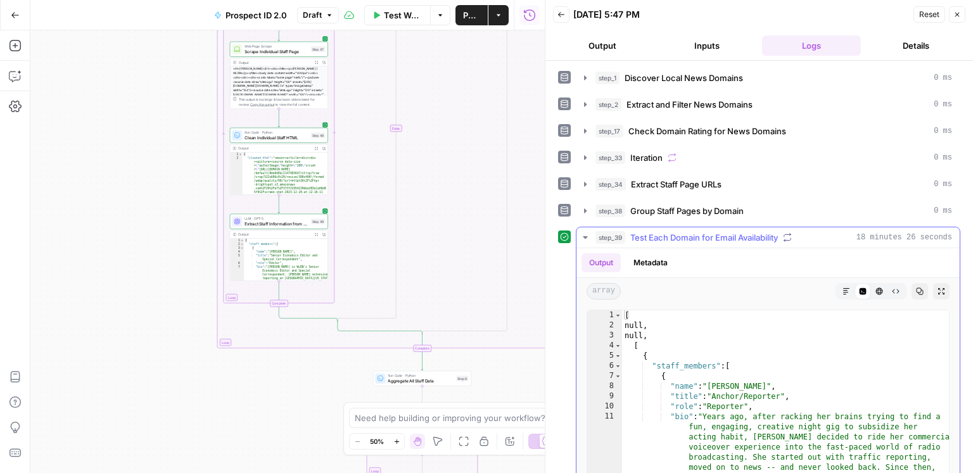
click at [877, 237] on span "18 minutes 26 seconds" at bounding box center [904, 237] width 96 height 11
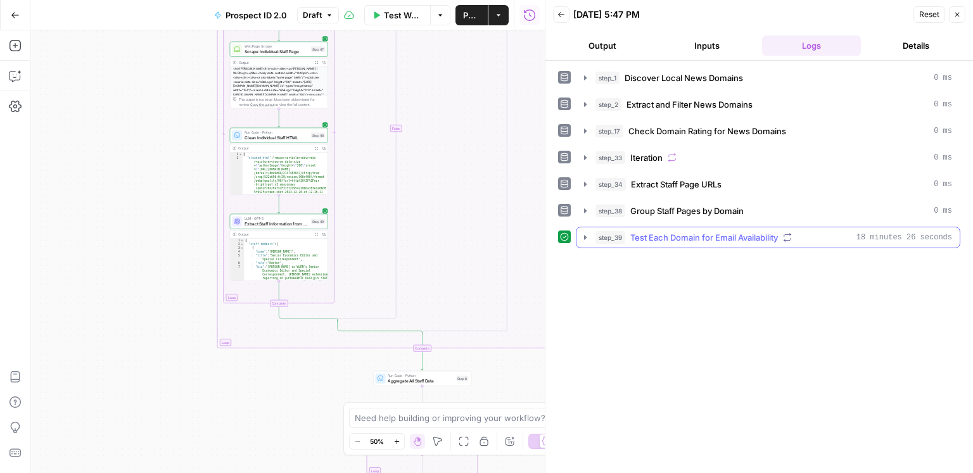
click at [877, 236] on span "18 minutes 26 seconds" at bounding box center [904, 237] width 96 height 11
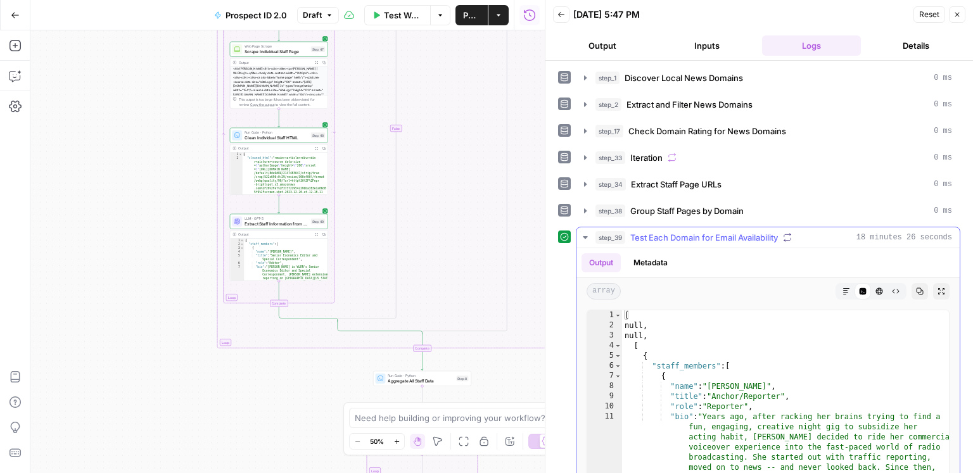
click at [877, 236] on span "18 minutes 26 seconds" at bounding box center [904, 237] width 96 height 11
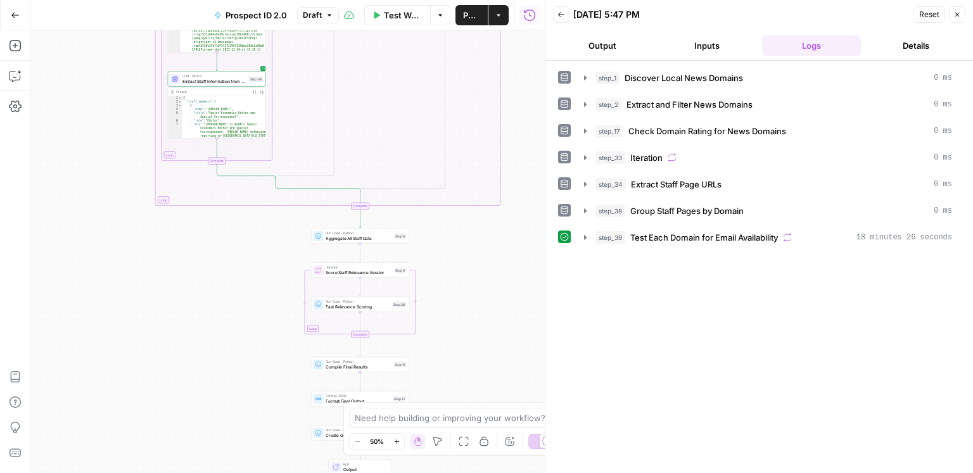
drag, startPoint x: 306, startPoint y: 379, endPoint x: 244, endPoint y: 236, distance: 155.5
click at [244, 236] on div "true true false false Workflow Set Inputs Inputs Google Search Discover Local N…" at bounding box center [287, 251] width 514 height 443
click at [403, 224] on span "Test" at bounding box center [401, 225] width 8 height 6
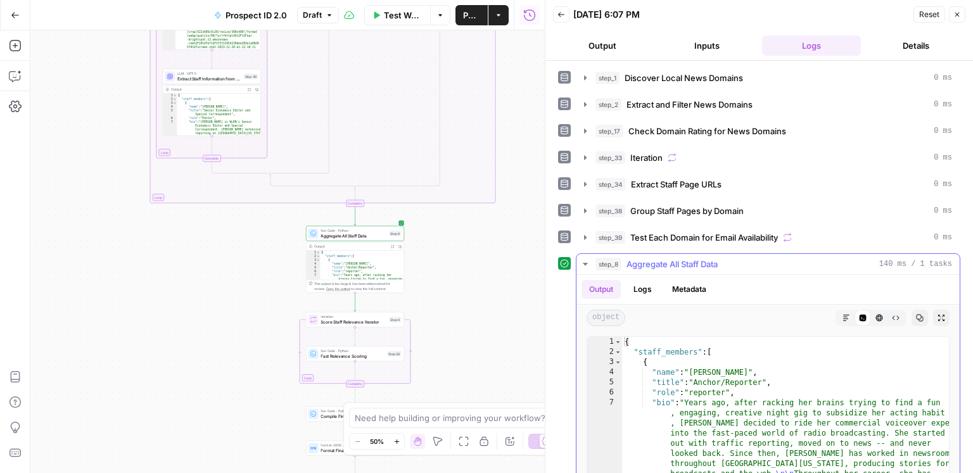
scroll to position [8, 0]
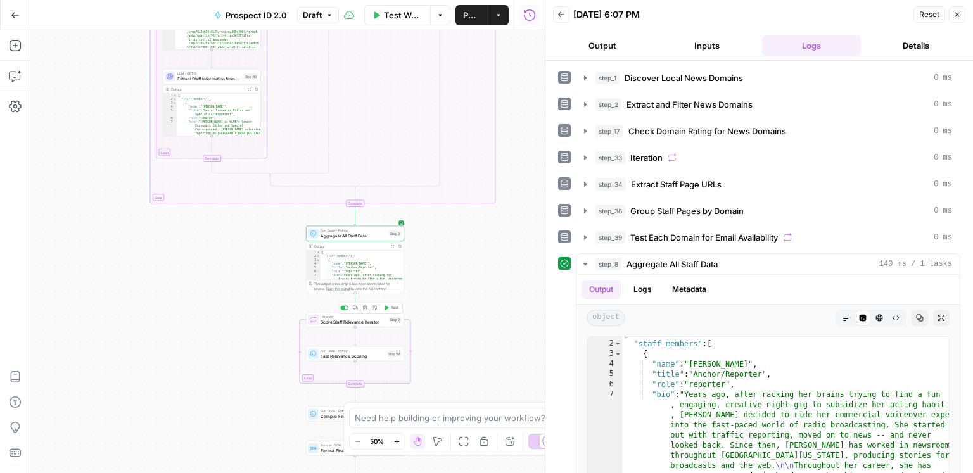
click at [391, 310] on span "Test" at bounding box center [395, 308] width 8 height 6
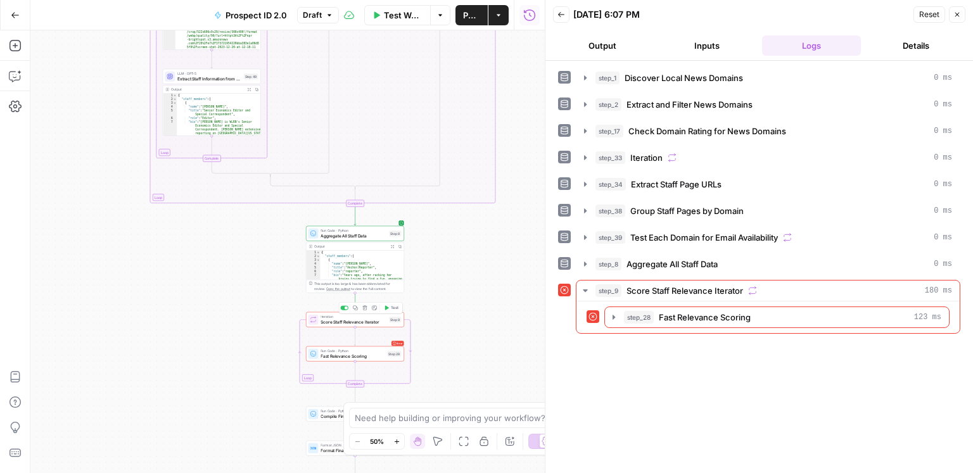
click at [366, 308] on icon "button" at bounding box center [364, 308] width 4 height 4
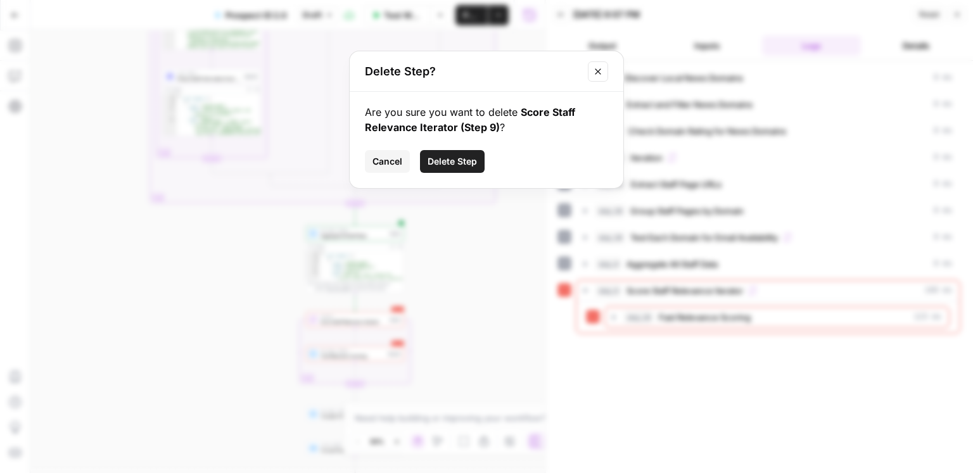
click at [466, 165] on span "Delete Step" at bounding box center [452, 161] width 49 height 13
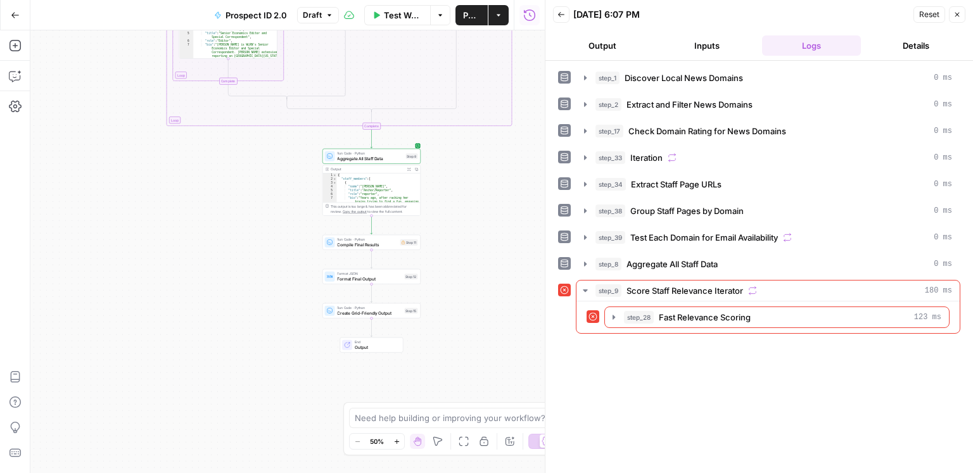
drag, startPoint x: 467, startPoint y: 312, endPoint x: 488, endPoint y: 222, distance: 92.5
click at [488, 222] on div "true true false false Workflow Set Inputs Inputs Google Search Discover Local N…" at bounding box center [287, 251] width 514 height 443
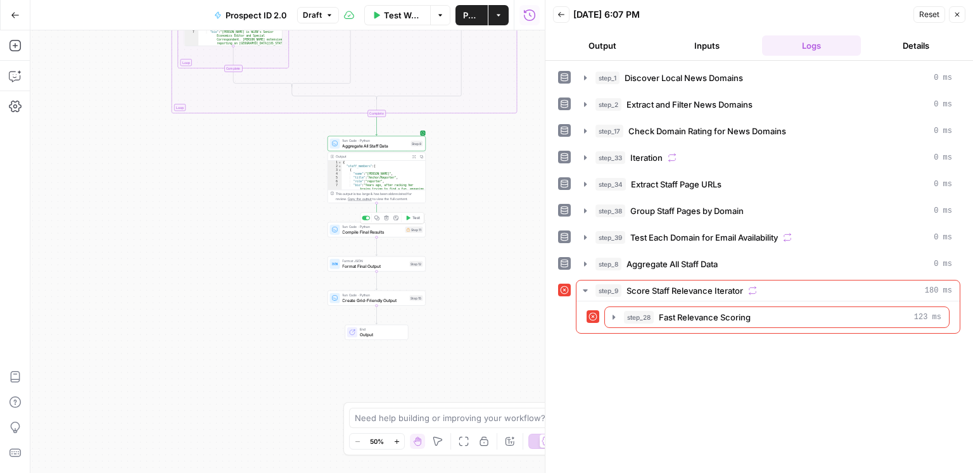
click at [415, 219] on span "Test" at bounding box center [416, 218] width 8 height 6
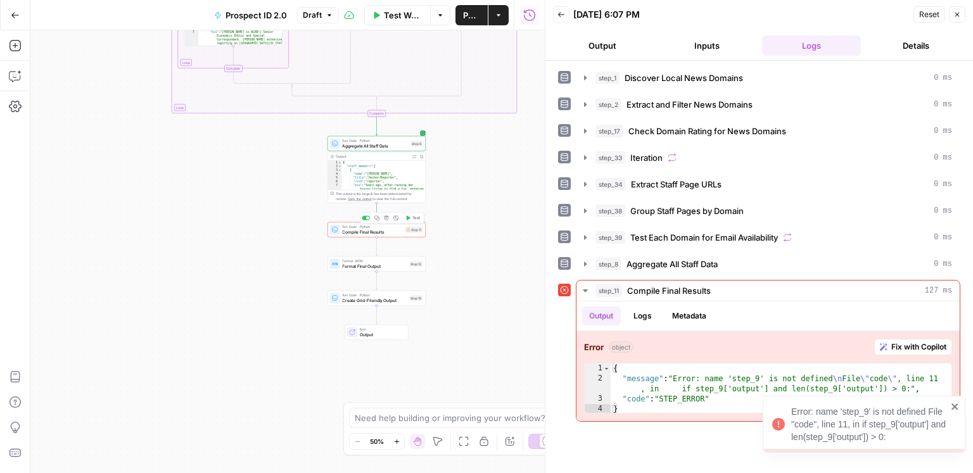
click at [385, 221] on button "Delete step" at bounding box center [386, 218] width 8 height 8
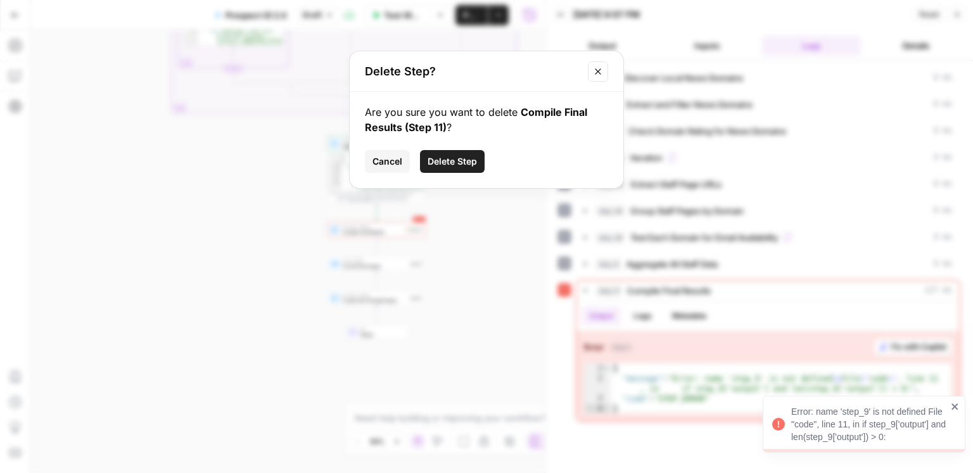
click at [447, 162] on span "Delete Step" at bounding box center [452, 161] width 49 height 13
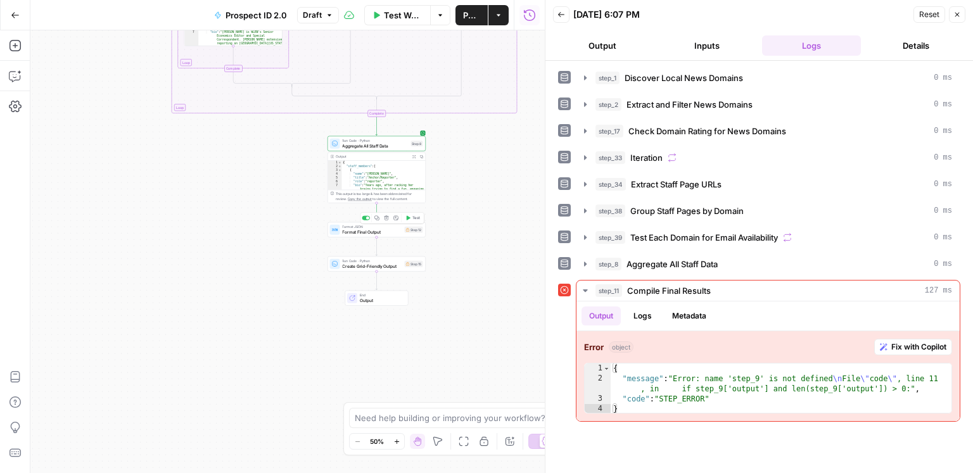
click at [385, 219] on icon "button" at bounding box center [386, 217] width 5 height 5
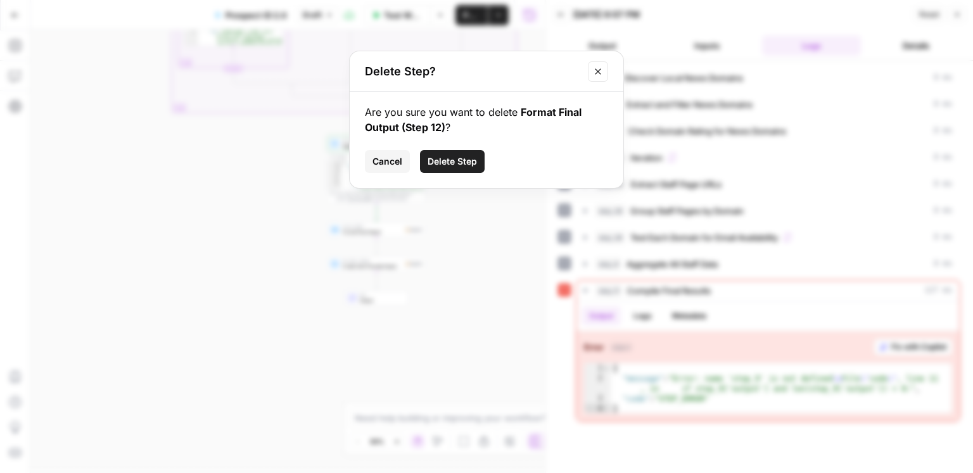
click at [451, 171] on button "Delete Step" at bounding box center [452, 161] width 65 height 23
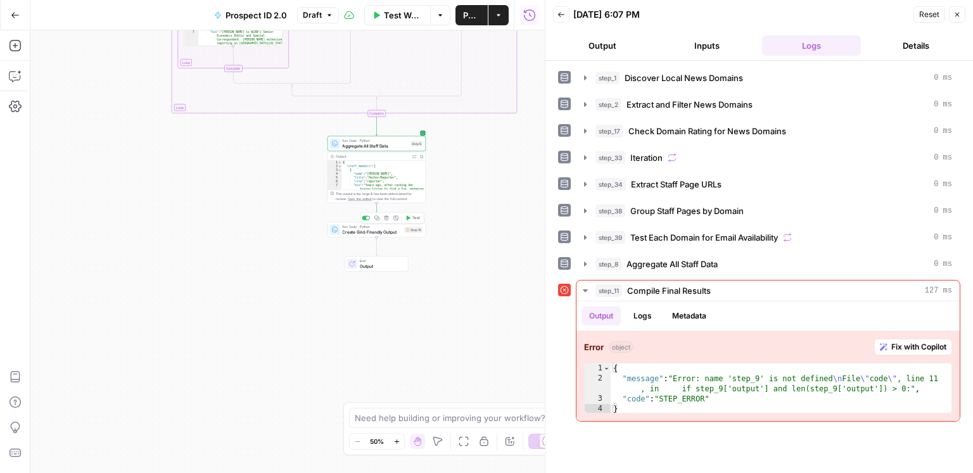
click at [386, 236] on div "Run Code · Python Create Grid-Friendly Output Step 15 Copy step Delete step Add…" at bounding box center [376, 229] width 98 height 15
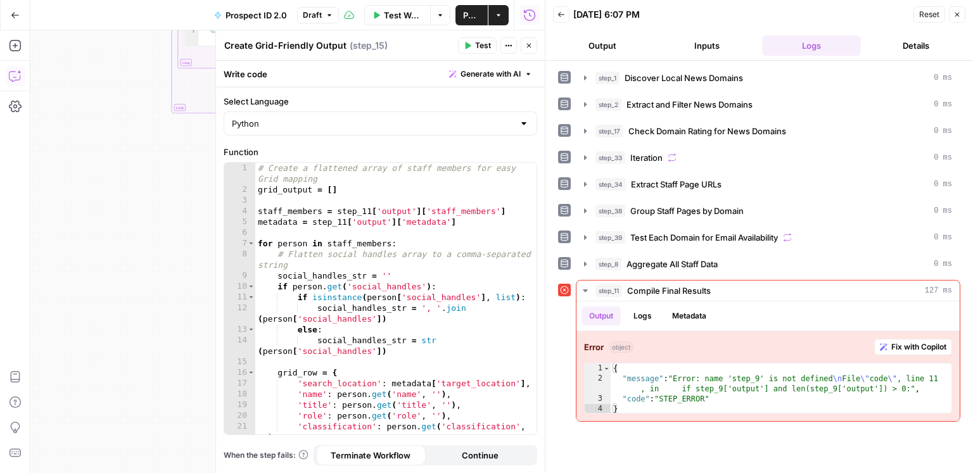
click at [7, 79] on button "Copilot" at bounding box center [15, 76] width 20 height 20
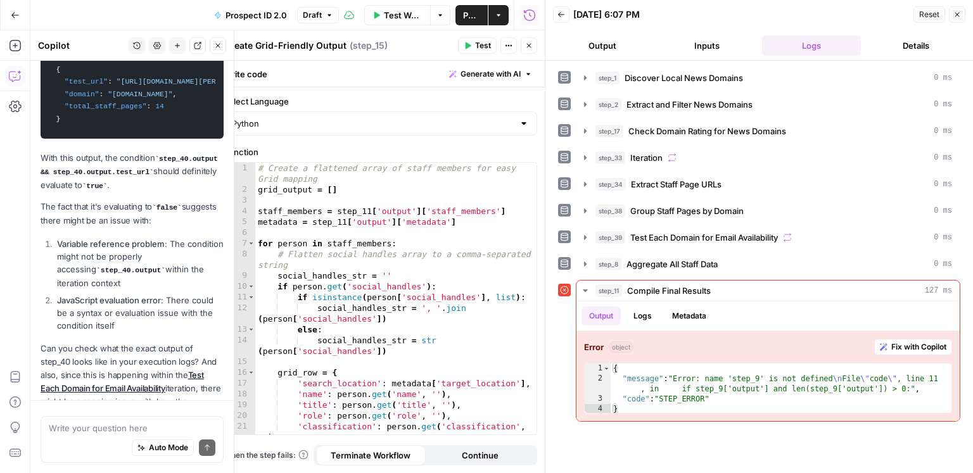
scroll to position [8399, 0]
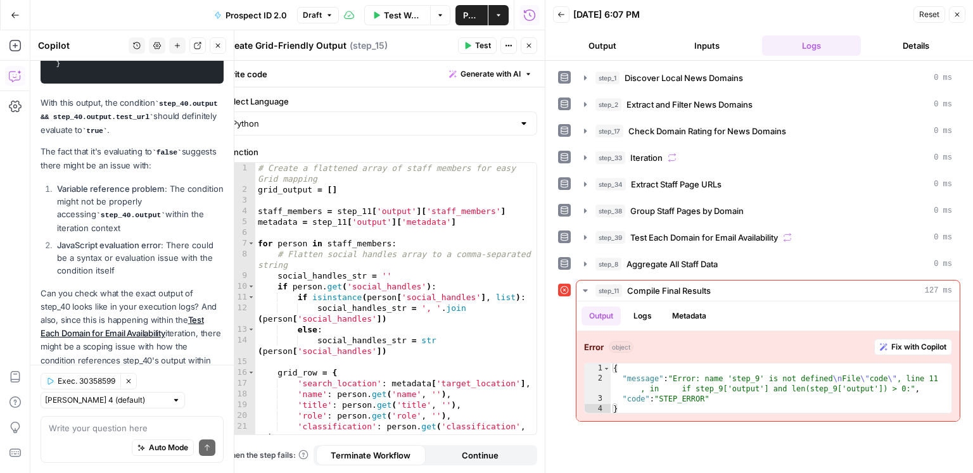
click at [124, 434] on textarea at bounding box center [132, 428] width 167 height 13
click at [539, 49] on div at bounding box center [545, 236] width 13 height 473
click at [535, 49] on button "Close" at bounding box center [529, 45] width 16 height 16
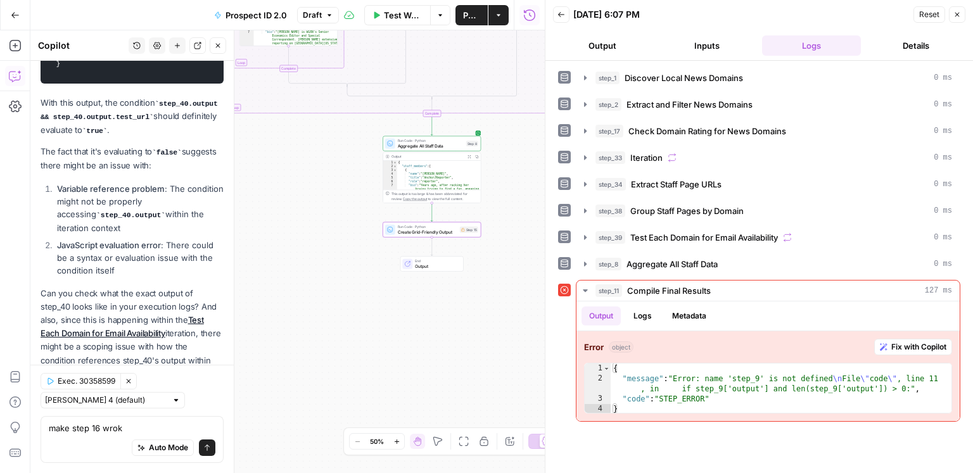
click at [510, 210] on div "true true false false Workflow Set Inputs Inputs Google Search Discover Local N…" at bounding box center [287, 251] width 514 height 443
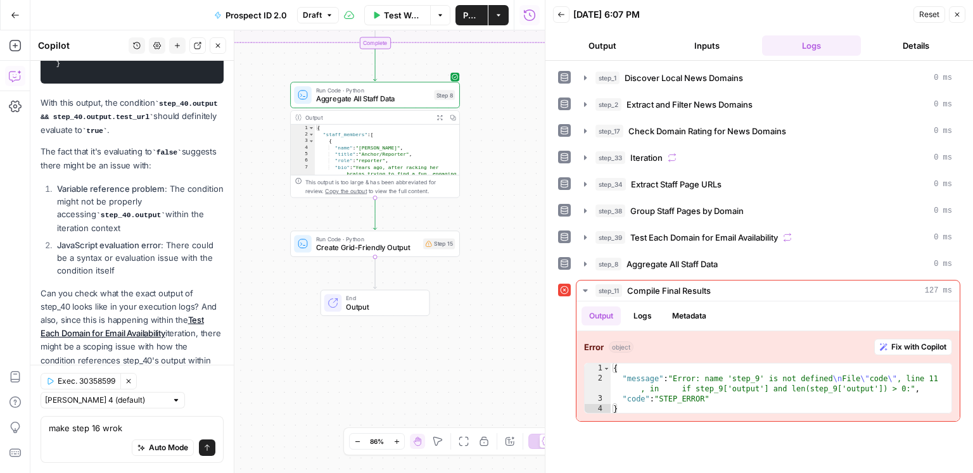
drag, startPoint x: 129, startPoint y: 436, endPoint x: 92, endPoint y: 430, distance: 37.8
click at [91, 430] on div "make step 16 wrok make step 16 wrok Auto Mode Send" at bounding box center [132, 439] width 183 height 47
drag, startPoint x: 92, startPoint y: 430, endPoint x: 146, endPoint y: 433, distance: 54.5
click at [146, 433] on textarea "make step 16 wrok" at bounding box center [132, 428] width 167 height 13
type textarea "make step 15 work with step 8 output"
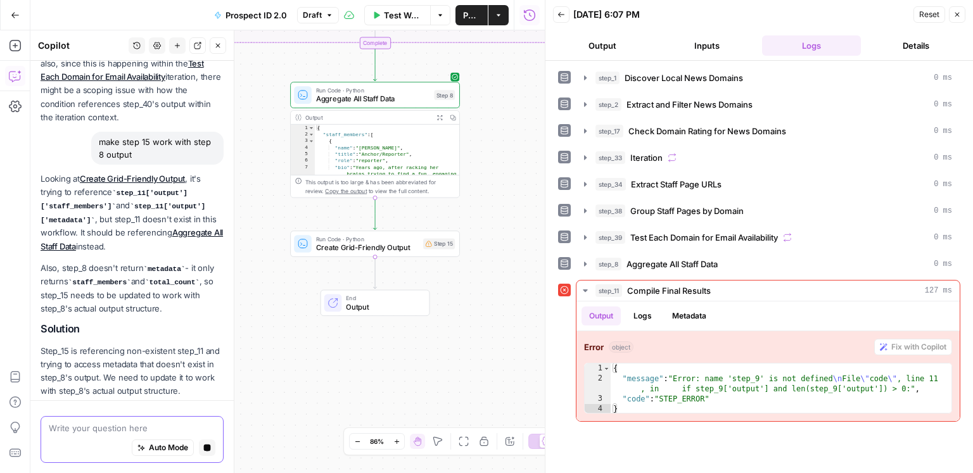
scroll to position [8711, 0]
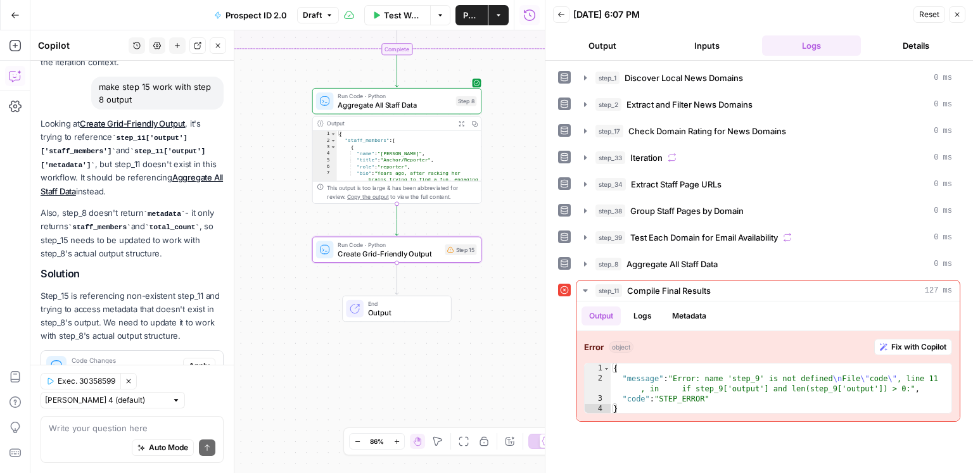
click at [203, 360] on span "Apply" at bounding box center [199, 365] width 21 height 11
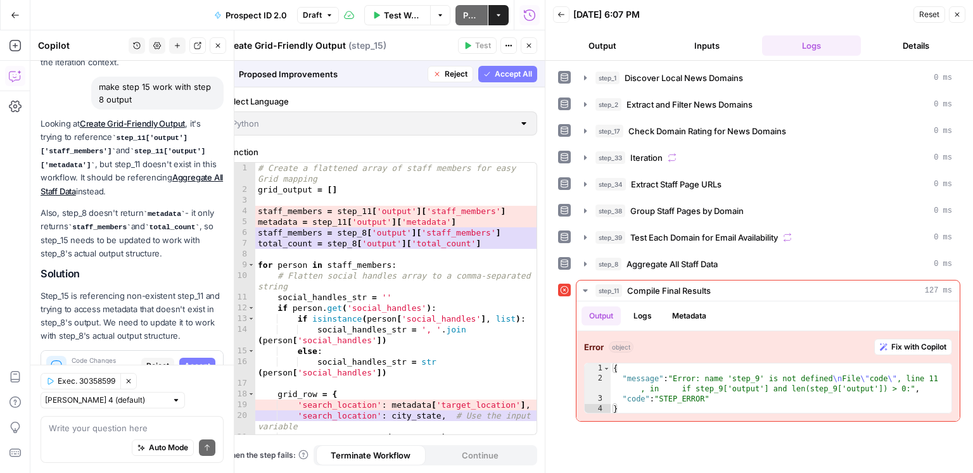
click at [203, 360] on span "Accept" at bounding box center [197, 365] width 26 height 11
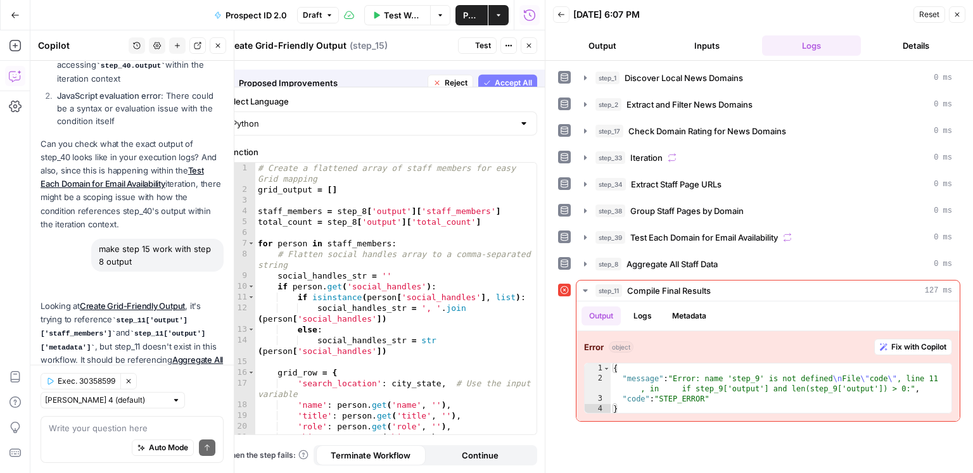
scroll to position [8731, 0]
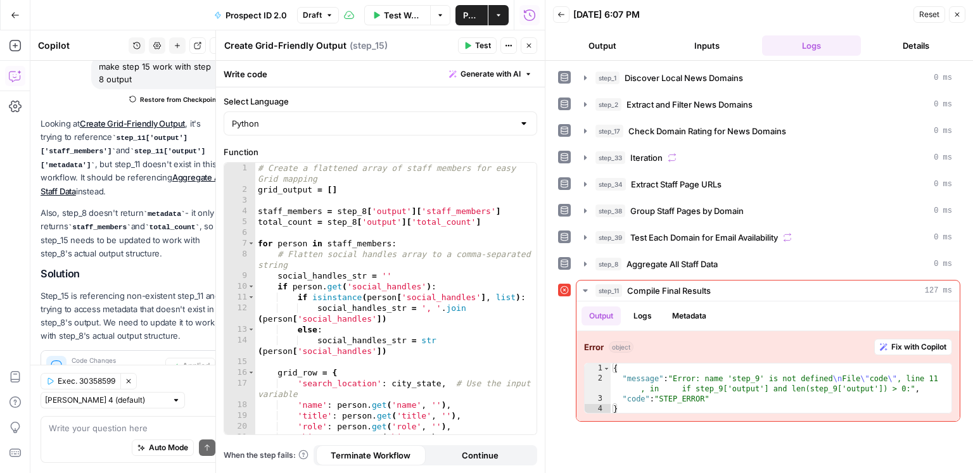
click at [467, 46] on icon "button" at bounding box center [469, 45] width 6 height 7
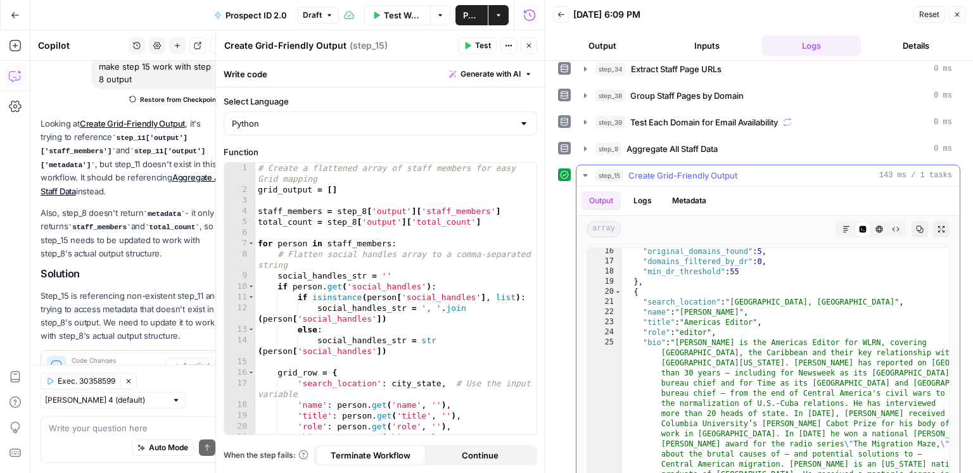
scroll to position [421, 0]
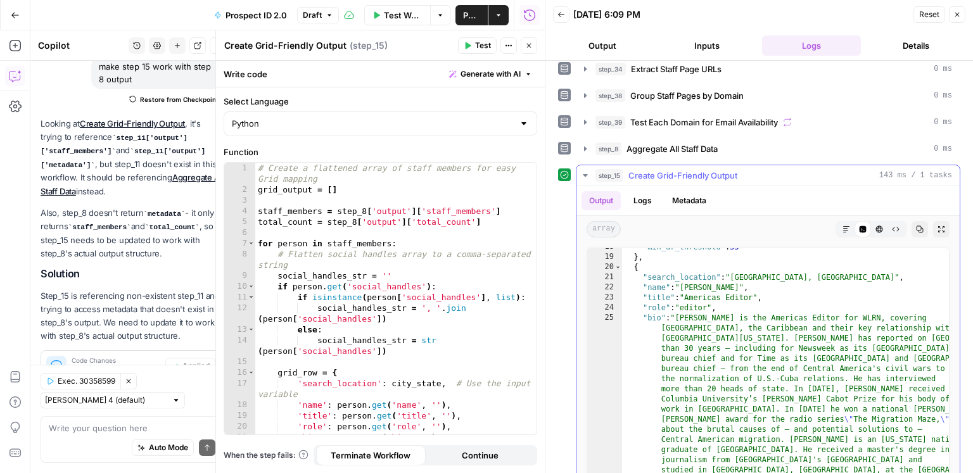
click at [916, 226] on icon "button" at bounding box center [920, 230] width 8 height 8
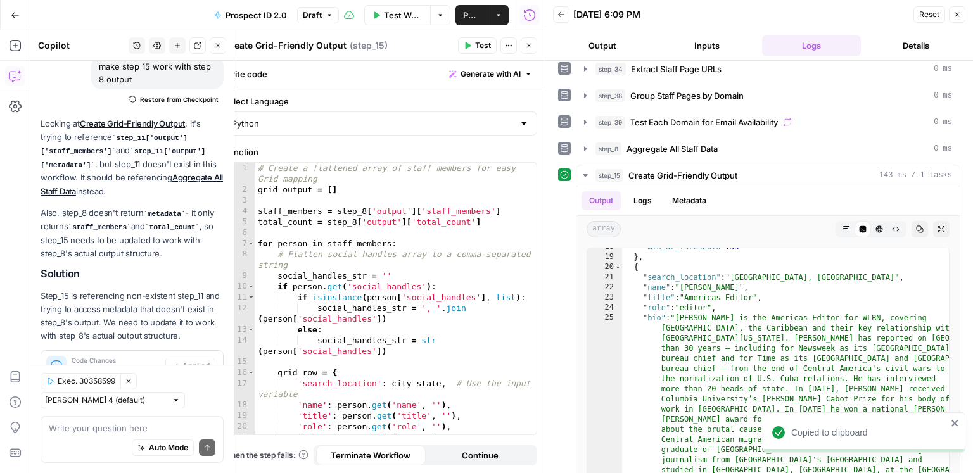
click at [962, 16] on button "Close" at bounding box center [957, 14] width 16 height 16
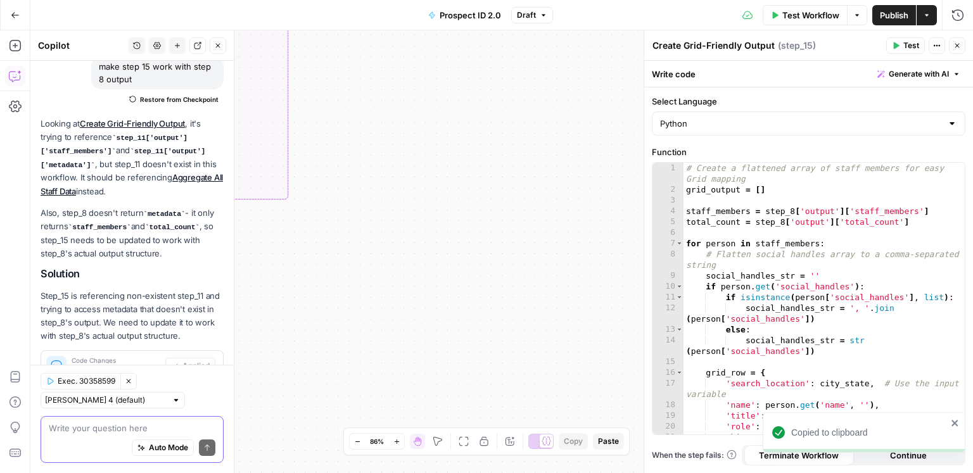
click at [70, 425] on textarea at bounding box center [132, 428] width 167 height 13
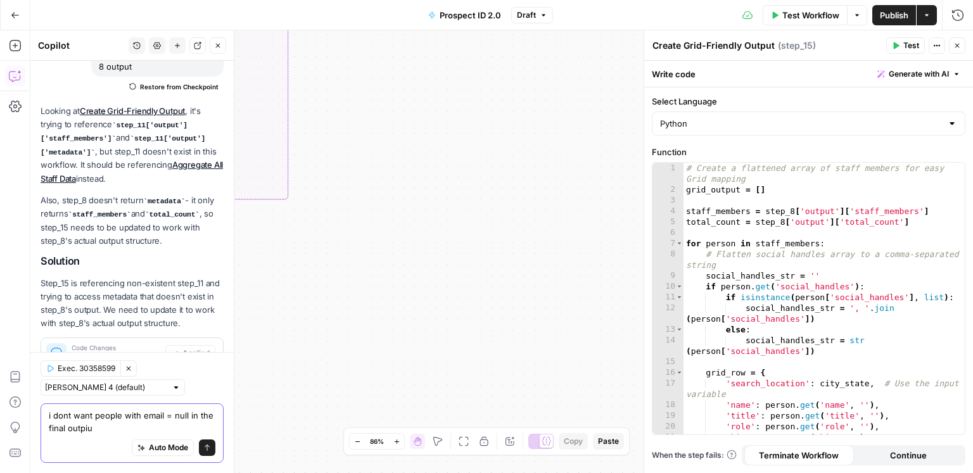
type textarea "i dont want people with email = null in the final outpiut"
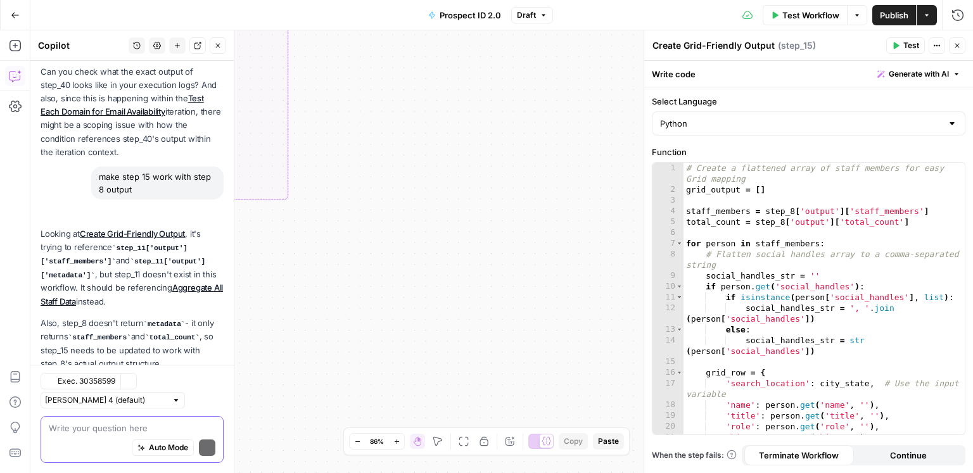
scroll to position [8858, 0]
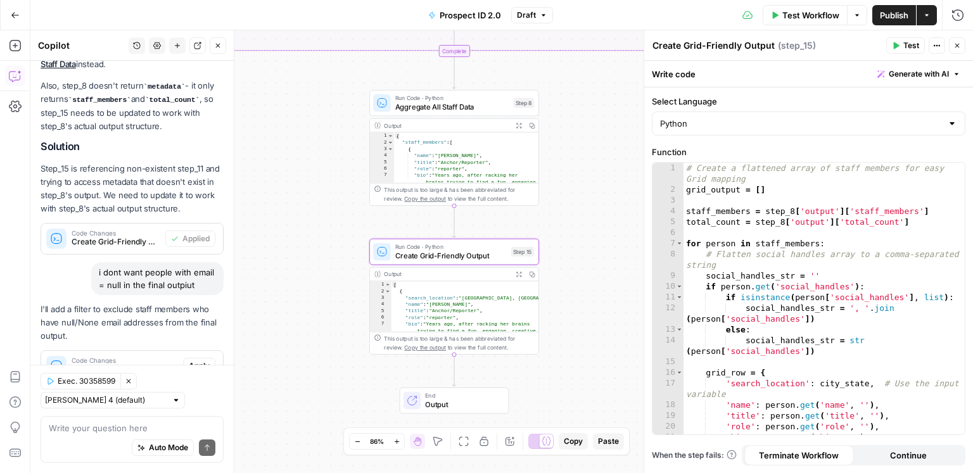
click at [199, 358] on button "Apply" at bounding box center [199, 366] width 32 height 16
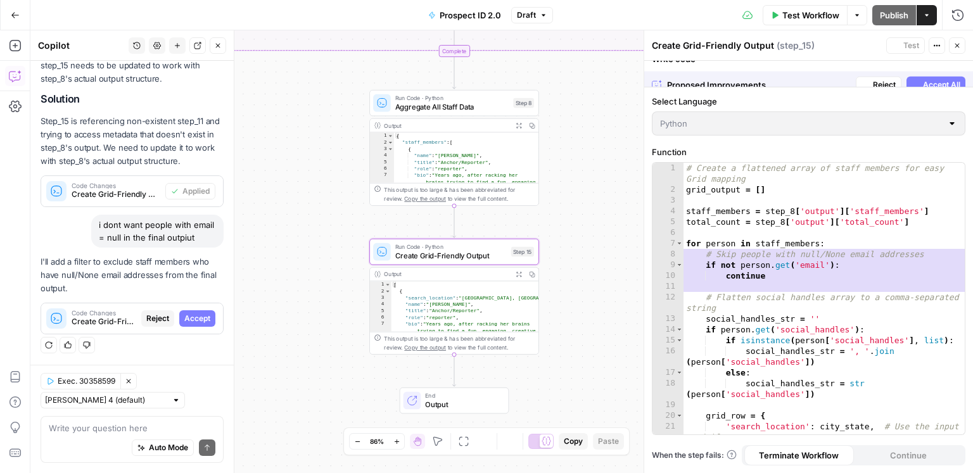
scroll to position [8676, 0]
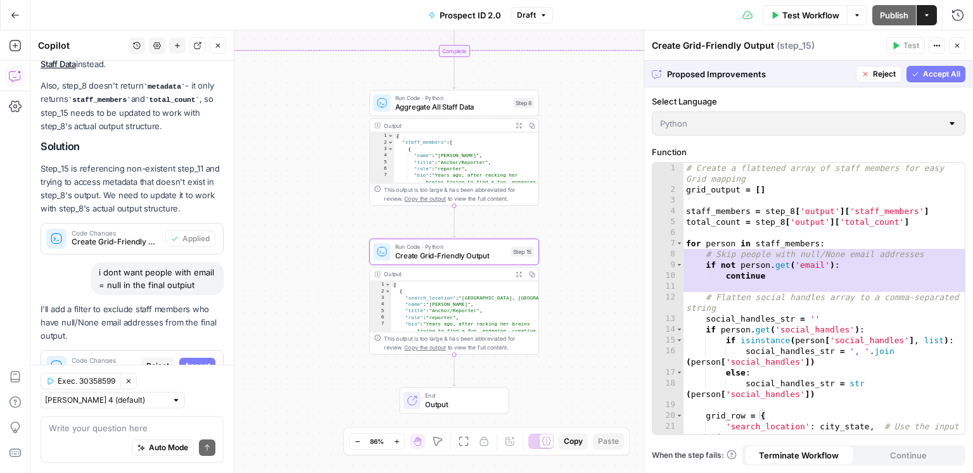
click at [199, 358] on button "Accept" at bounding box center [197, 366] width 36 height 16
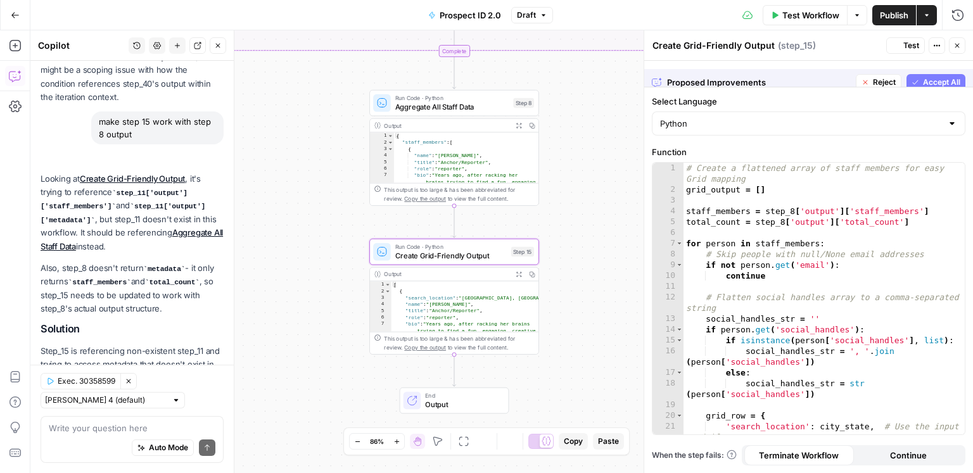
scroll to position [8879, 0]
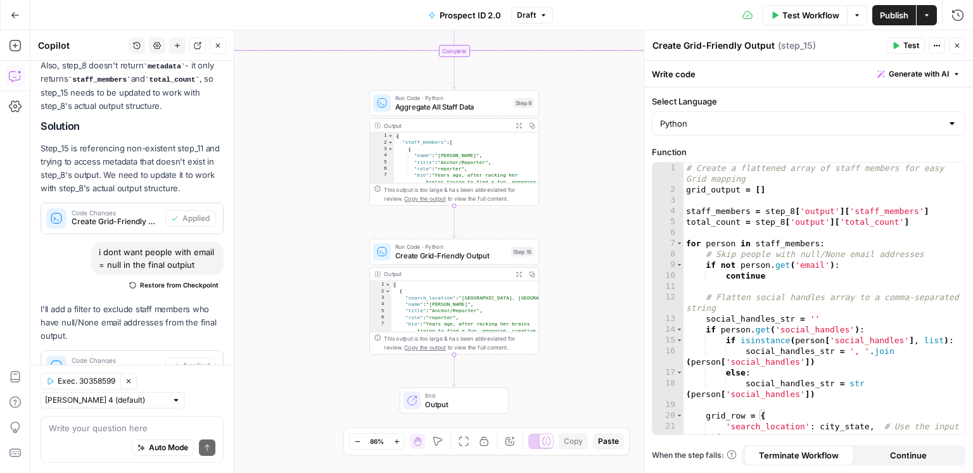
click at [892, 51] on button "Test" at bounding box center [905, 45] width 39 height 16
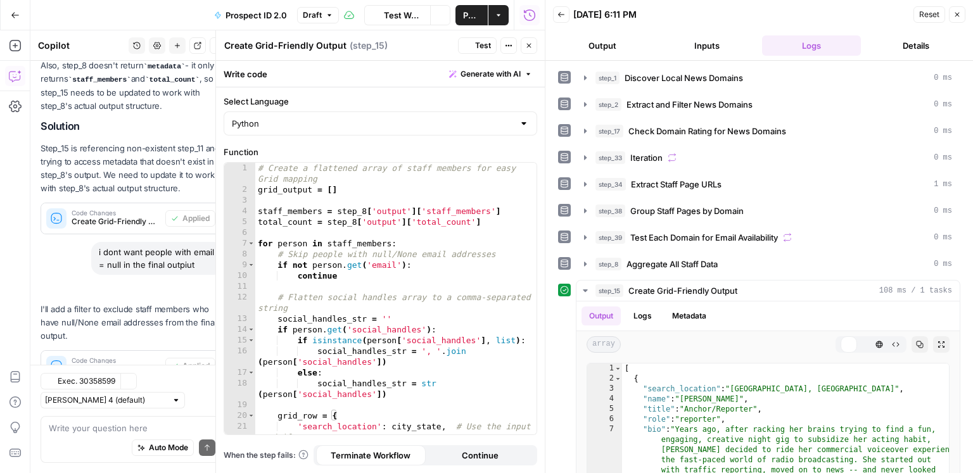
scroll to position [8879, 0]
click at [923, 345] on span "Copy" at bounding box center [923, 345] width 1 height 1
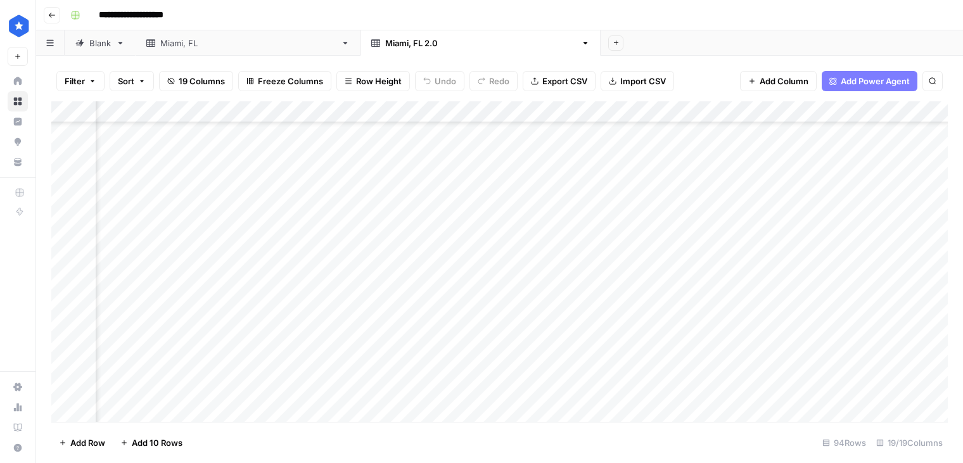
scroll to position [195, 1464]
